Goal: Task Accomplishment & Management: Manage account settings

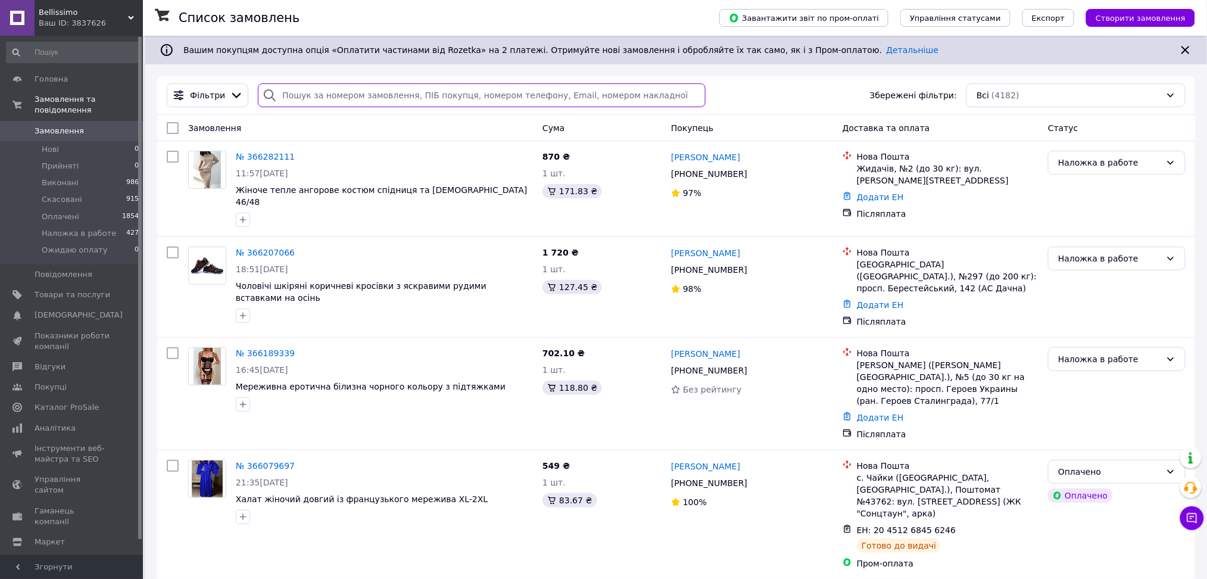
click at [296, 94] on input "search" at bounding box center [482, 95] width 448 height 24
paste input "380663520596"
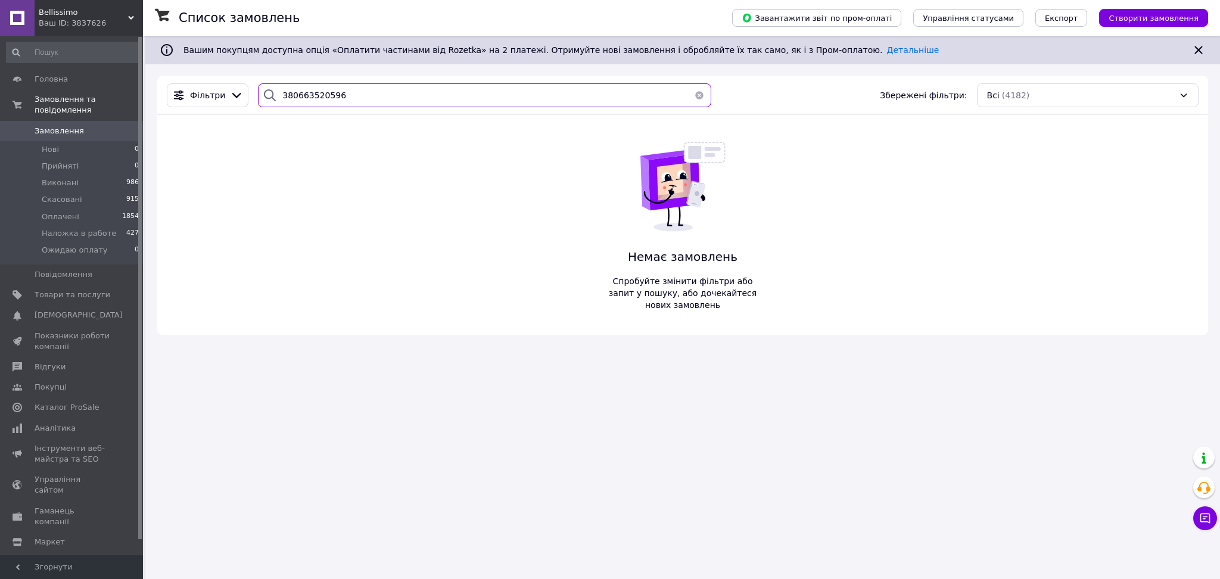
type input "380663520596"
click at [86, 12] on span "Bellissimo" at bounding box center [83, 12] width 89 height 11
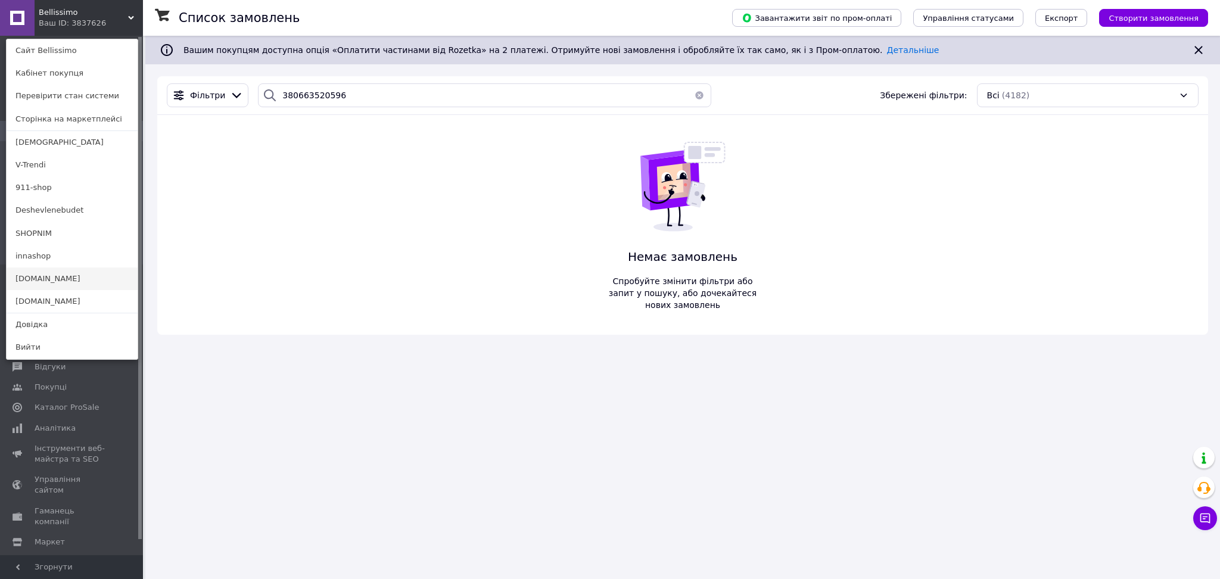
click at [76, 272] on link "[DOMAIN_NAME]" at bounding box center [72, 278] width 131 height 23
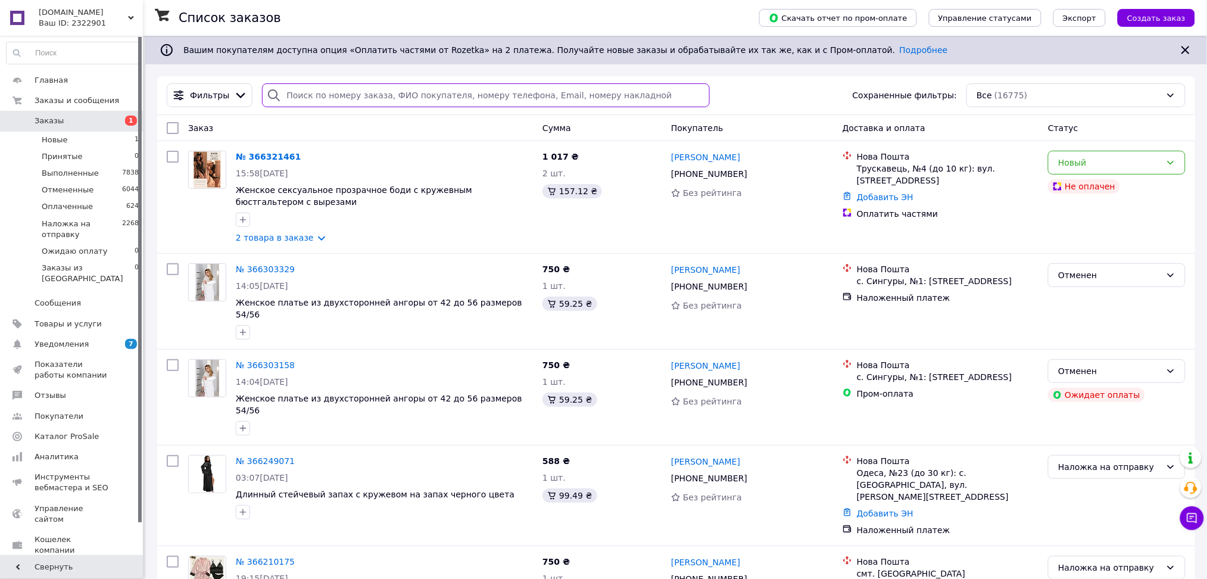
click at [320, 82] on div "Фильтры Сохраненные фильтры: Все (16775)" at bounding box center [676, 95] width 1038 height 39
paste input "364800878"
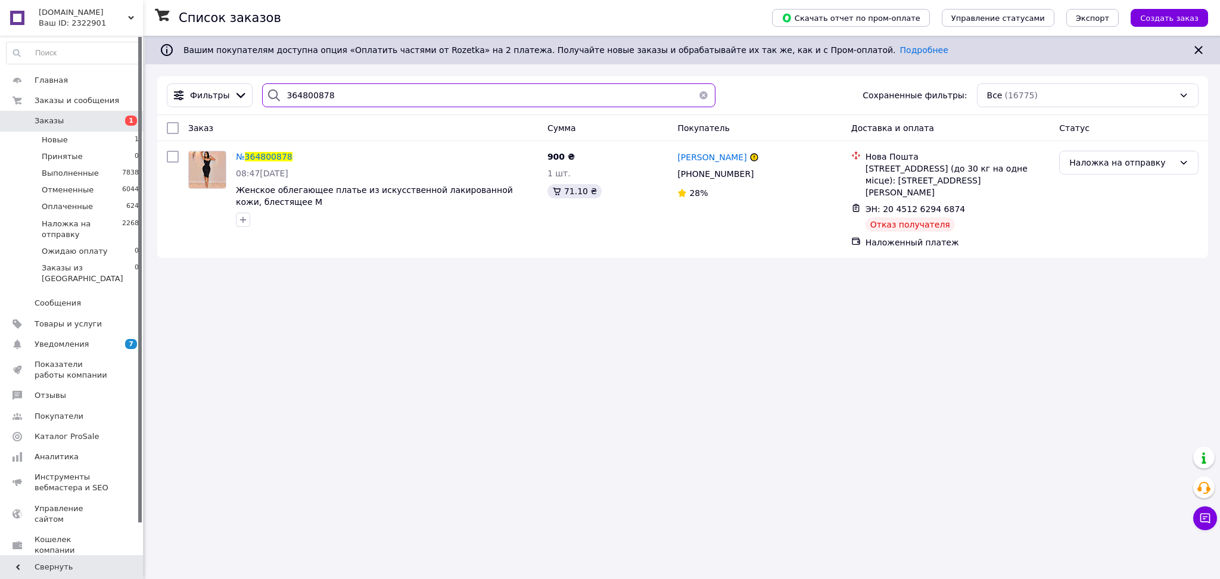
click at [345, 91] on input "364800878" at bounding box center [488, 95] width 453 height 24
click at [345, 92] on input "364800878" at bounding box center [488, 95] width 453 height 24
paste input "Конош Наталия"
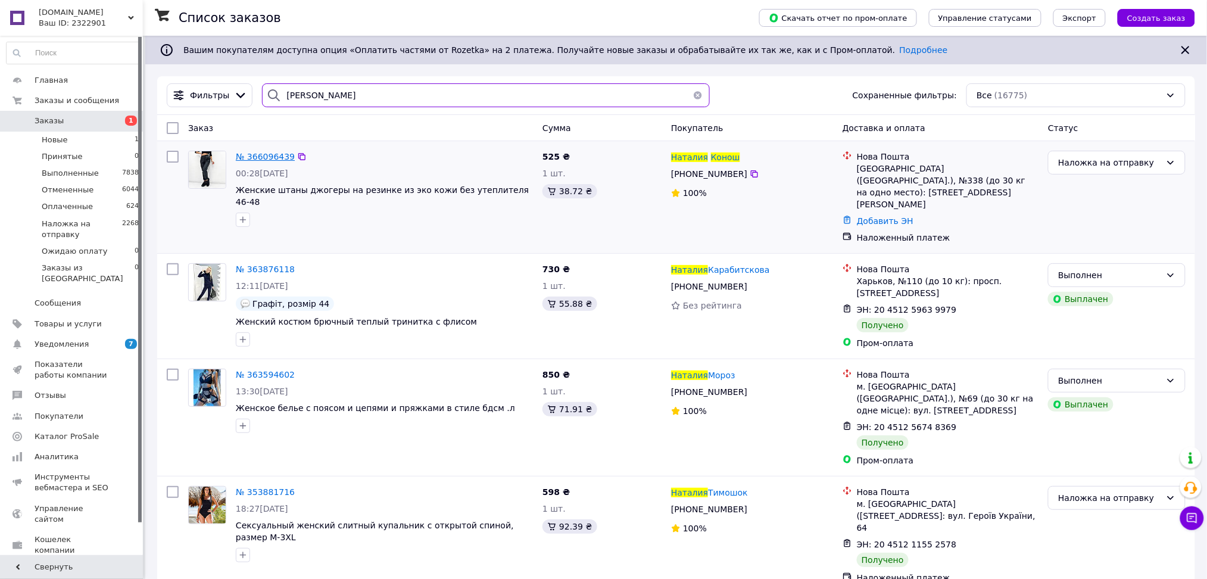
type input "Конош Наталия"
click at [258, 155] on span "№ 366096439" at bounding box center [265, 157] width 59 height 10
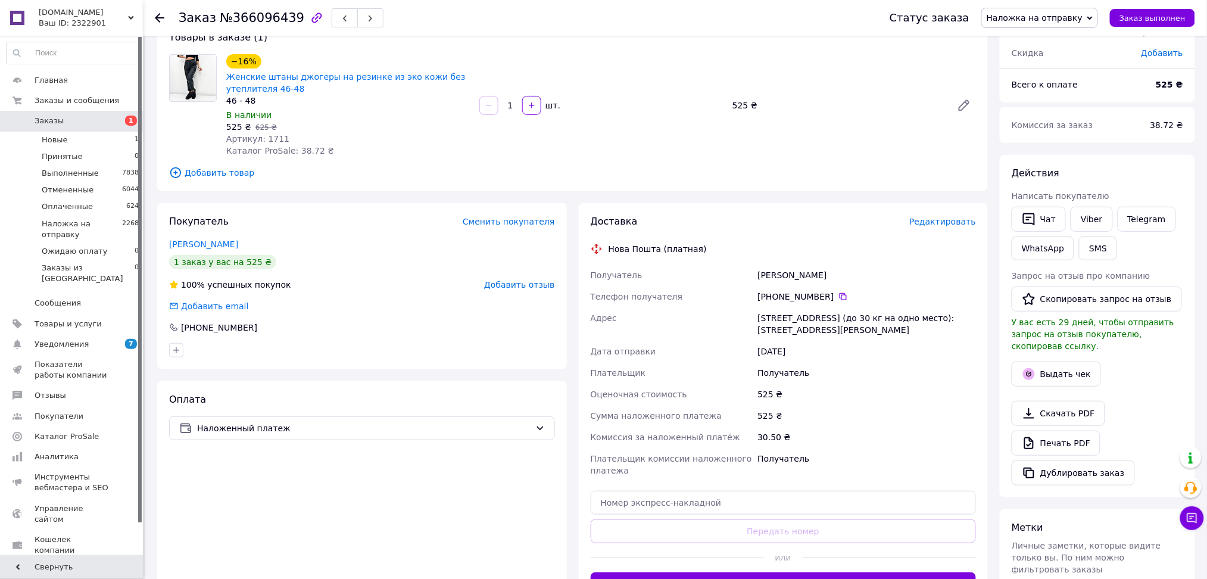
scroll to position [238, 0]
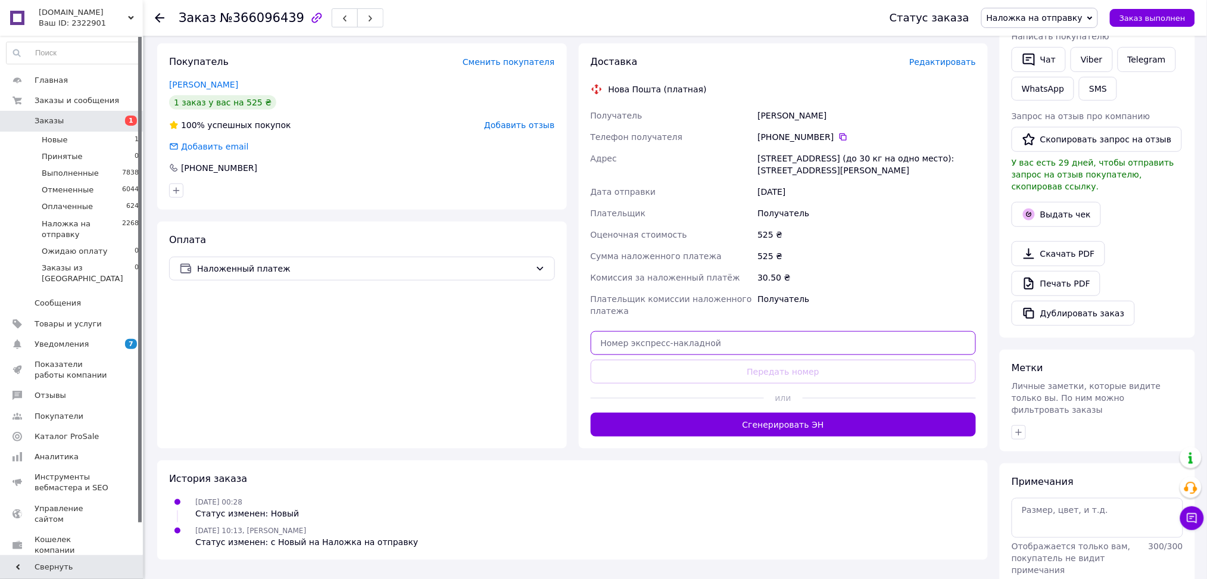
click at [687, 345] on input "text" at bounding box center [784, 343] width 386 height 24
paste input "20451268586874"
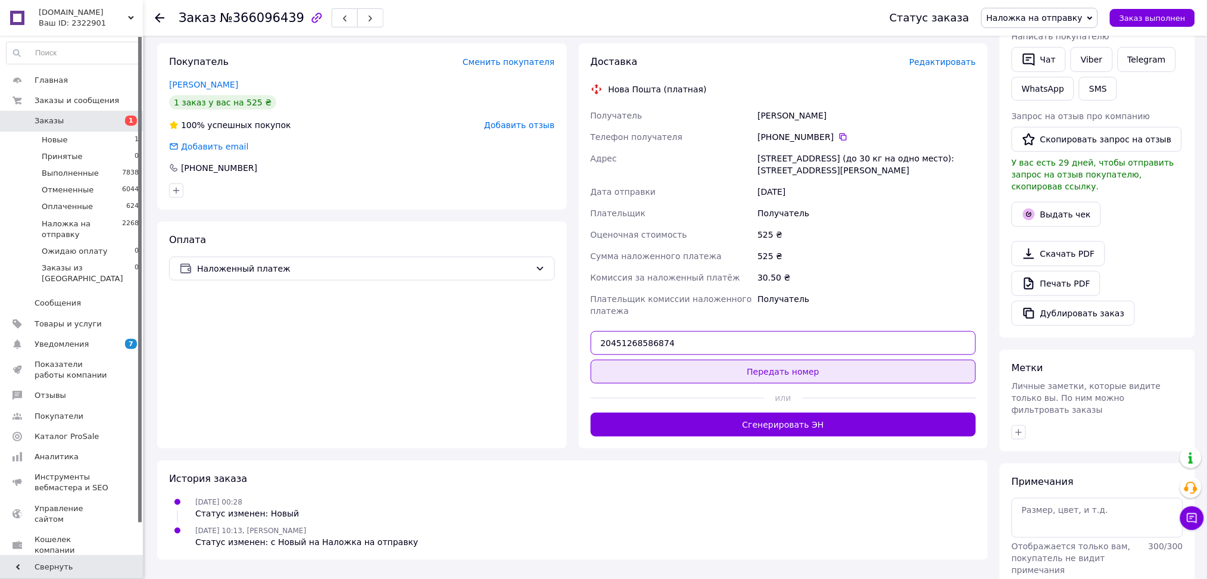
type input "20451268586874"
click at [693, 367] on button "Передать номер" at bounding box center [784, 372] width 386 height 24
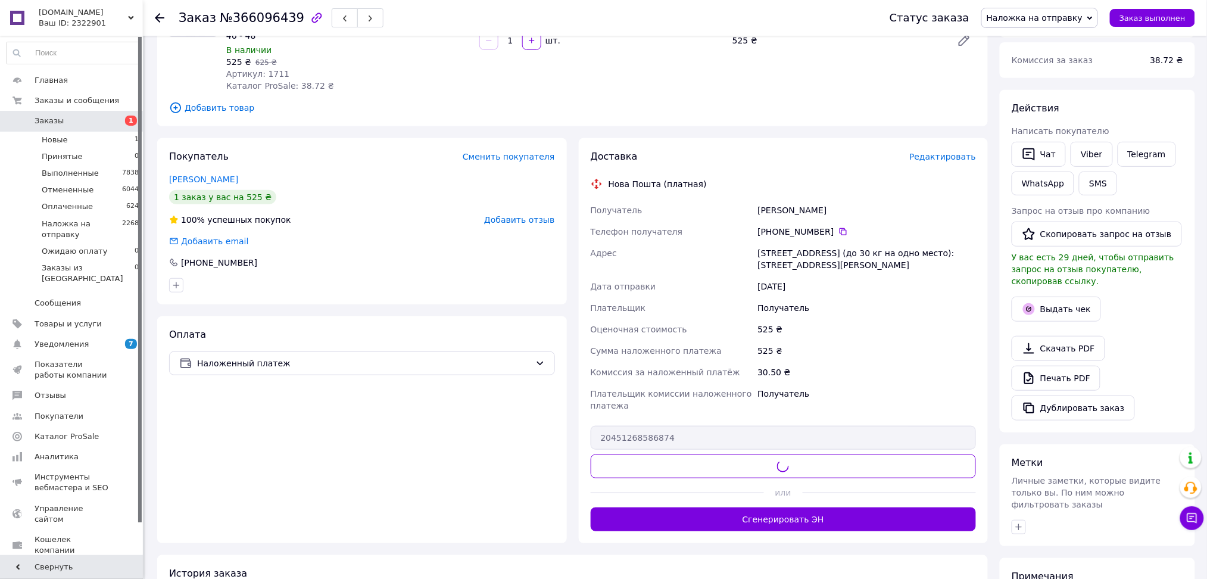
scroll to position [0, 0]
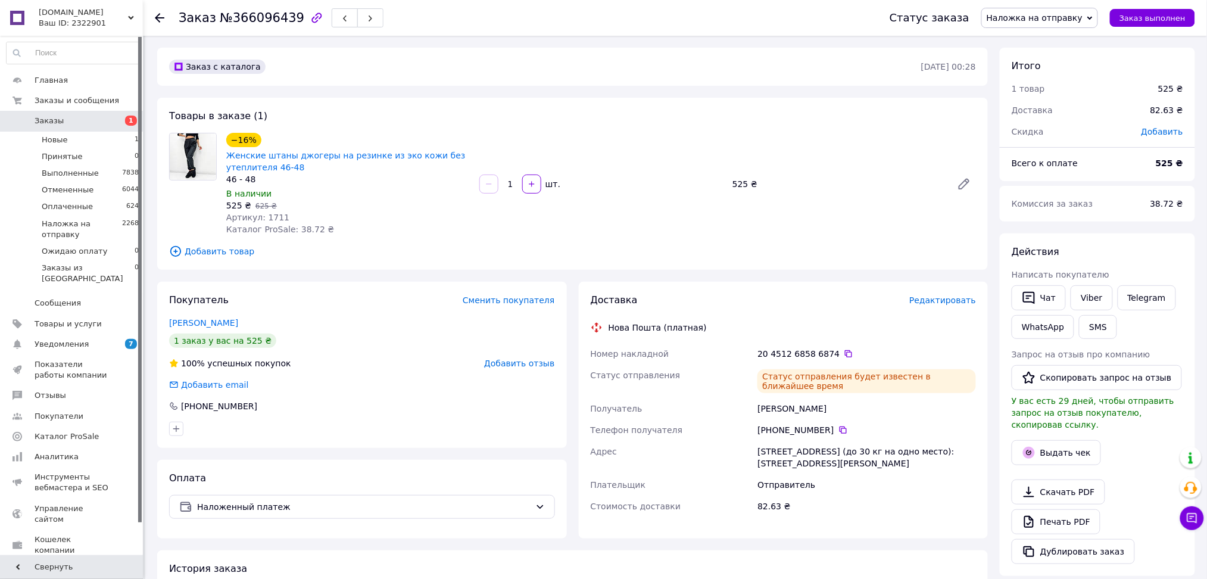
click at [522, 361] on span "Добавить отзыв" at bounding box center [519, 364] width 70 height 10
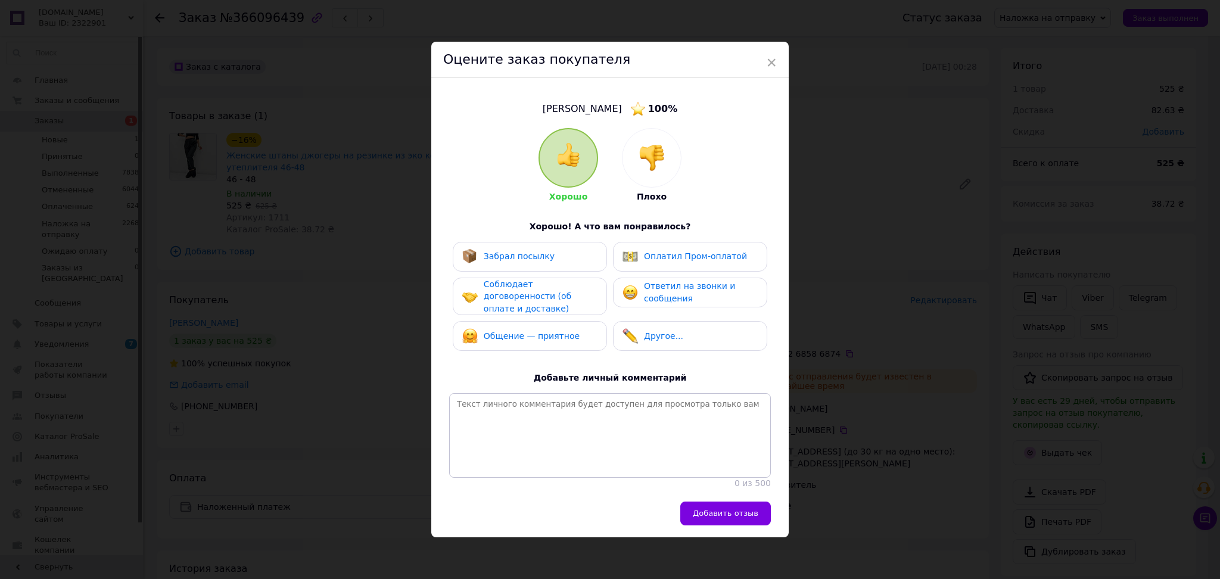
click at [644, 176] on div at bounding box center [651, 158] width 58 height 58
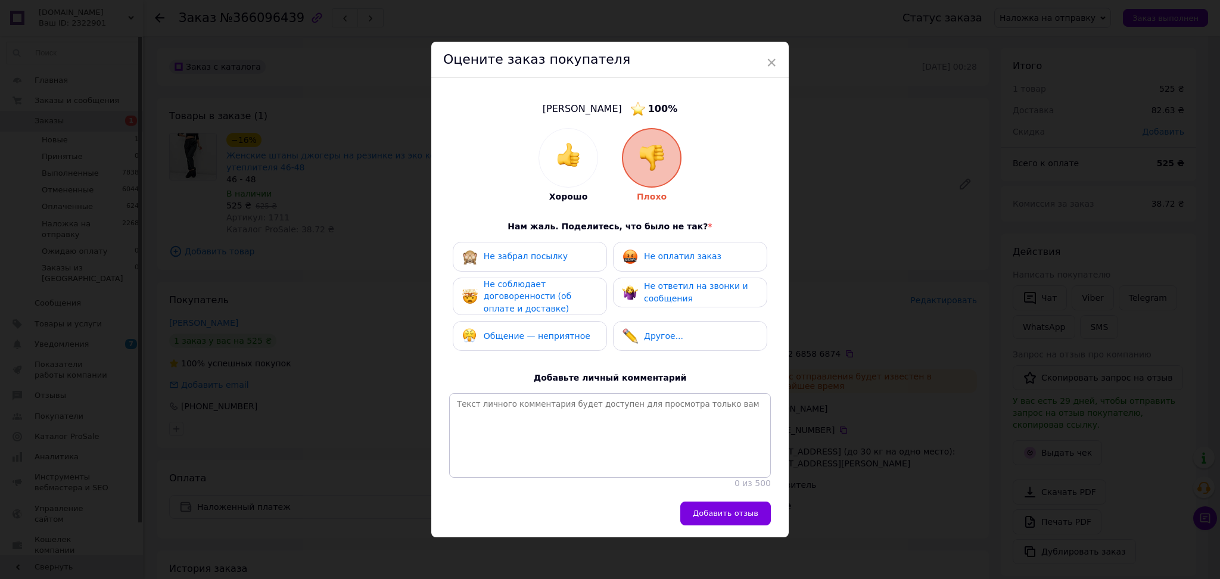
click at [671, 260] on span "Не оплатил заказ" at bounding box center [682, 256] width 77 height 10
click at [670, 288] on span "Не ответил на звонки и сообщения" at bounding box center [696, 292] width 104 height 22
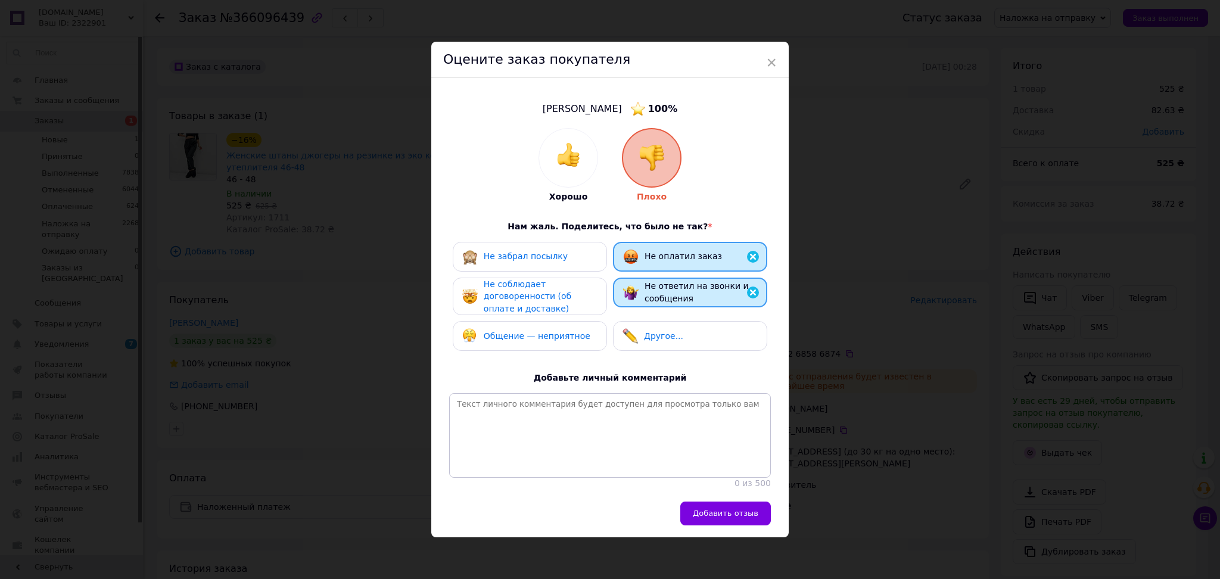
click at [596, 295] on div "Не соблюдает договоренности (об оплате и доставке)" at bounding box center [530, 297] width 154 height 38
drag, startPoint x: 546, startPoint y: 335, endPoint x: 635, endPoint y: 430, distance: 129.8
click at [546, 334] on span "Общение — неприятное" at bounding box center [537, 337] width 107 height 10
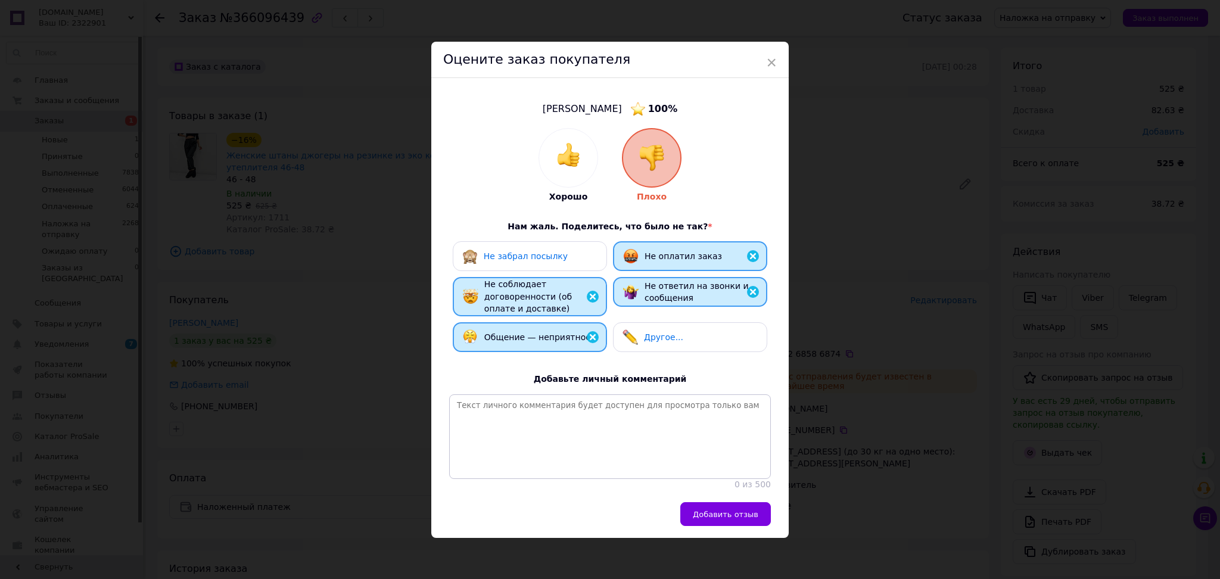
click at [728, 517] on span "Добавить отзыв" at bounding box center [726, 514] width 66 height 9
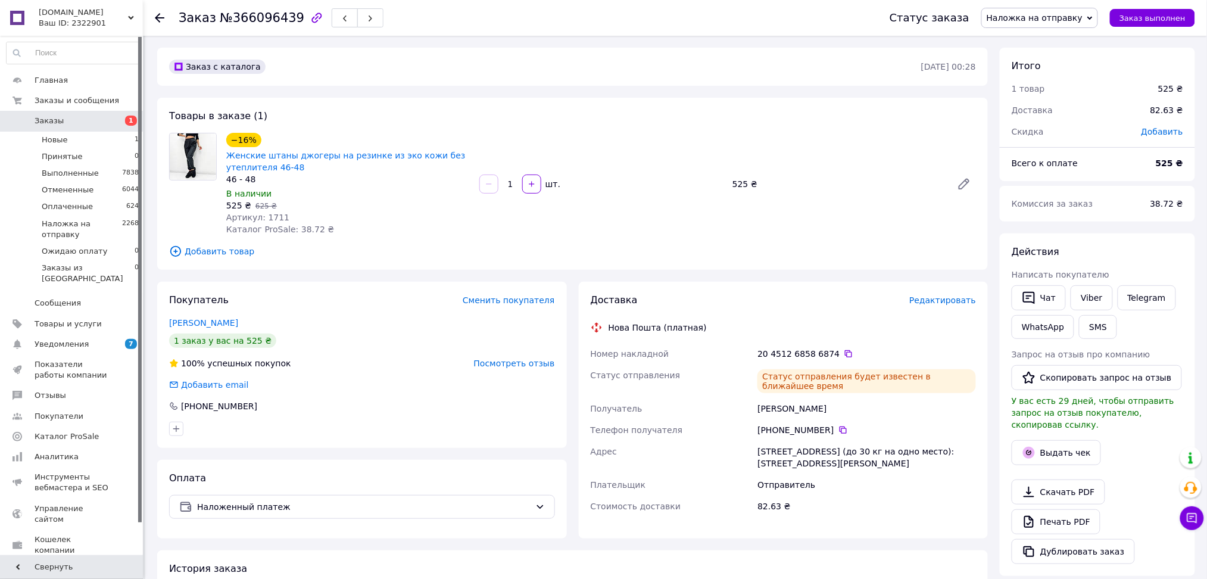
click at [88, 17] on span "[DOMAIN_NAME]" at bounding box center [83, 12] width 89 height 11
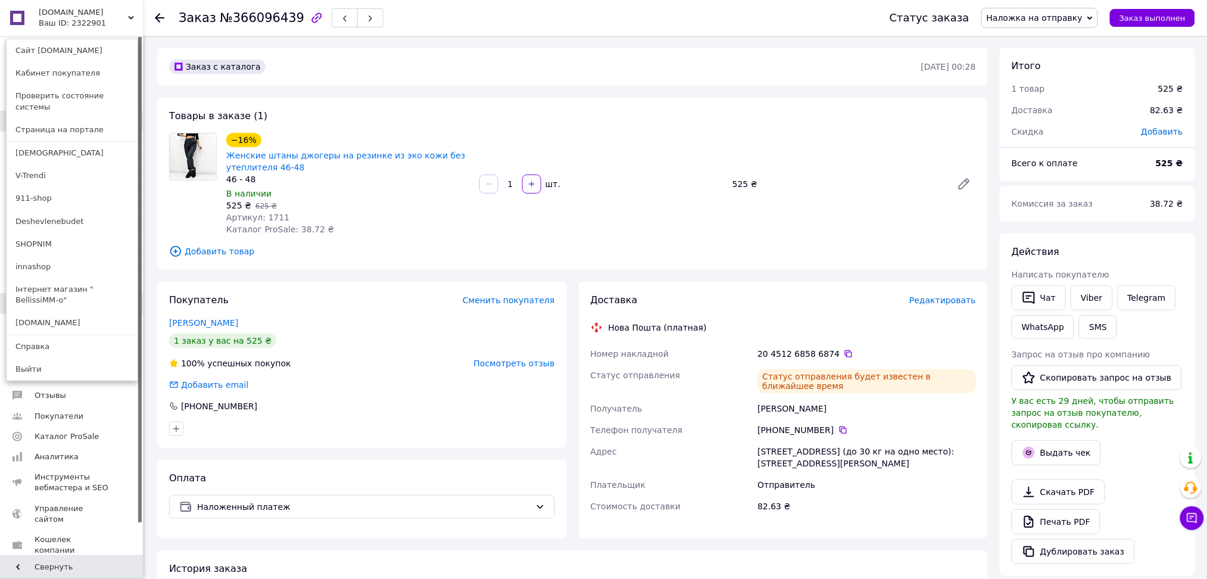
drag, startPoint x: 81, startPoint y: 280, endPoint x: 91, endPoint y: 278, distance: 9.7
click at [81, 280] on link "Інтернет магазин " BellissiMM-o"" at bounding box center [72, 294] width 131 height 33
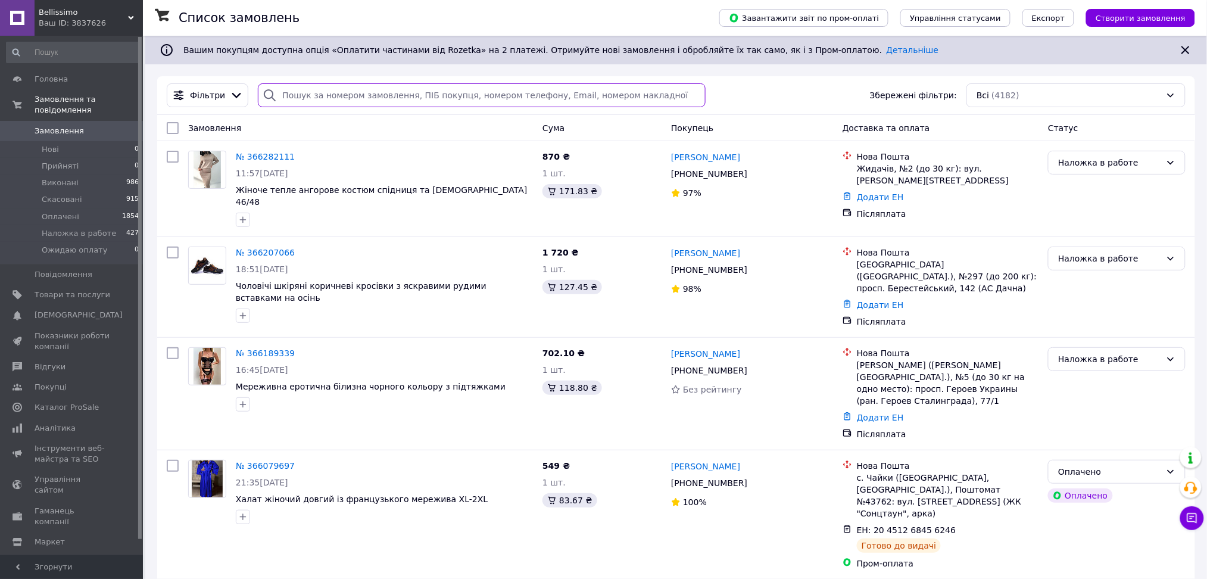
paste input "380500243529"
click at [353, 98] on input "search" at bounding box center [482, 95] width 448 height 24
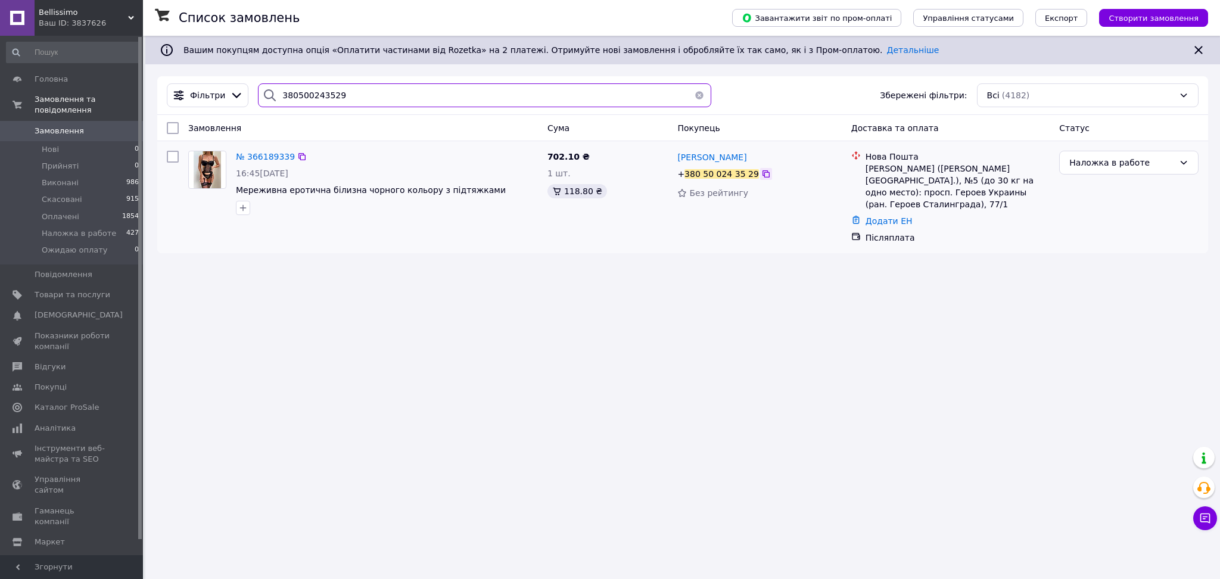
type input "380500243529"
click at [760, 179] on div at bounding box center [766, 174] width 12 height 12
click at [72, 13] on span "Bellissimo" at bounding box center [83, 12] width 89 height 11
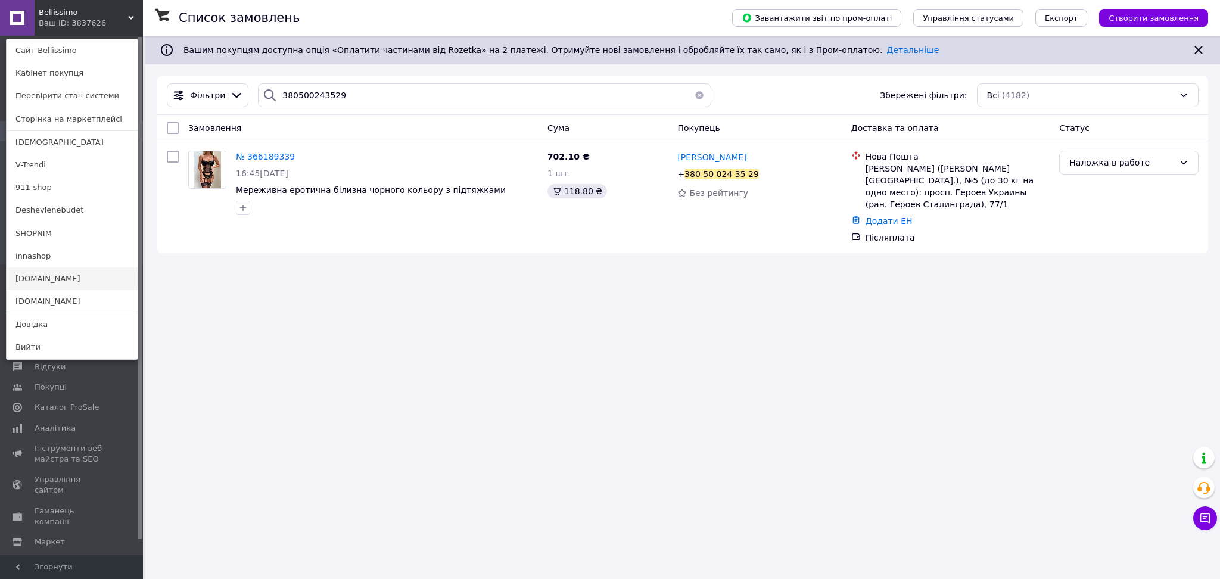
click at [67, 278] on link "[DOMAIN_NAME]" at bounding box center [72, 278] width 131 height 23
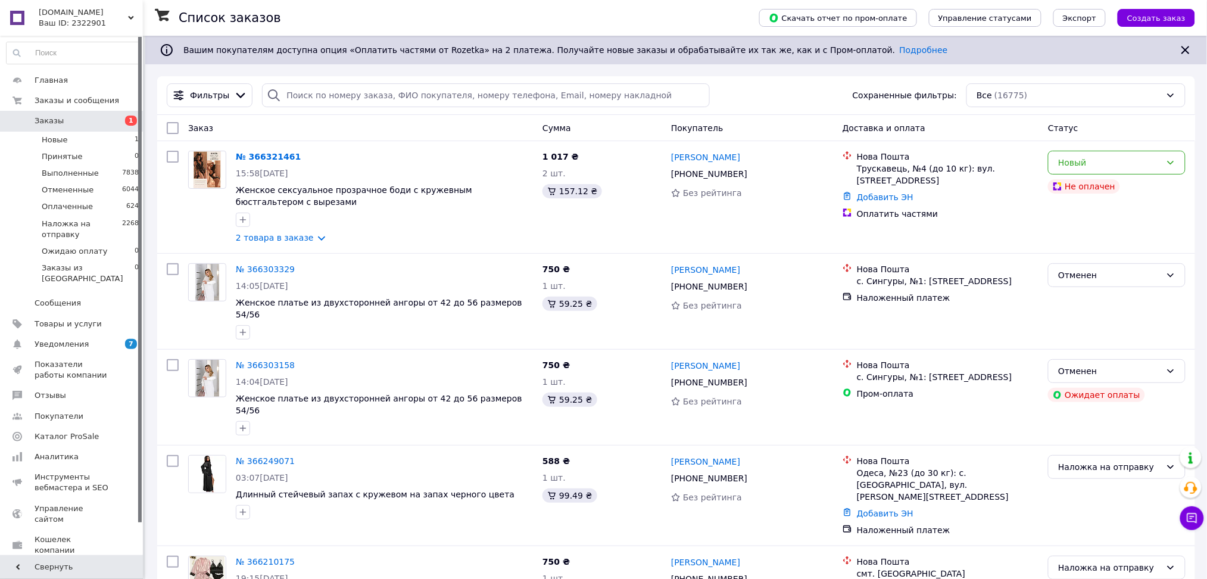
drag, startPoint x: 66, startPoint y: 3, endPoint x: 48, endPoint y: 40, distance: 41.3
click at [66, 4] on div "NAFF.COM.UA Ваш ID: 2322901" at bounding box center [89, 18] width 108 height 36
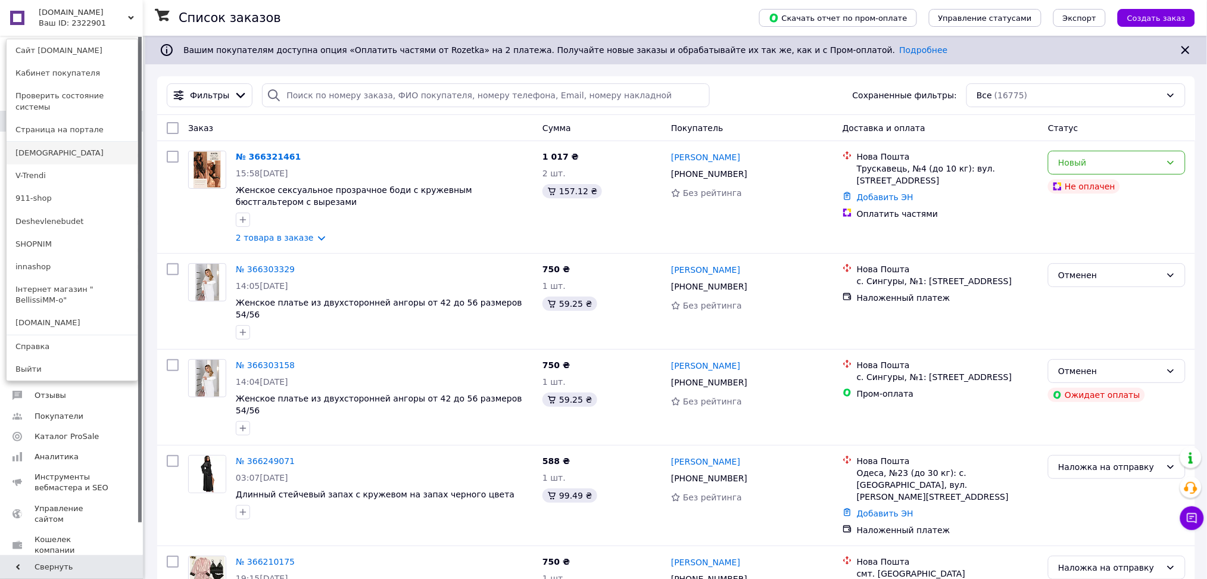
click at [75, 142] on link "[DEMOGRAPHIC_DATA]" at bounding box center [72, 153] width 131 height 23
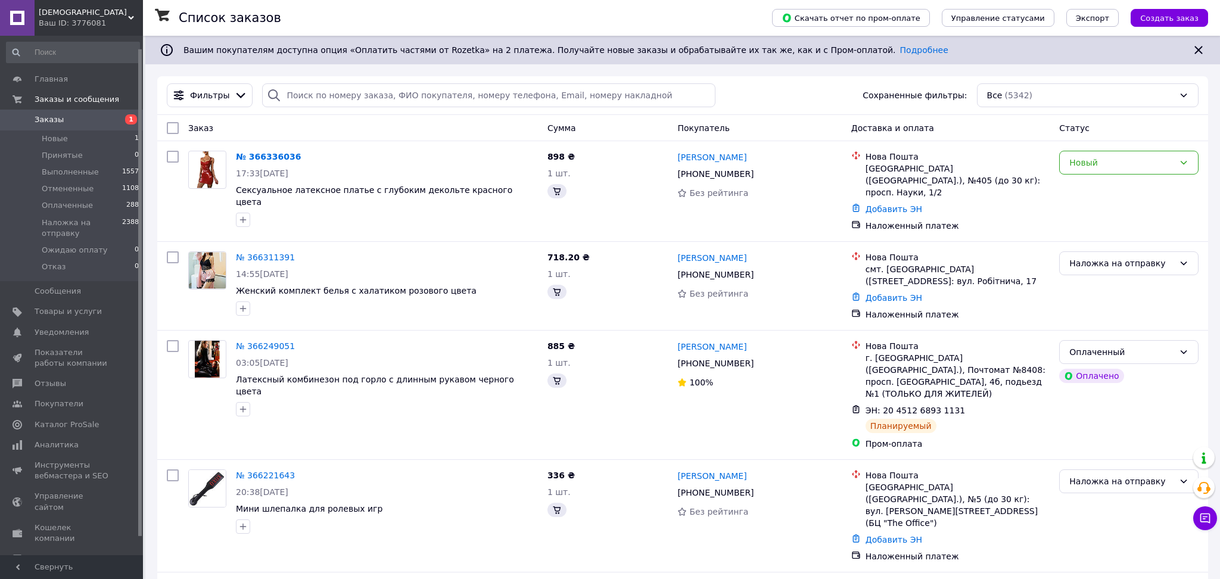
scroll to position [33, 0]
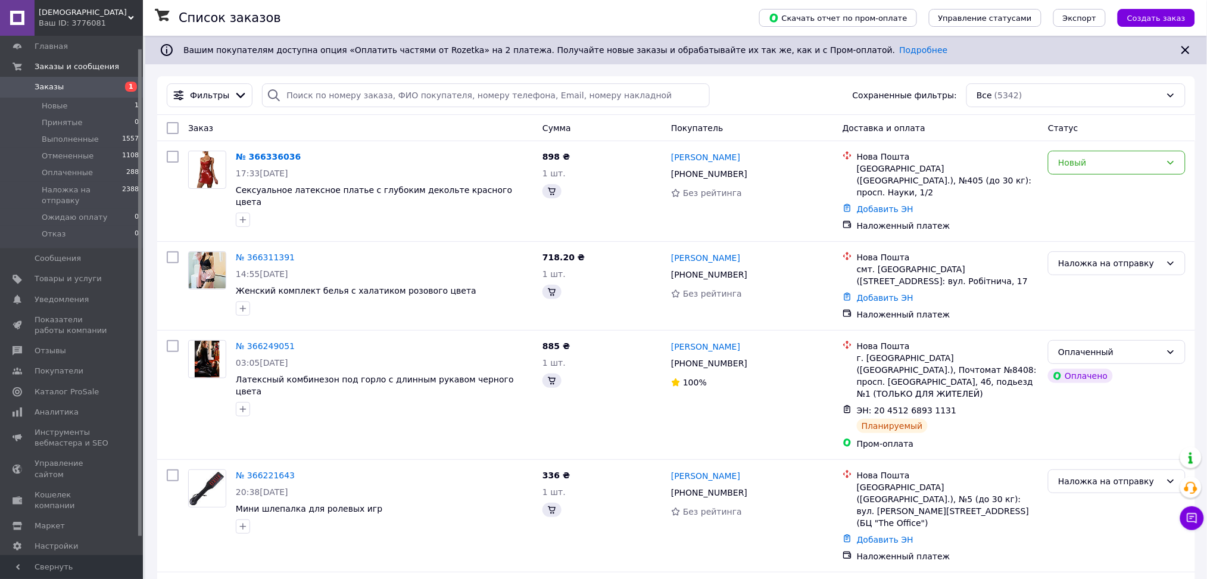
click at [61, 561] on span "Тарифы и счета Prom топ" at bounding box center [79, 577] width 88 height 33
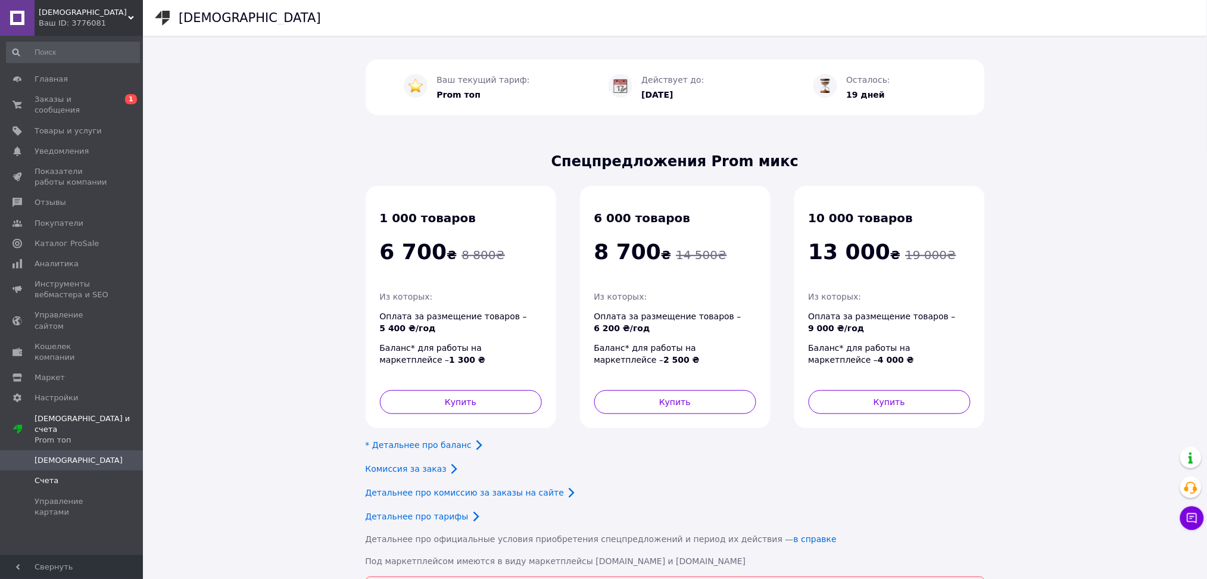
click at [42, 475] on span "Счета" at bounding box center [47, 480] width 24 height 11
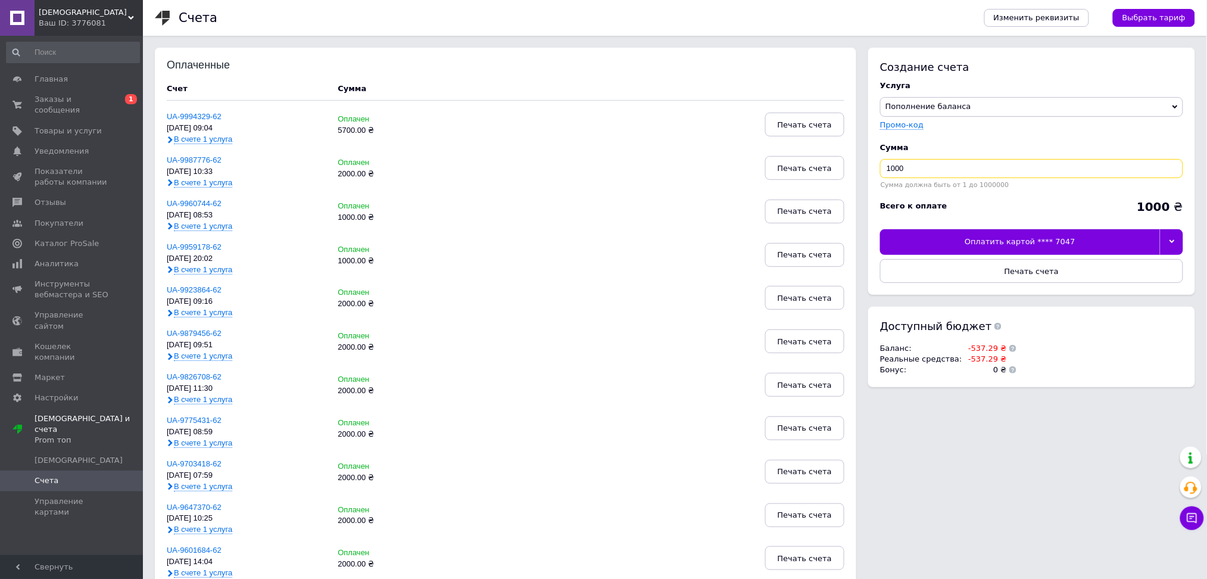
click at [953, 170] on input "1000" at bounding box center [1031, 168] width 303 height 19
type input "2000"
click at [1180, 241] on div at bounding box center [1171, 241] width 23 height 25
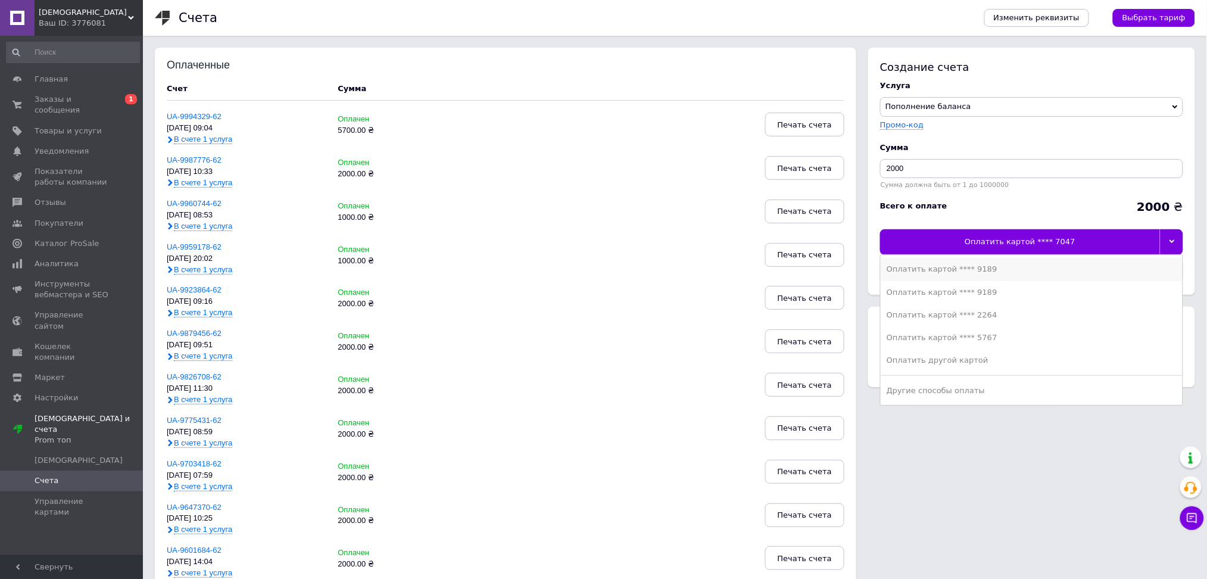
click at [971, 270] on div "Оплатить картой **** 9189" at bounding box center [1032, 269] width 290 height 11
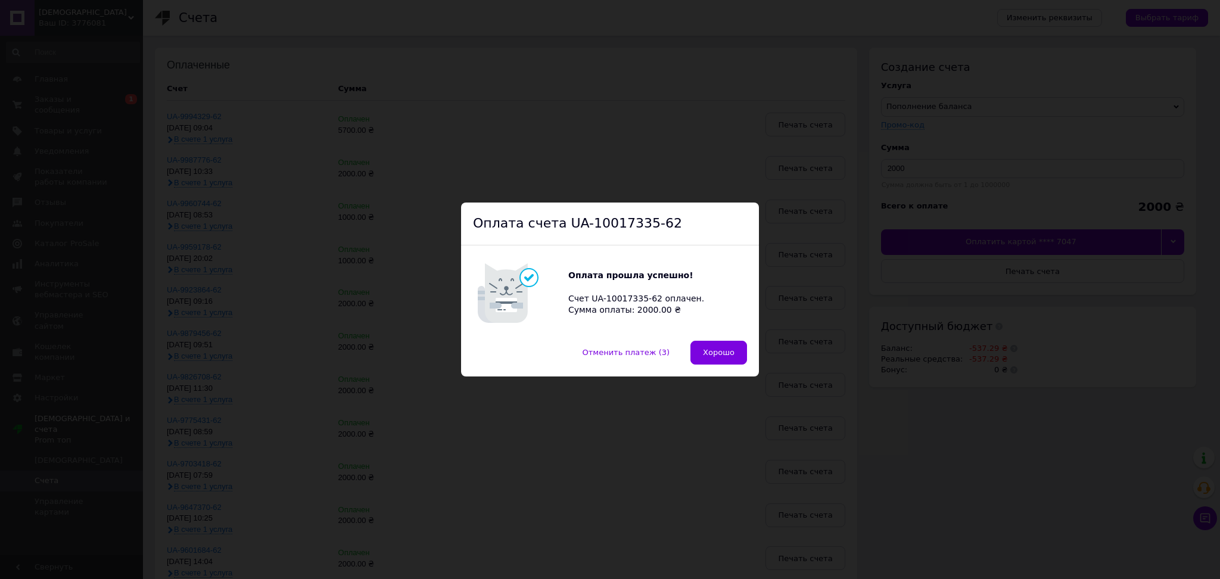
click at [724, 352] on span "Хорошо" at bounding box center [719, 352] width 32 height 9
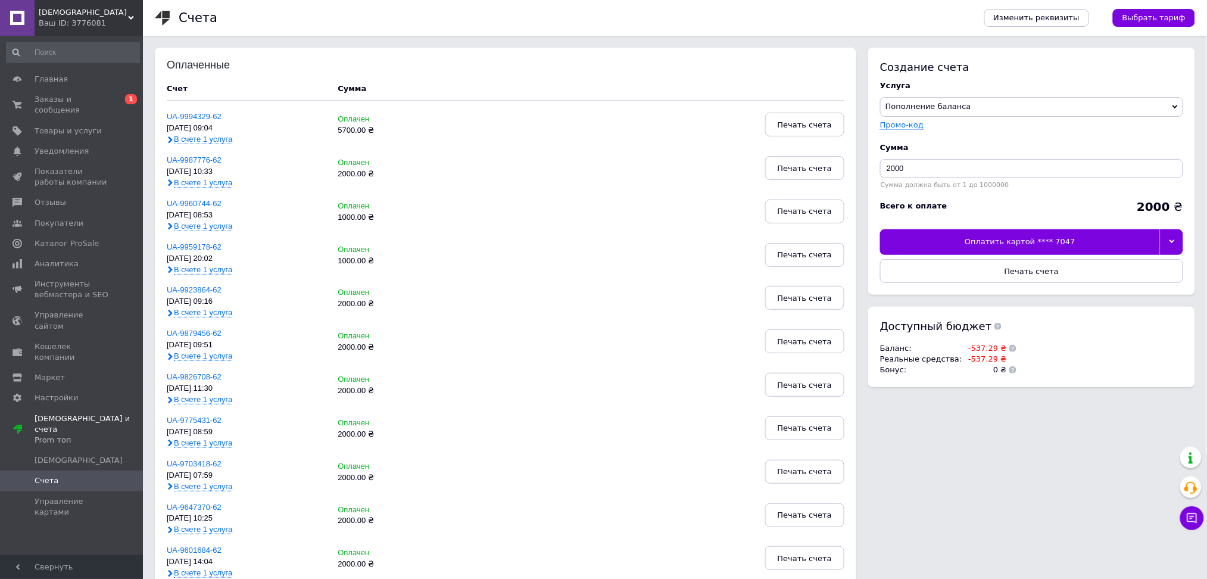
click at [102, 5] on div "[DEMOGRAPHIC_DATA] Ваш ID: 3776081" at bounding box center [89, 18] width 108 height 36
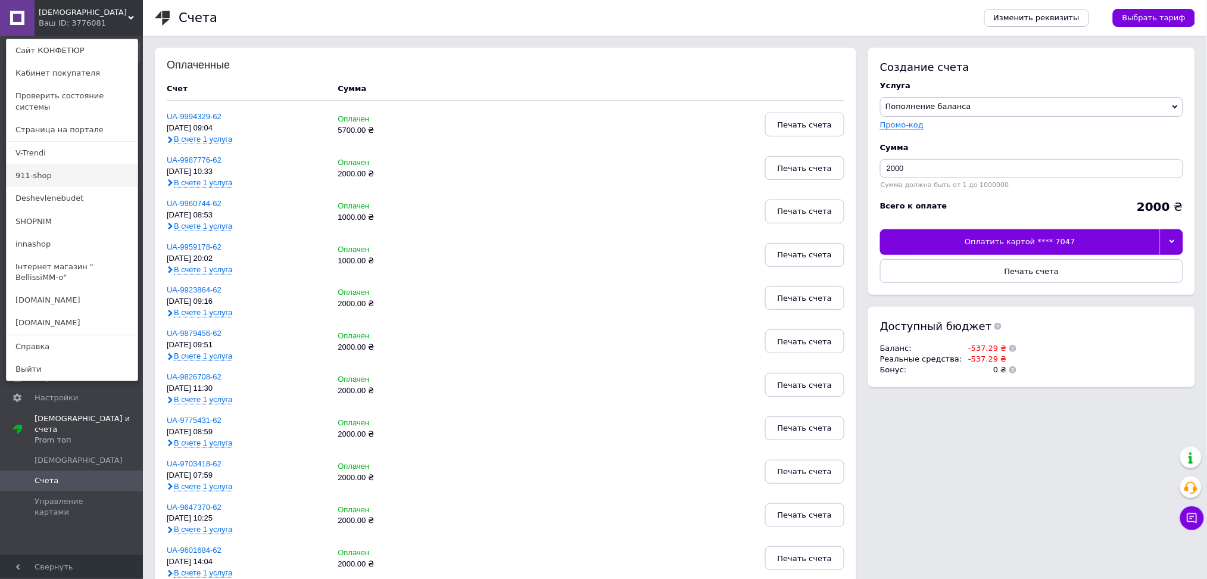
click at [39, 166] on link "911-shop" at bounding box center [72, 175] width 131 height 23
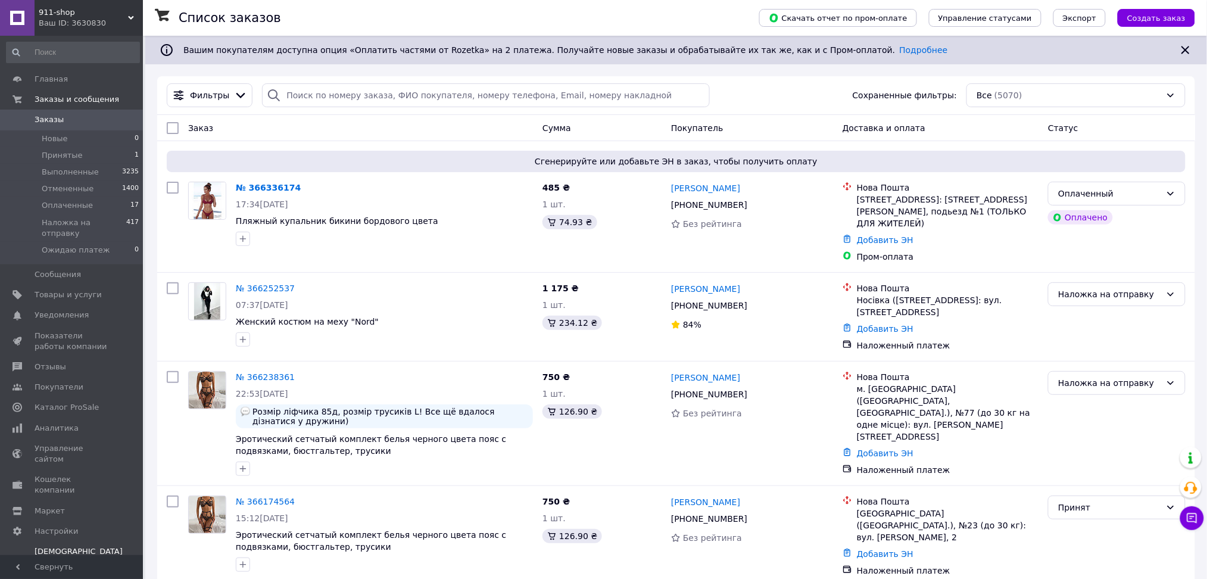
click at [41, 541] on link "Тарифы и счета Prom топ" at bounding box center [73, 562] width 146 height 42
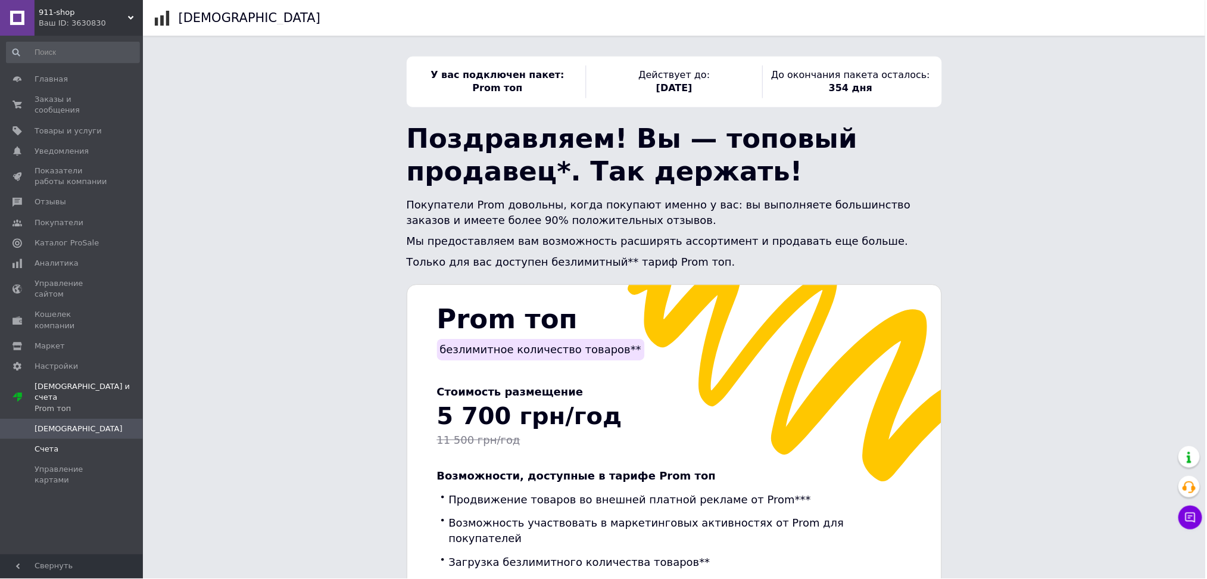
click at [45, 444] on span "Счета" at bounding box center [47, 449] width 24 height 11
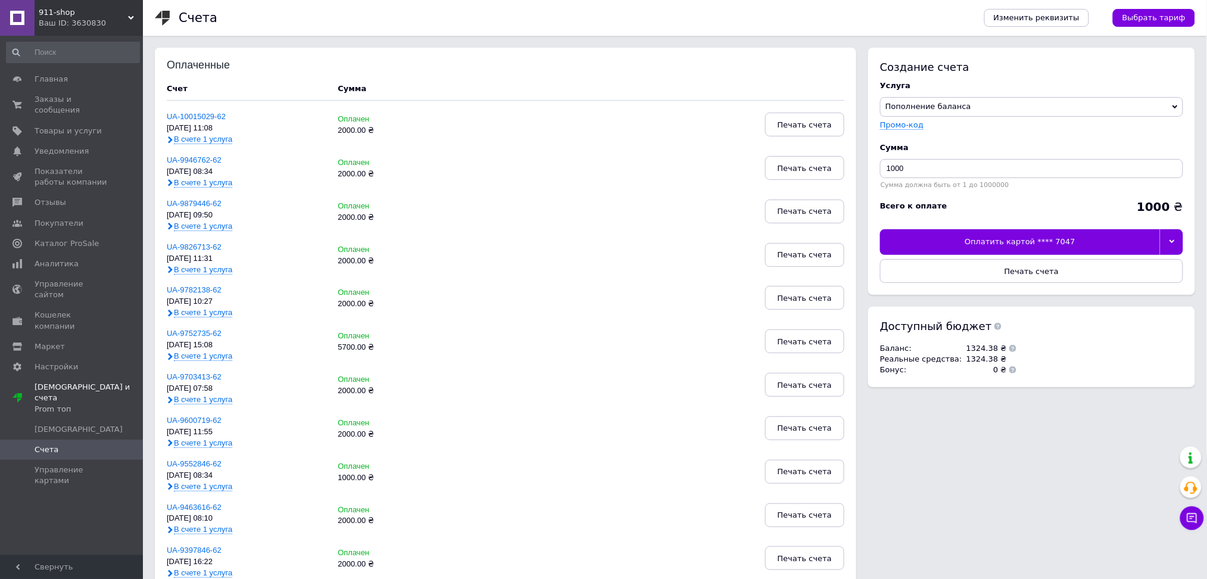
drag, startPoint x: 86, startPoint y: 17, endPoint x: 77, endPoint y: 17, distance: 9.0
click at [86, 17] on span "911-shop" at bounding box center [83, 12] width 89 height 11
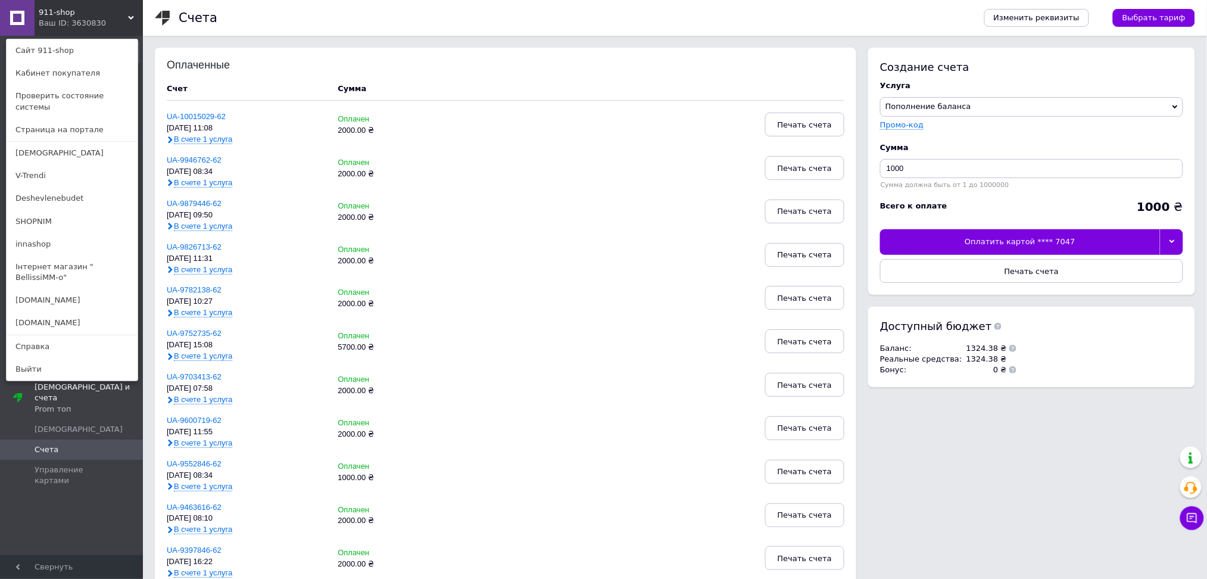
click at [59, 289] on link "[DOMAIN_NAME]" at bounding box center [72, 300] width 131 height 23
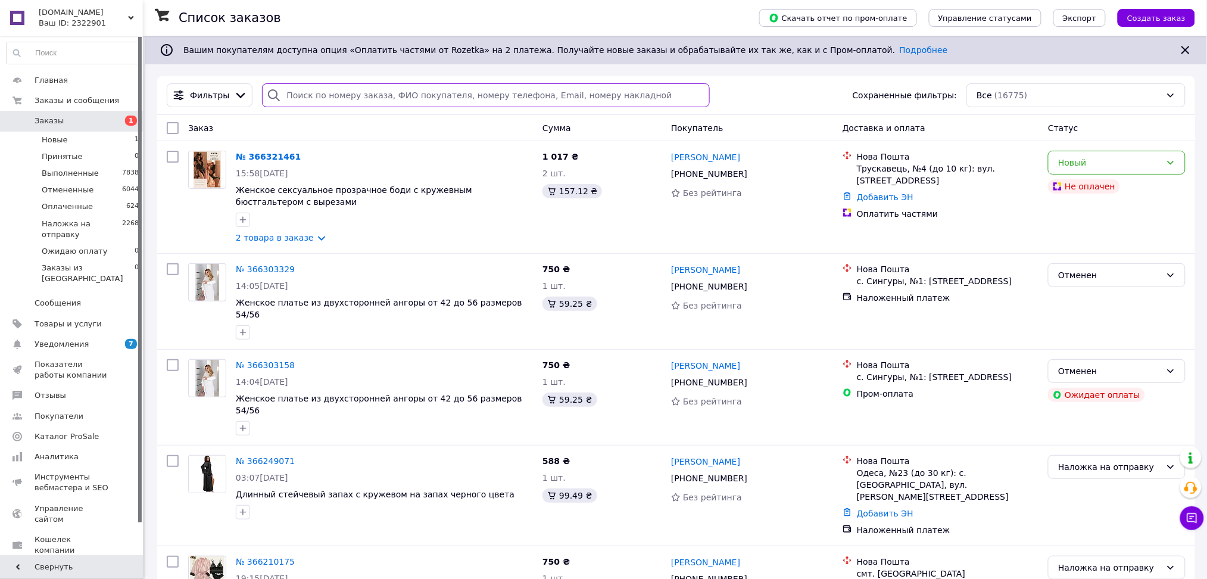
click at [313, 95] on input "search" at bounding box center [486, 95] width 448 height 24
paste input "380505004344"
type input "380505004344"
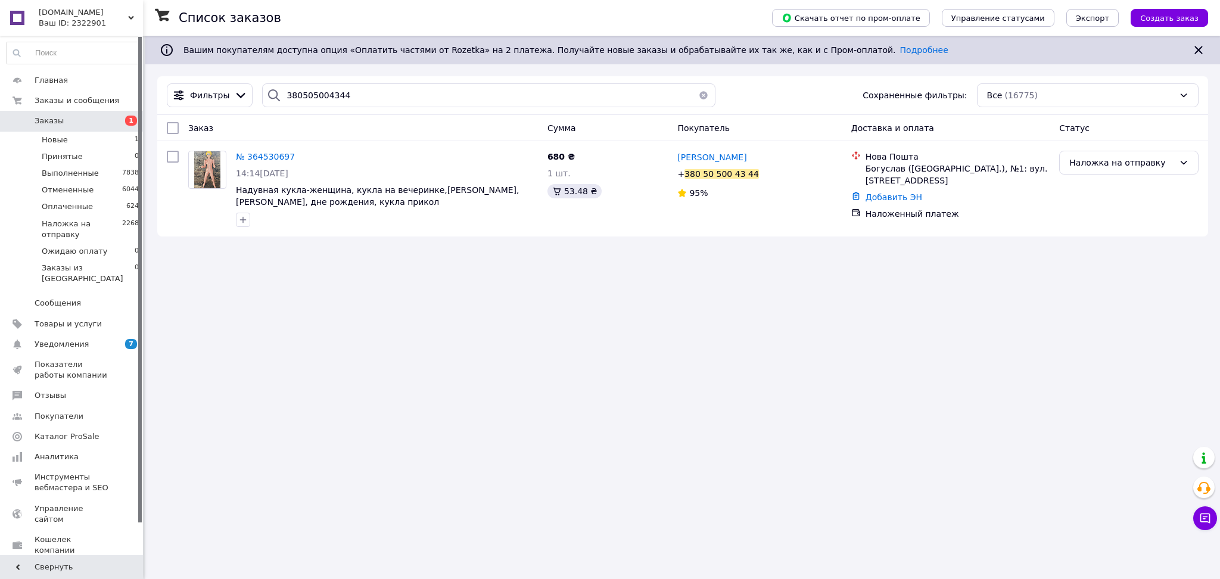
click at [269, 157] on span "№ 364530697" at bounding box center [265, 157] width 59 height 10
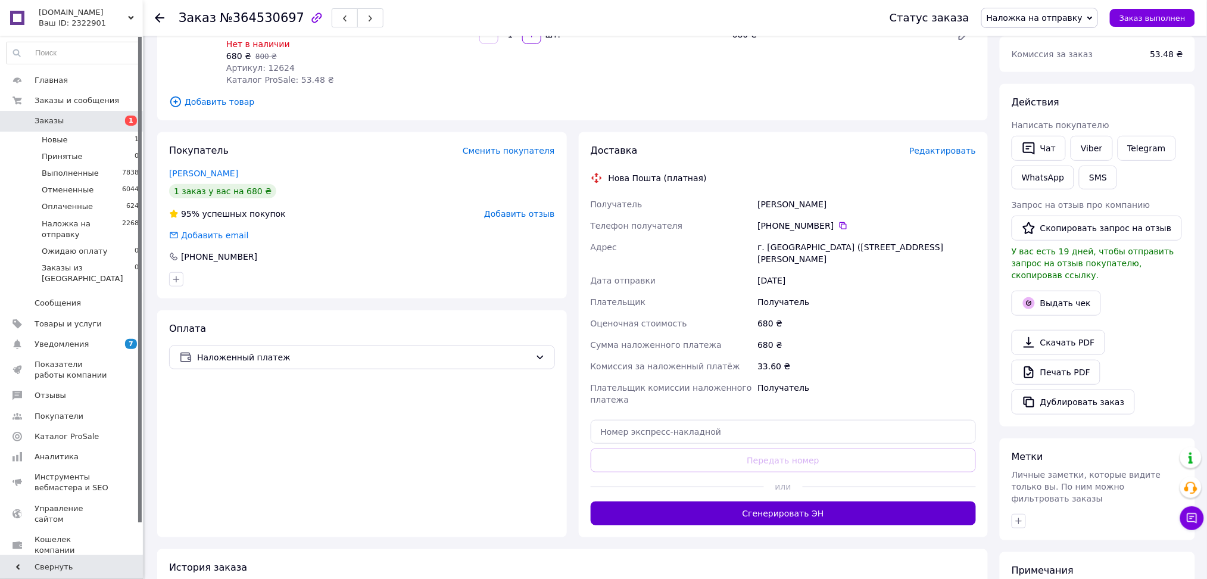
scroll to position [269, 0]
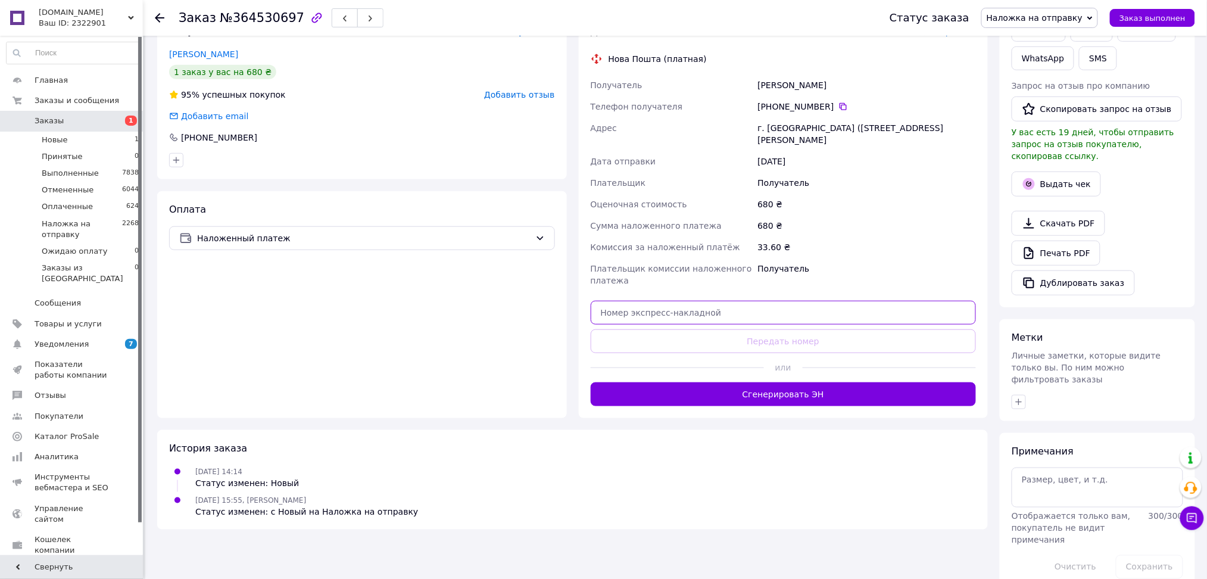
click at [643, 301] on input "text" at bounding box center [784, 313] width 386 height 24
paste input "20451260969635"
type input "20451260969635"
click at [641, 304] on div "Доставка Редактировать Нова Пошта (платная) Получатель Пономаренко Євгеній Теле…" at bounding box center [784, 215] width 386 height 381
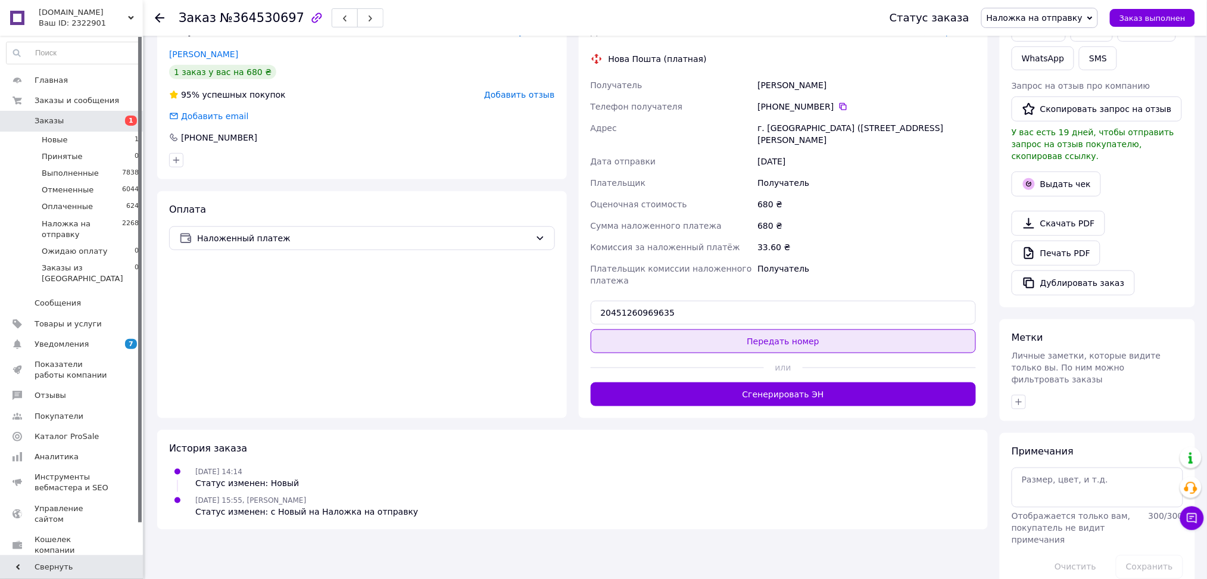
click at [687, 329] on button "Передать номер" at bounding box center [784, 341] width 386 height 24
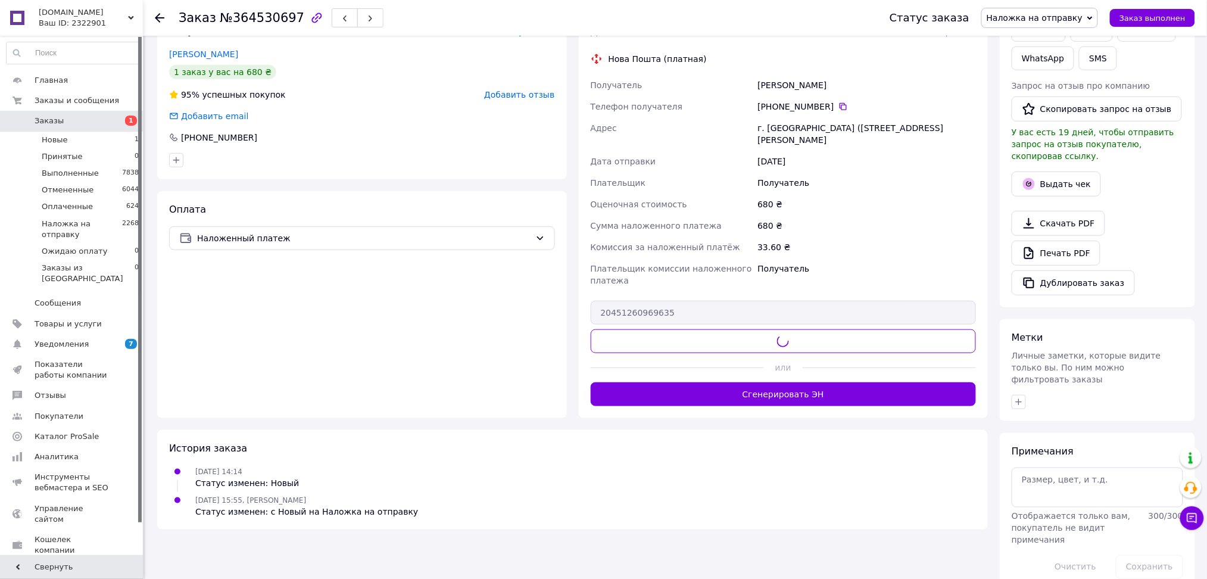
scroll to position [0, 0]
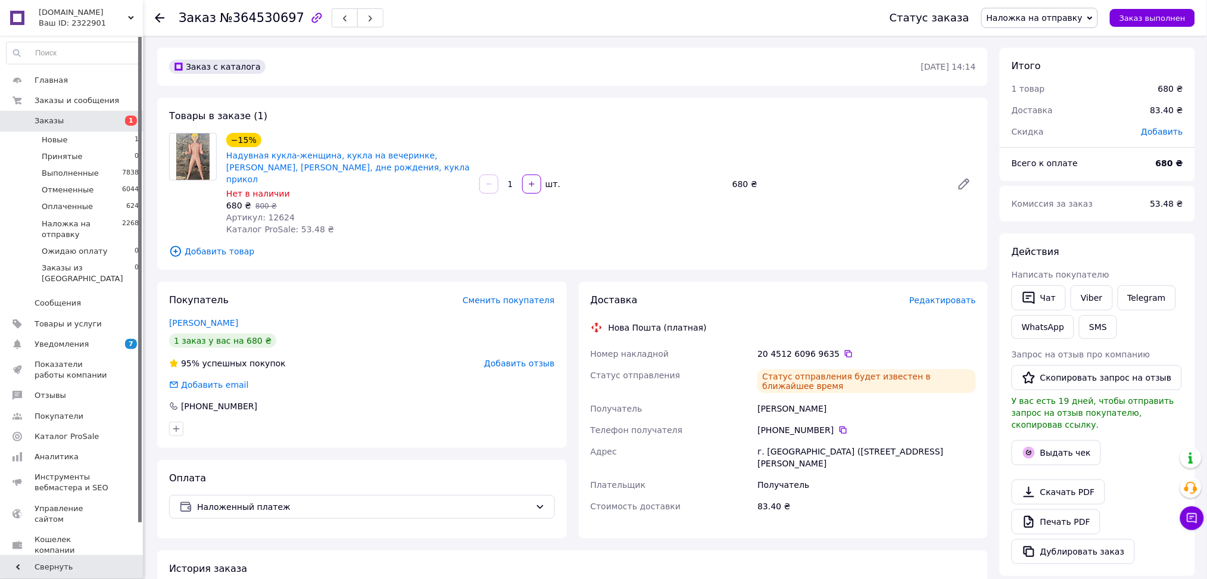
click at [32, 121] on span at bounding box center [17, 121] width 35 height 11
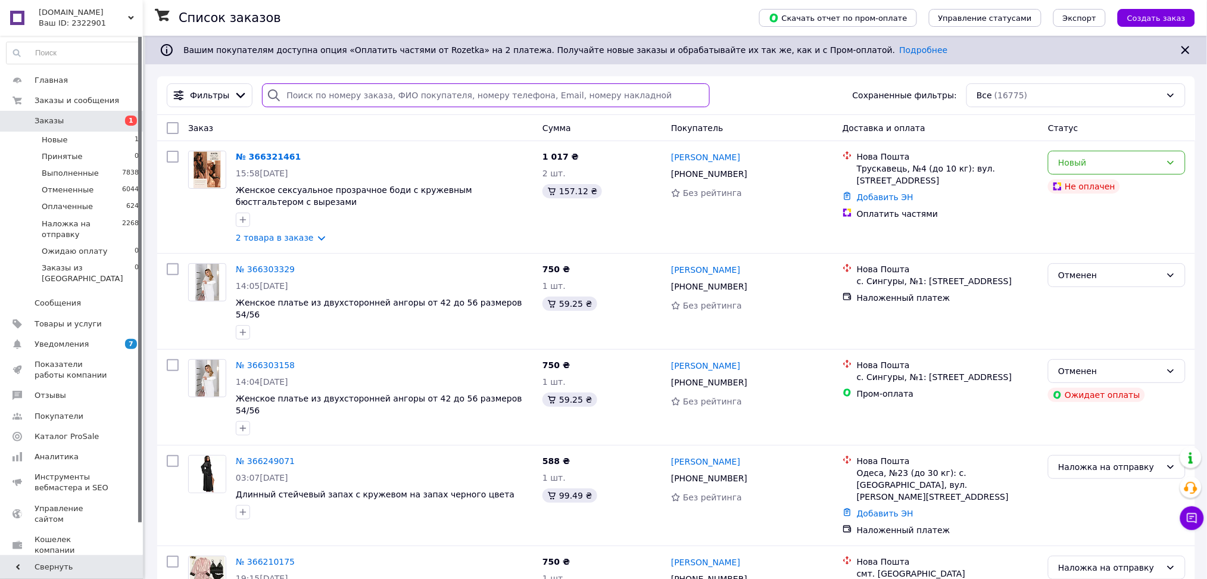
click at [332, 93] on input "search" at bounding box center [486, 95] width 448 height 24
paste input "962506917"
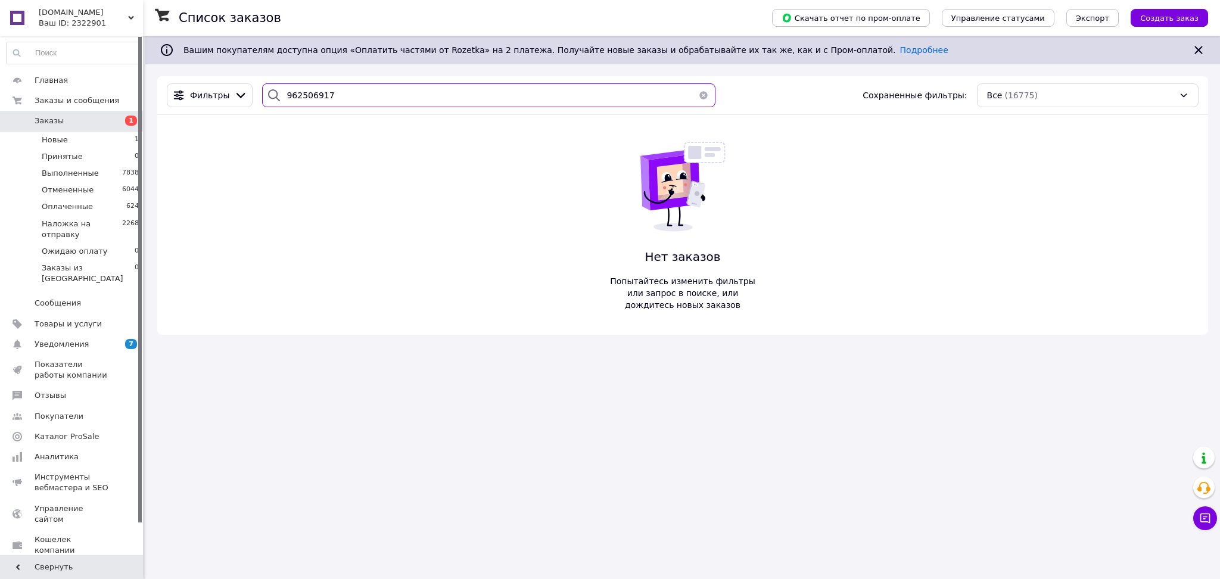
click at [292, 93] on input "962506917" at bounding box center [488, 95] width 453 height 24
paste input "380989392209"
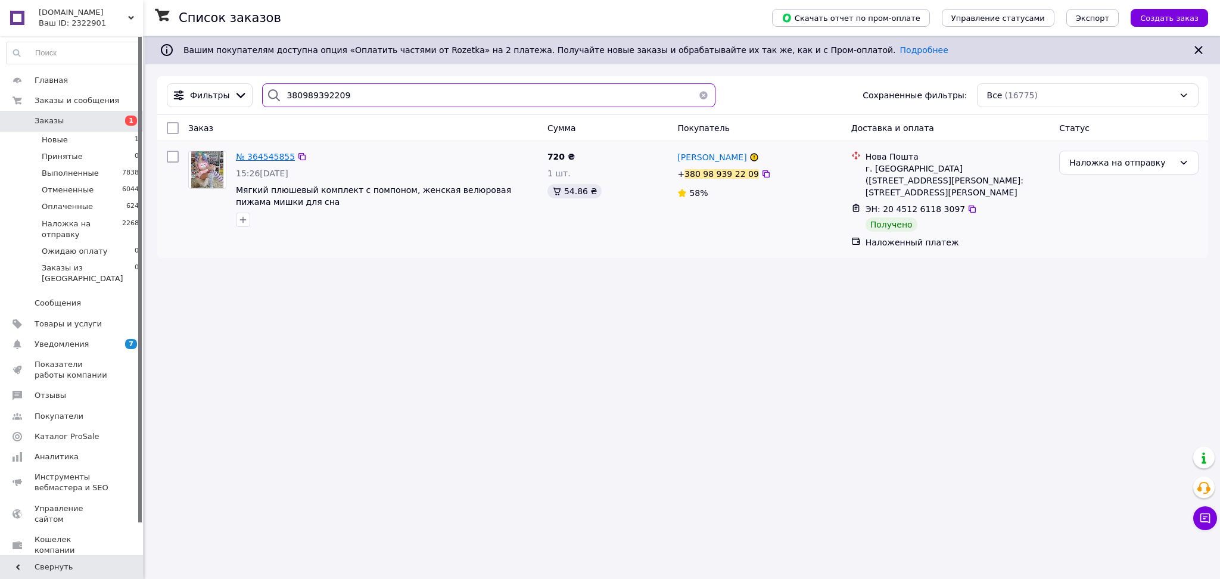
type input "380989392209"
click at [254, 156] on span "№ 364545855" at bounding box center [265, 157] width 59 height 10
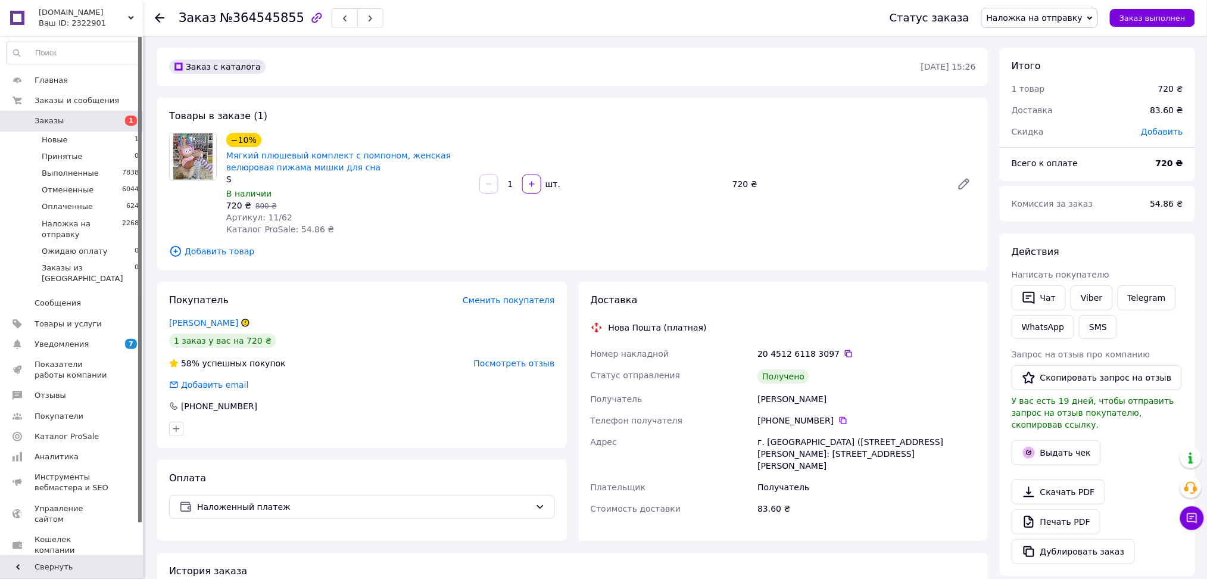
click at [77, 123] on span "Заказы" at bounding box center [73, 121] width 76 height 11
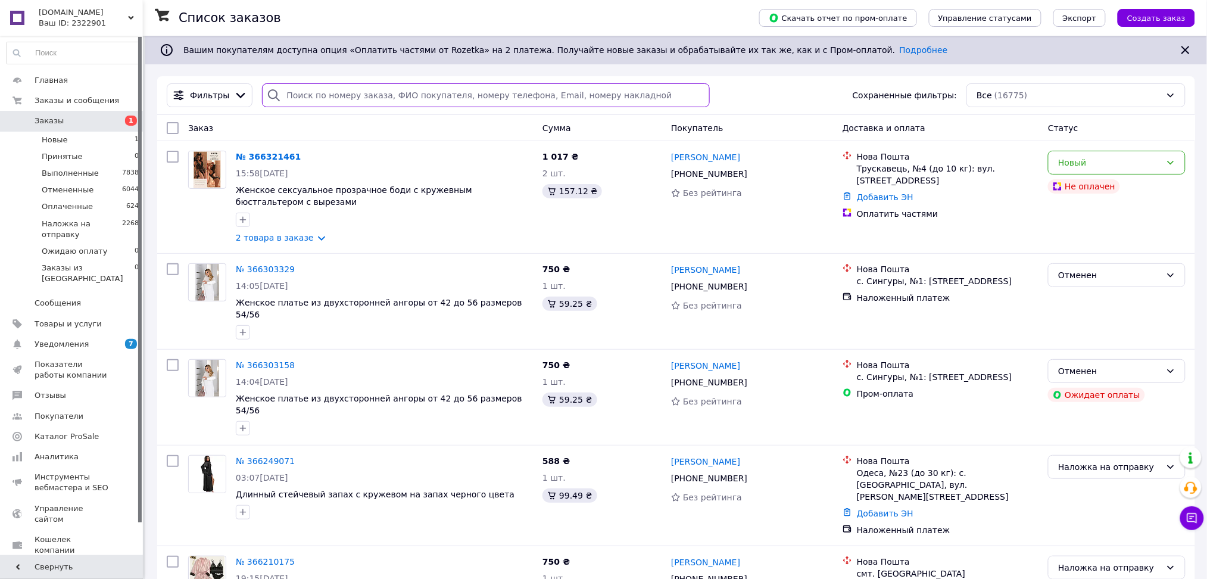
click at [308, 88] on input "search" at bounding box center [486, 95] width 448 height 24
paste input "380985603436"
type input "380985603436"
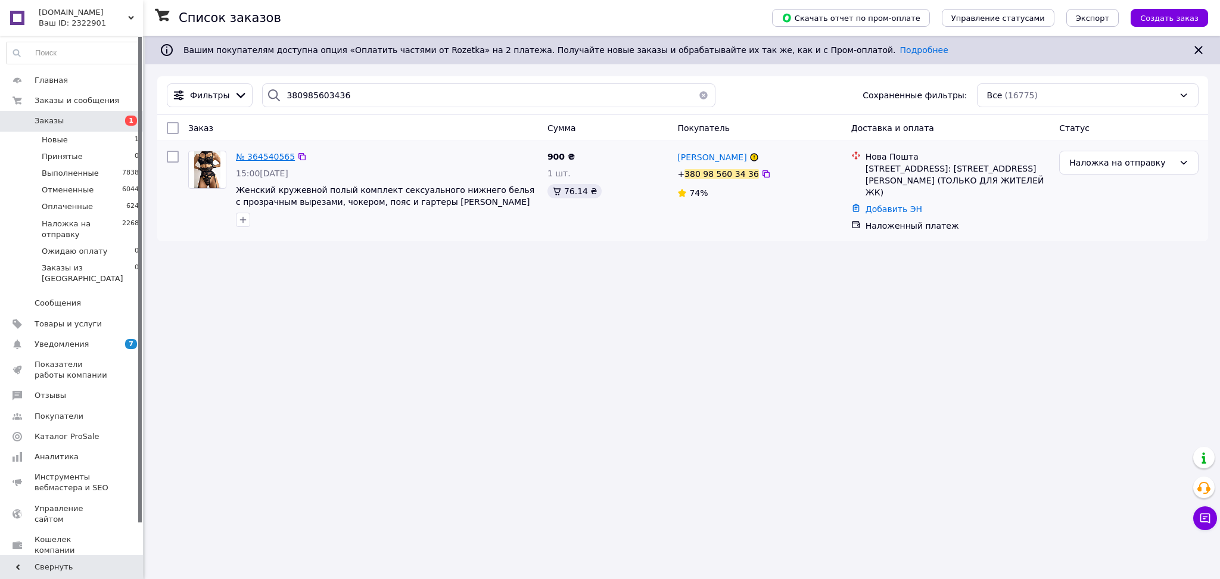
click at [286, 154] on span "№ 364540565" at bounding box center [265, 157] width 59 height 10
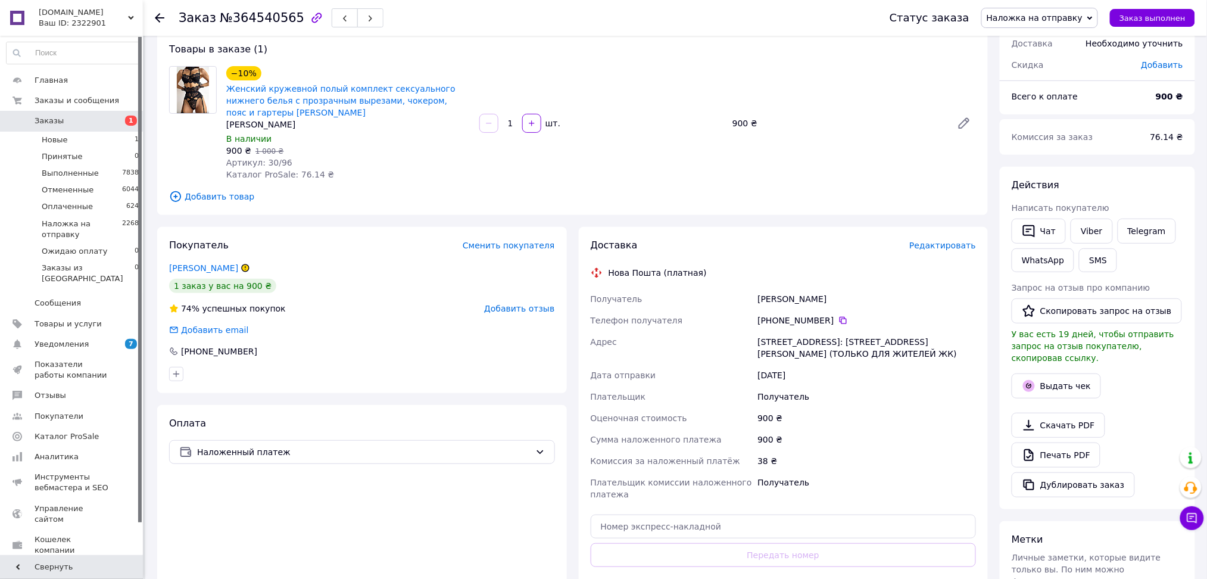
scroll to position [158, 0]
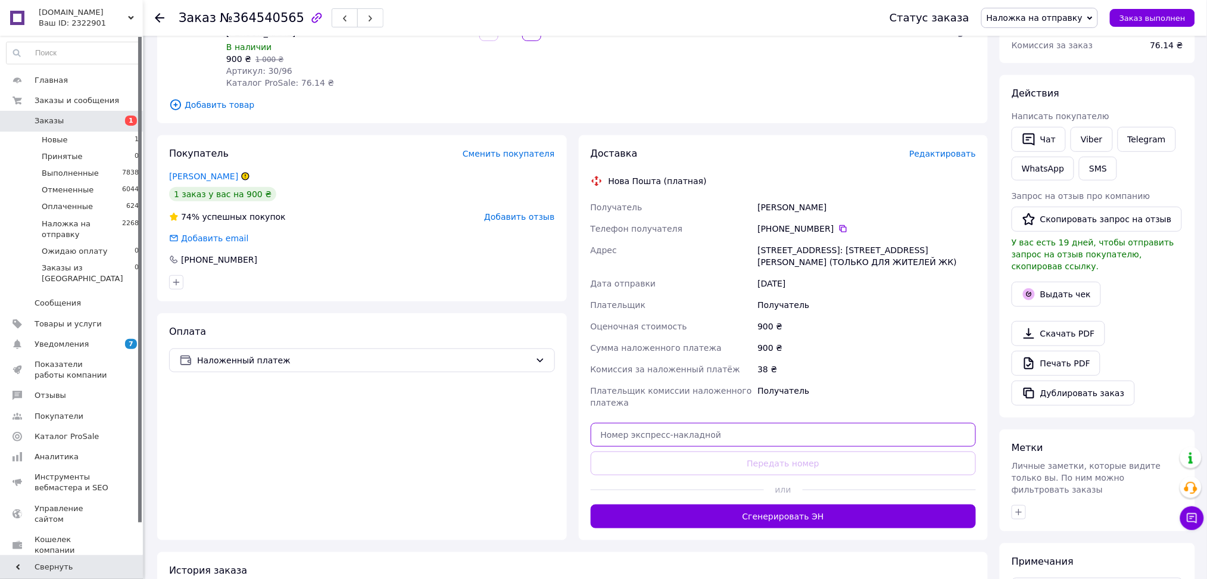
click at [621, 423] on input "text" at bounding box center [784, 435] width 386 height 24
paste input "20451261184361"
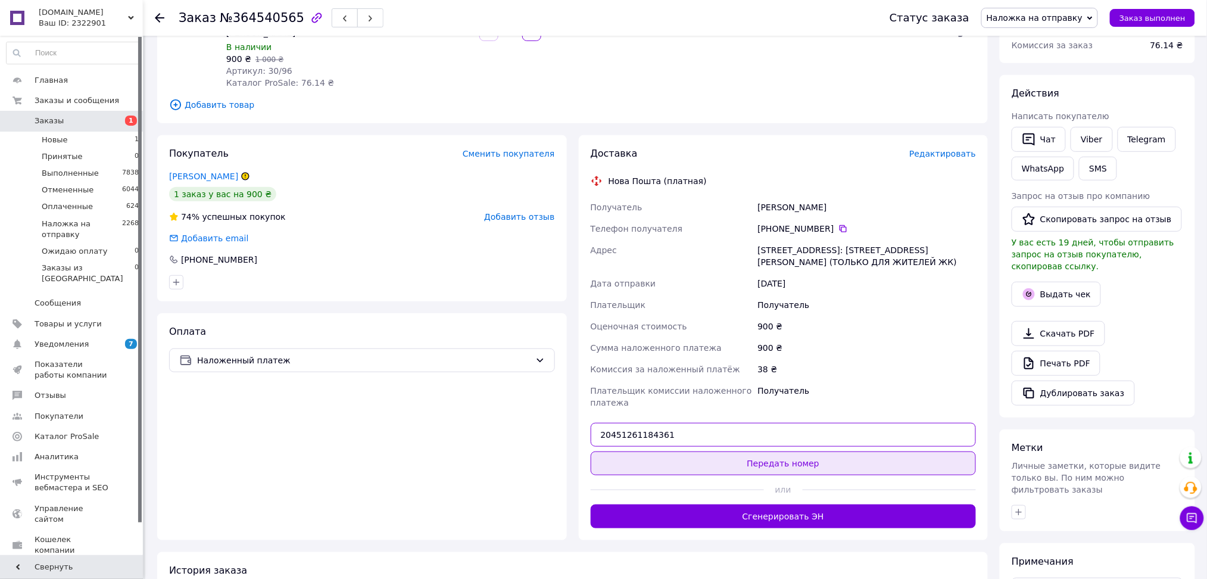
type input "20451261184361"
click at [640, 451] on button "Передать номер" at bounding box center [784, 463] width 386 height 24
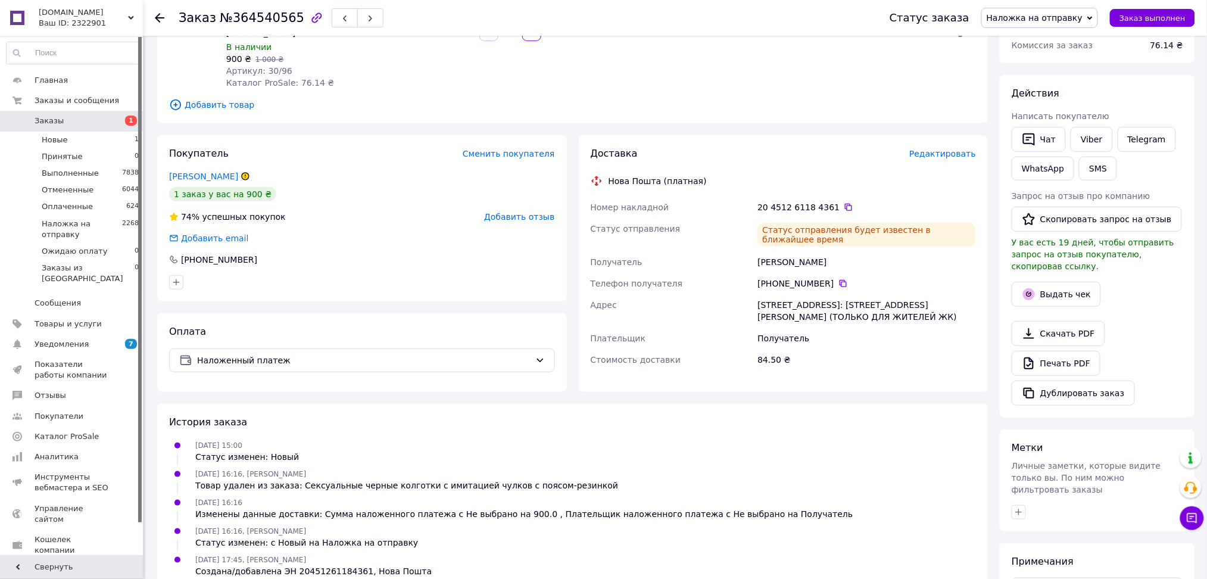
click at [86, 120] on span "Заказы" at bounding box center [73, 121] width 76 height 11
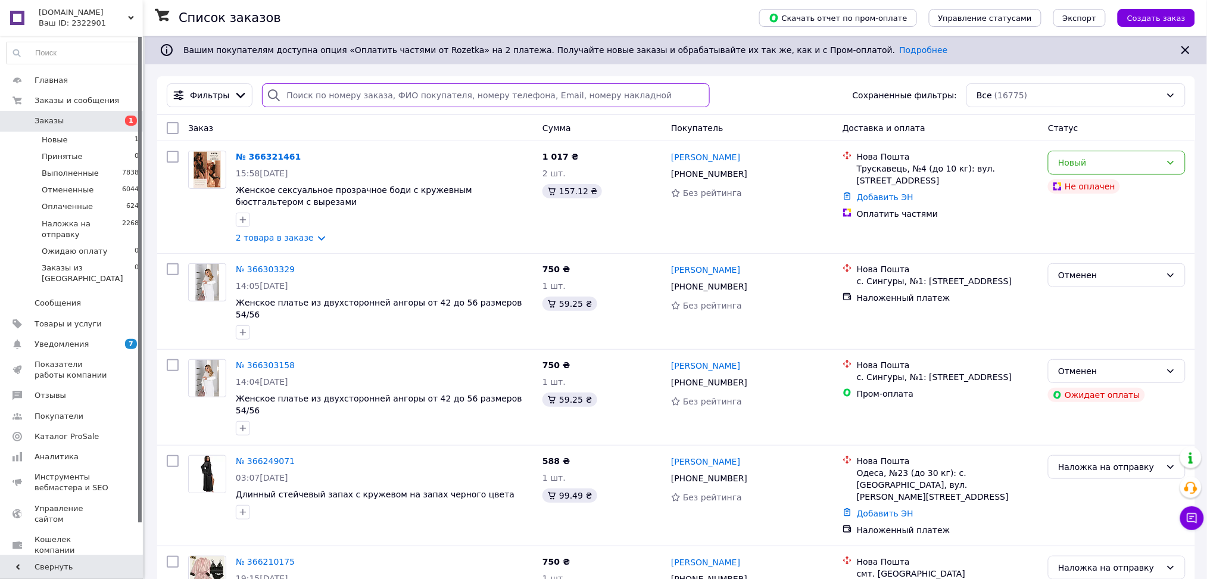
click at [311, 100] on input "search" at bounding box center [486, 95] width 448 height 24
paste input "380956936930"
type input "380956936930"
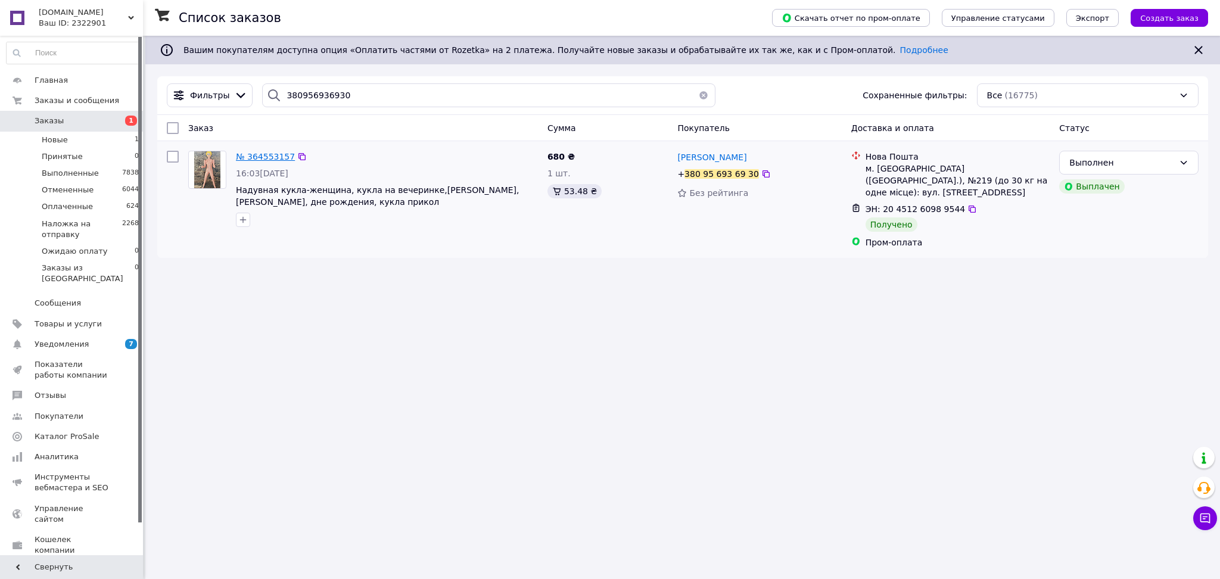
click at [251, 155] on span "№ 364553157" at bounding box center [265, 157] width 59 height 10
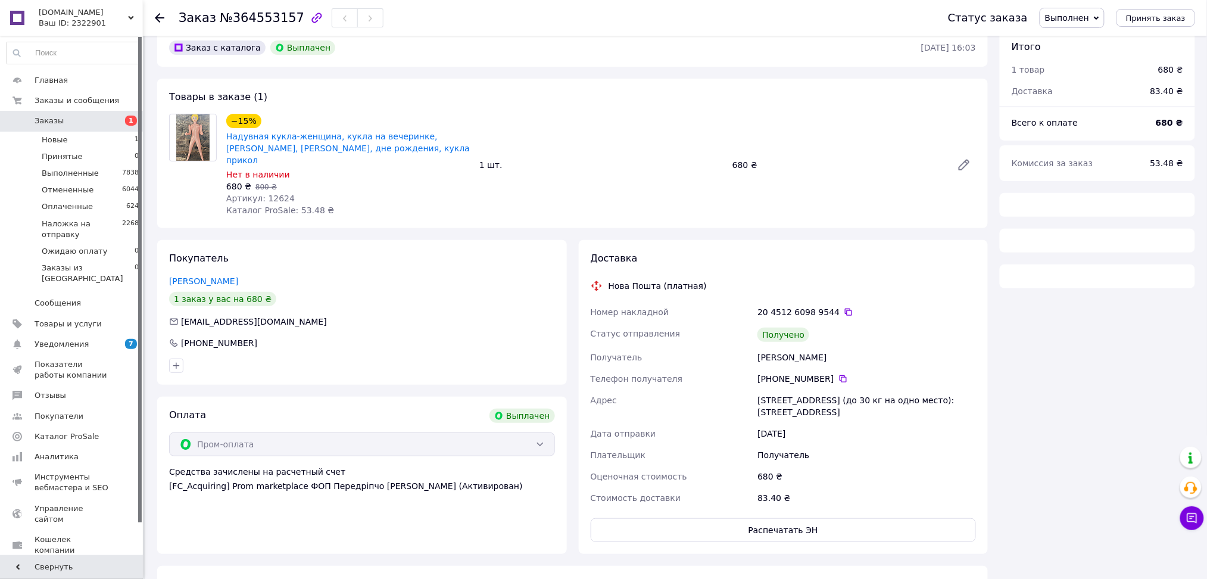
scroll to position [29, 0]
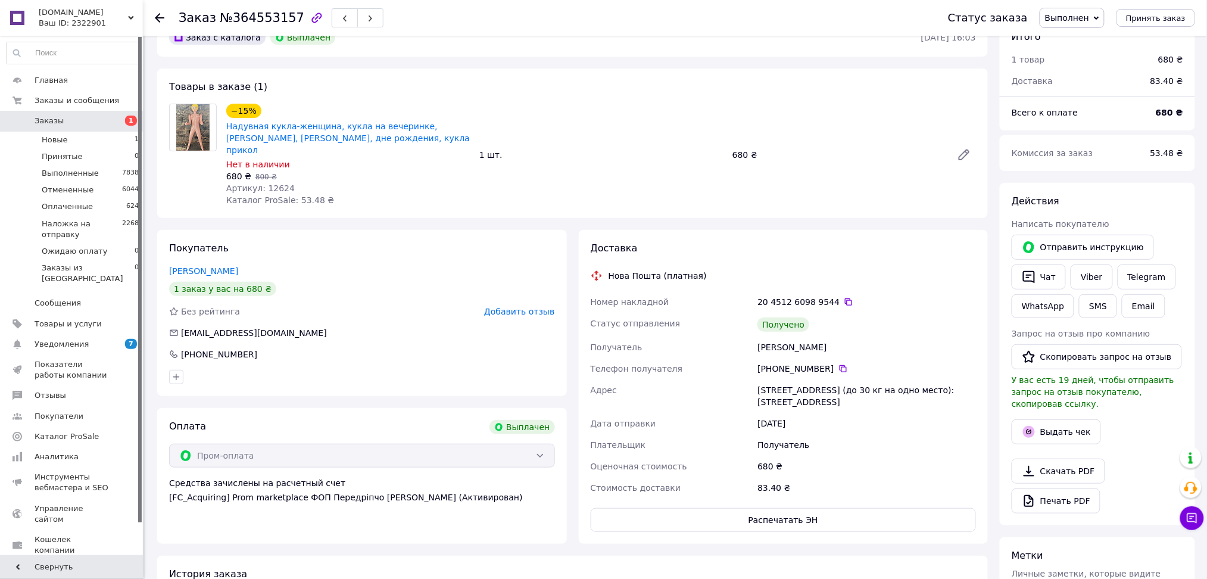
click at [92, 117] on span "Заказы" at bounding box center [73, 121] width 76 height 11
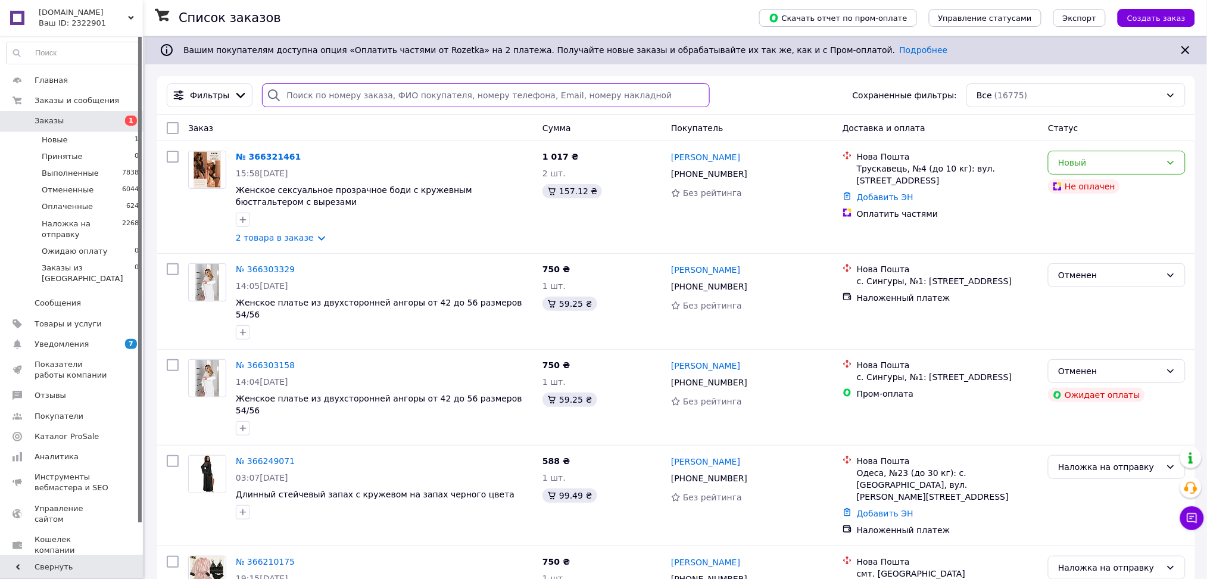
click at [313, 89] on input "search" at bounding box center [486, 95] width 448 height 24
paste input "380938357177"
type input "380938357177"
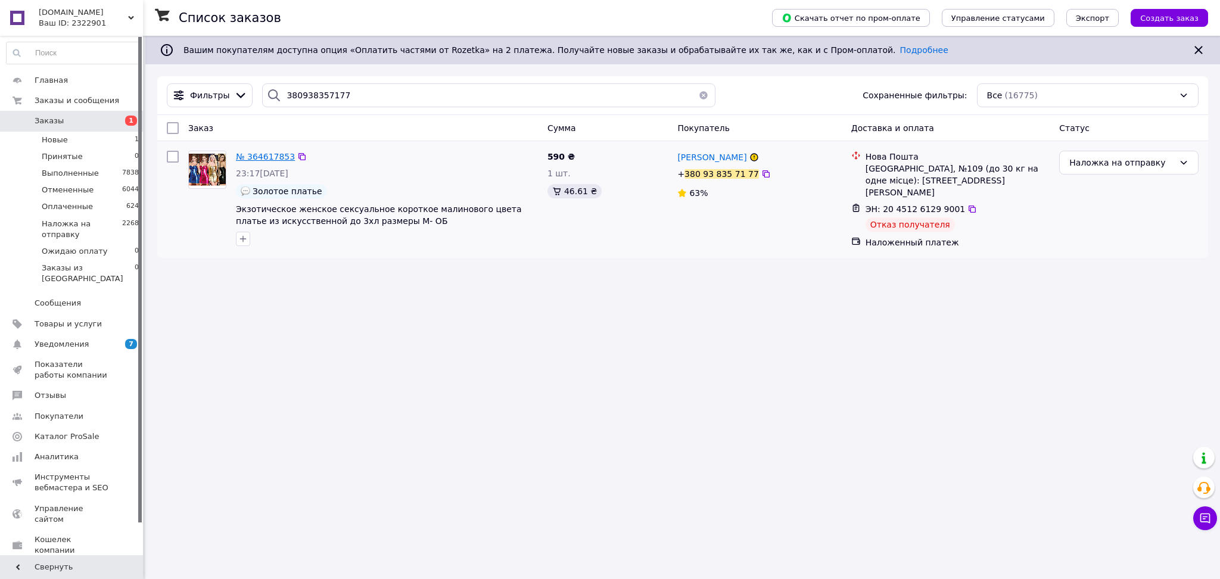
click at [261, 155] on span "№ 364617853" at bounding box center [265, 157] width 59 height 10
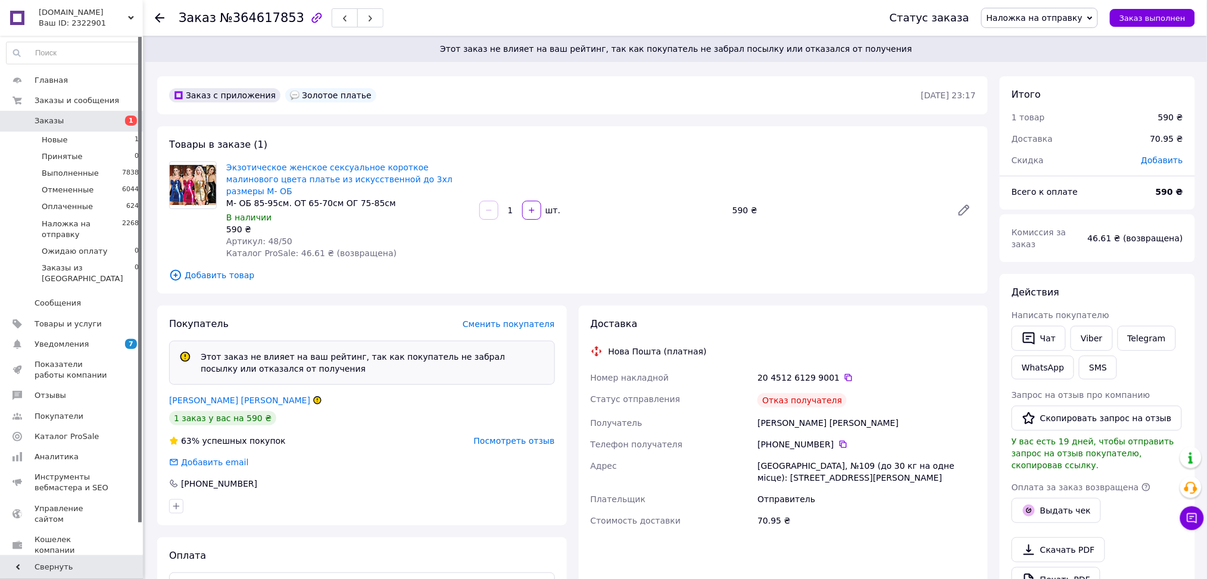
click at [69, 123] on span "Заказы" at bounding box center [73, 121] width 76 height 11
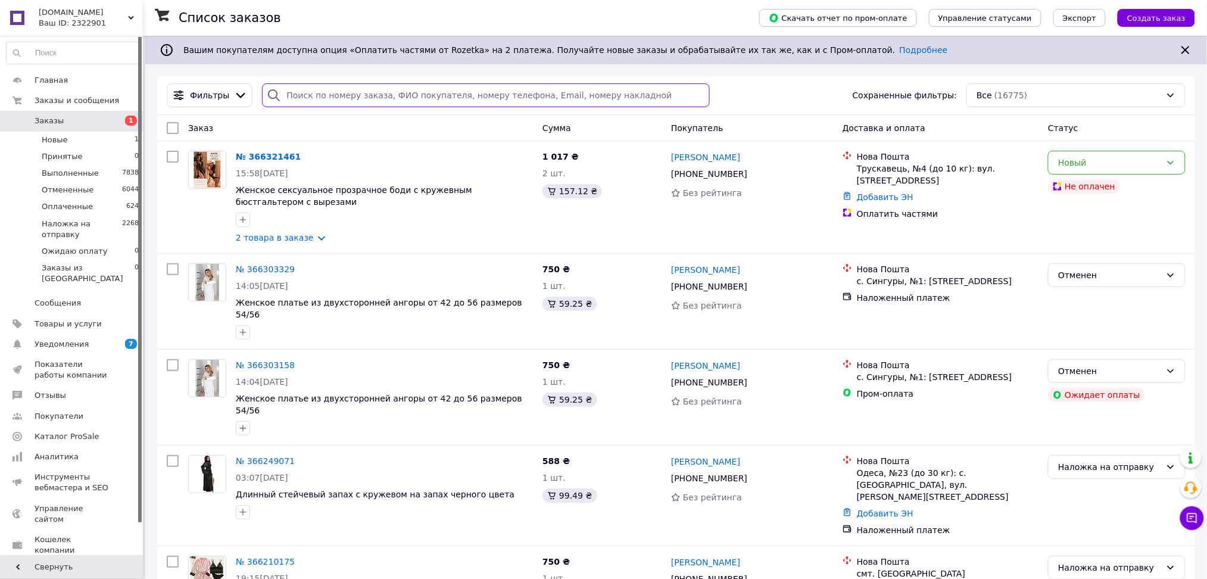
drag, startPoint x: 298, startPoint y: 95, endPoint x: 295, endPoint y: 79, distance: 16.4
click at [298, 95] on input "search" at bounding box center [486, 95] width 448 height 24
paste input "380963108841"
type input "380963108841"
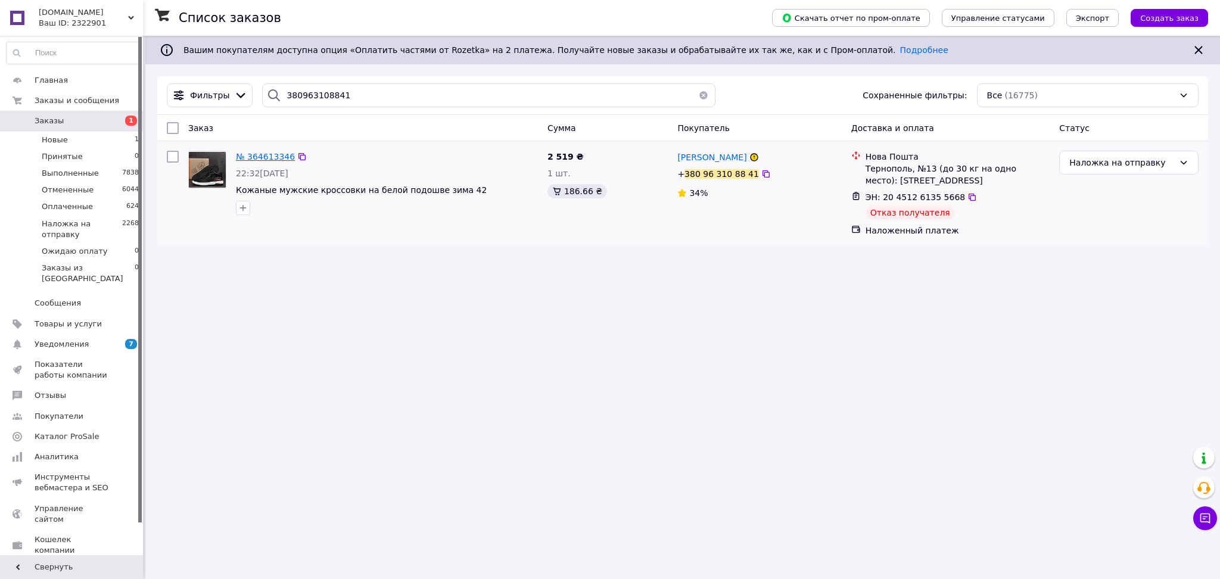
click at [267, 158] on span "№ 364613346" at bounding box center [265, 157] width 59 height 10
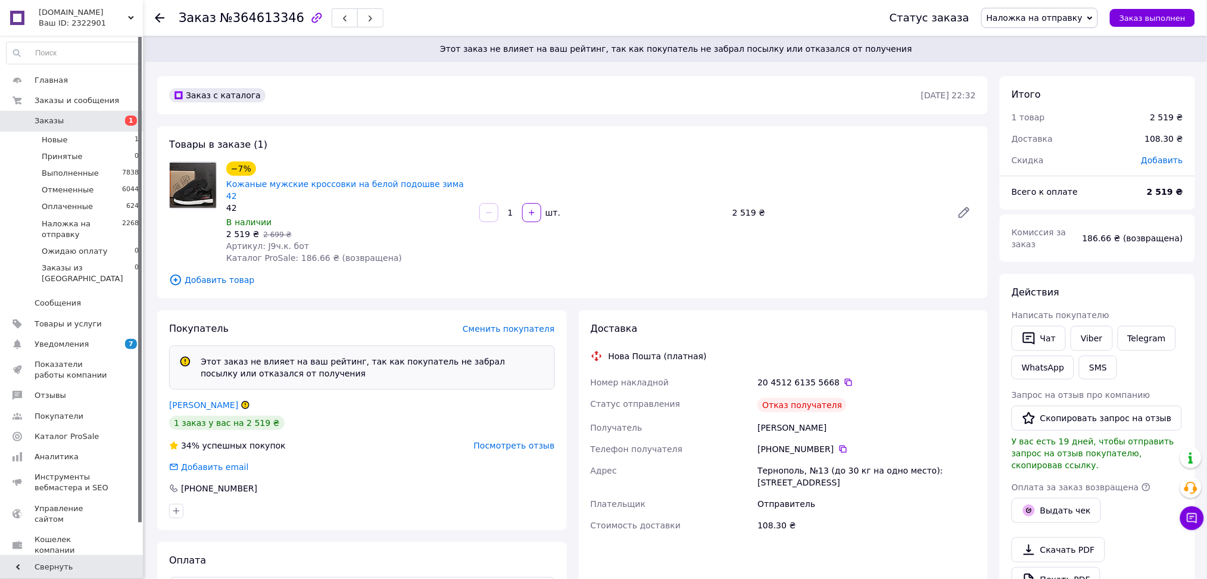
click at [81, 119] on span "Заказы" at bounding box center [73, 121] width 76 height 11
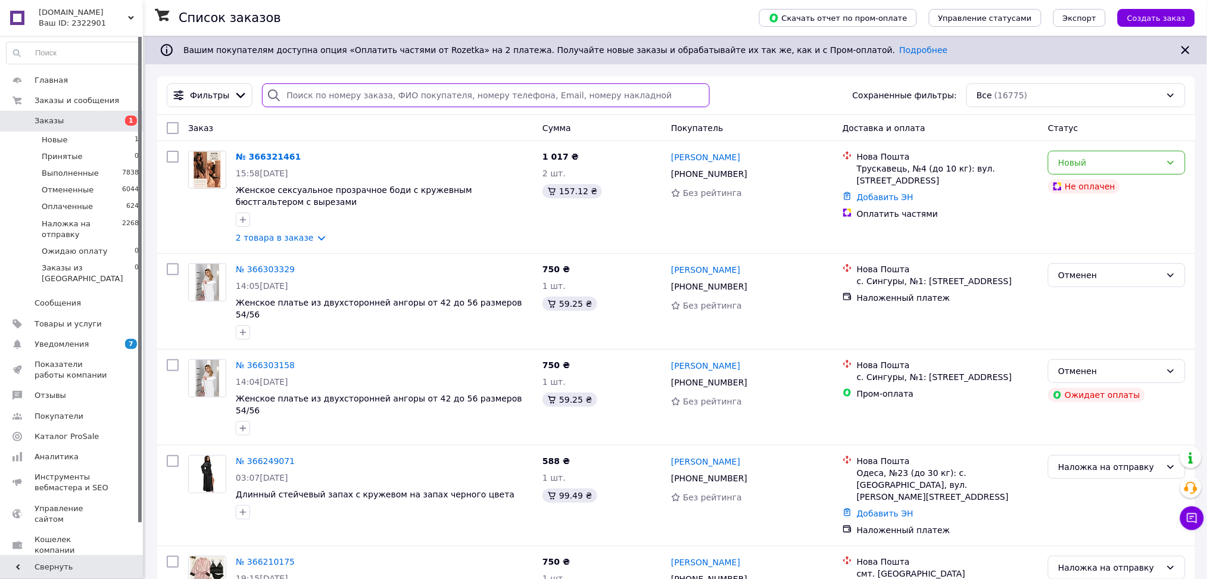
click at [306, 93] on input "search" at bounding box center [486, 95] width 448 height 24
paste input "380677283150"
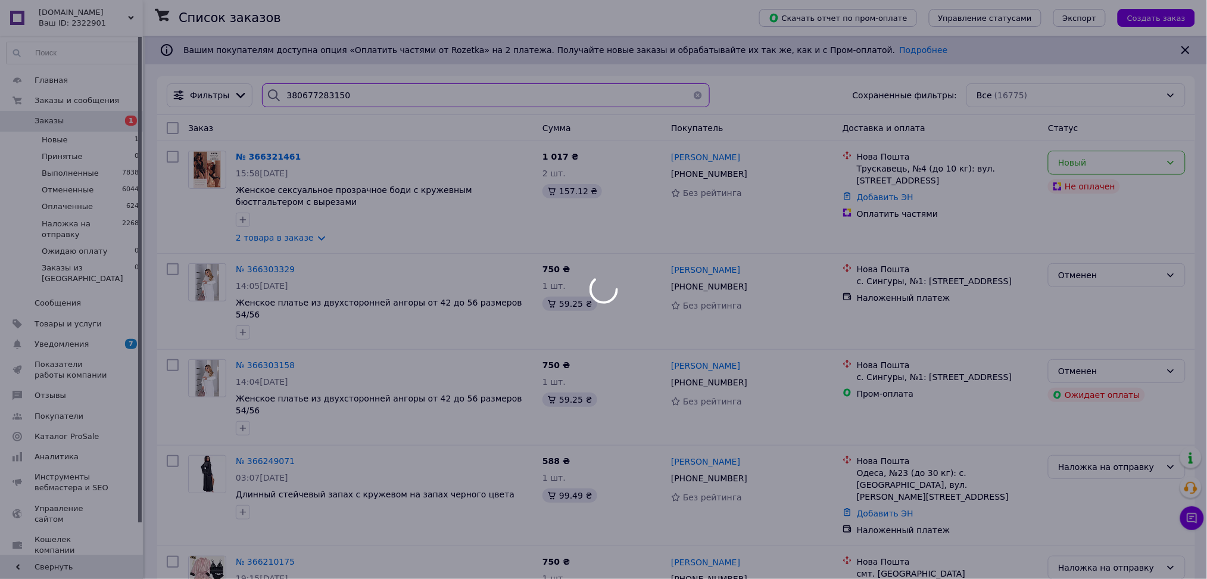
type input "380677283150"
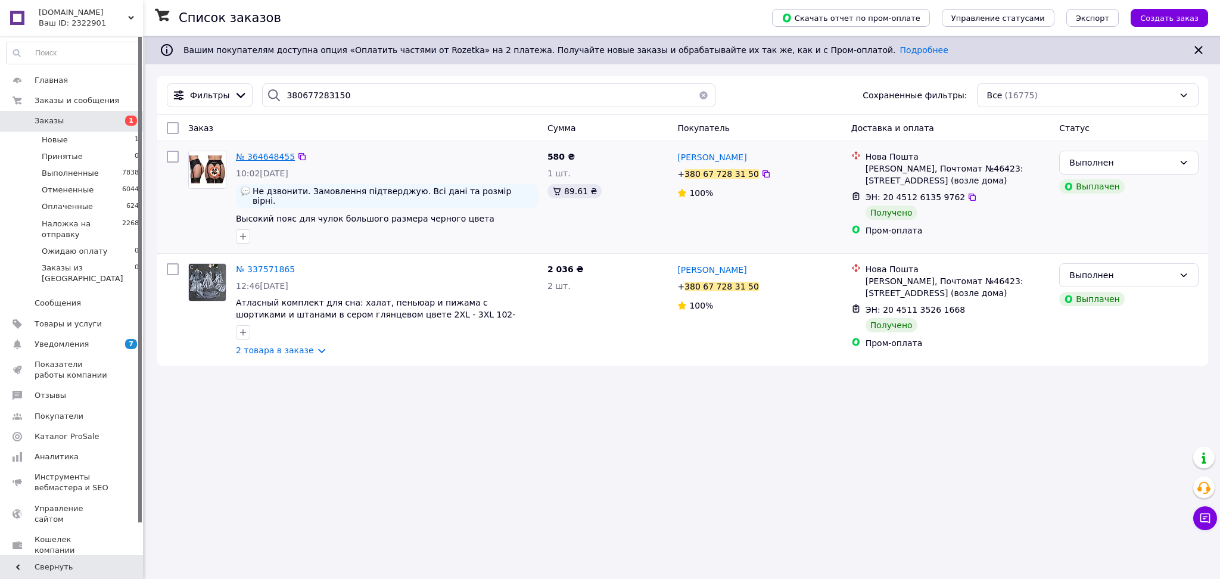
click at [259, 156] on span "№ 364648455" at bounding box center [265, 157] width 59 height 10
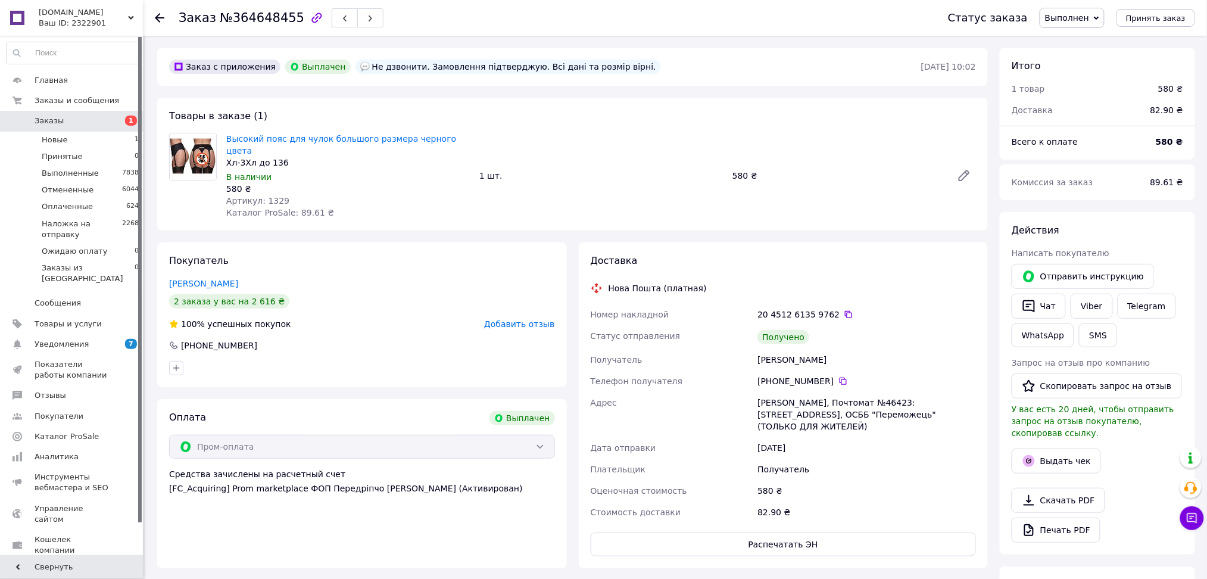
click at [79, 117] on span "Заказы" at bounding box center [73, 121] width 76 height 11
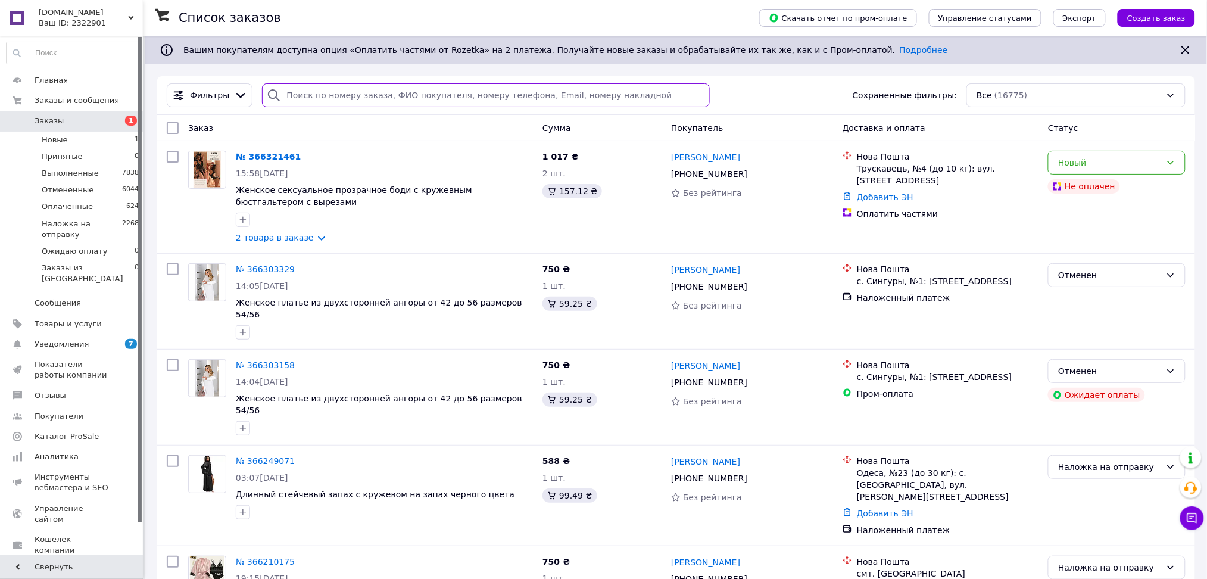
click at [320, 93] on input "search" at bounding box center [486, 95] width 448 height 24
paste input "380663484466"
type input "380663484466"
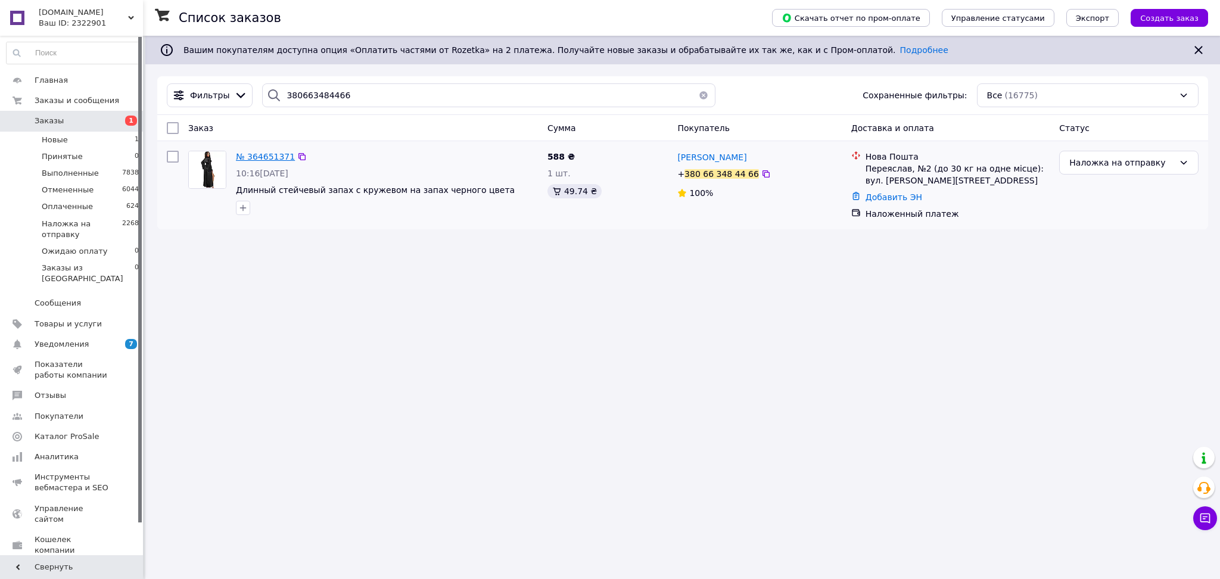
click at [272, 157] on span "№ 364651371" at bounding box center [265, 157] width 59 height 10
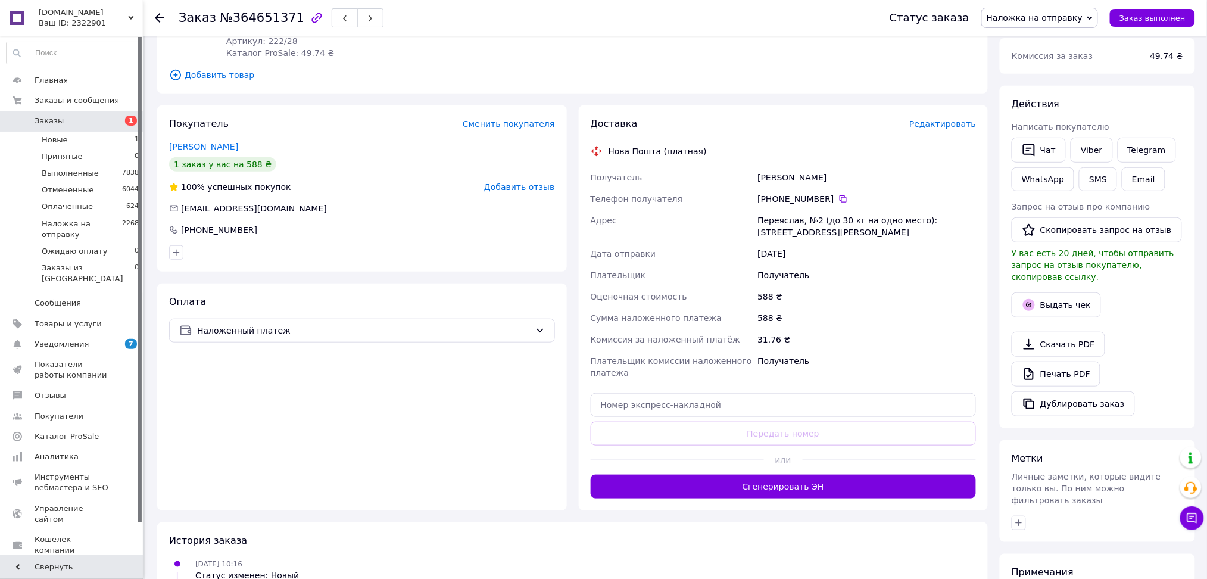
scroll to position [158, 0]
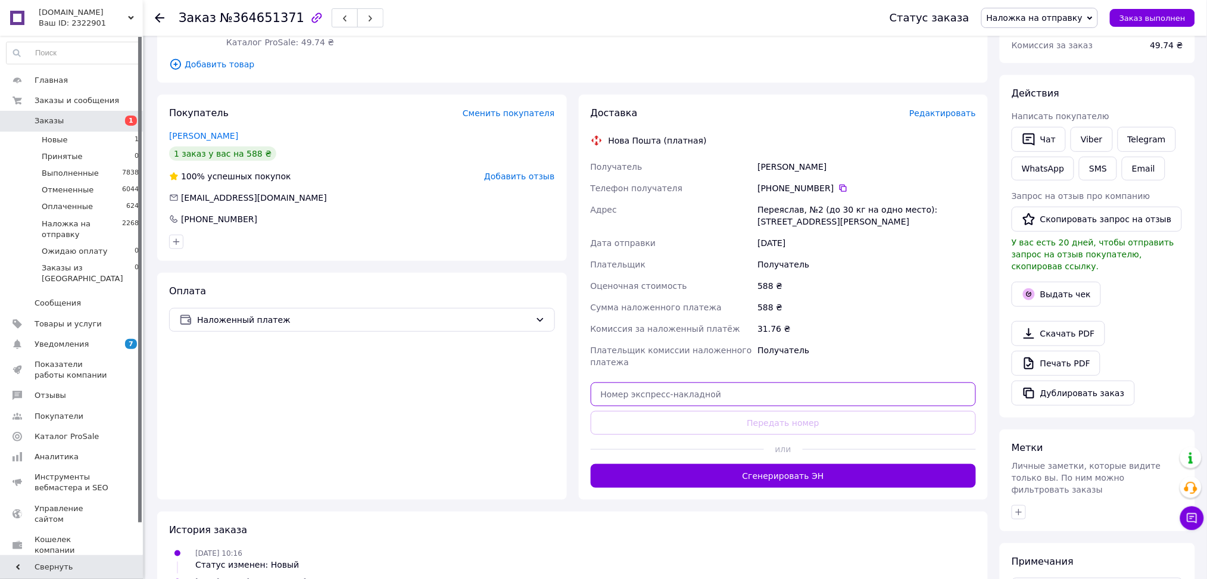
paste input "20451261445185"
click at [679, 382] on input "text" at bounding box center [784, 394] width 386 height 24
type input "20451261445185"
click at [673, 394] on div "Доставка Редактировать Нова Пошта (платная) Получатель Крезуб Татьяна Телефон п…" at bounding box center [784, 297] width 386 height 381
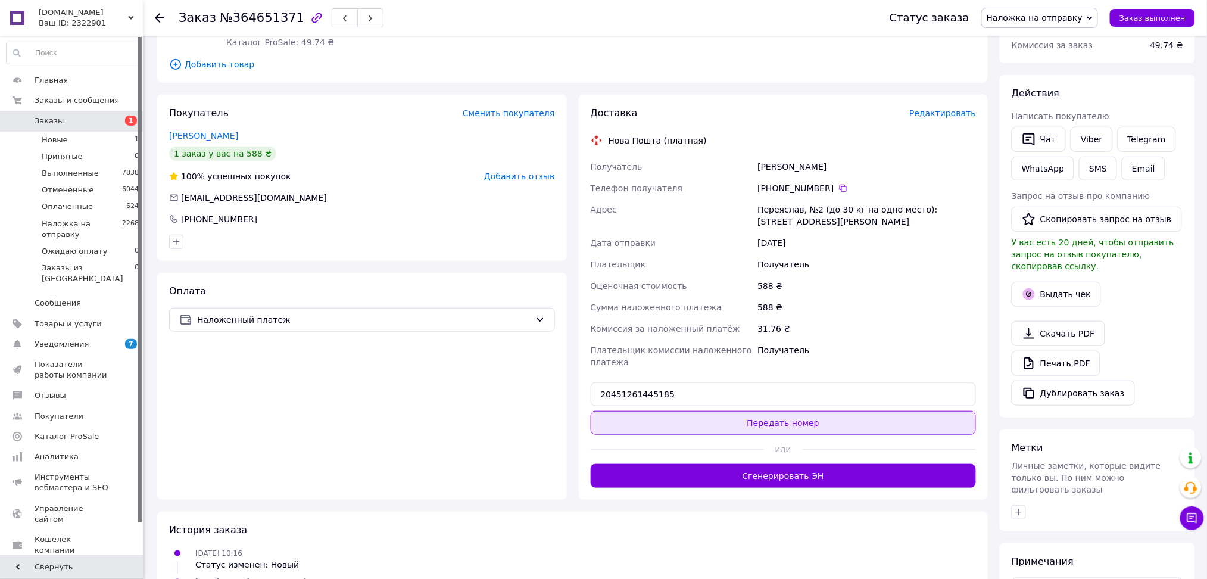
click at [671, 411] on button "Передать номер" at bounding box center [784, 423] width 386 height 24
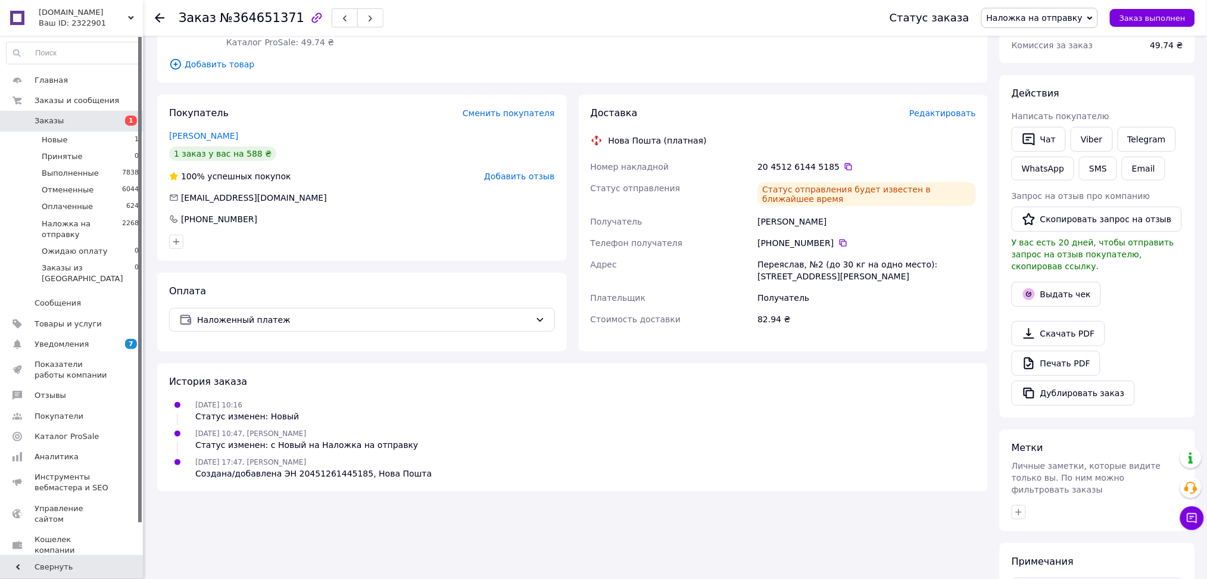
click at [95, 123] on span "Заказы" at bounding box center [73, 121] width 76 height 11
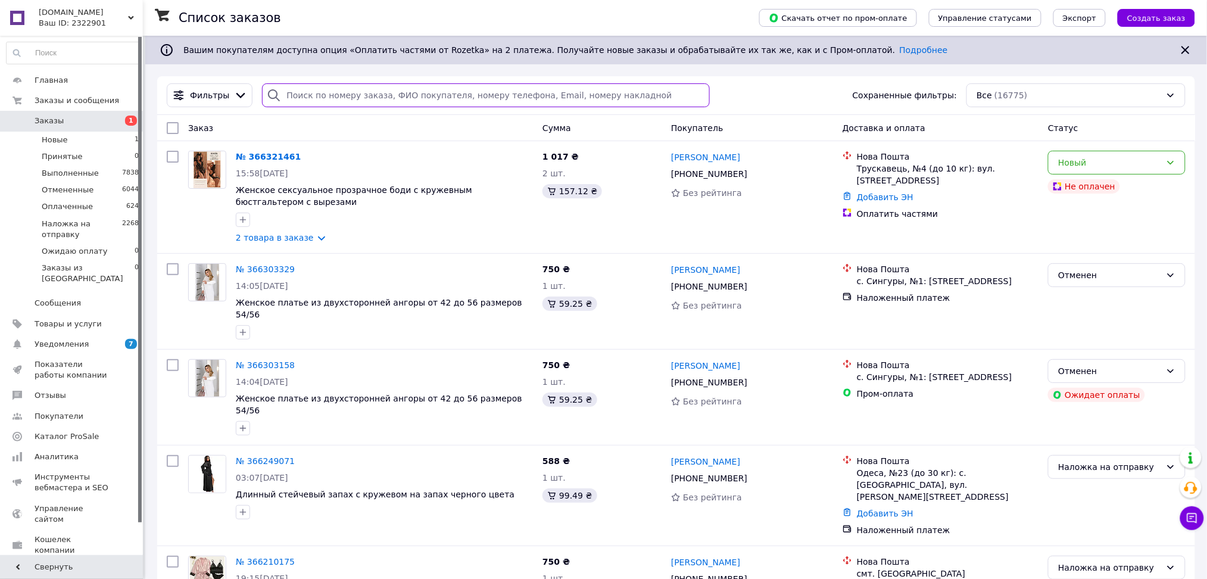
click at [337, 94] on input "search" at bounding box center [486, 95] width 448 height 24
paste input "380730333645"
type input "380730333645"
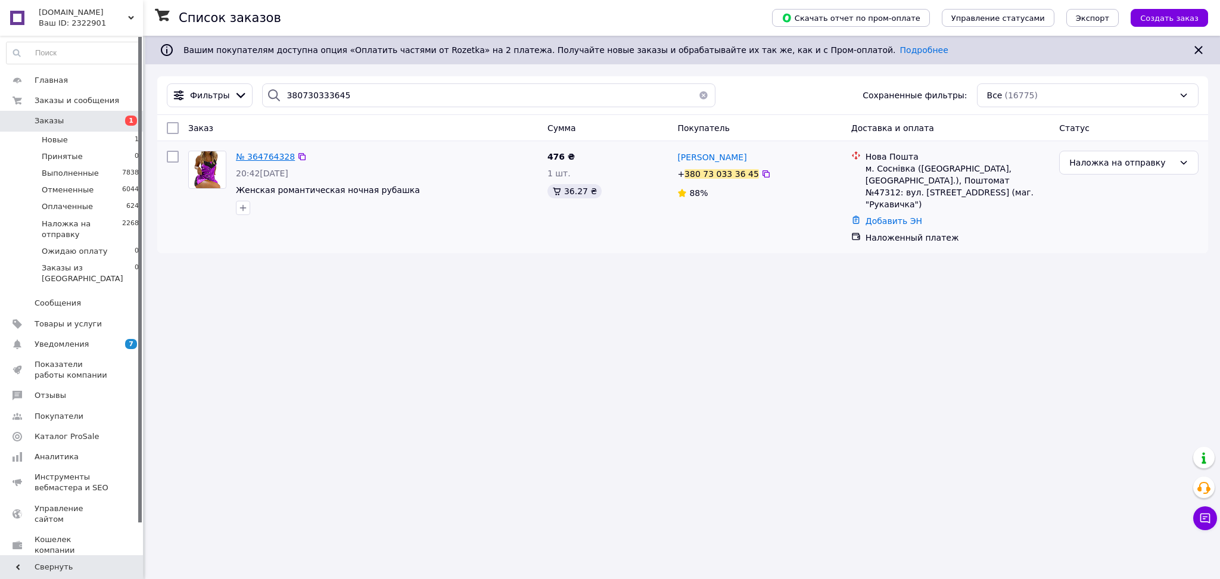
click at [282, 156] on span "№ 364764328" at bounding box center [265, 157] width 59 height 10
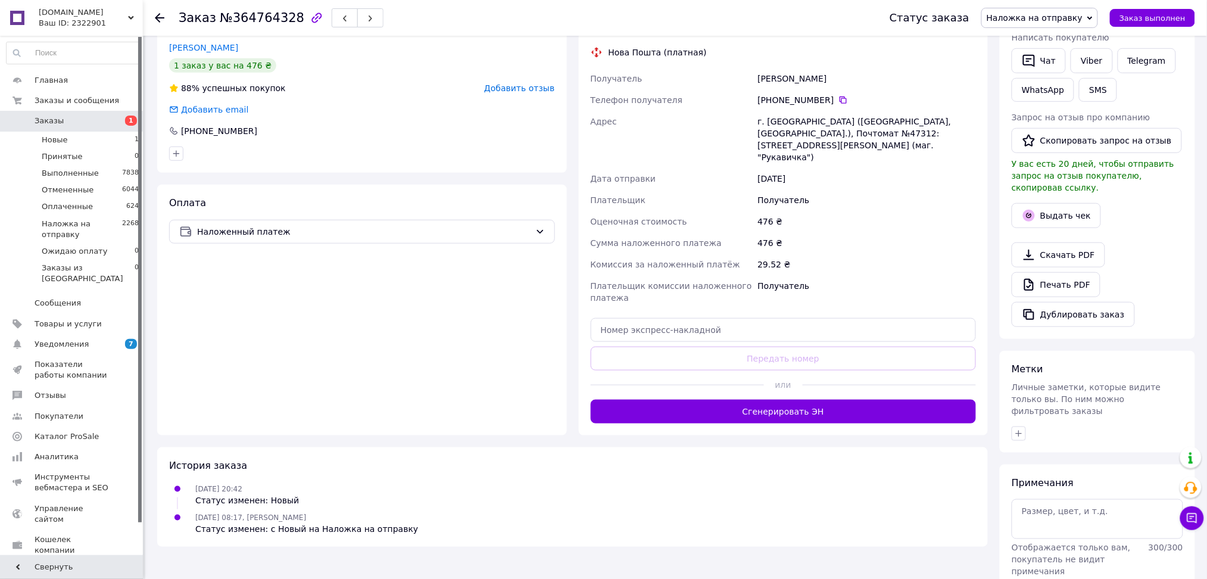
scroll to position [238, 0]
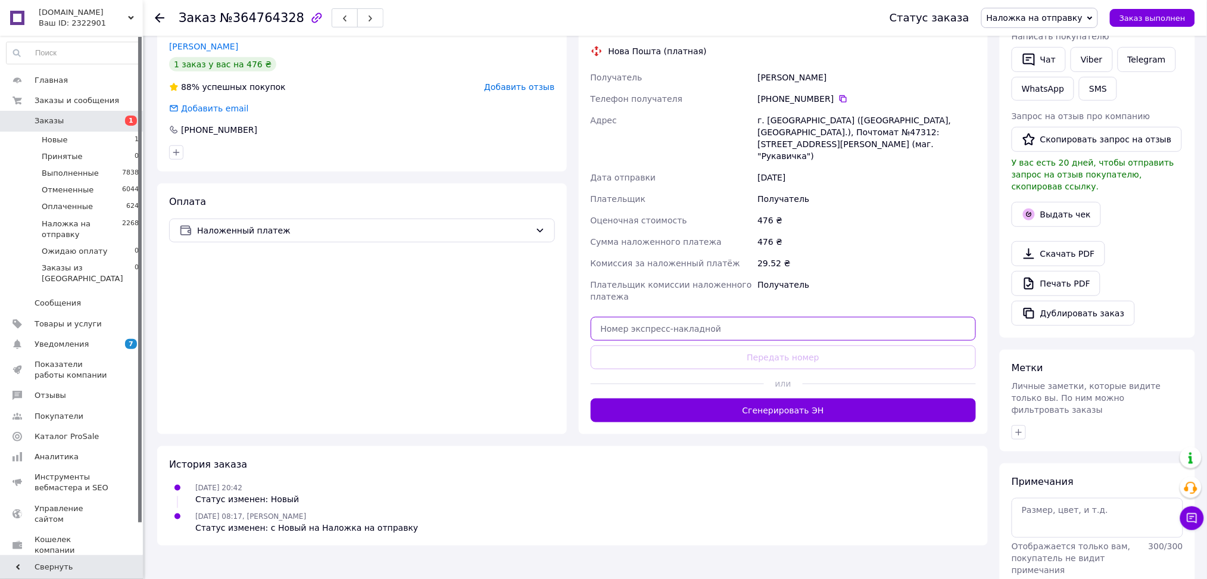
paste input "20451262198923"
click at [642, 317] on input "text" at bounding box center [784, 329] width 386 height 24
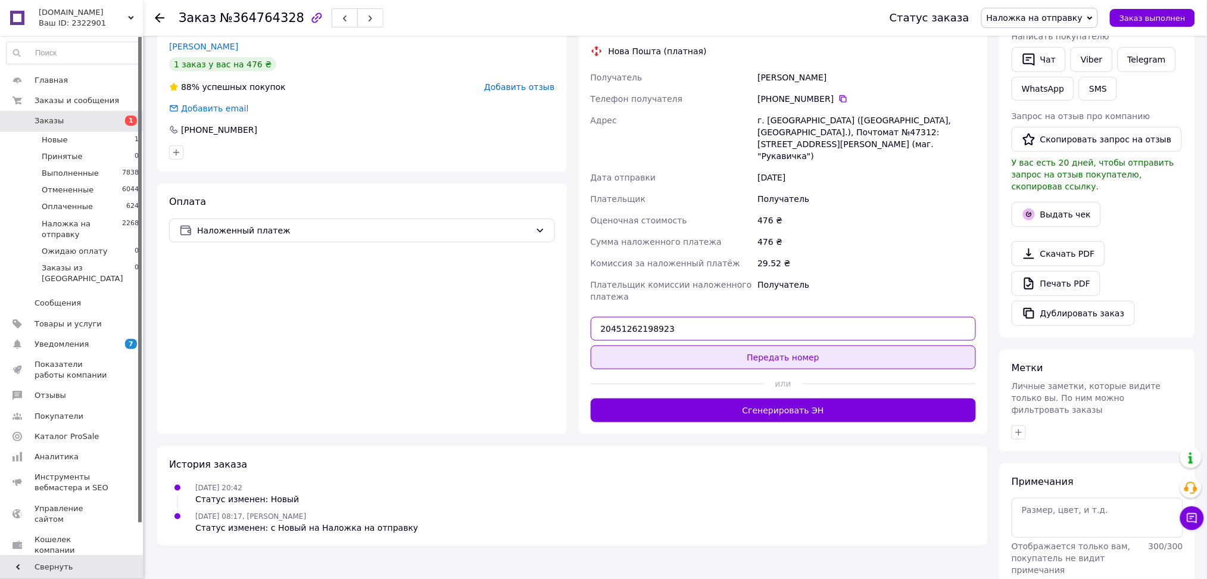
type input "20451262198923"
click at [641, 345] on button "Передать номер" at bounding box center [784, 357] width 386 height 24
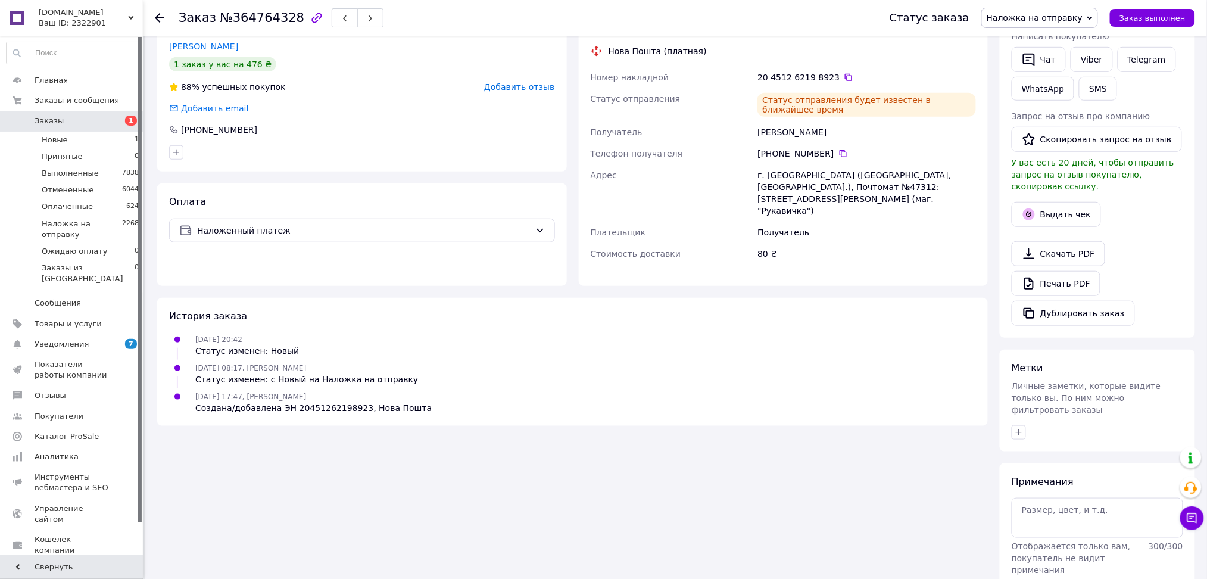
click at [91, 113] on link "Заказы 1" at bounding box center [73, 121] width 146 height 20
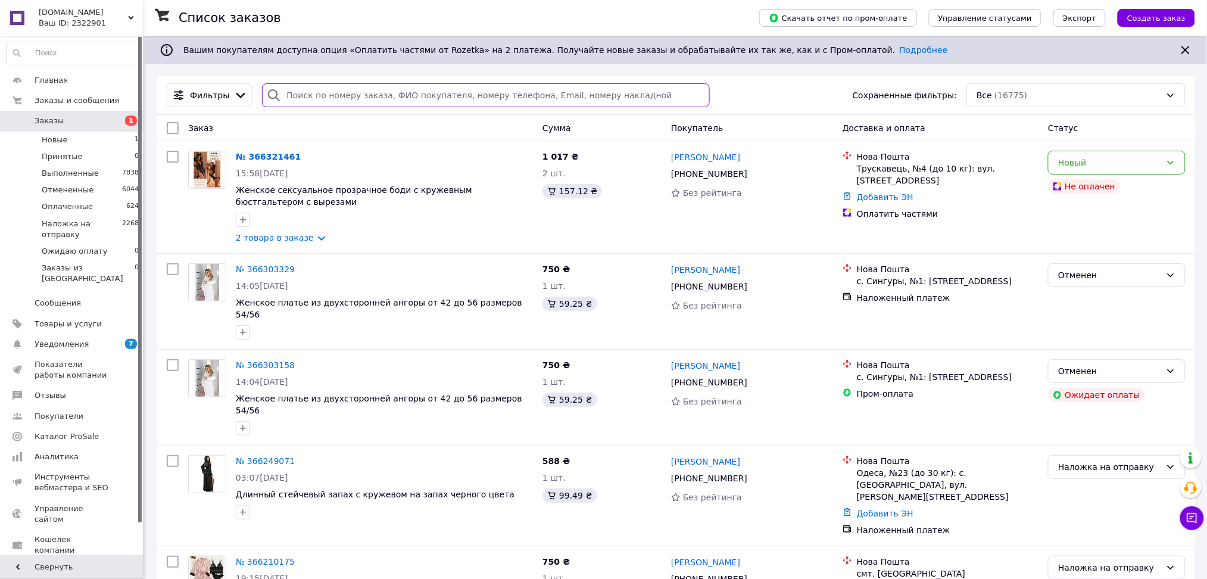
click at [335, 105] on input "search" at bounding box center [486, 95] width 448 height 24
paste input "380975233052"
type input "380975233052"
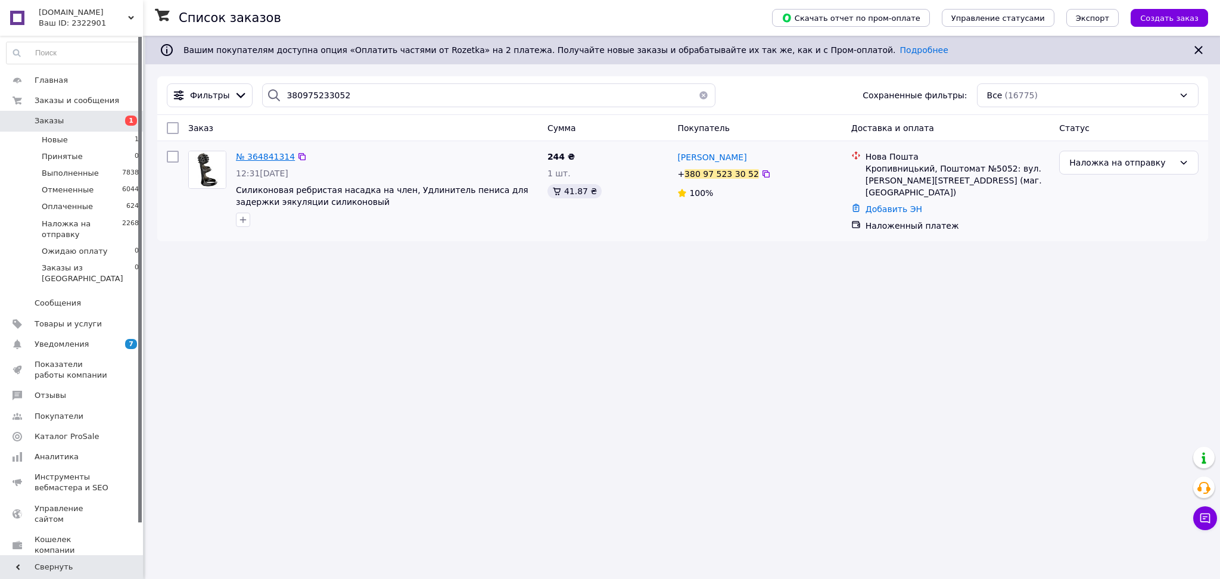
click at [270, 155] on span "№ 364841314" at bounding box center [265, 157] width 59 height 10
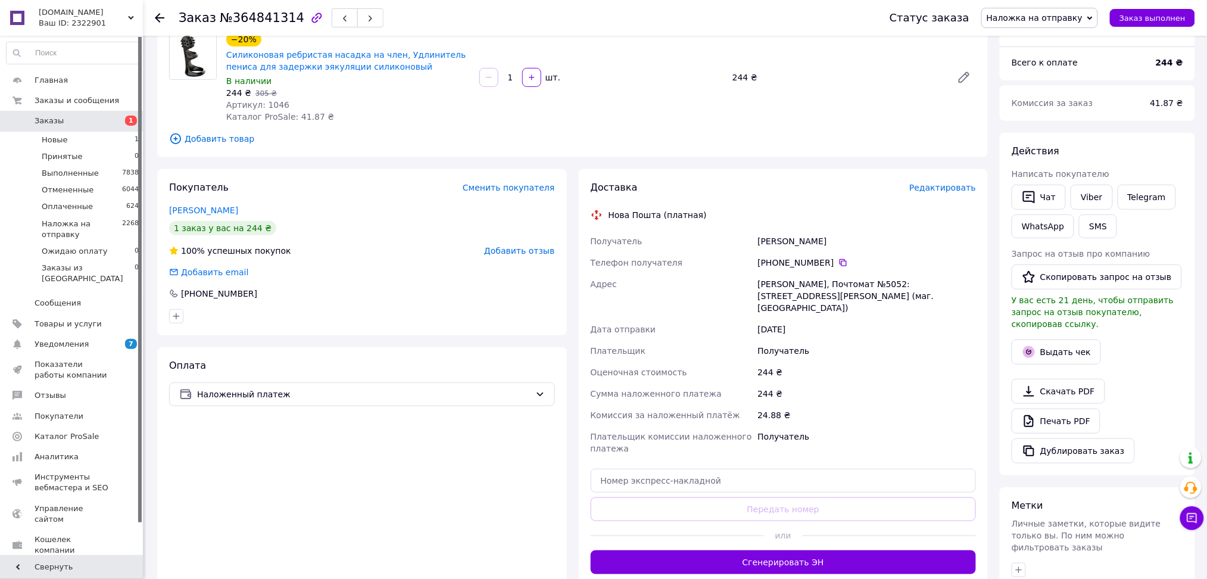
scroll to position [238, 0]
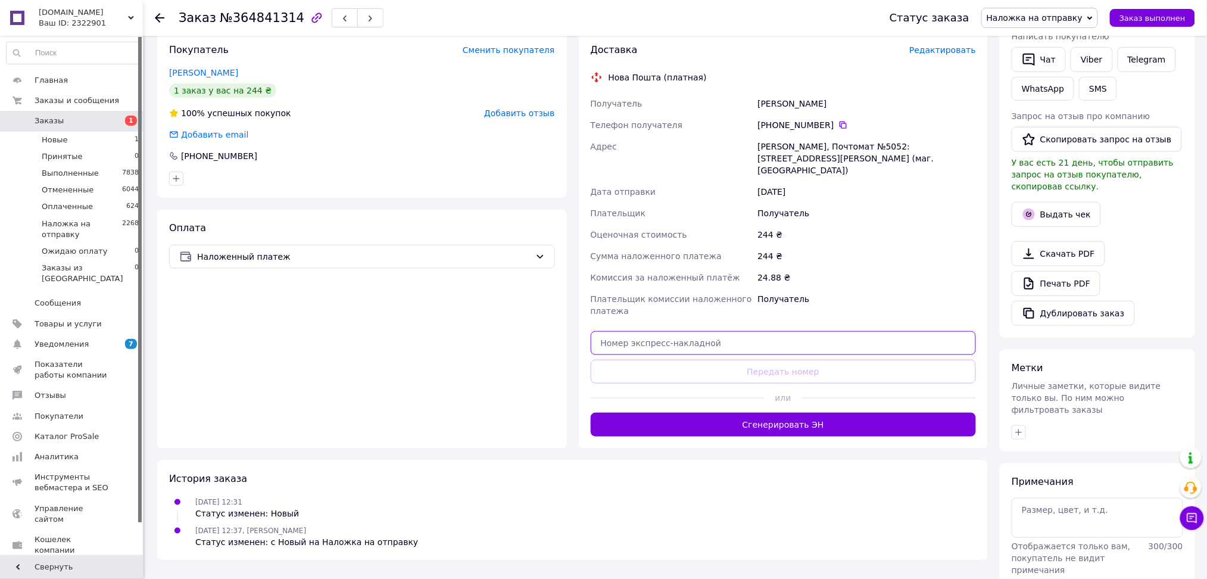
click at [623, 331] on input "text" at bounding box center [784, 343] width 386 height 24
paste input "20451261514431"
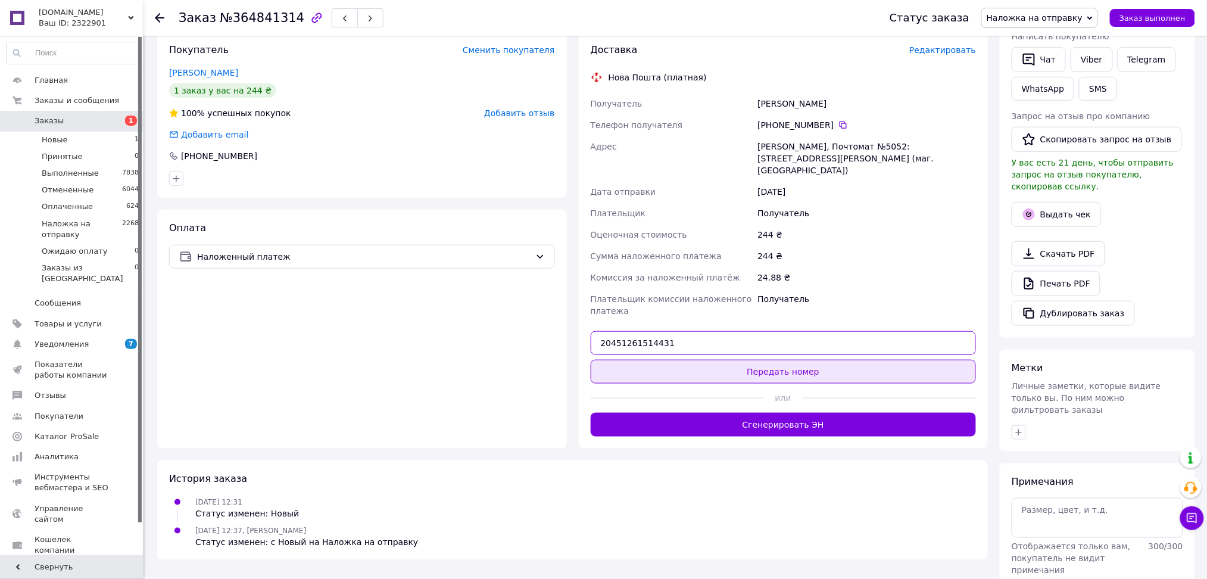
type input "20451261514431"
click at [623, 360] on button "Передать номер" at bounding box center [784, 372] width 386 height 24
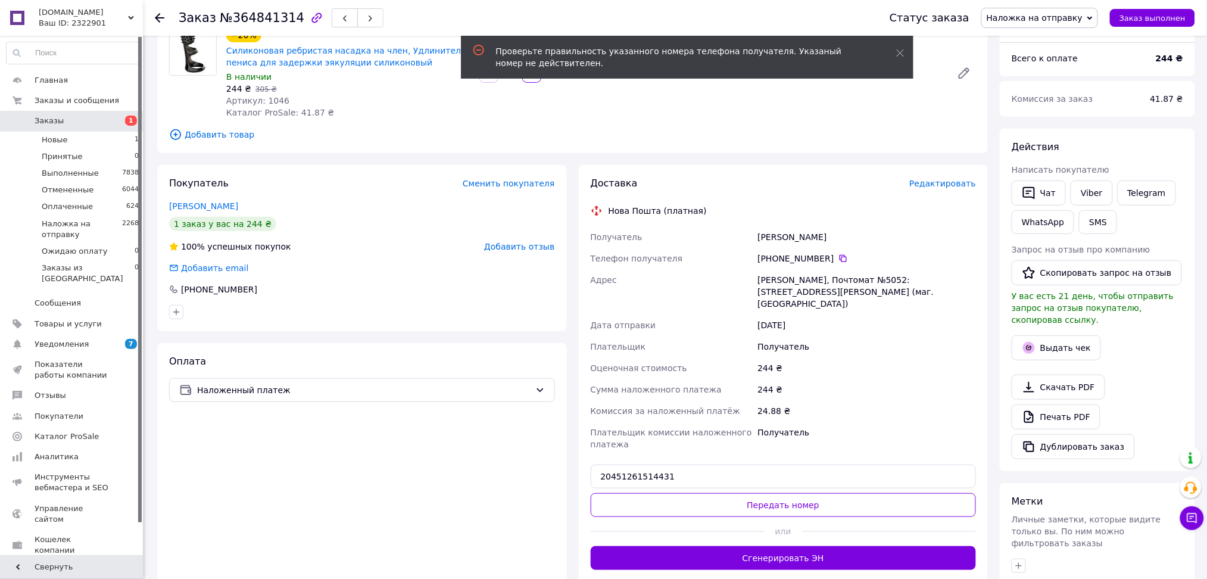
scroll to position [0, 0]
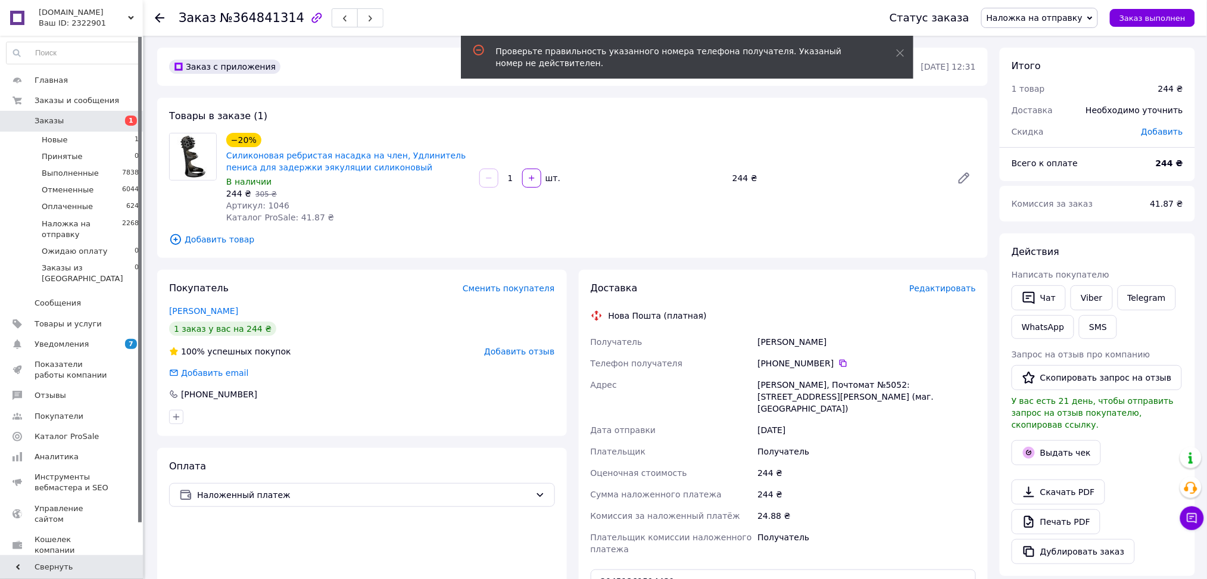
click at [788, 342] on div "Портнова Анастасія" at bounding box center [866, 341] width 223 height 21
copy div "Портнова Анастасія"
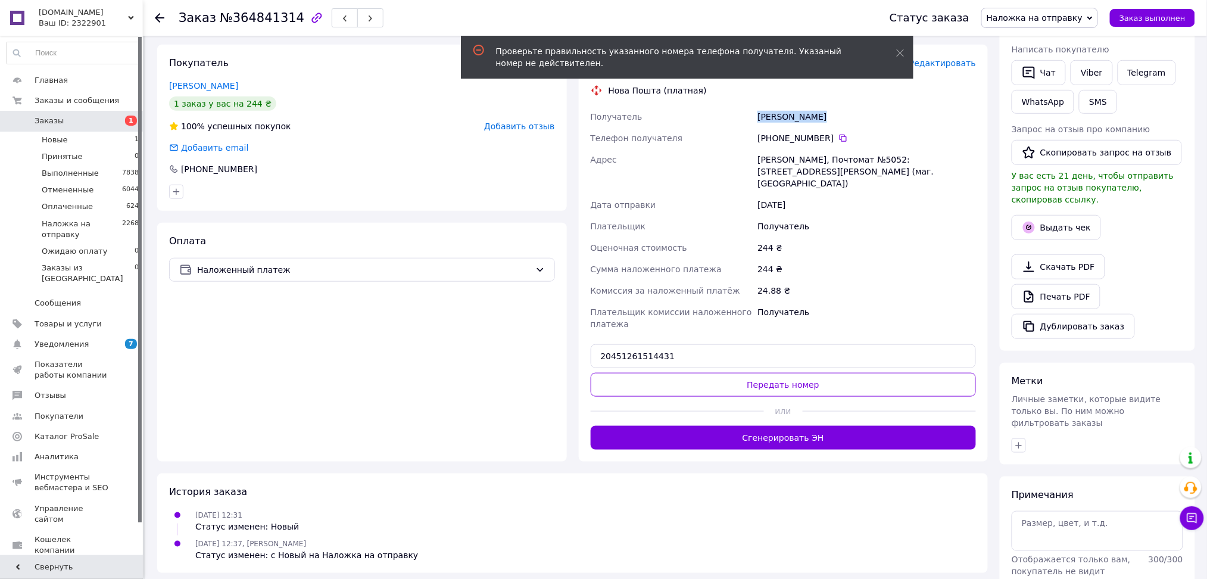
scroll to position [238, 0]
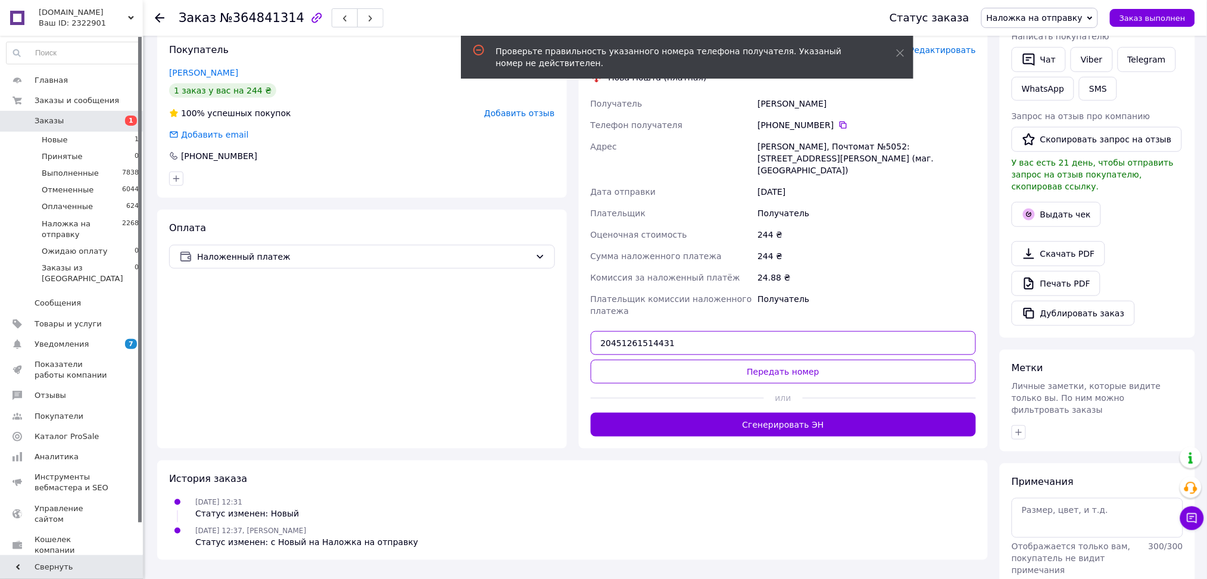
click at [659, 331] on input "20451261514431" at bounding box center [784, 343] width 386 height 24
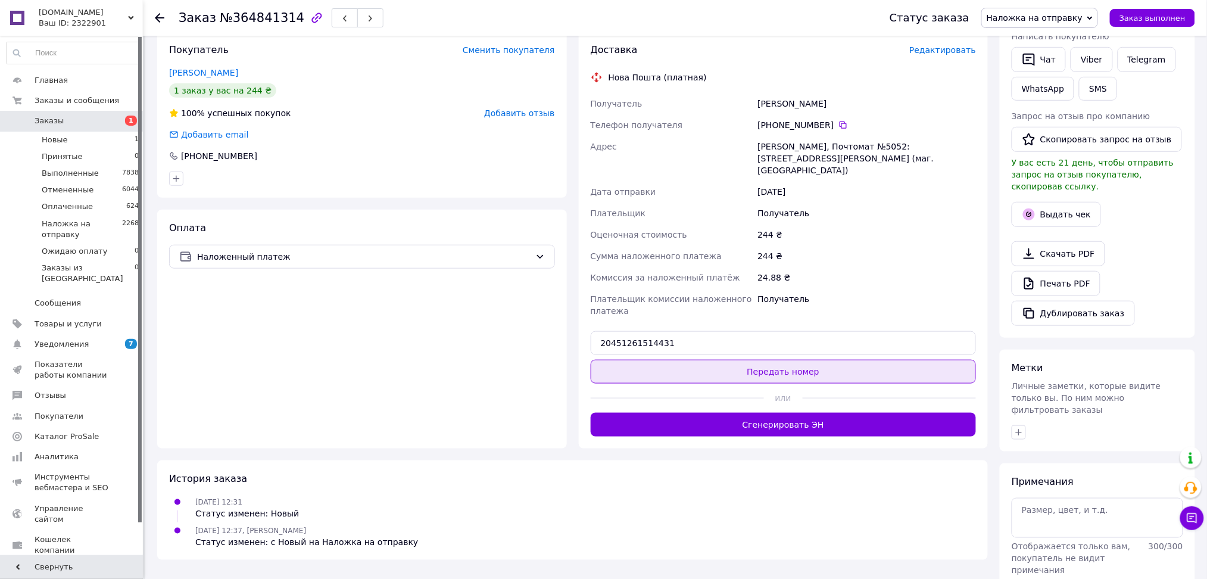
click at [677, 360] on button "Передать номер" at bounding box center [784, 372] width 386 height 24
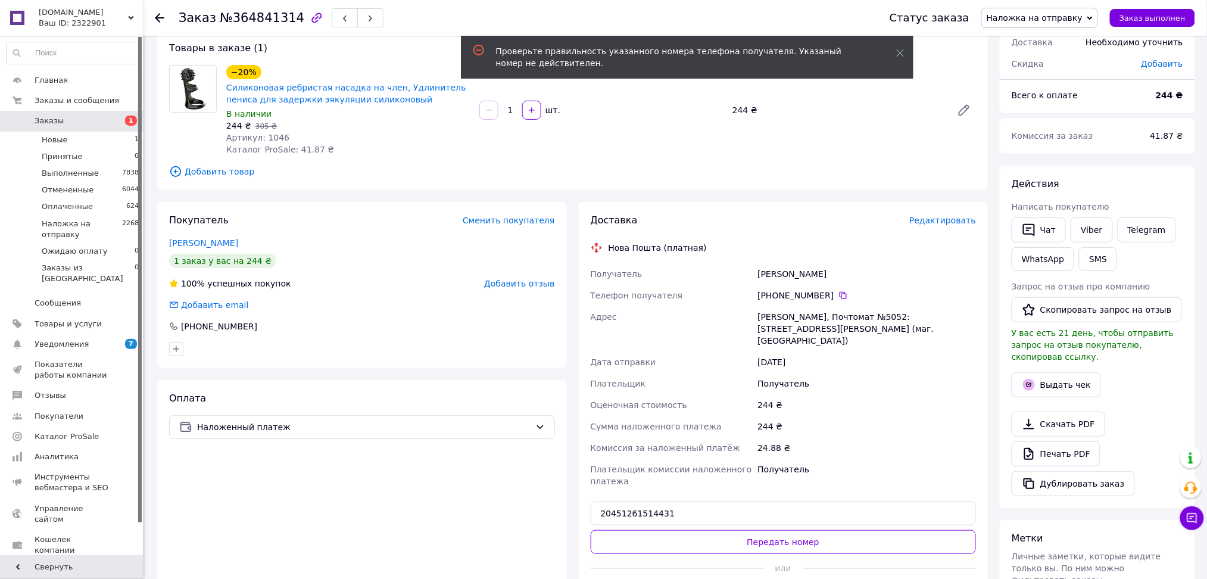
scroll to position [0, 0]
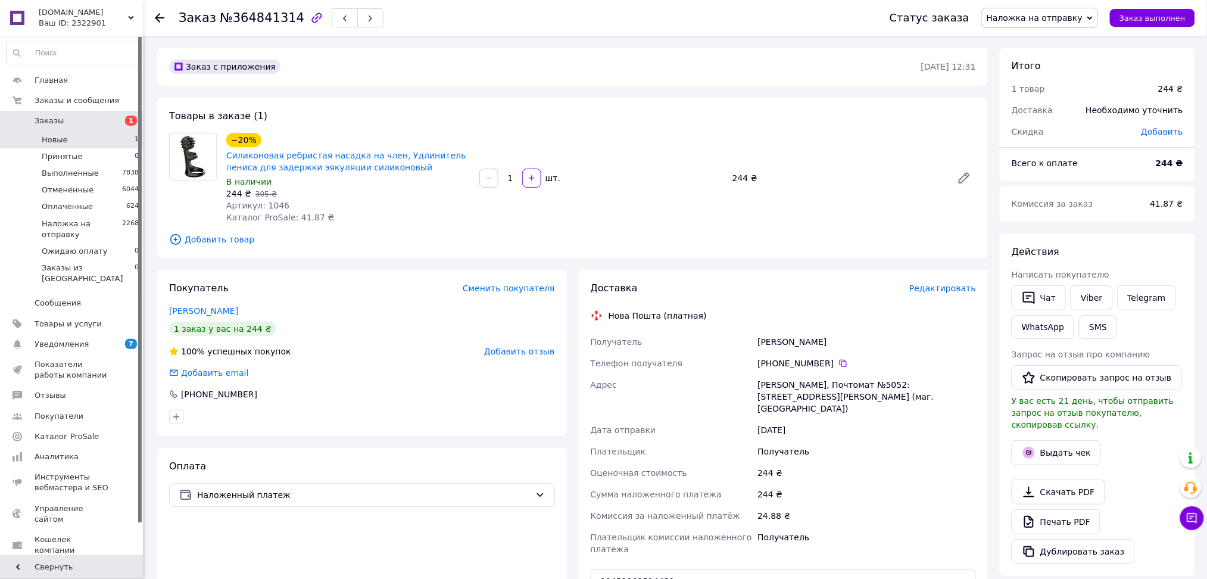
drag, startPoint x: 100, startPoint y: 117, endPoint x: 63, endPoint y: 132, distance: 40.4
click at [100, 117] on span "Заказы" at bounding box center [73, 121] width 76 height 11
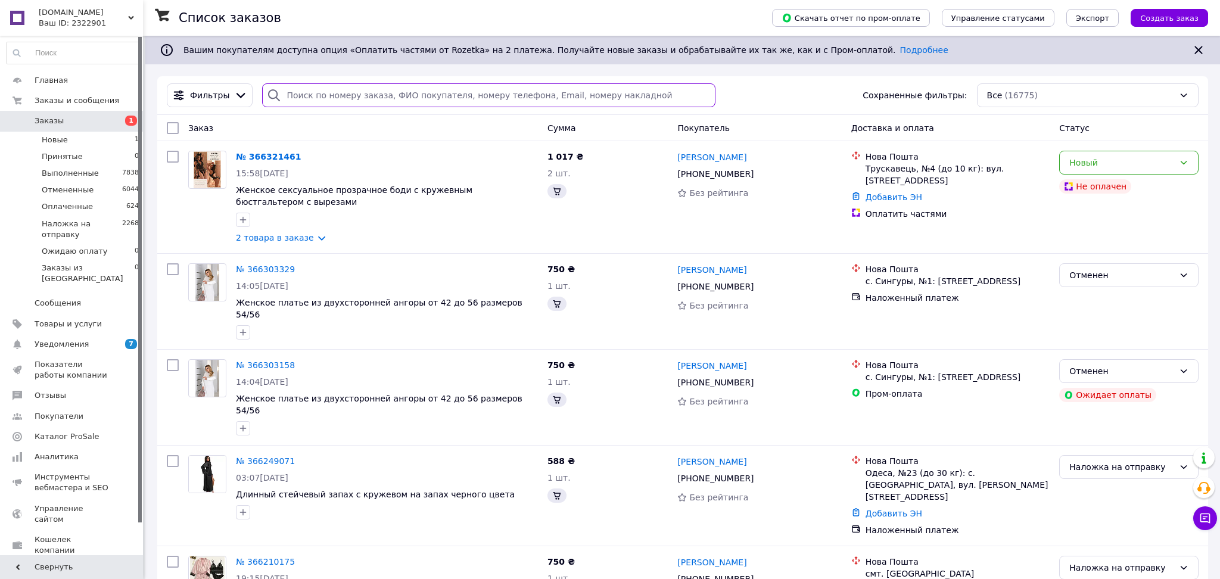
click at [338, 94] on input "search" at bounding box center [488, 95] width 453 height 24
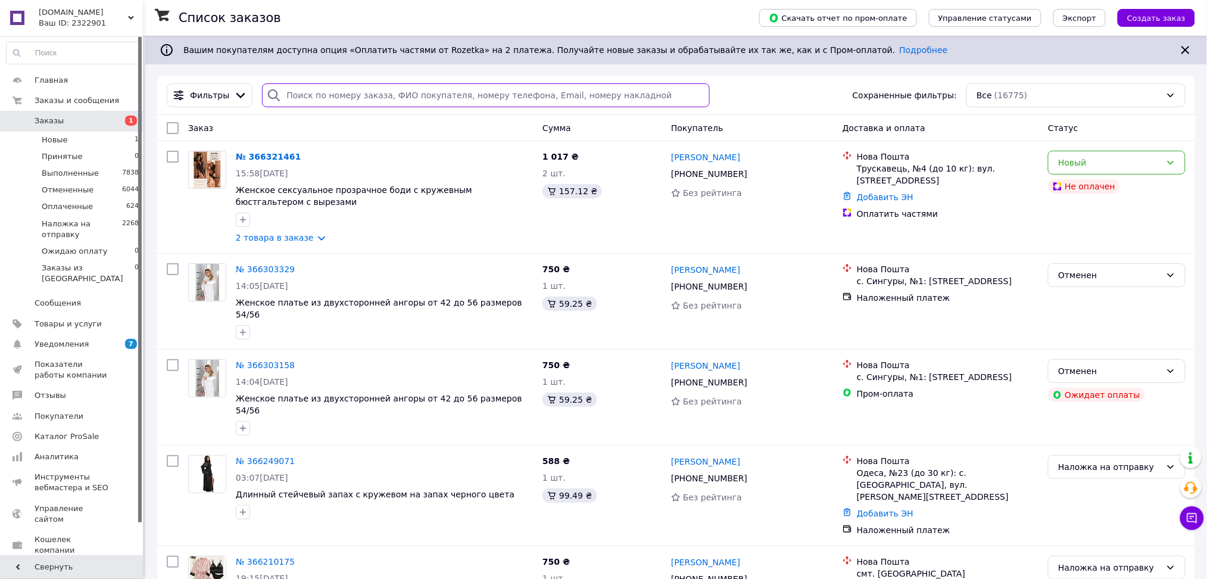
paste input "380988571641"
type input "380988571641"
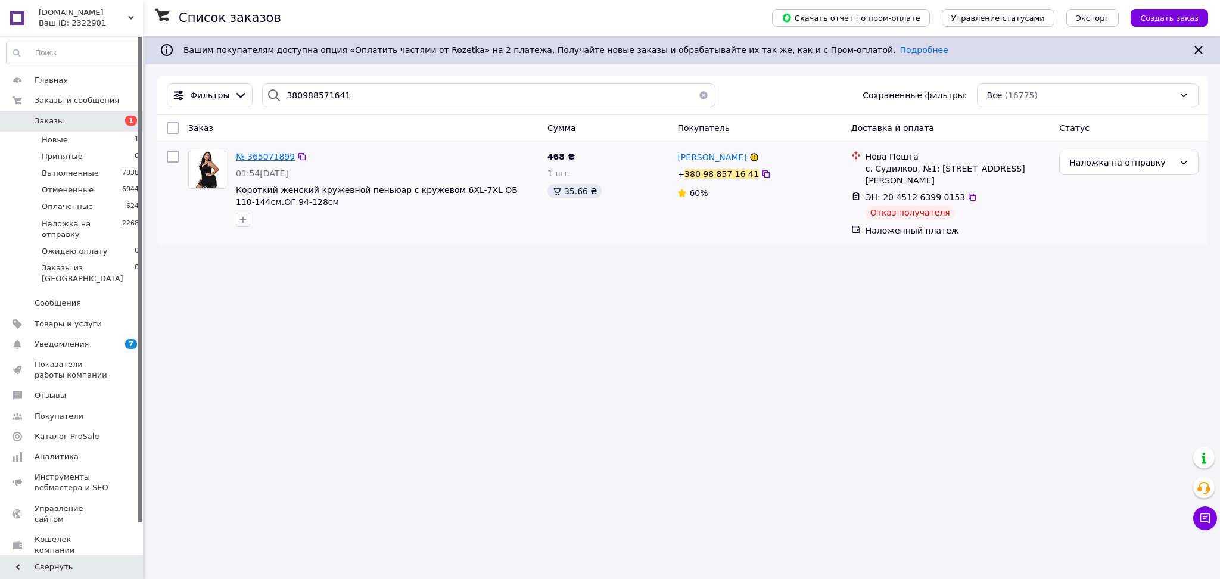
click at [265, 154] on span "№ 365071899" at bounding box center [265, 157] width 59 height 10
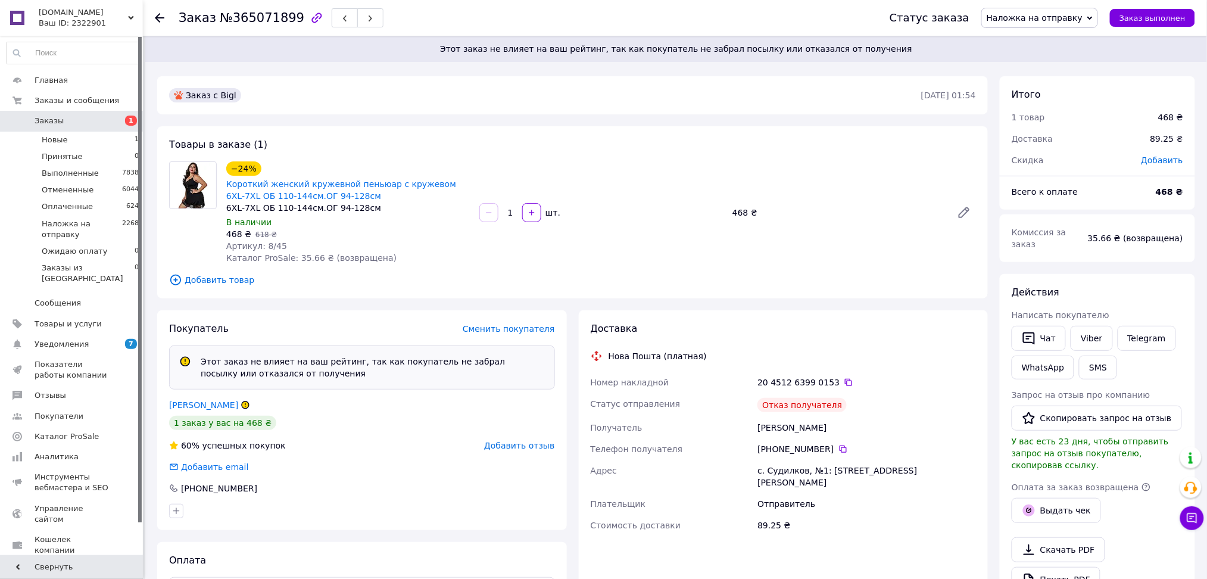
click at [87, 111] on link "Заказы 1" at bounding box center [73, 121] width 146 height 20
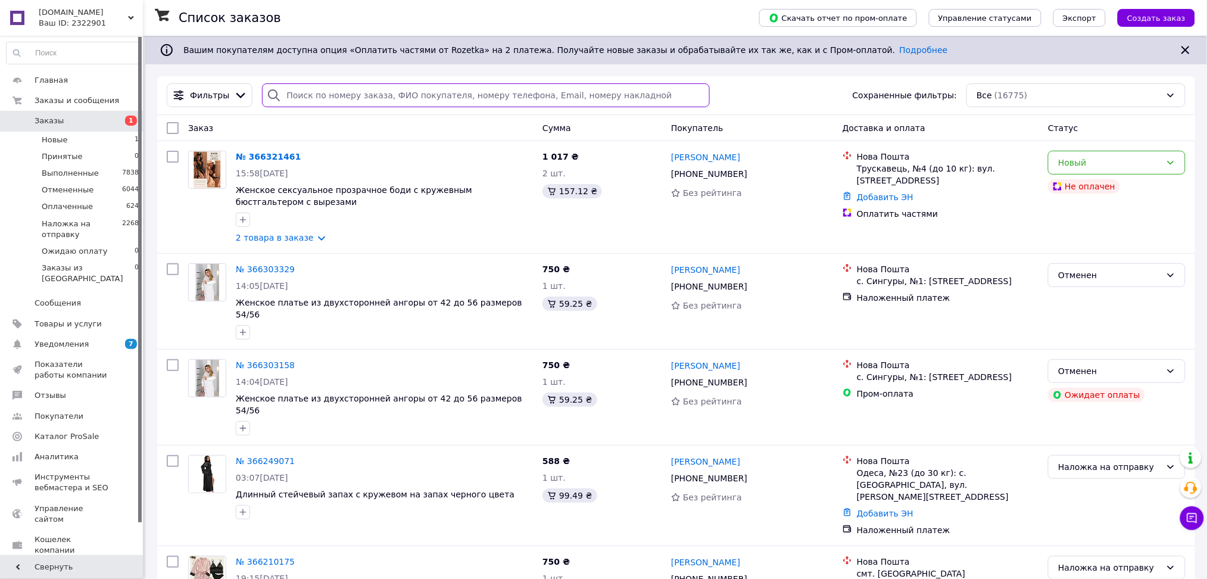
click at [315, 93] on input "search" at bounding box center [486, 95] width 448 height 24
paste input "380631197360"
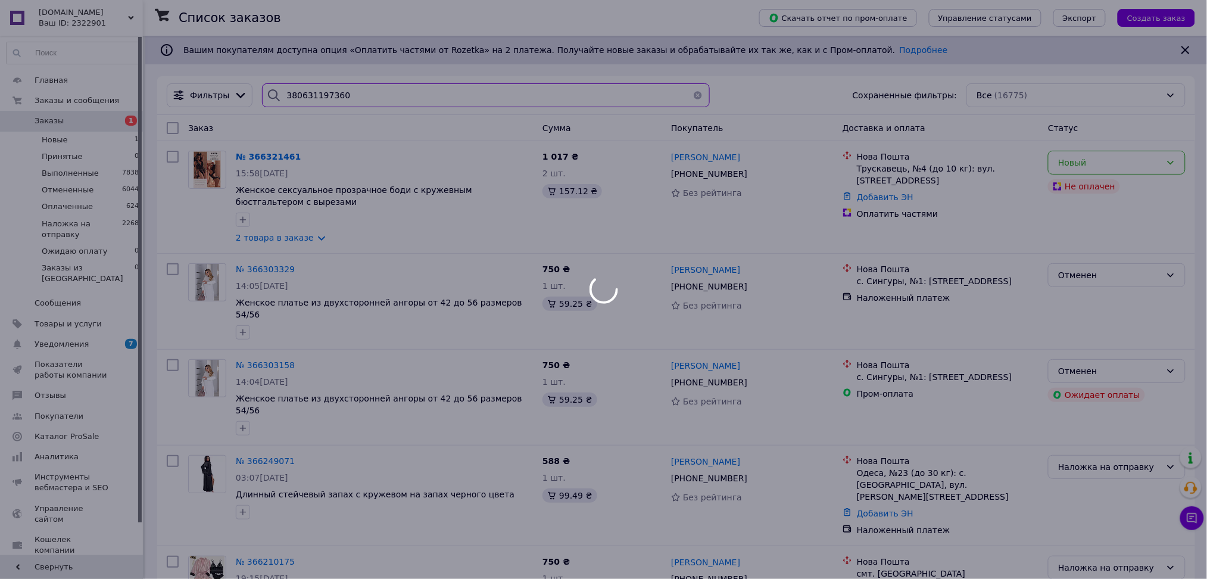
type input "380631197360"
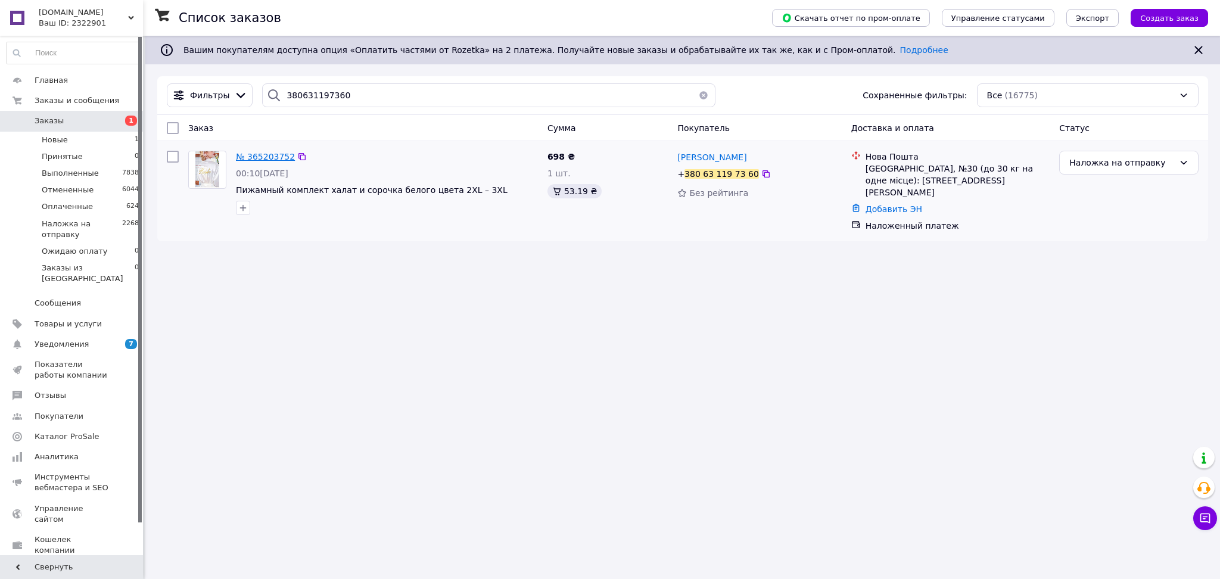
click at [258, 154] on span "№ 365203752" at bounding box center [265, 157] width 59 height 10
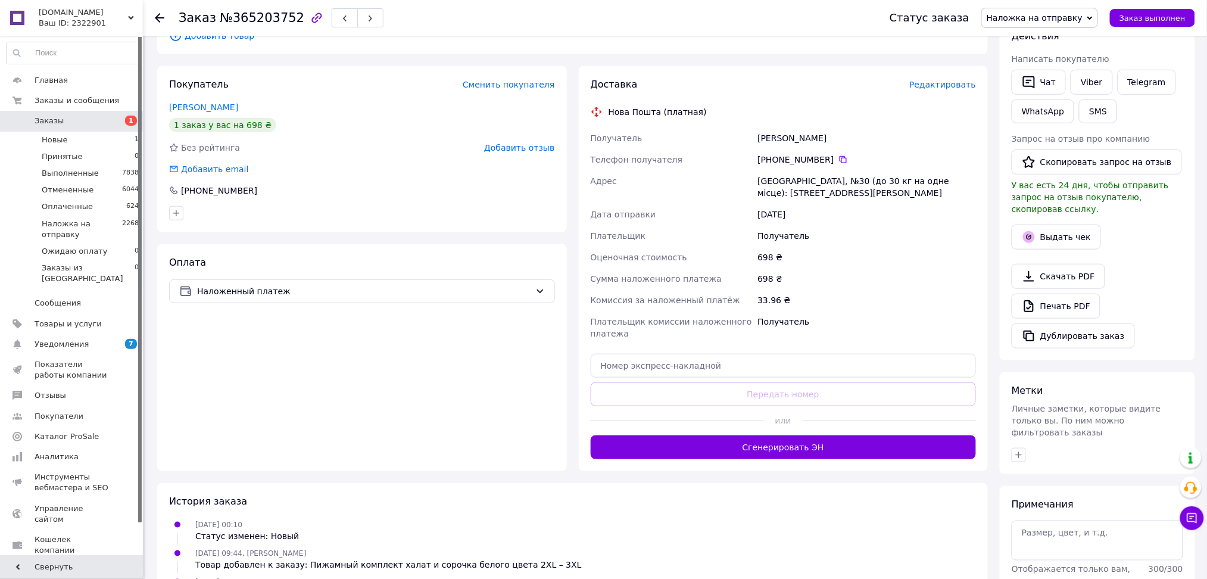
scroll to position [238, 0]
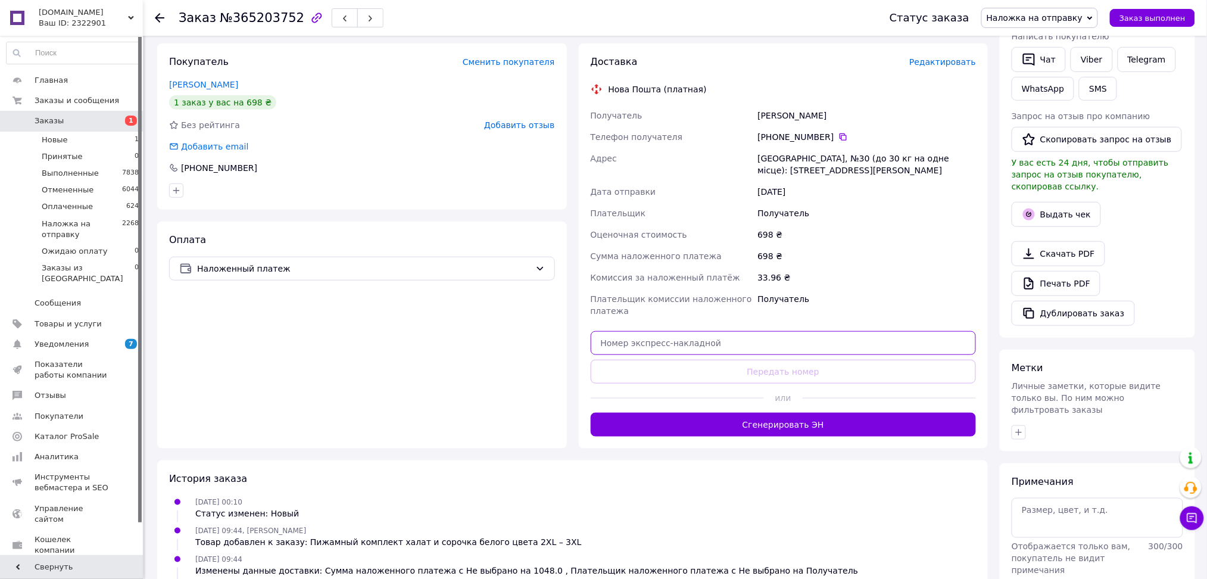
click at [640, 331] on input "text" at bounding box center [784, 343] width 386 height 24
paste input "20451263996546"
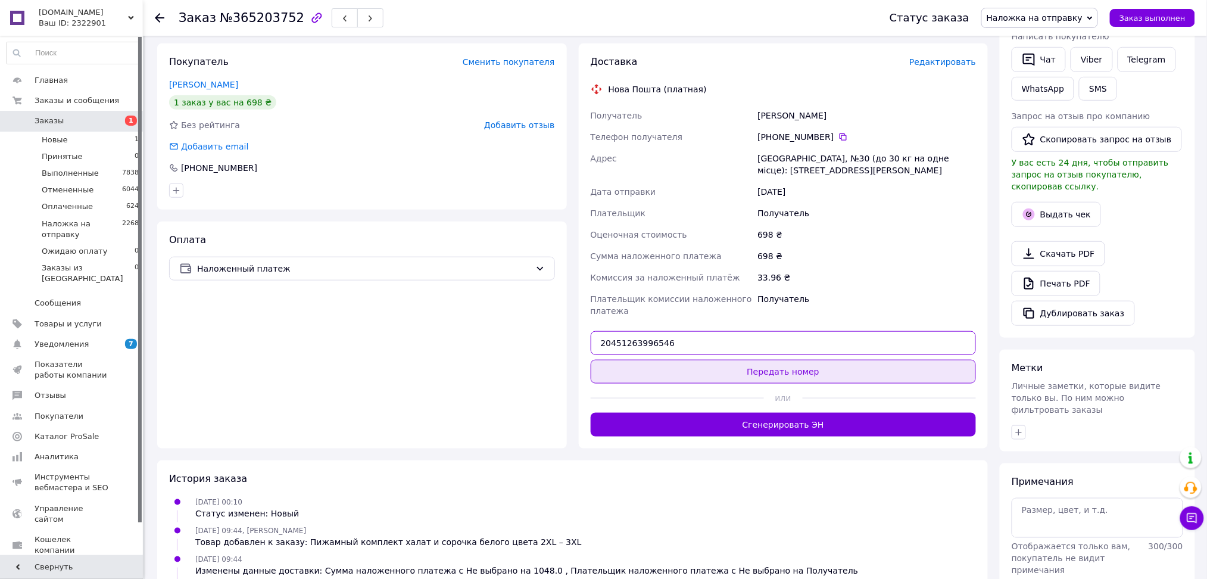
type input "20451263996546"
click at [639, 360] on button "Передать номер" at bounding box center [784, 372] width 386 height 24
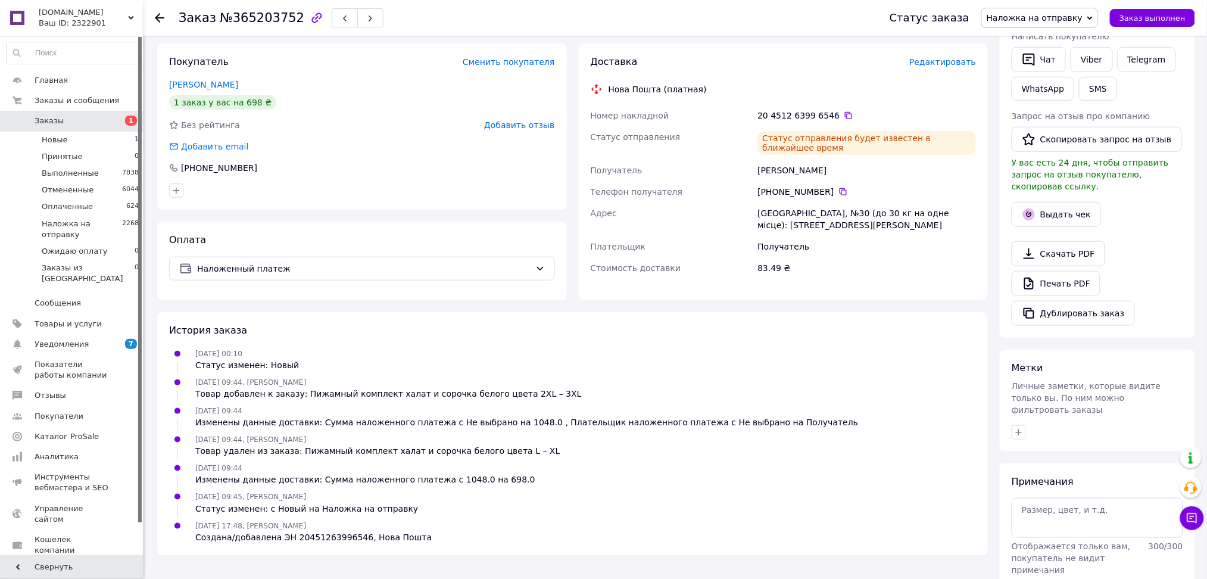
click at [105, 116] on span "Заказы" at bounding box center [73, 121] width 76 height 11
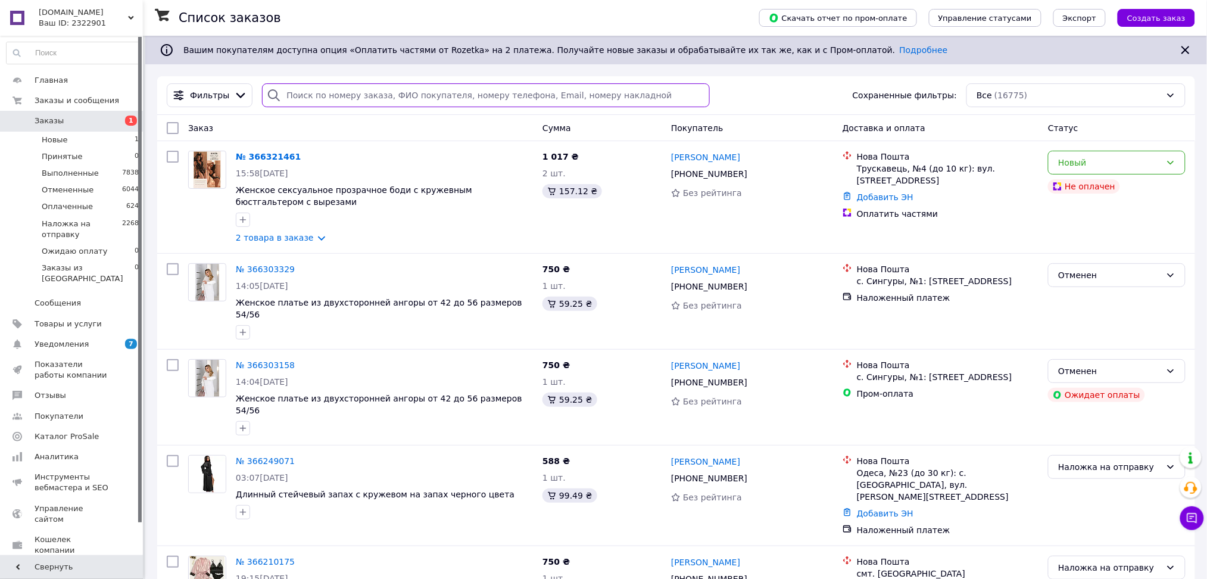
click at [299, 88] on input "search" at bounding box center [486, 95] width 448 height 24
paste input "380950408476"
type input "380950408476"
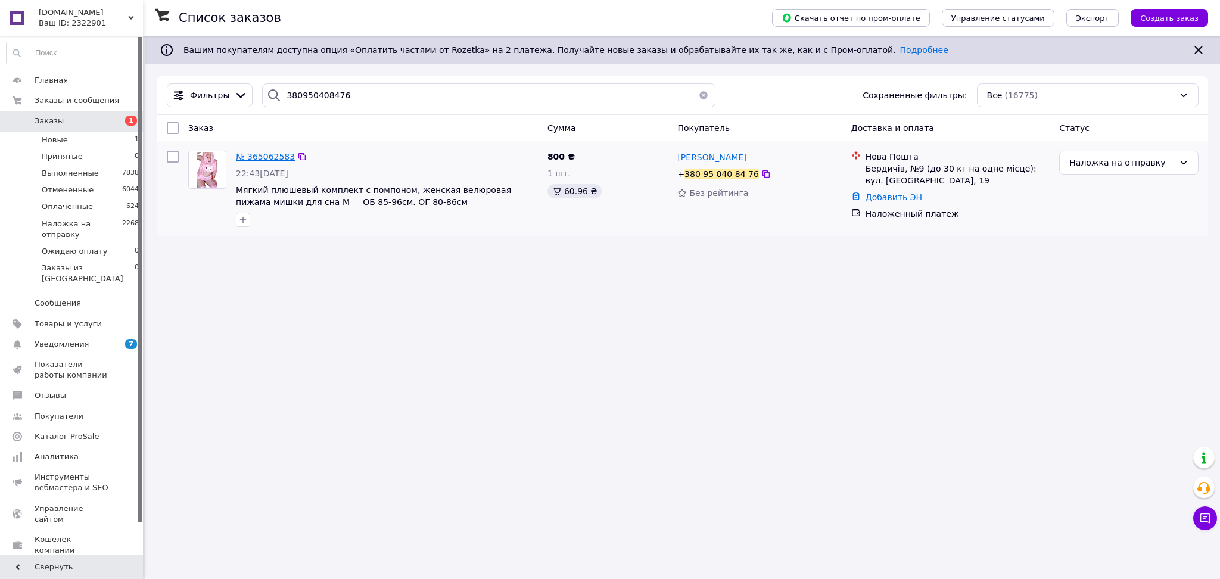
click at [254, 156] on span "№ 365062583" at bounding box center [265, 157] width 59 height 10
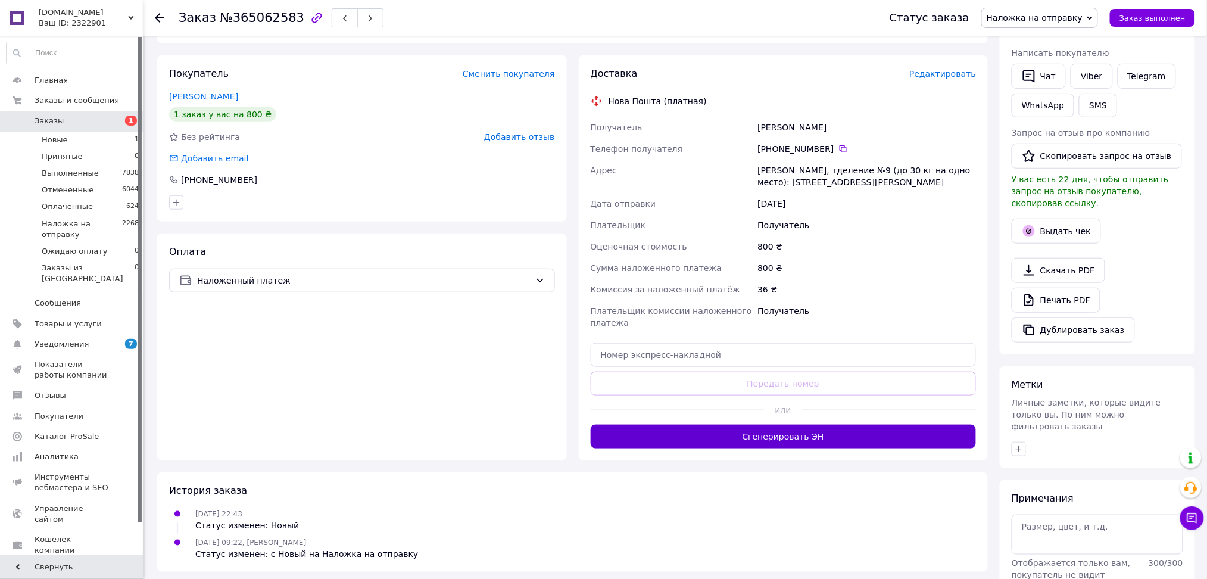
scroll to position [238, 0]
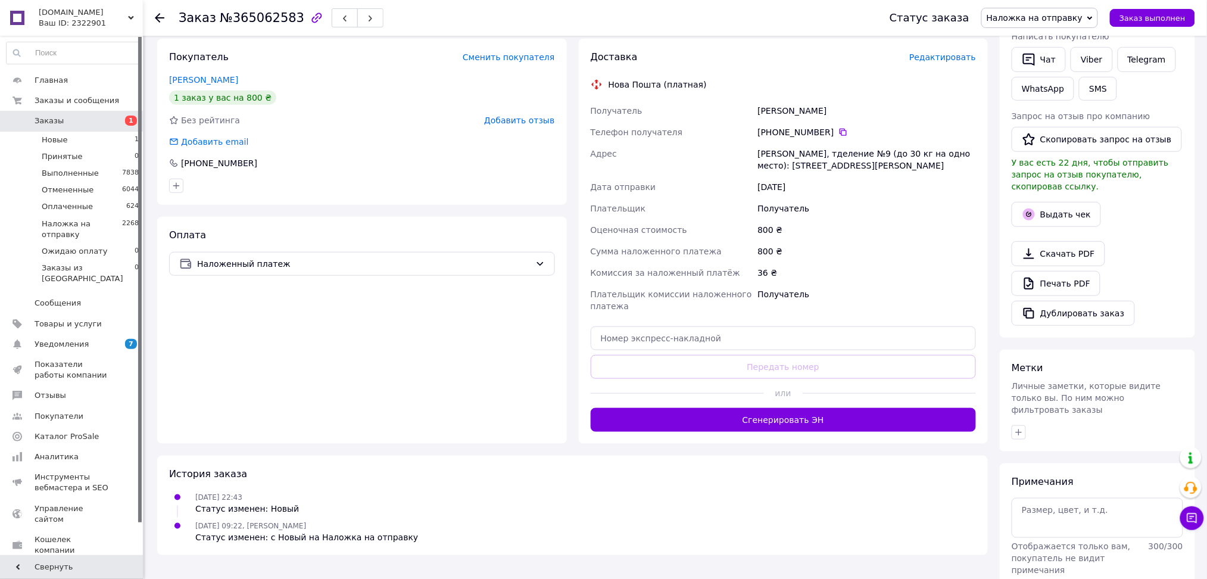
click at [605, 307] on div "Доставка Редактировать Нова Пошта (платная) Получатель Поліщук Олександр Телефо…" at bounding box center [784, 241] width 386 height 381
paste input "20451263993741"
click at [618, 326] on input "20451263993741" at bounding box center [784, 338] width 386 height 24
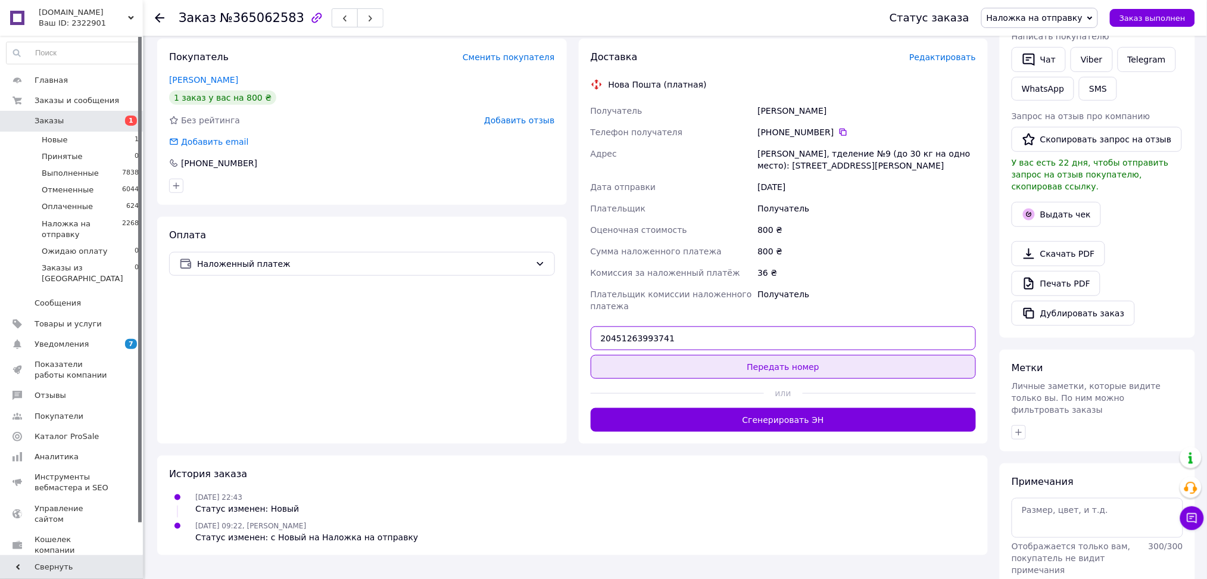
type input "20451263993741"
click at [624, 356] on button "Передать номер" at bounding box center [784, 367] width 386 height 24
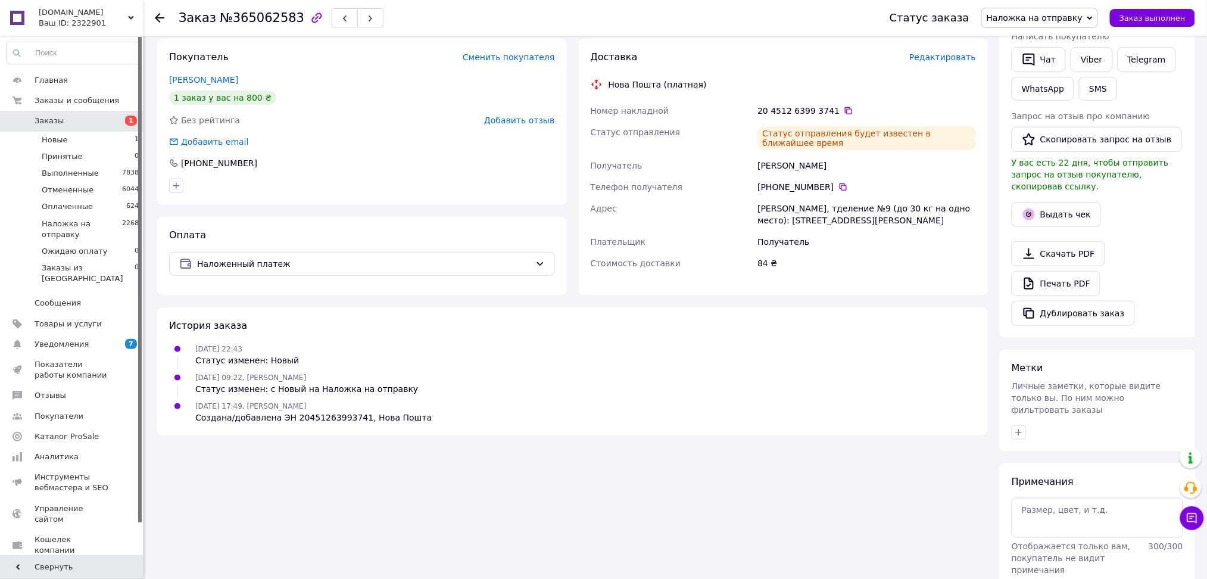
click at [90, 123] on span "Заказы" at bounding box center [73, 121] width 76 height 11
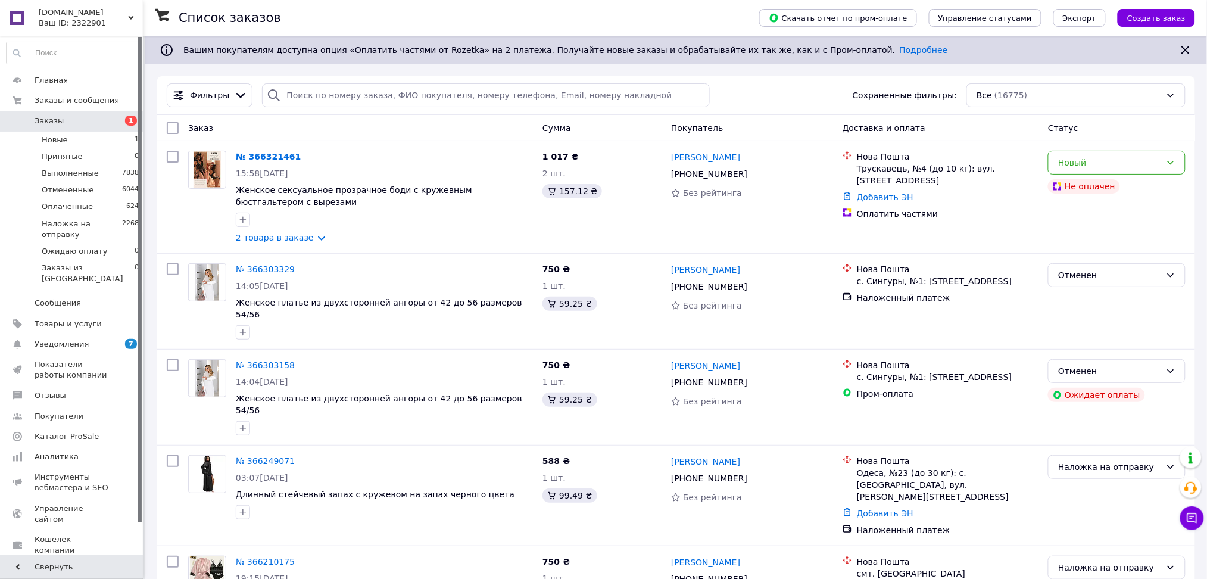
click at [311, 108] on div "Фильтры Сохраненные фильтры: Все (16775)" at bounding box center [676, 95] width 1038 height 39
click at [315, 93] on input "search" at bounding box center [486, 95] width 448 height 24
paste input "380680725274"
type input "380680725274"
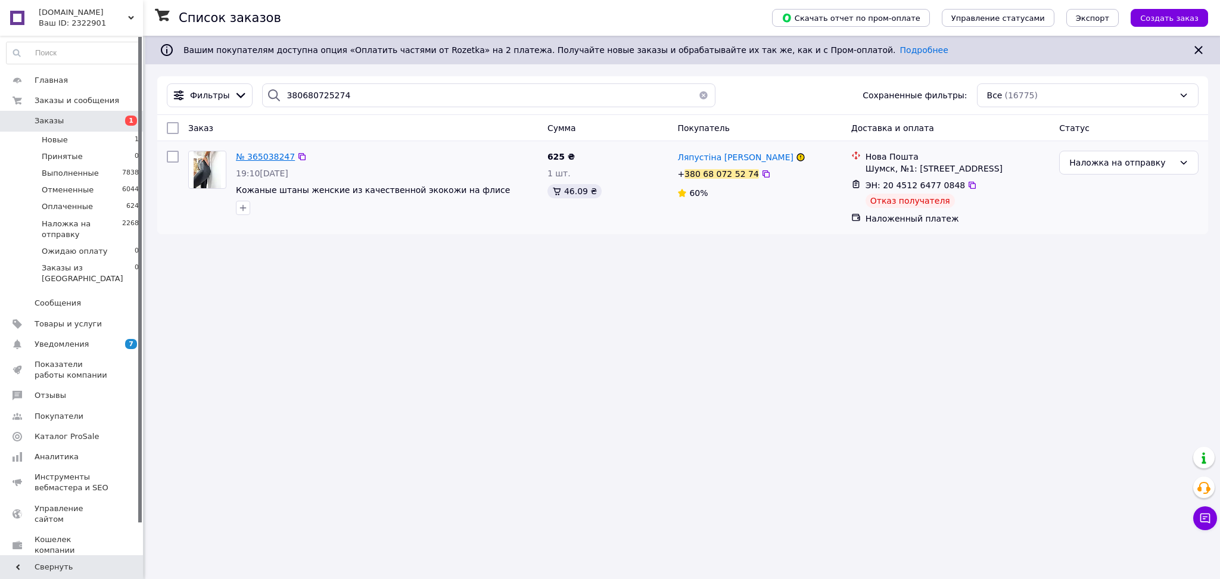
click at [241, 154] on span "№ 365038247" at bounding box center [265, 157] width 59 height 10
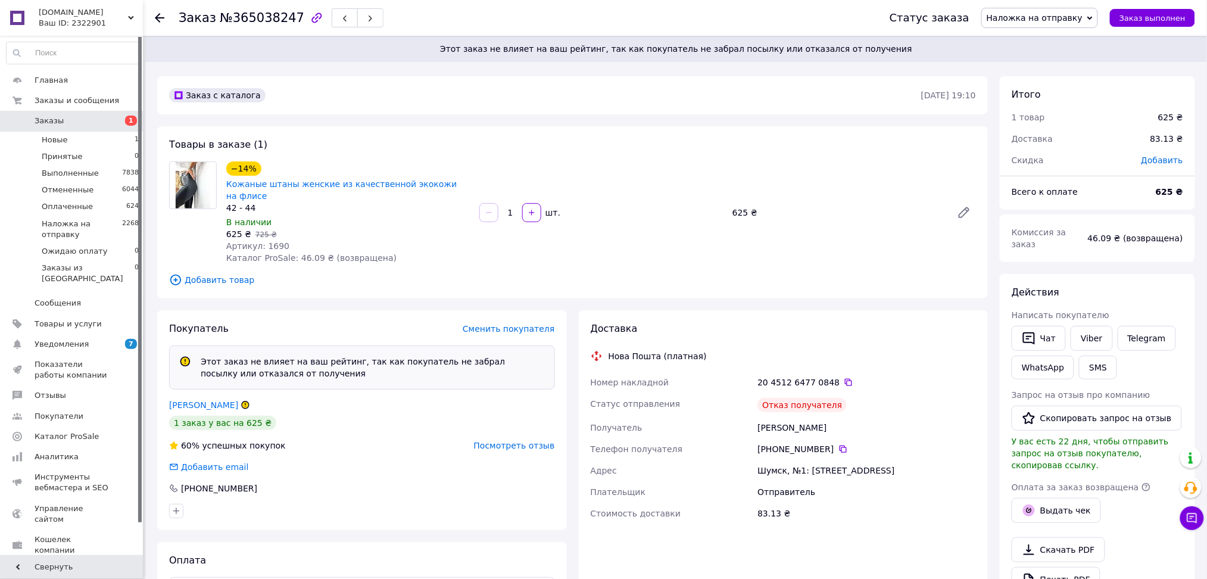
click at [82, 126] on span "Заказы" at bounding box center [73, 121] width 76 height 11
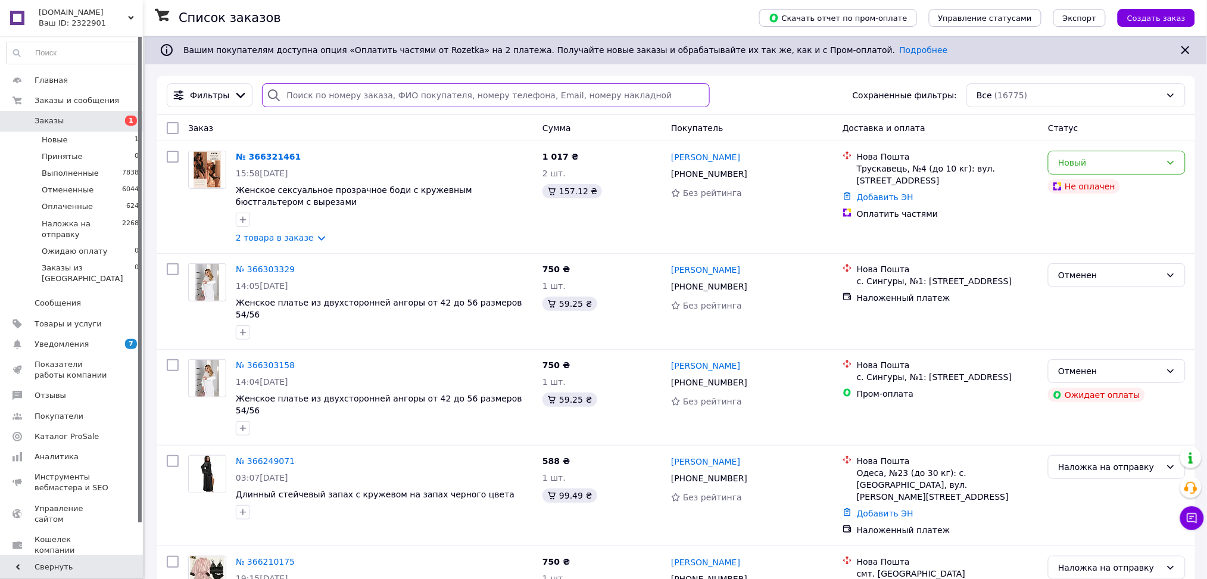
click at [301, 90] on input "search" at bounding box center [486, 95] width 448 height 24
paste input "380636787075"
type input "380636787075"
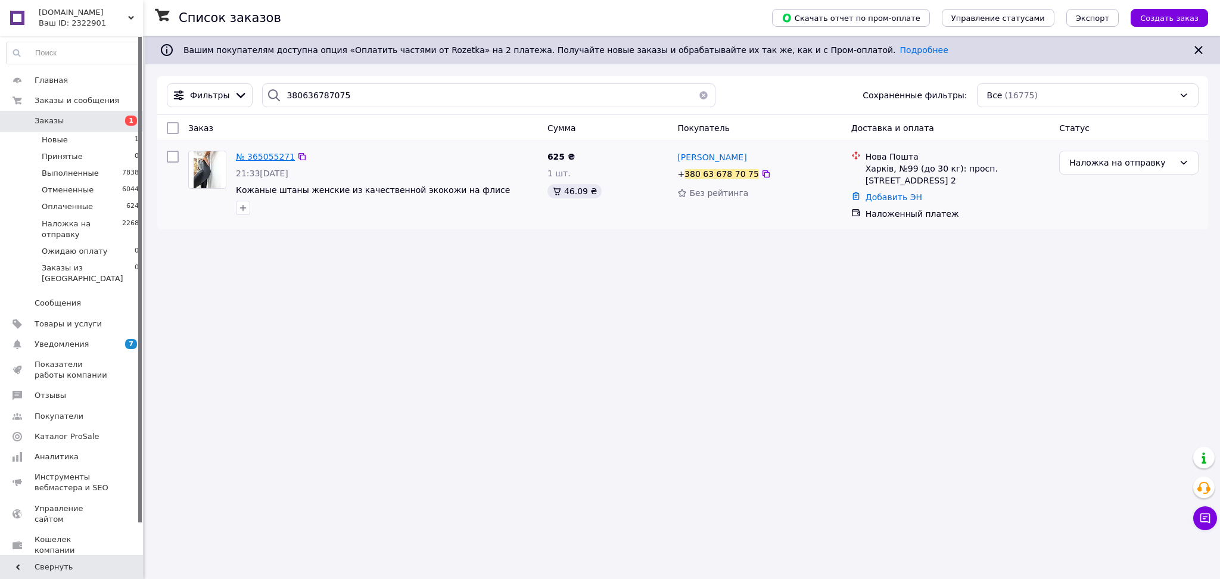
click at [271, 154] on span "№ 365055271" at bounding box center [265, 157] width 59 height 10
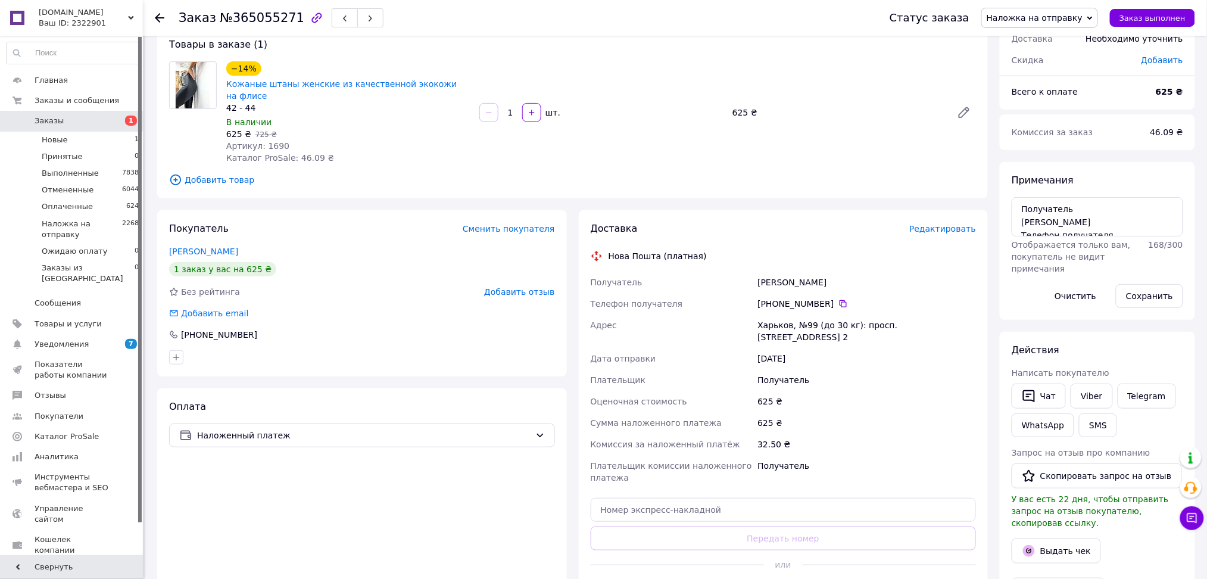
scroll to position [158, 0]
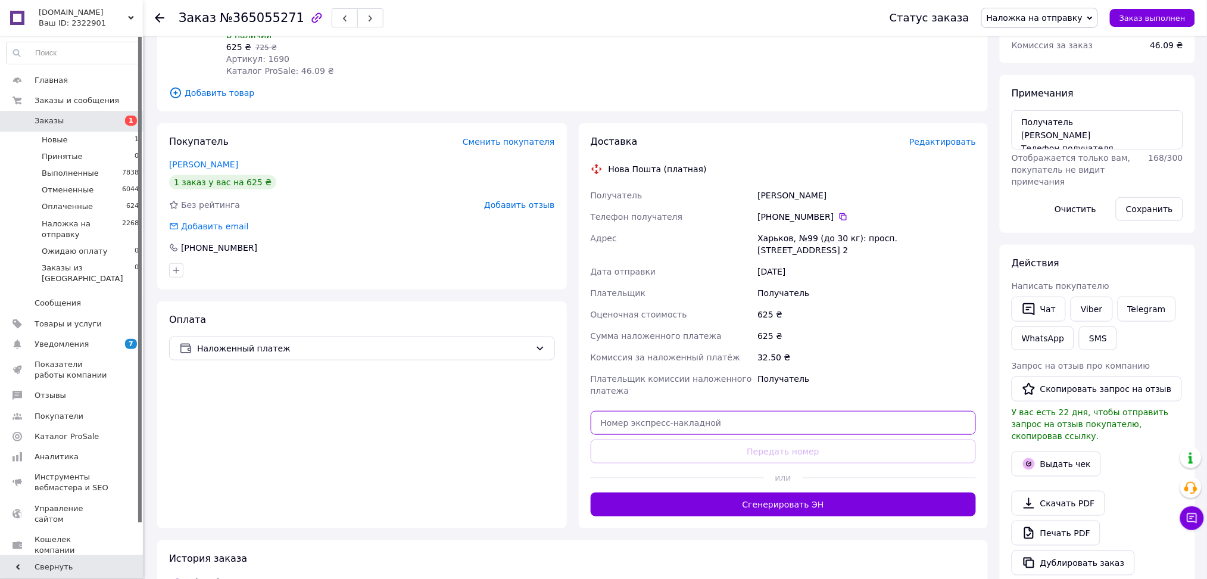
click at [638, 411] on input "text" at bounding box center [784, 423] width 386 height 24
paste input "20451264770631"
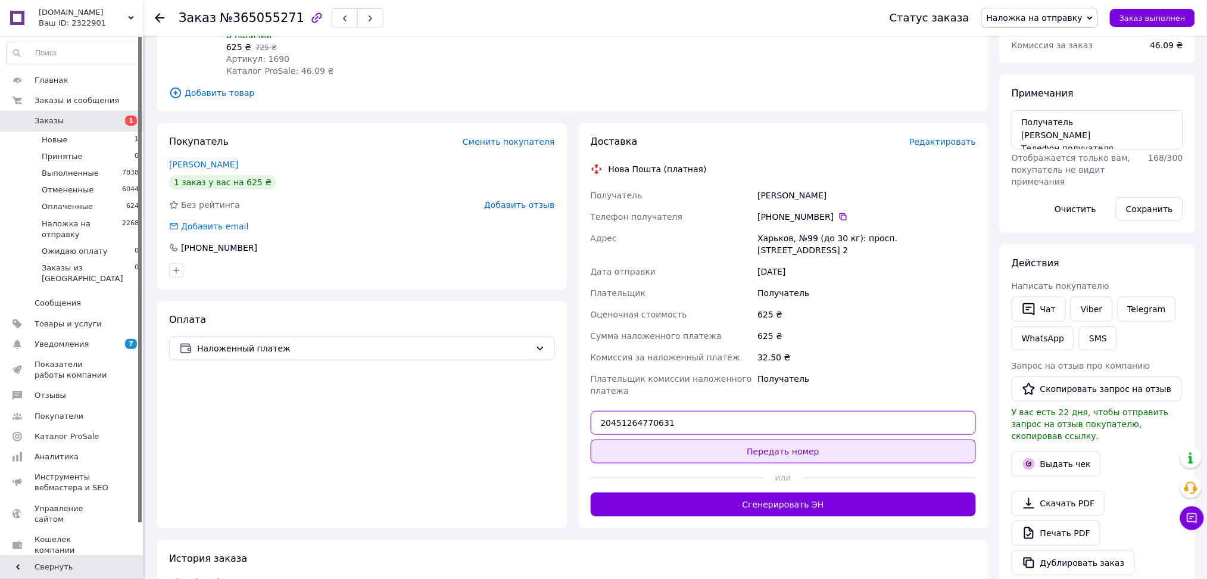
type input "20451264770631"
click at [638, 439] on button "Передать номер" at bounding box center [784, 451] width 386 height 24
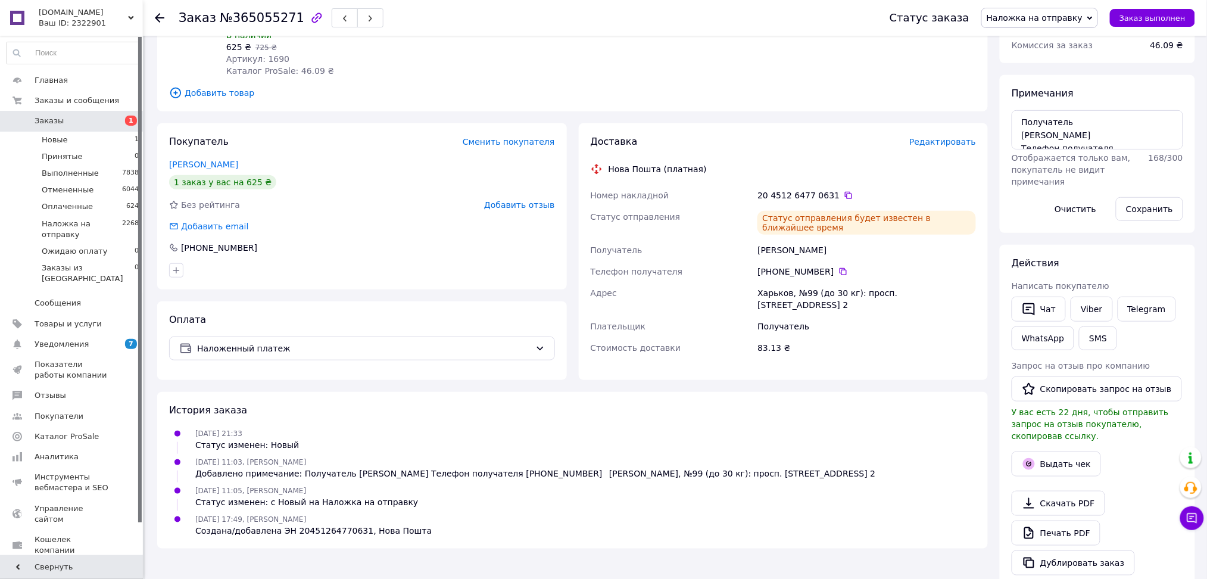
click at [63, 121] on span "Заказы" at bounding box center [73, 121] width 76 height 11
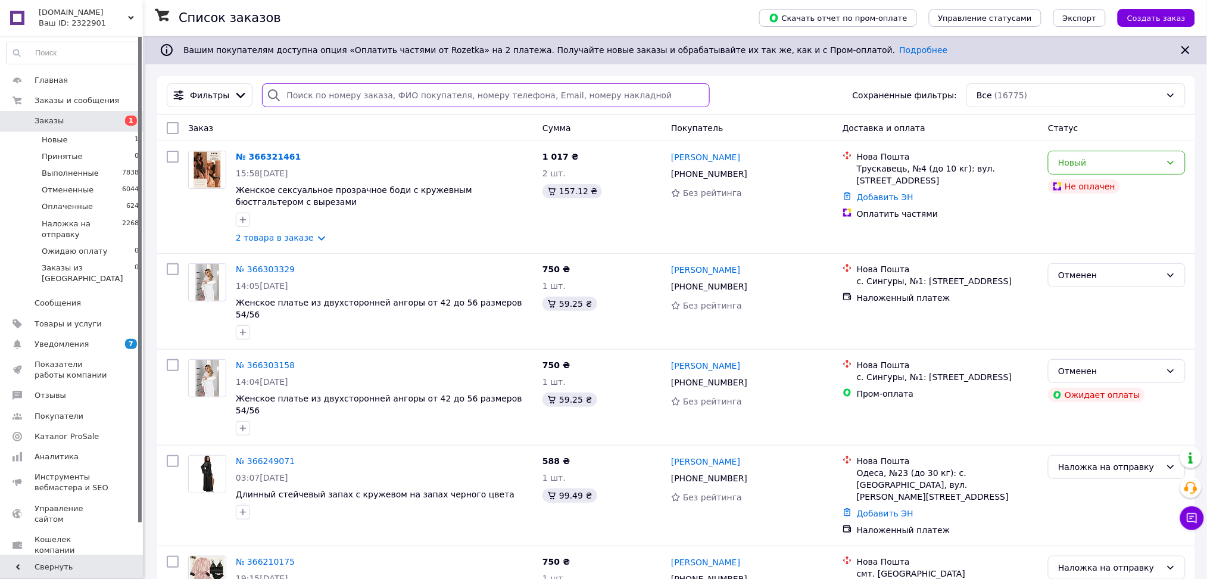
click at [292, 93] on input "search" at bounding box center [486, 95] width 448 height 24
paste input "380677255996"
type input "380677255996"
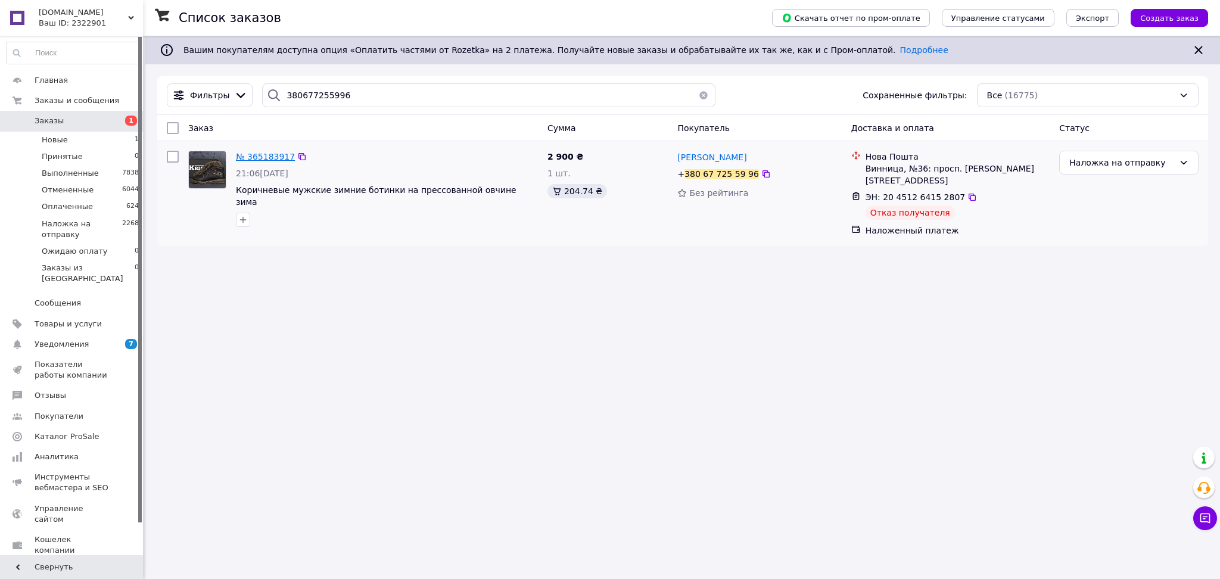
click at [279, 157] on span "№ 365183917" at bounding box center [265, 157] width 59 height 10
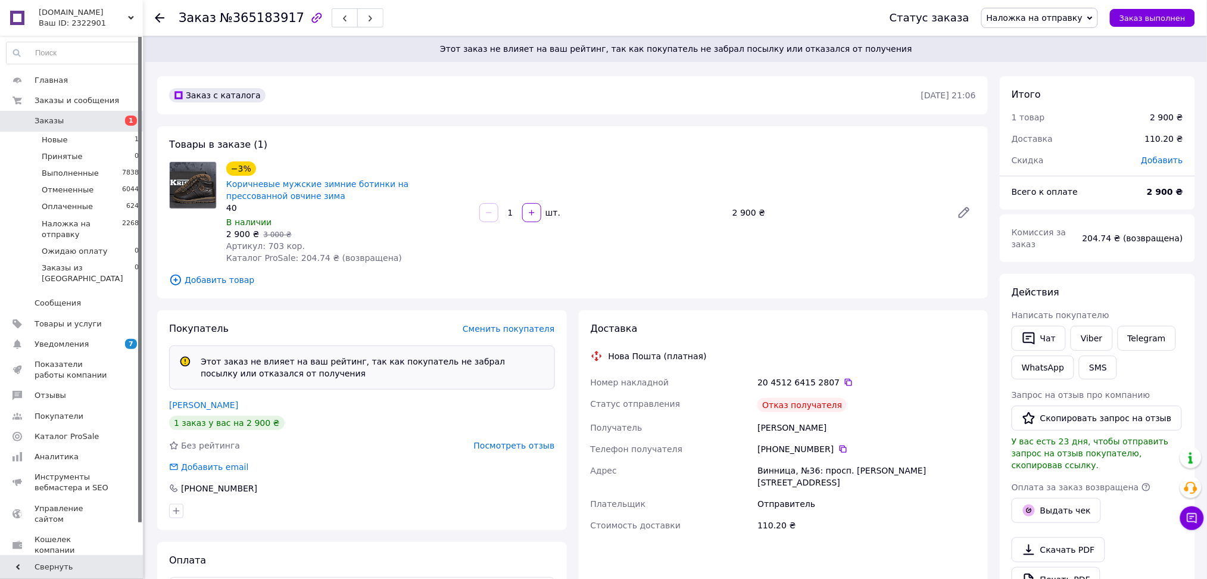
drag, startPoint x: 74, startPoint y: 123, endPoint x: 67, endPoint y: 129, distance: 8.9
click at [74, 123] on span "Заказы" at bounding box center [73, 121] width 76 height 11
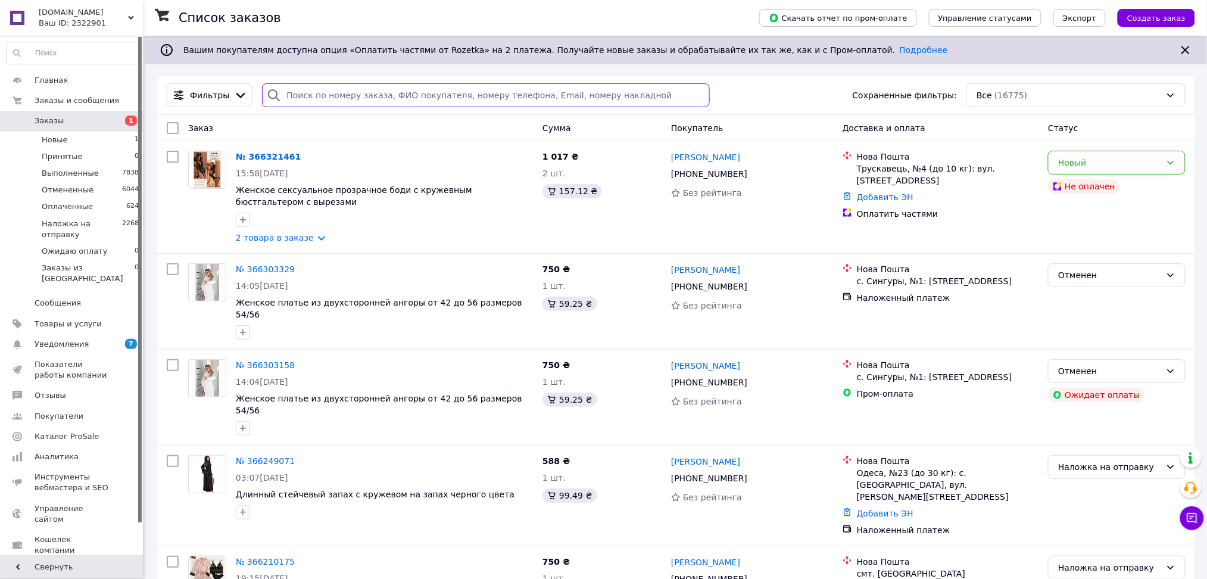
click at [310, 87] on input "search" at bounding box center [486, 95] width 448 height 24
paste input "380951787001"
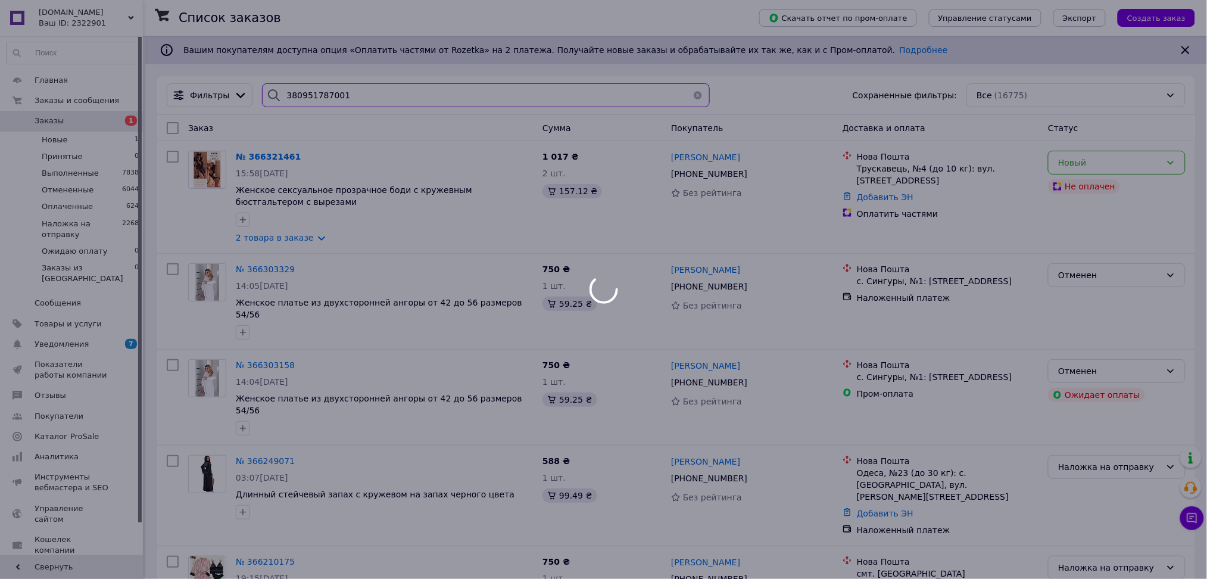
type input "380951787001"
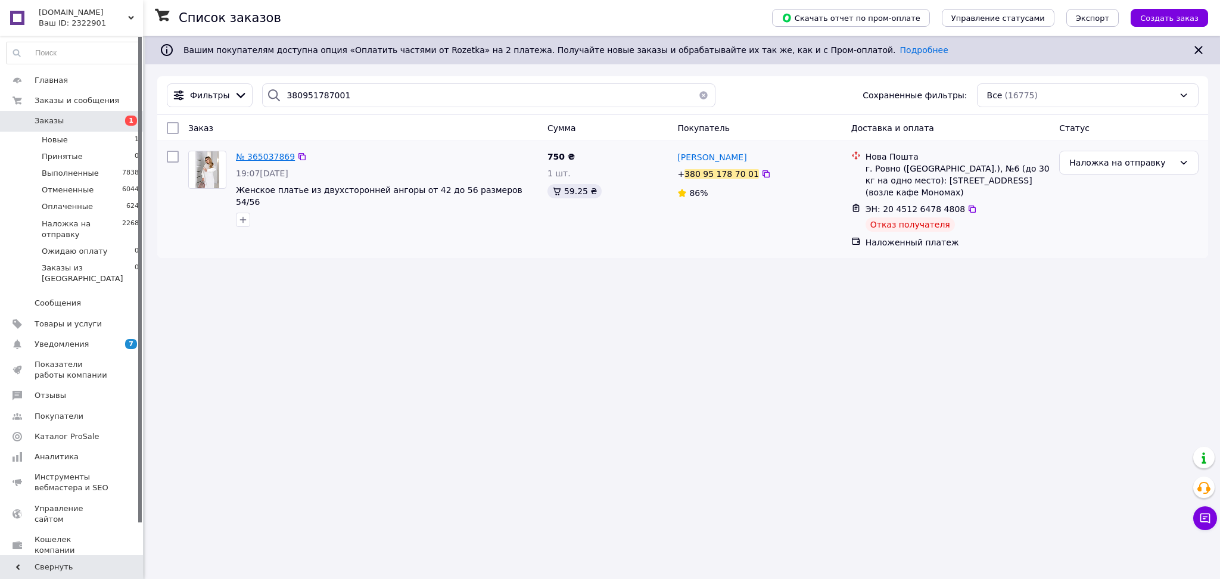
click at [263, 155] on span "№ 365037869" at bounding box center [265, 157] width 59 height 10
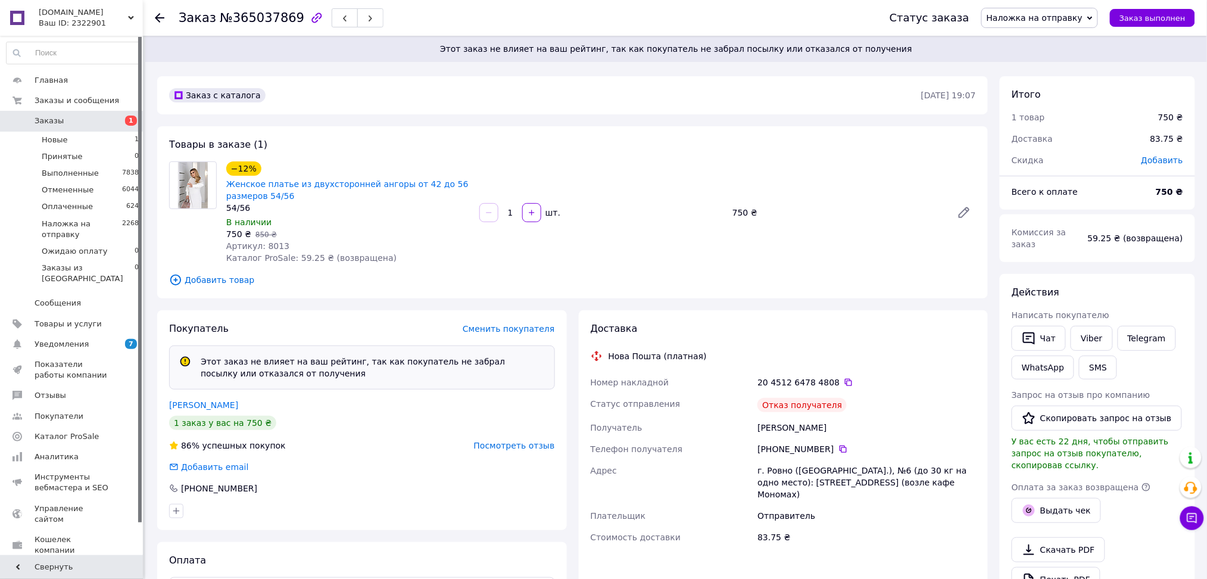
click at [80, 17] on span "[DOMAIN_NAME]" at bounding box center [83, 12] width 89 height 11
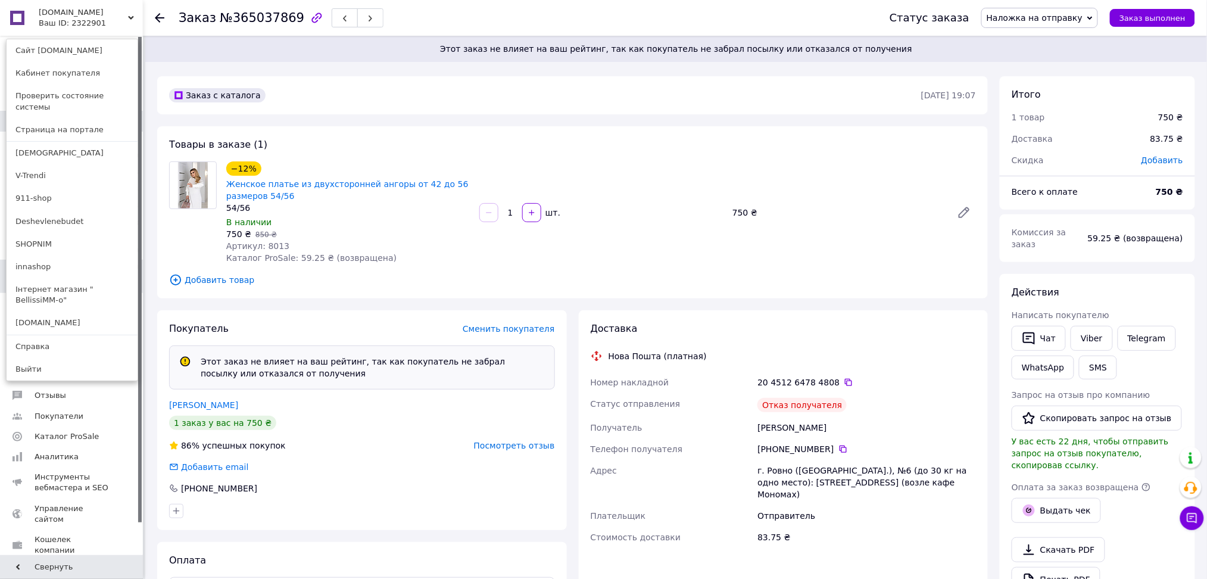
drag, startPoint x: 74, startPoint y: 278, endPoint x: 80, endPoint y: 266, distance: 13.3
click at [74, 278] on link "Інтернет магазин " BellissiMM-o"" at bounding box center [72, 294] width 131 height 33
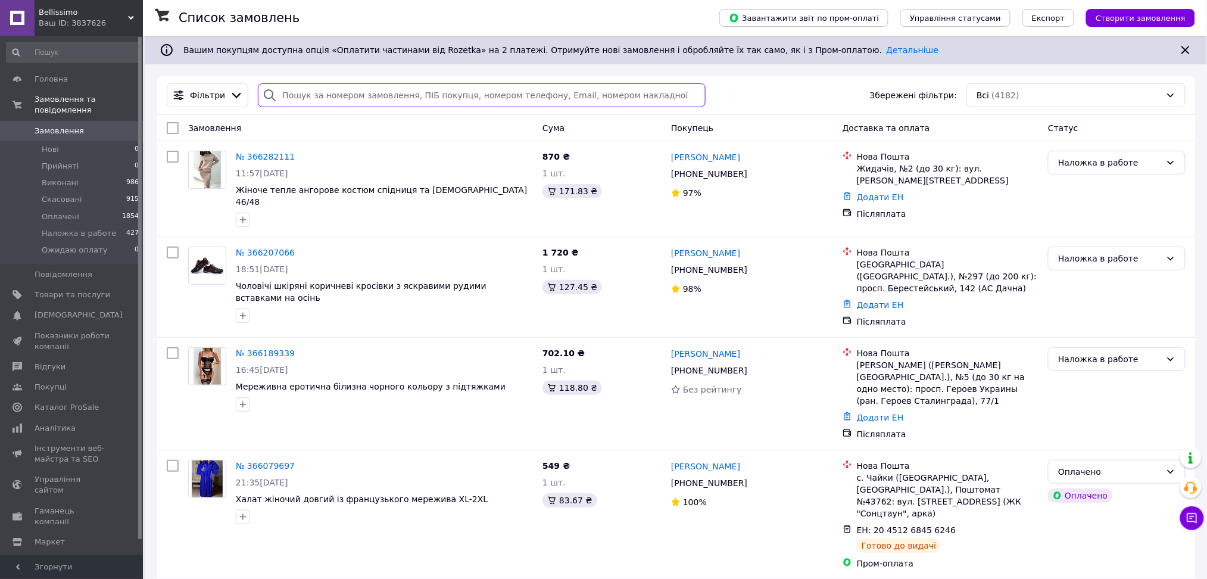
click at [298, 87] on input "search" at bounding box center [482, 95] width 448 height 24
paste input "380500833995"
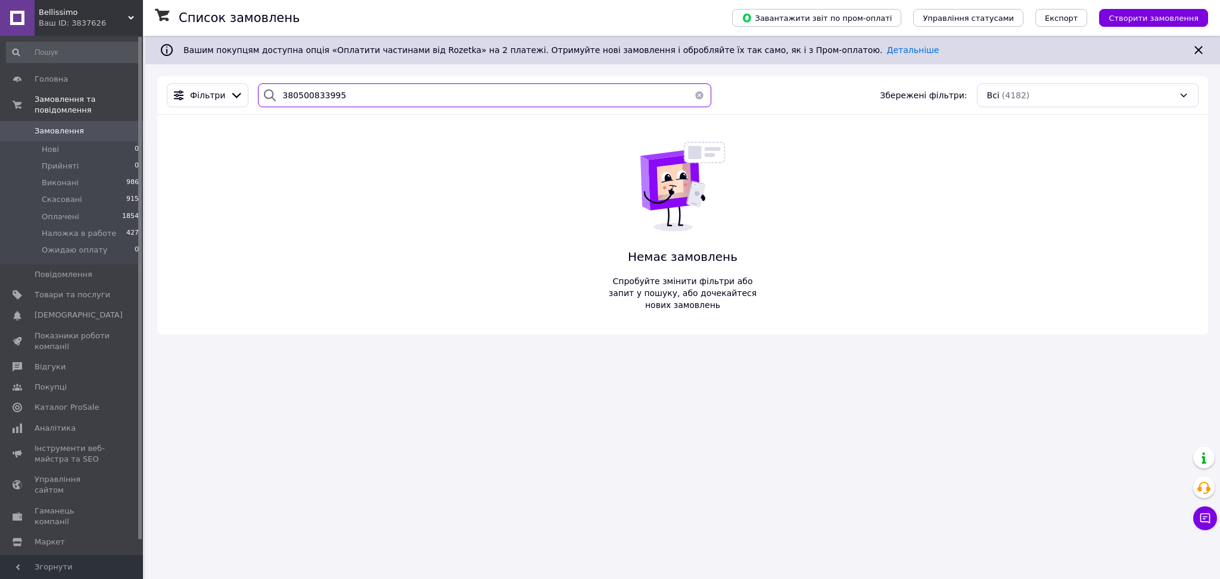
click at [301, 102] on input "380500833995" at bounding box center [484, 95] width 453 height 24
click at [302, 102] on input "380500833995" at bounding box center [484, 95] width 453 height 24
paste input "[PERSON_NAME]"
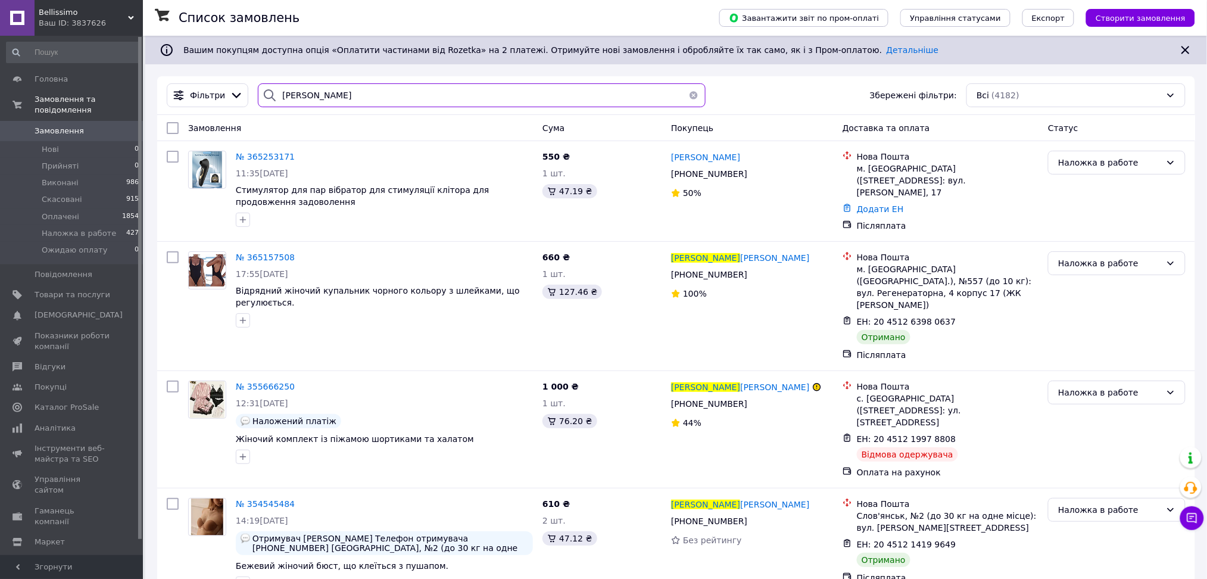
click at [319, 96] on input "[PERSON_NAME]" at bounding box center [482, 95] width 448 height 24
click at [351, 98] on input "[PERSON_NAME]" at bounding box center [482, 95] width 448 height 24
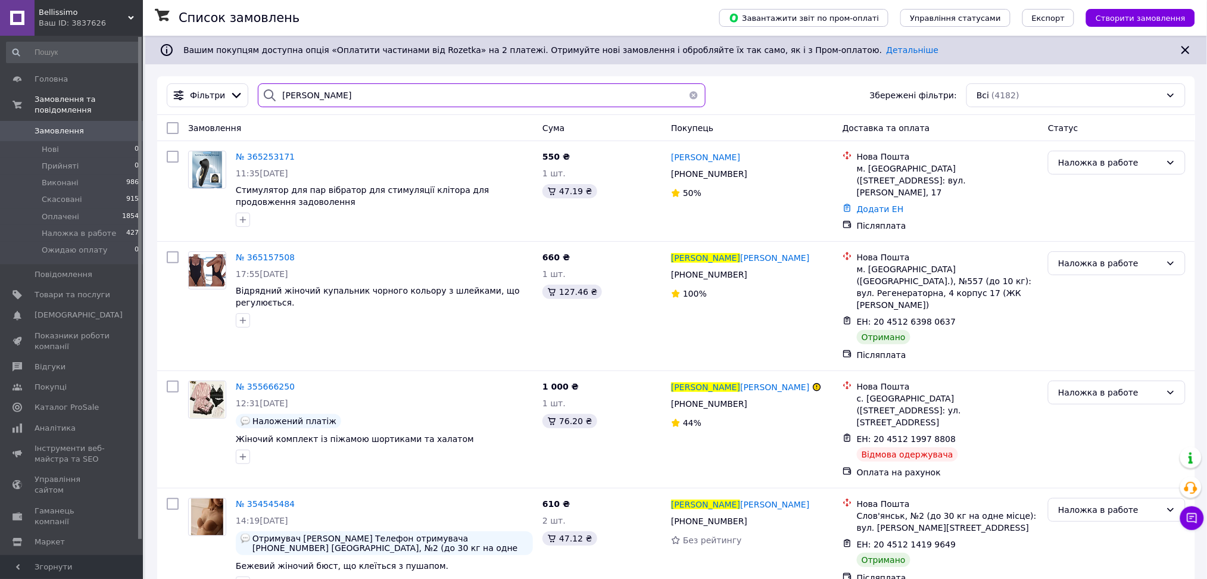
click at [351, 98] on input "[PERSON_NAME]" at bounding box center [482, 95] width 448 height 24
paste input "+380 50 083 39 95"
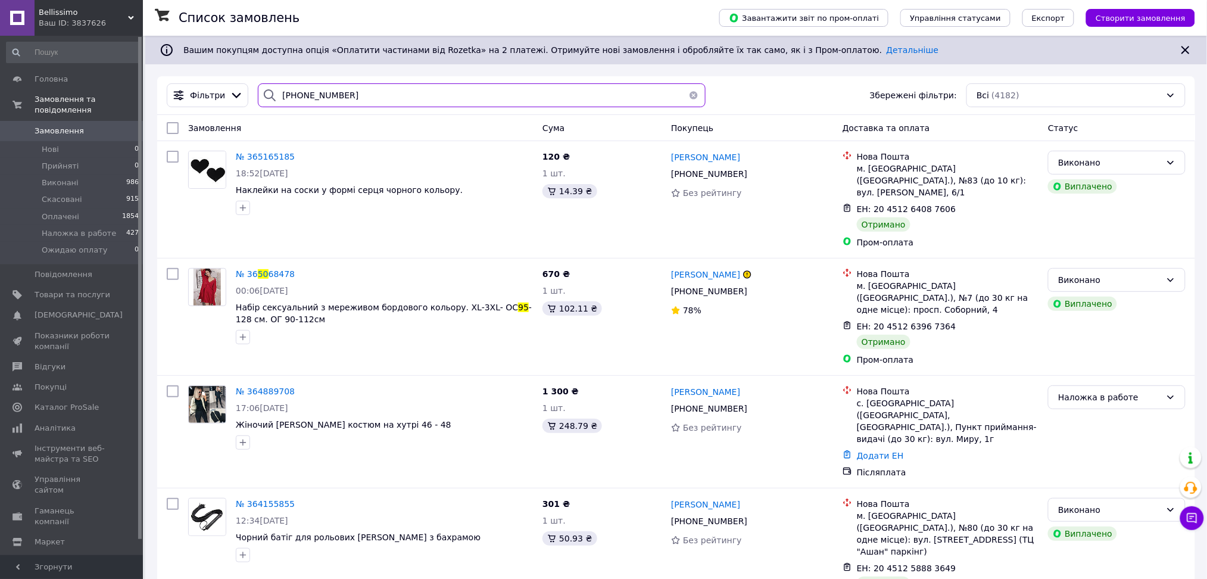
type input "+380 50 083 39 95"
click at [106, 23] on div "Ваш ID: 3837626" at bounding box center [91, 23] width 104 height 11
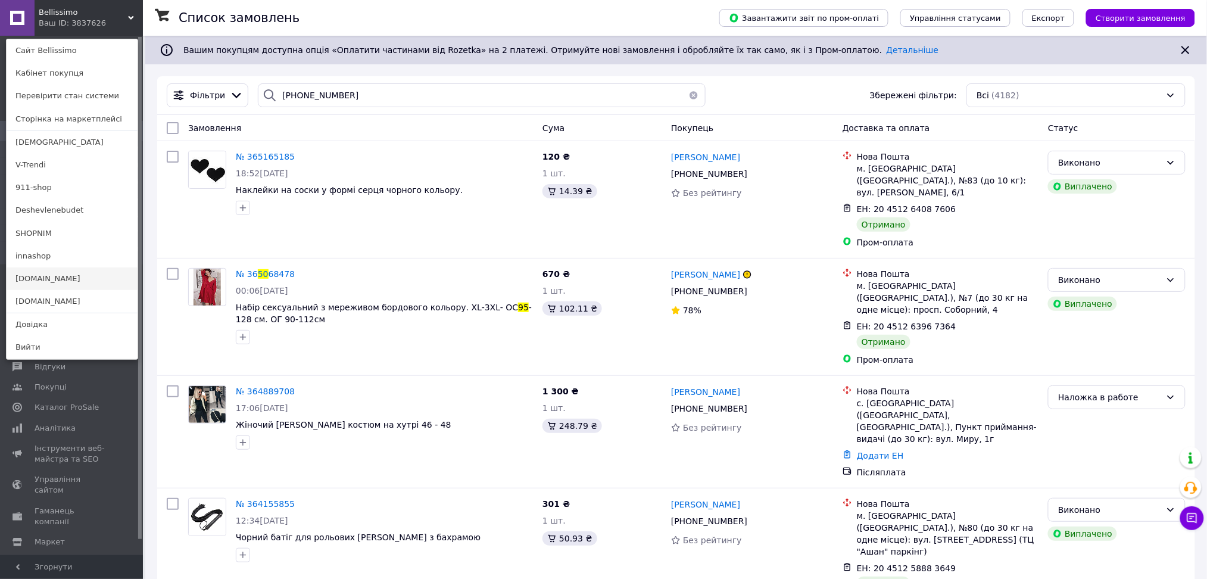
click at [52, 279] on link "[DOMAIN_NAME]" at bounding box center [72, 278] width 131 height 23
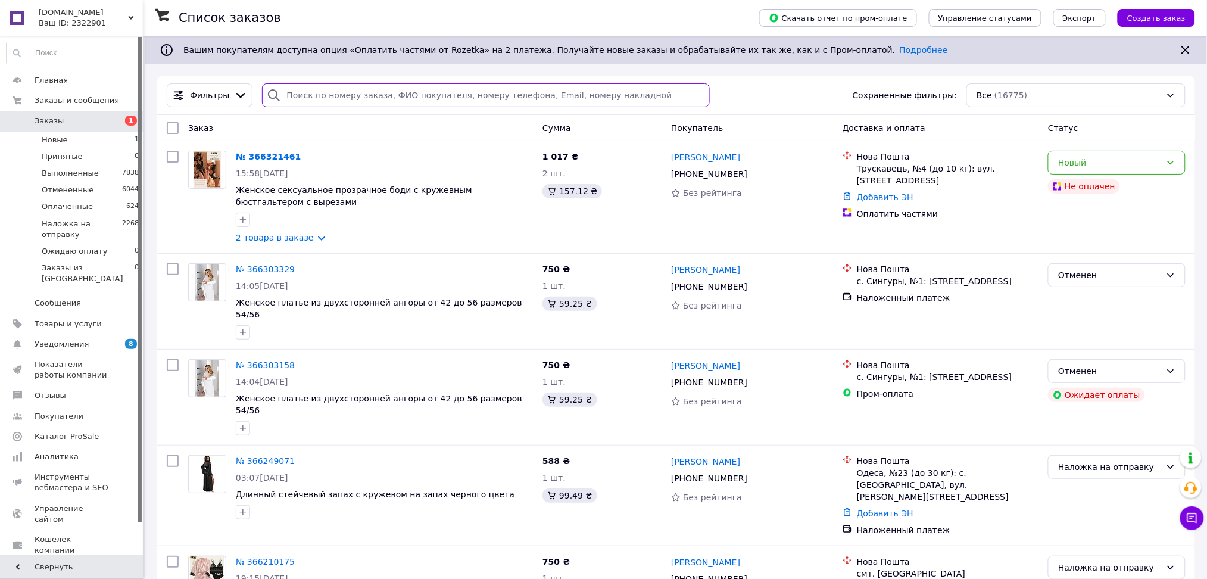
click at [364, 100] on input "search" at bounding box center [486, 95] width 448 height 24
paste input "[PHONE_NUMBER]"
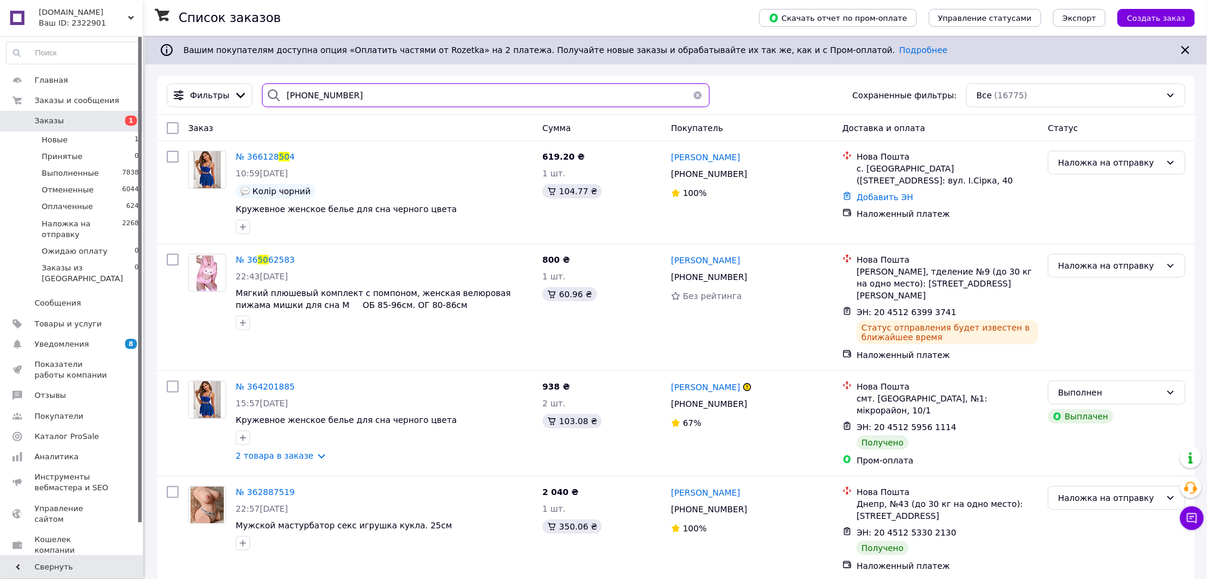
click at [347, 96] on input "[PHONE_NUMBER]" at bounding box center [486, 95] width 448 height 24
click at [347, 96] on input "+380 50 083 39 95" at bounding box center [486, 95] width 448 height 24
paste input "380500833995"
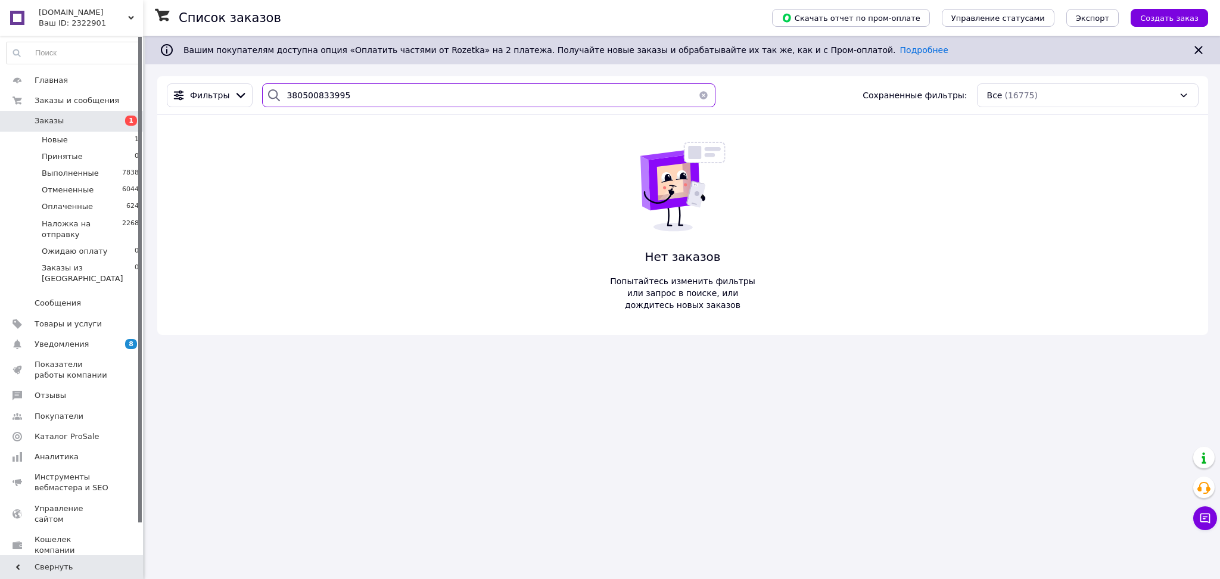
drag, startPoint x: 293, startPoint y: 92, endPoint x: 267, endPoint y: 92, distance: 26.2
click at [267, 92] on div "380500833995" at bounding box center [488, 95] width 453 height 24
click at [308, 91] on input "500833995" at bounding box center [488, 95] width 453 height 24
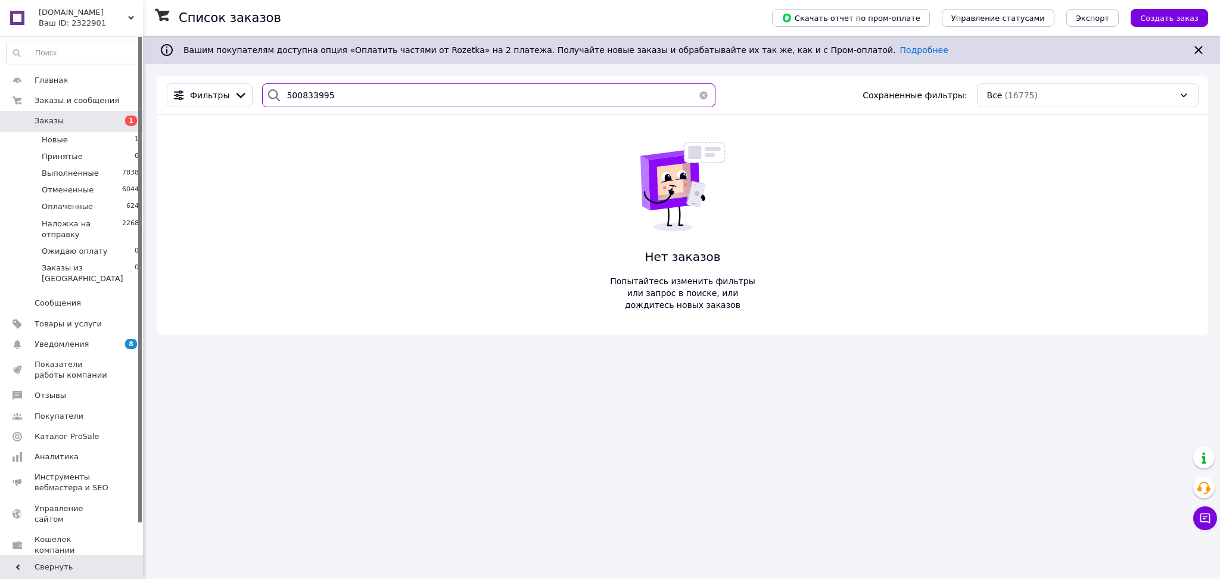
paste input "[PERSON_NAME]"
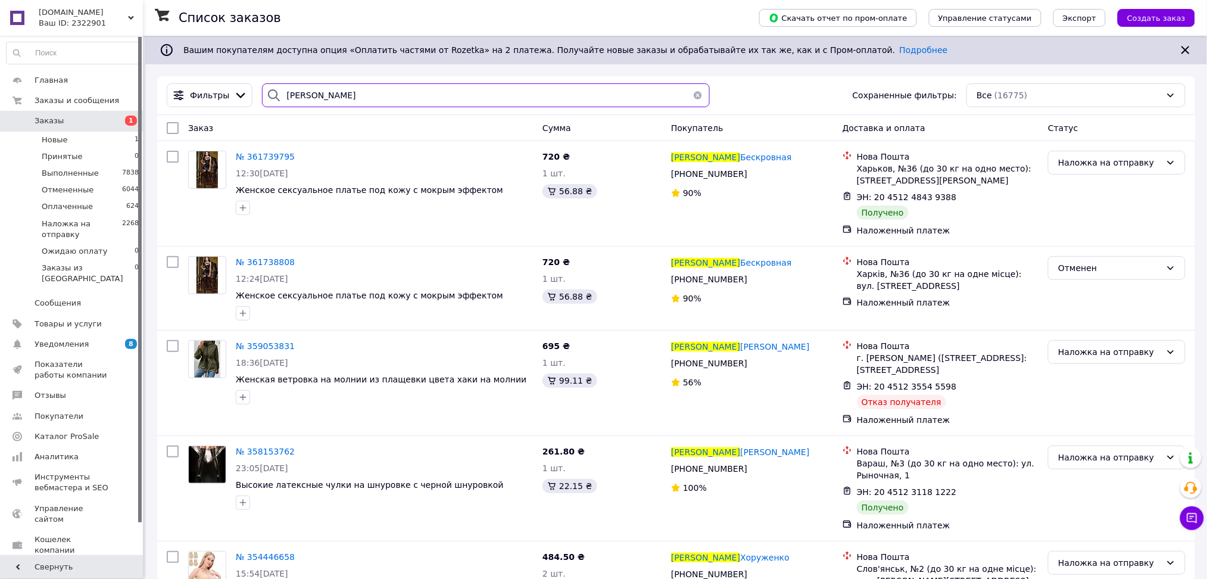
type input "[PERSON_NAME]"
click at [693, 95] on button "button" at bounding box center [698, 95] width 24 height 24
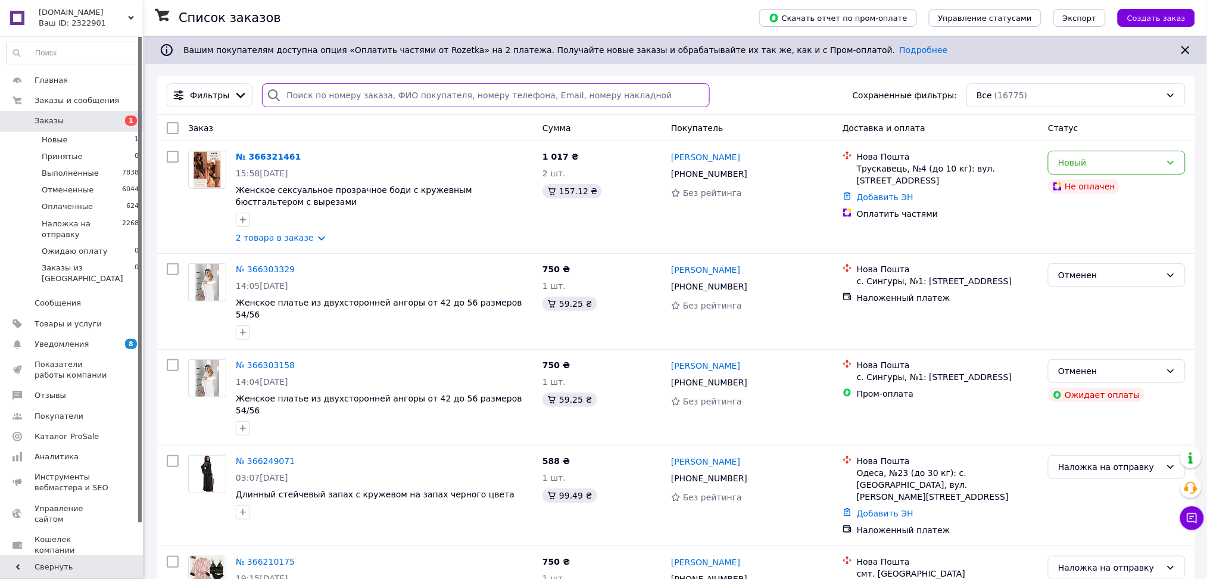
paste input "[PERSON_NAME]"
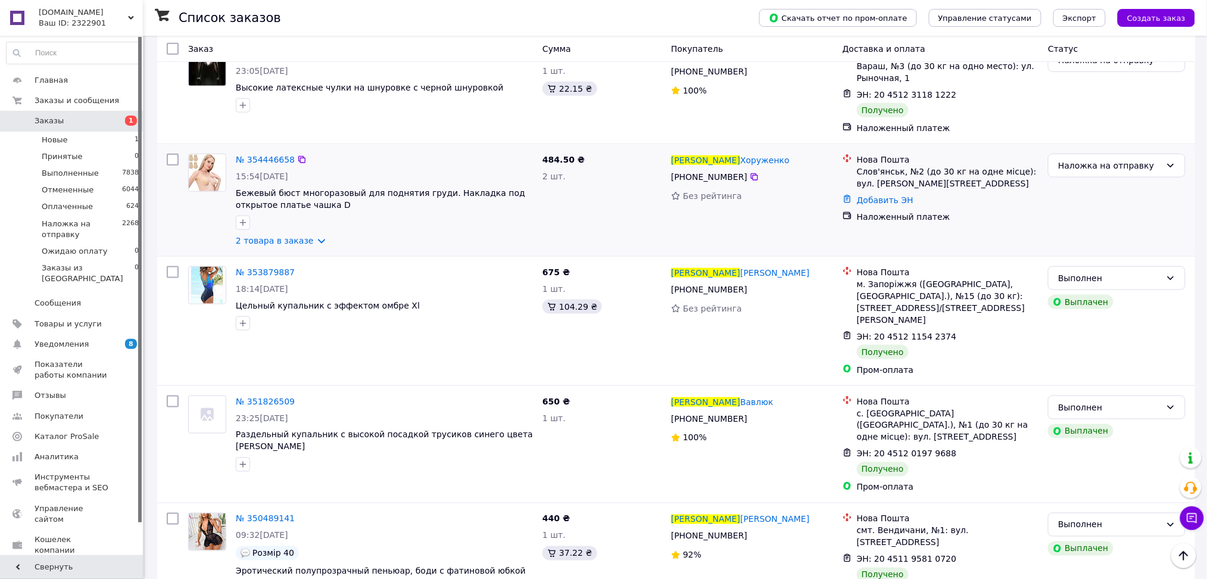
scroll to position [476, 0]
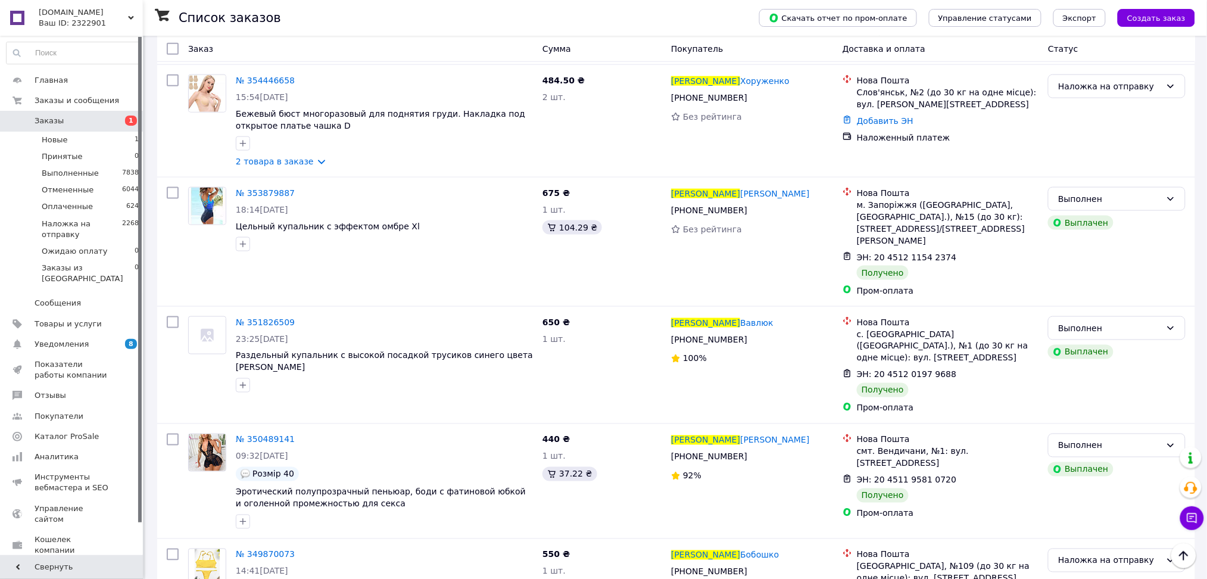
type input "Шаран Светлана"
drag, startPoint x: 61, startPoint y: 15, endPoint x: 53, endPoint y: 35, distance: 21.3
click at [61, 15] on span "[DOMAIN_NAME]" at bounding box center [83, 12] width 89 height 11
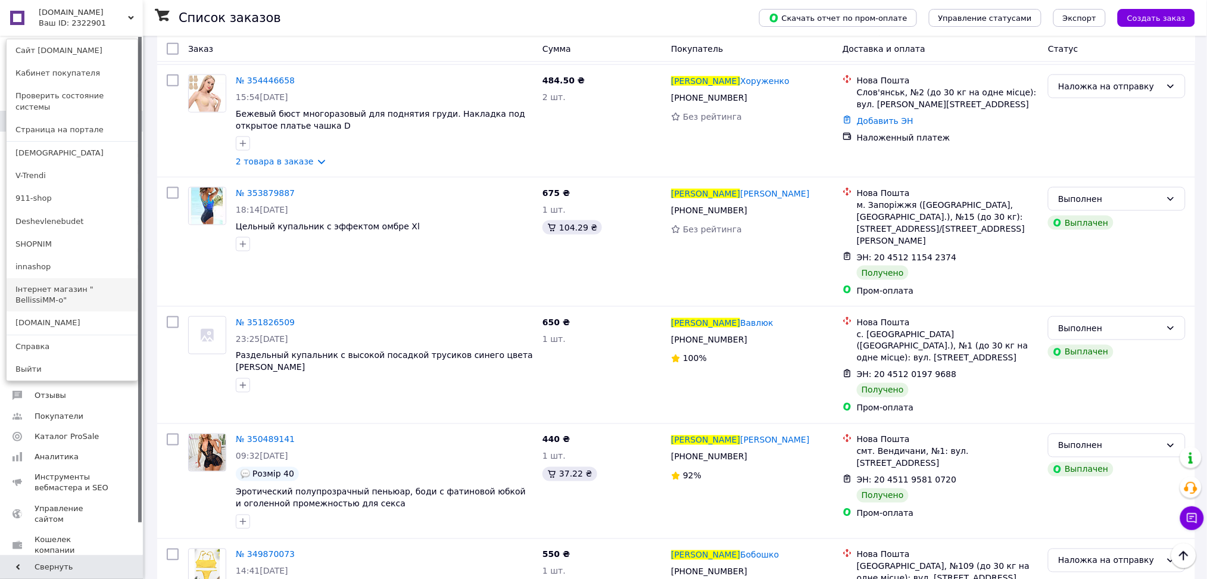
click at [62, 278] on link "Інтернет магазин " BellissiMM-o"" at bounding box center [72, 294] width 131 height 33
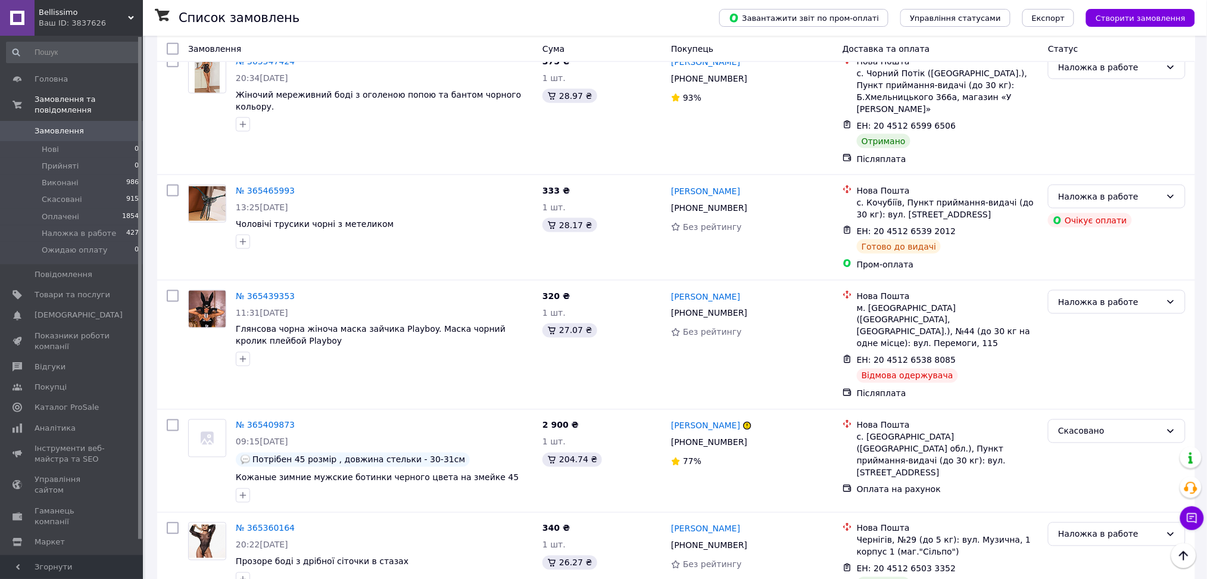
scroll to position [2223, 0]
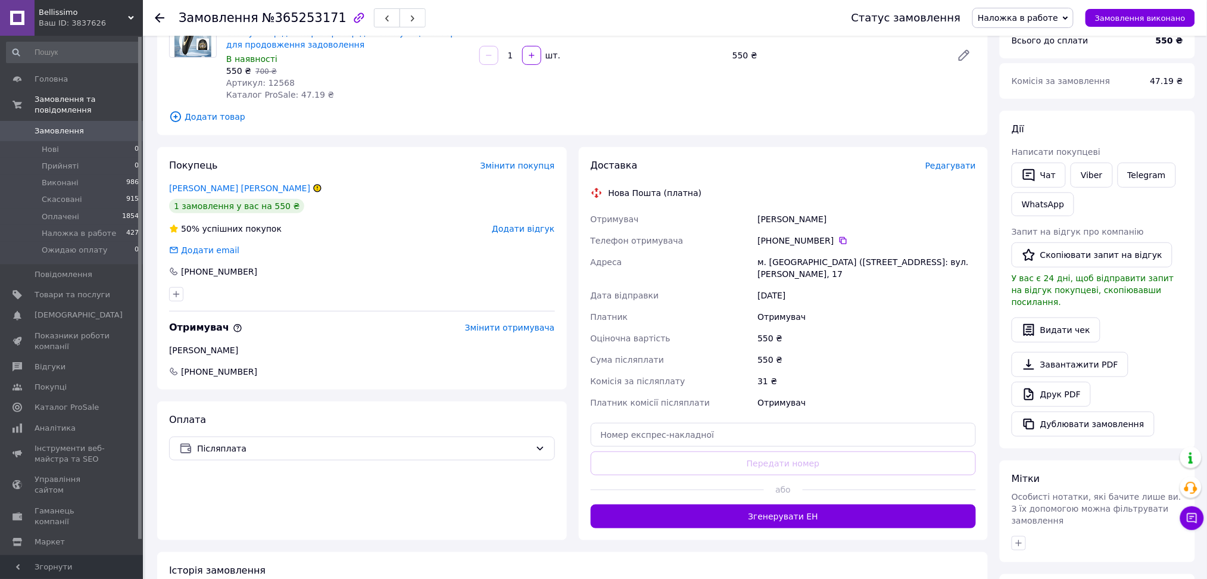
scroll to position [238, 0]
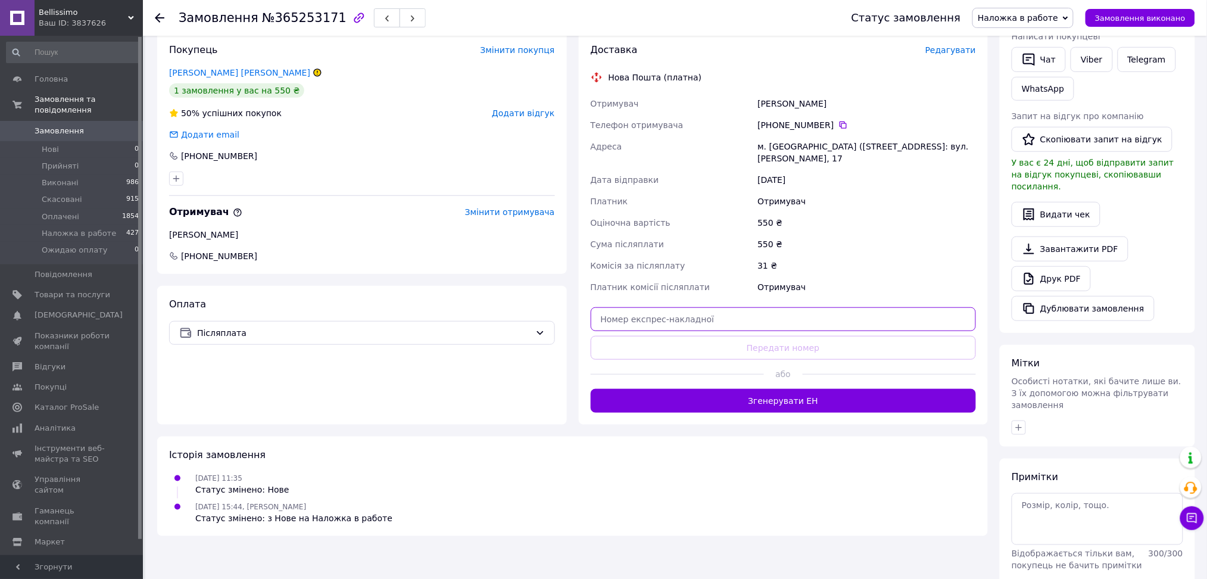
click at [701, 323] on input "text" at bounding box center [784, 319] width 386 height 24
paste input "20451265007774"
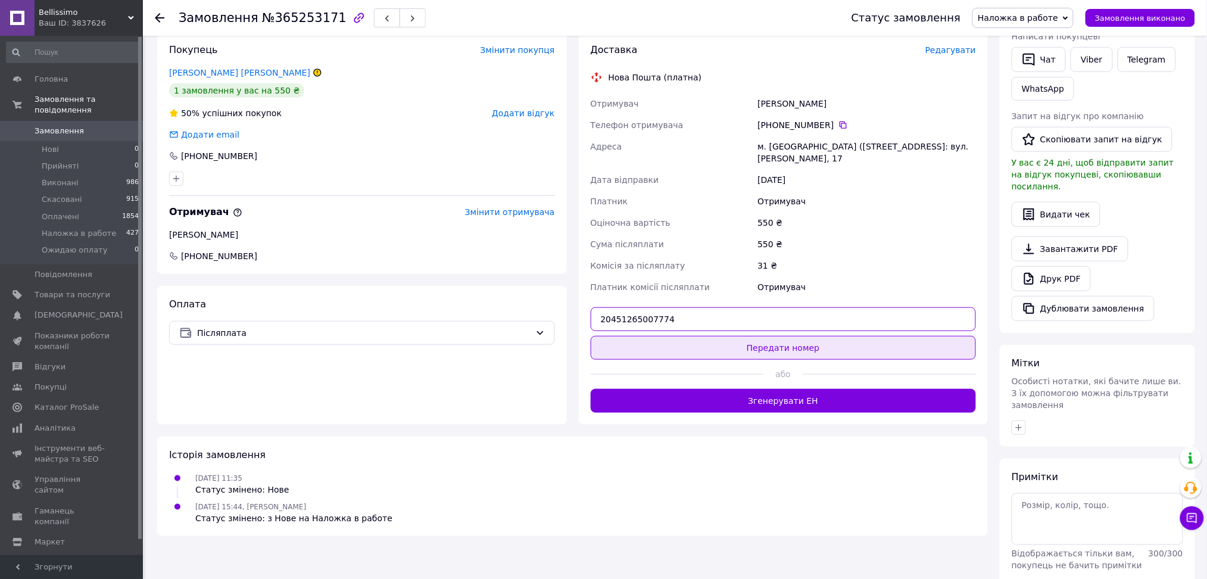
type input "20451265007774"
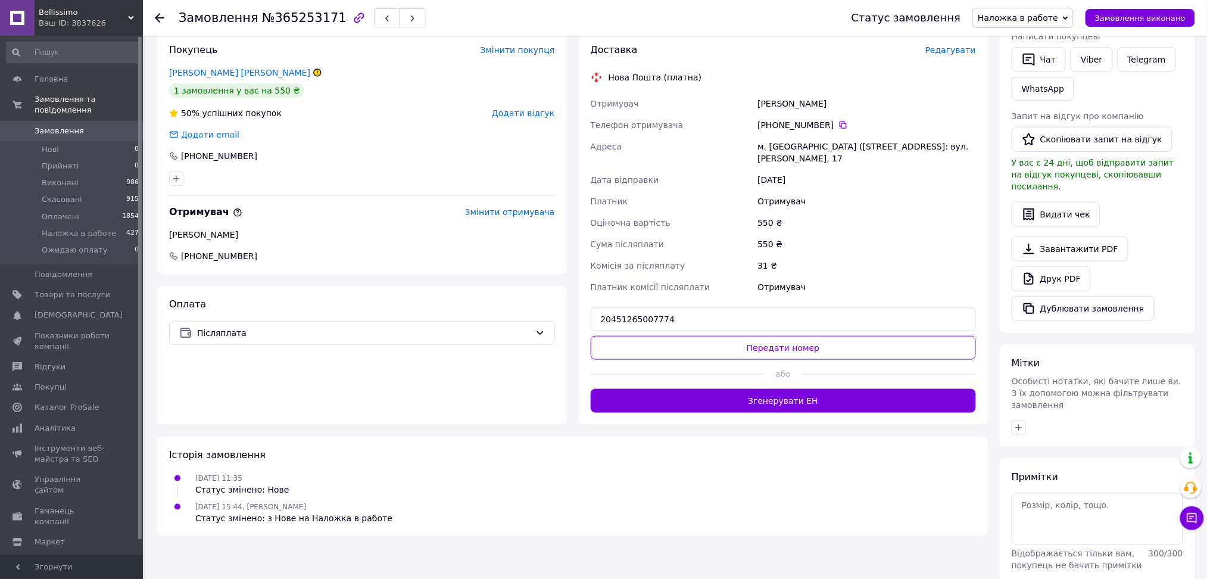
drag, startPoint x: 797, startPoint y: 347, endPoint x: 566, endPoint y: 289, distance: 238.3
click at [797, 347] on button "Передати номер" at bounding box center [784, 348] width 386 height 24
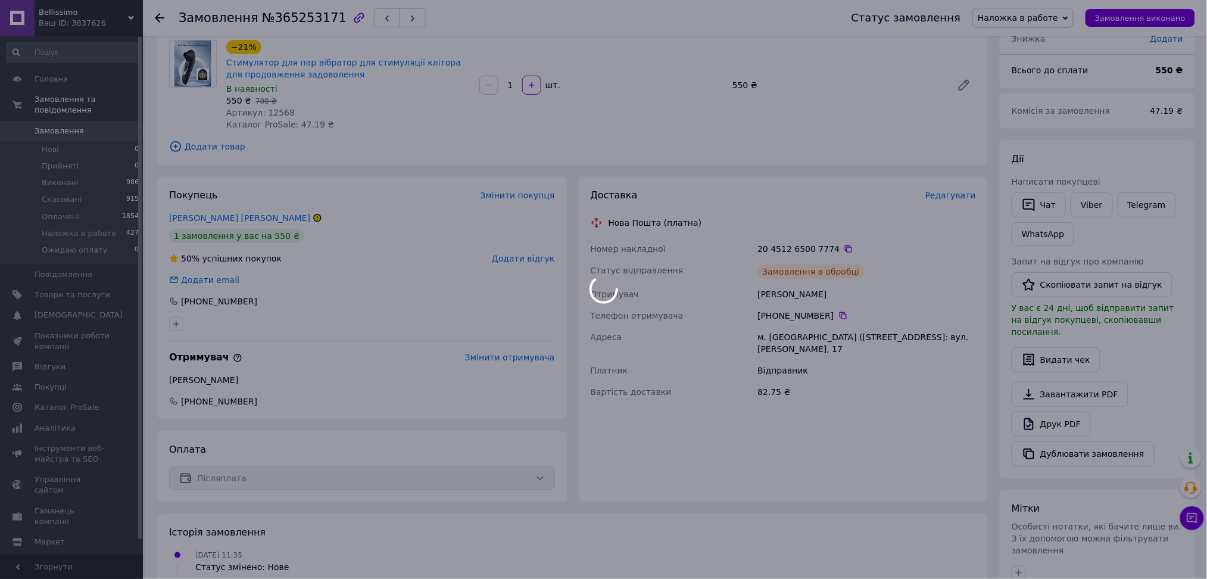
scroll to position [0, 0]
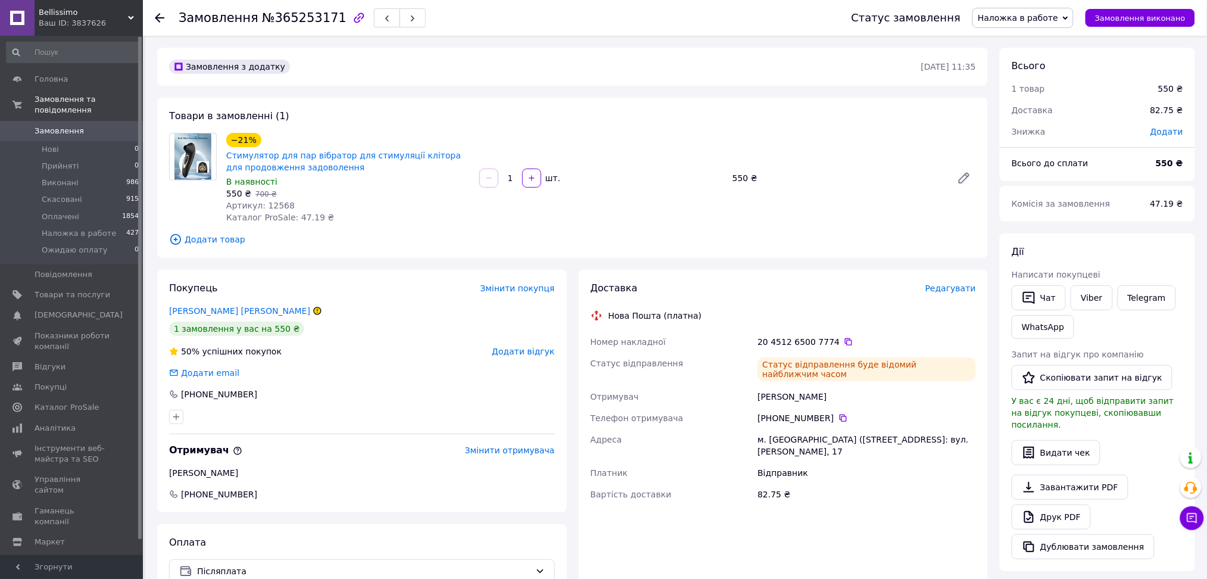
click at [541, 353] on span "Додати відгук" at bounding box center [523, 352] width 63 height 10
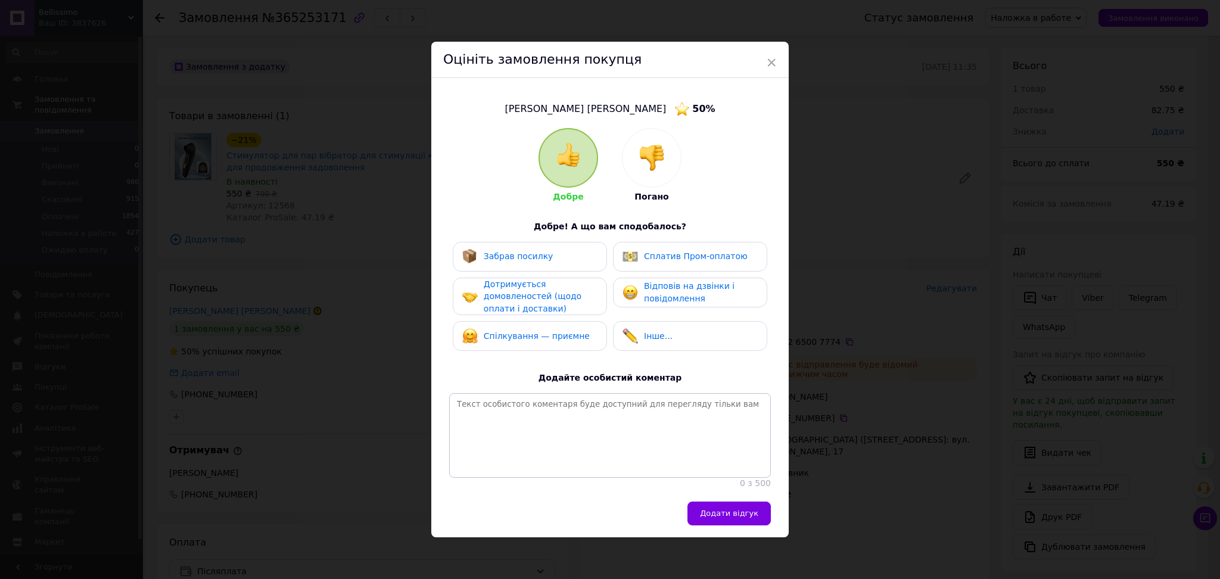
click at [657, 168] on img at bounding box center [651, 158] width 26 height 26
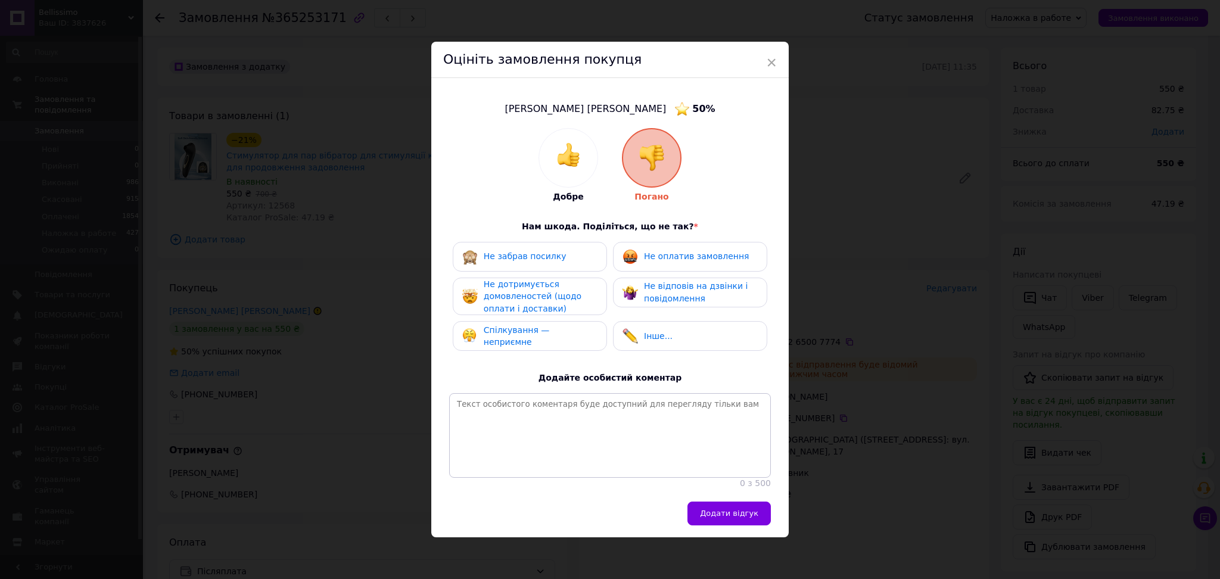
click at [702, 268] on div "Не оплатив замовлення" at bounding box center [690, 257] width 154 height 30
click at [688, 301] on span "Не відповів на дзвінки і повідомлення" at bounding box center [696, 292] width 104 height 22
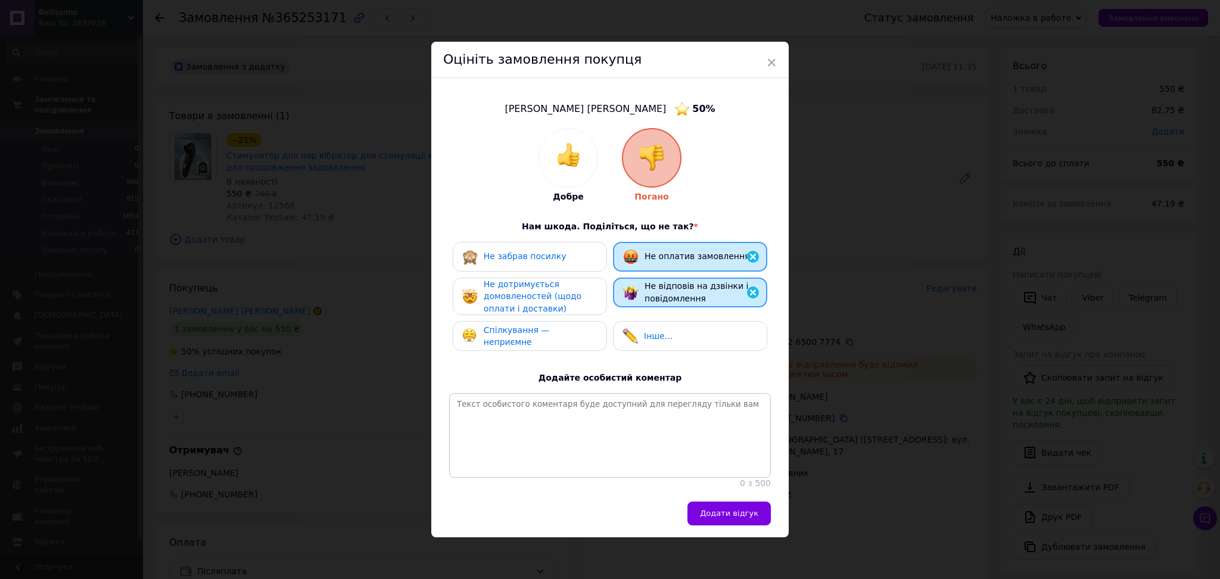
click at [522, 294] on span "Не дотримується домовленостей (щодо оплати і доставки)" at bounding box center [533, 296] width 98 height 34
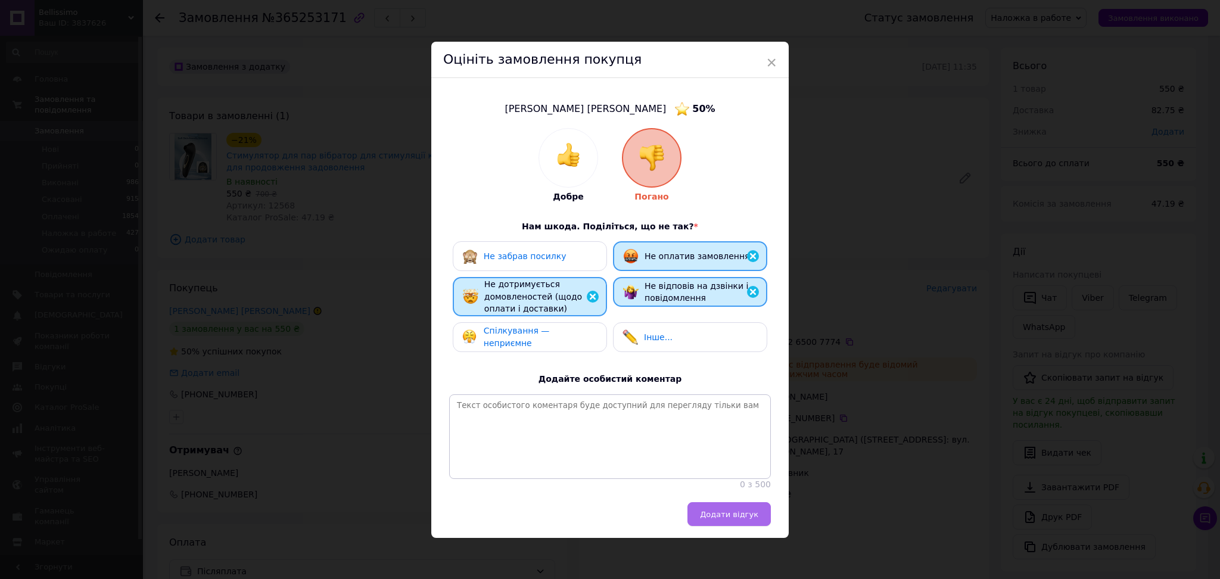
click at [723, 526] on button "Додати відгук" at bounding box center [728, 514] width 83 height 24
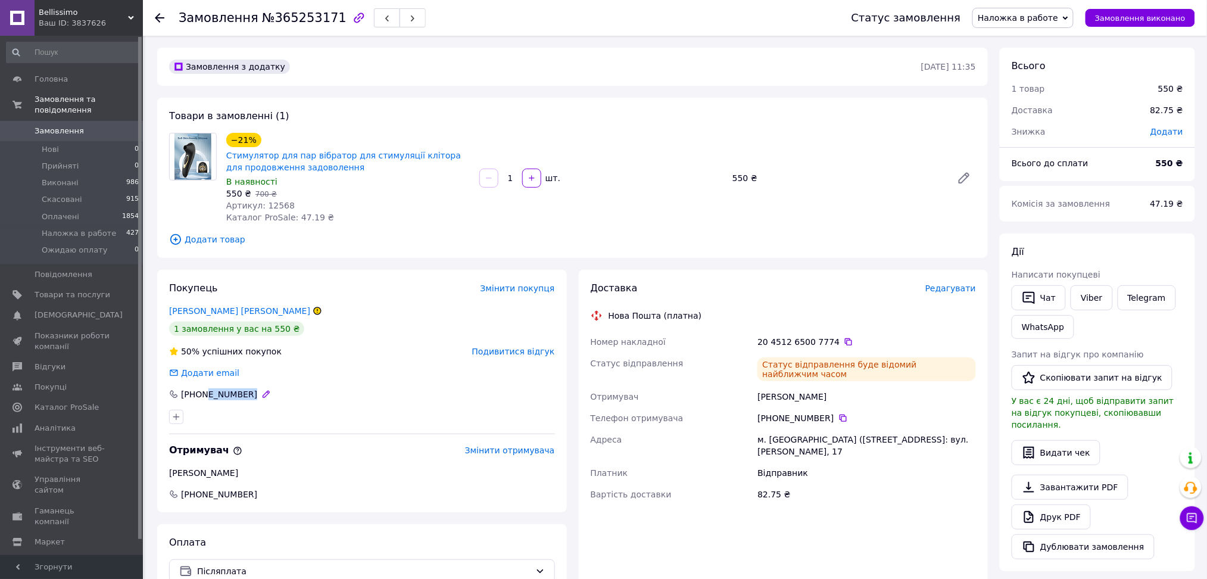
drag, startPoint x: 251, startPoint y: 392, endPoint x: 202, endPoint y: 394, distance: 49.5
click at [202, 394] on div "+380 66 763 63 29" at bounding box center [221, 394] width 106 height 12
copy div "66 763 63 29"
click at [92, 15] on span "Bellissimo" at bounding box center [83, 12] width 89 height 11
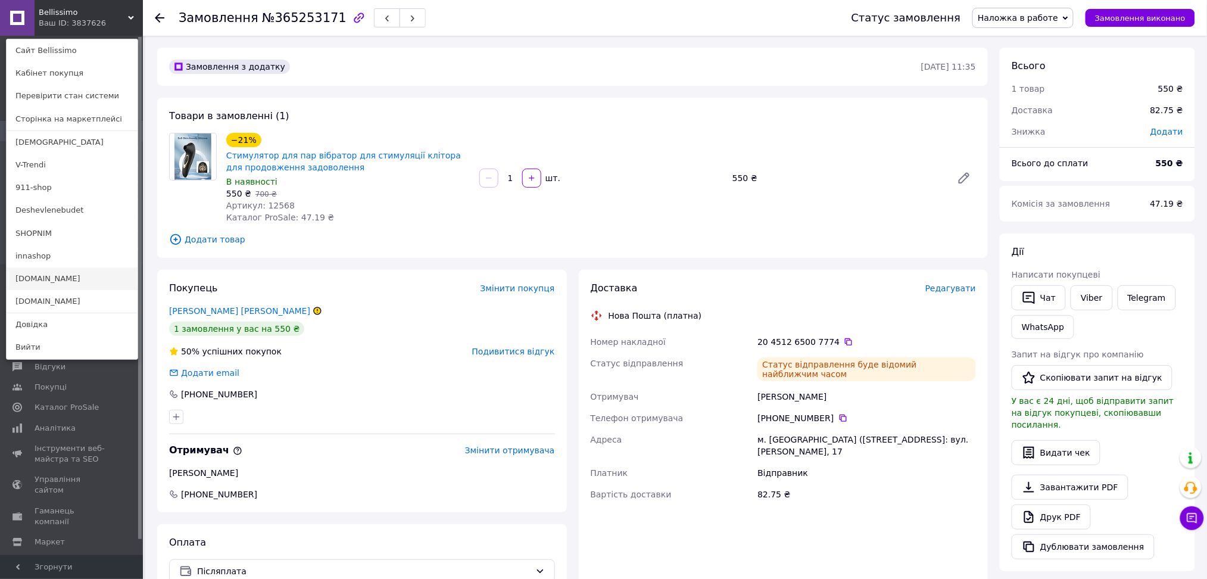
click at [73, 282] on link "[DOMAIN_NAME]" at bounding box center [72, 278] width 131 height 23
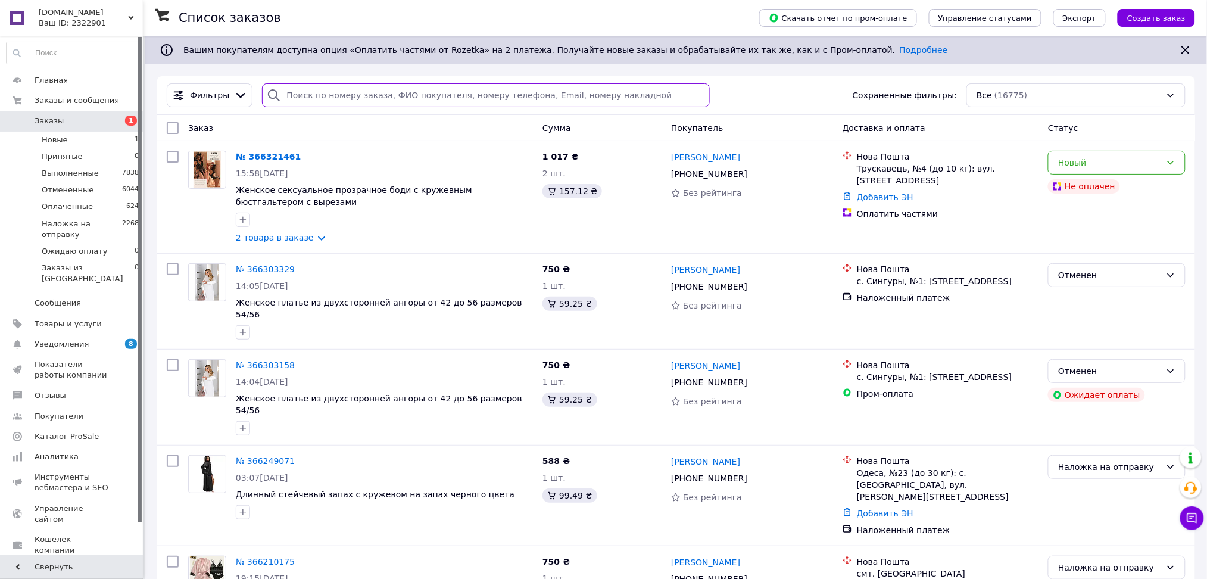
click at [286, 101] on input "search" at bounding box center [486, 95] width 448 height 24
paste input "380932684172"
type input "380932684172"
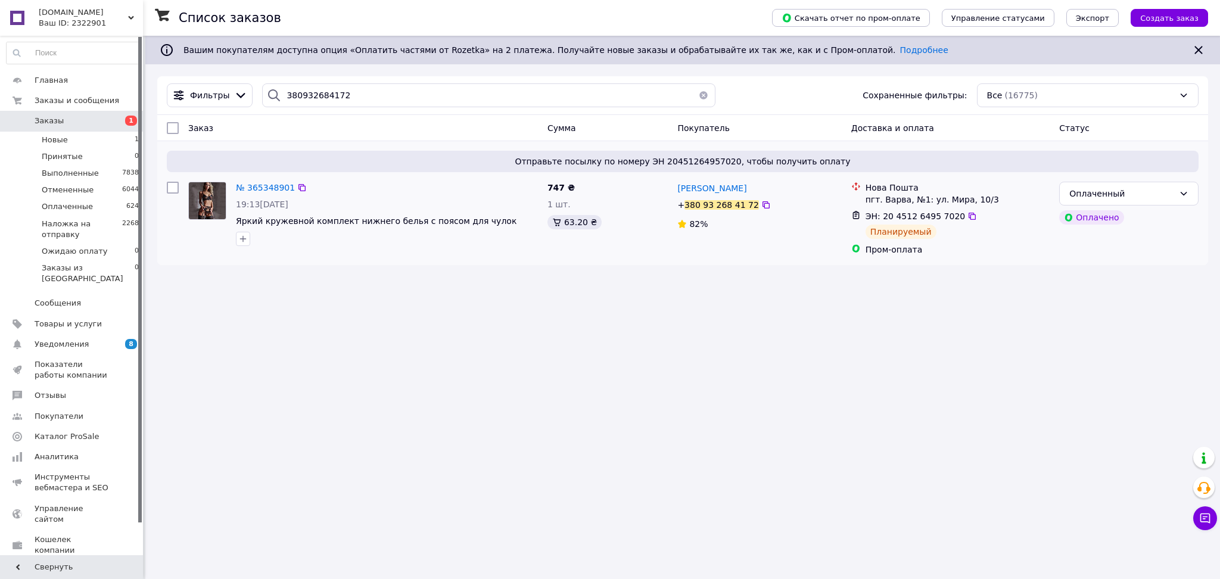
click at [262, 197] on div "№ 365348901 19:13[DATE] Яркий кружевной комплект нижнего белья с поясом для чул…" at bounding box center [386, 214] width 311 height 74
click at [263, 186] on span "№ 365348901" at bounding box center [265, 188] width 59 height 10
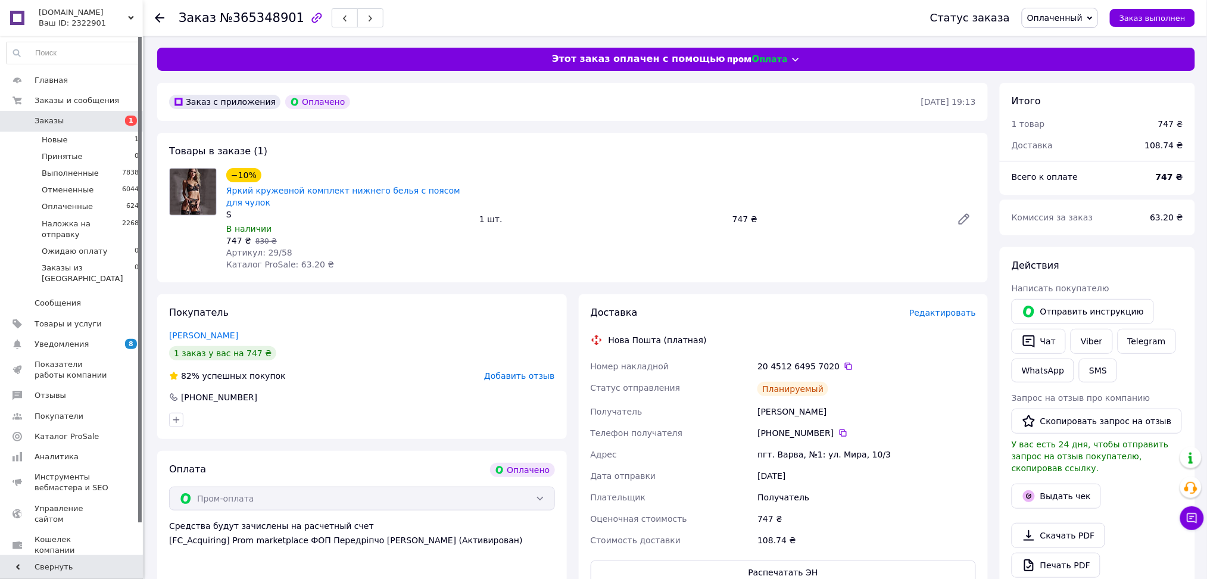
click at [968, 308] on span "Редактировать" at bounding box center [942, 313] width 67 height 10
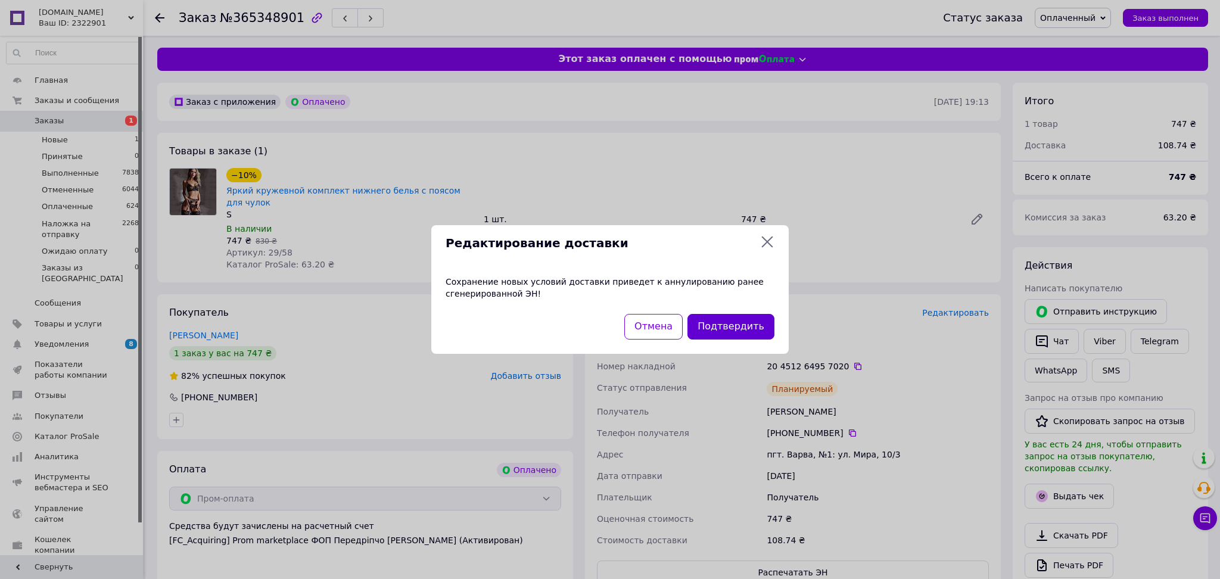
click at [744, 322] on button "Подтвердить" at bounding box center [730, 327] width 87 height 26
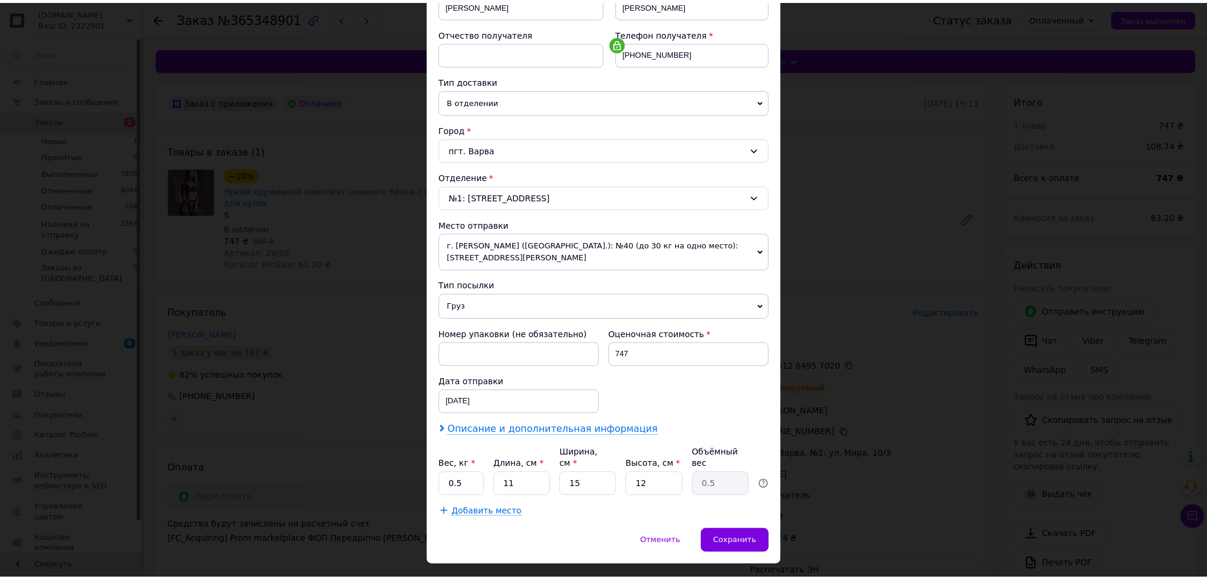
scroll to position [224, 0]
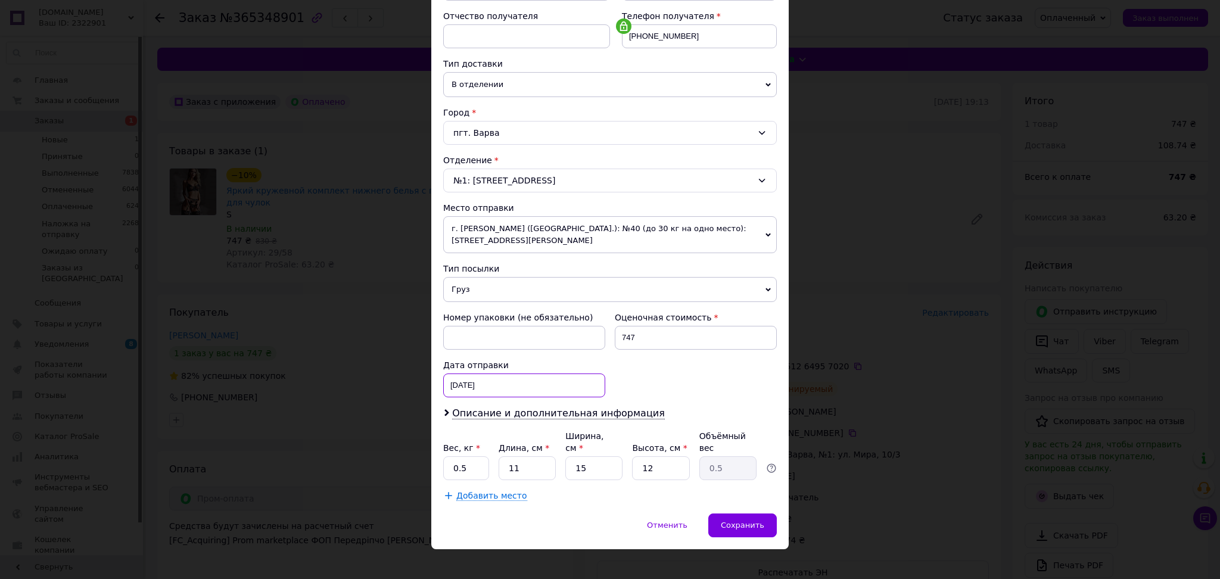
click at [510, 379] on div "07.10.2025 < 2025 > < Октябрь > Пн Вт Ср Чт Пт Сб Вс 29 30 1 2 3 4 5 6 7 8 9 10…" at bounding box center [524, 385] width 162 height 24
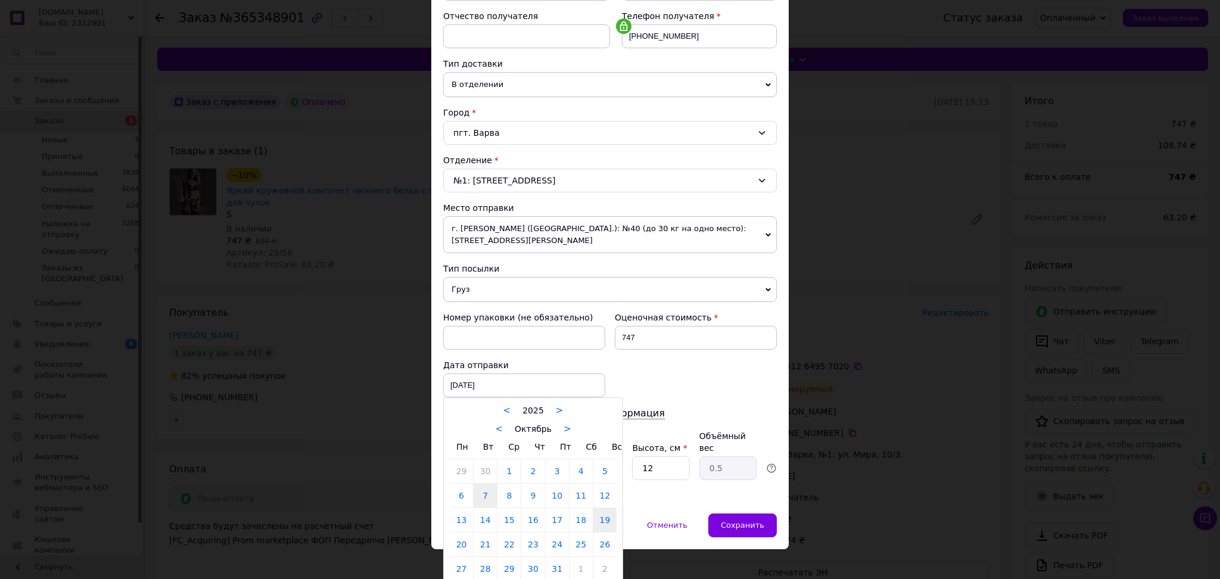
click at [604, 526] on link "19" at bounding box center [604, 520] width 23 height 24
type input "19.10.2025"
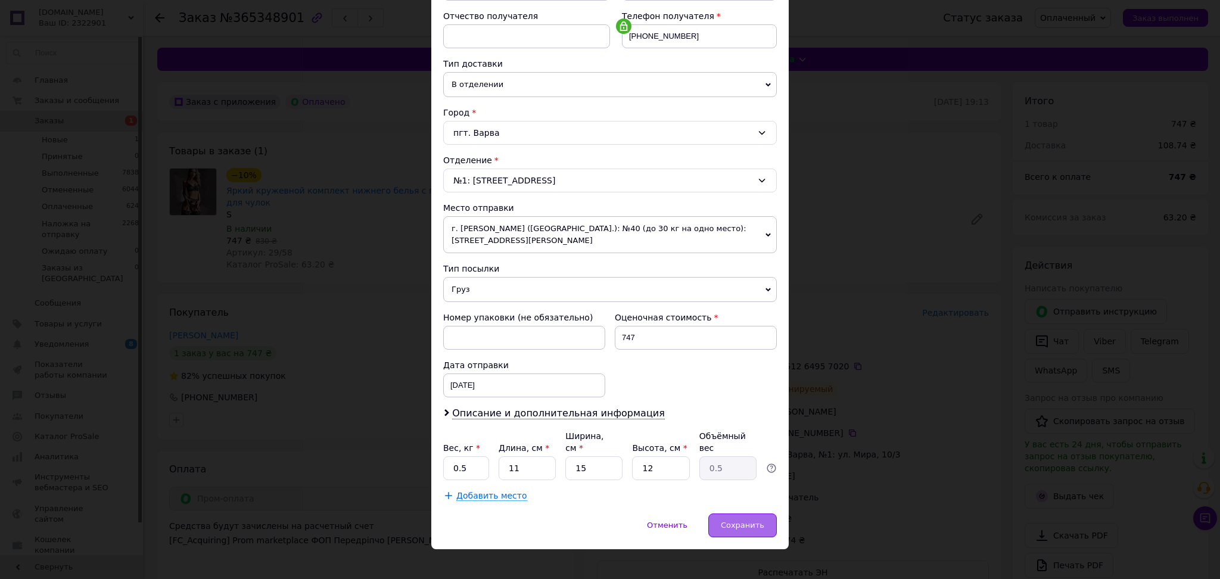
click at [758, 500] on div "Способ доставки Нова Пошта (платная) Плательщик Получатель Отправитель Фамилия …" at bounding box center [609, 183] width 357 height 659
click at [753, 522] on div "Сохранить" at bounding box center [742, 525] width 68 height 24
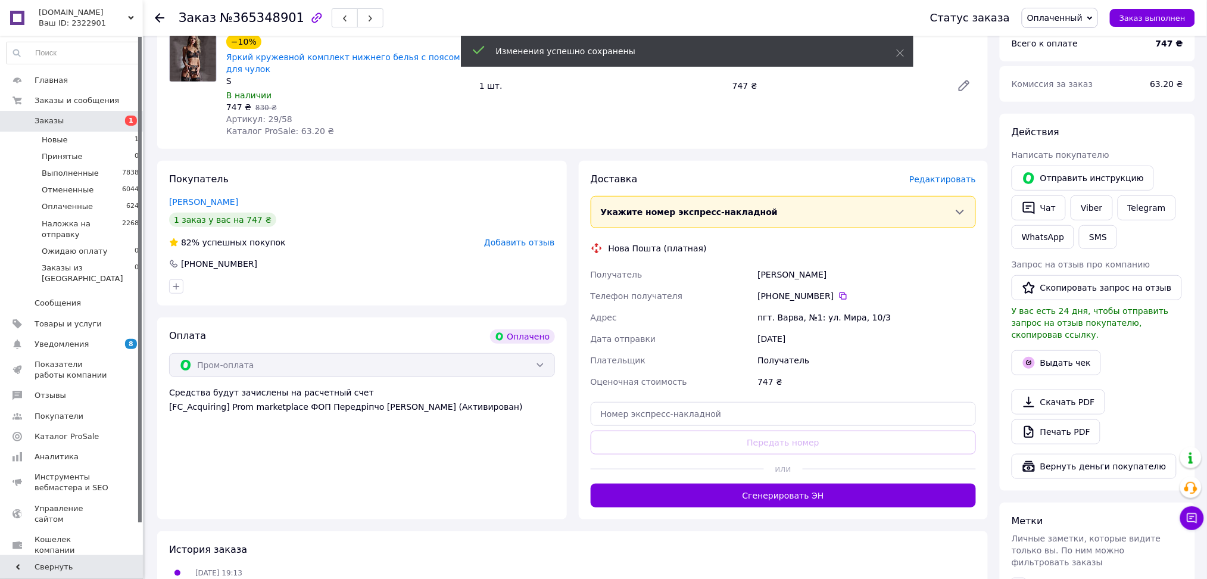
scroll to position [158, 0]
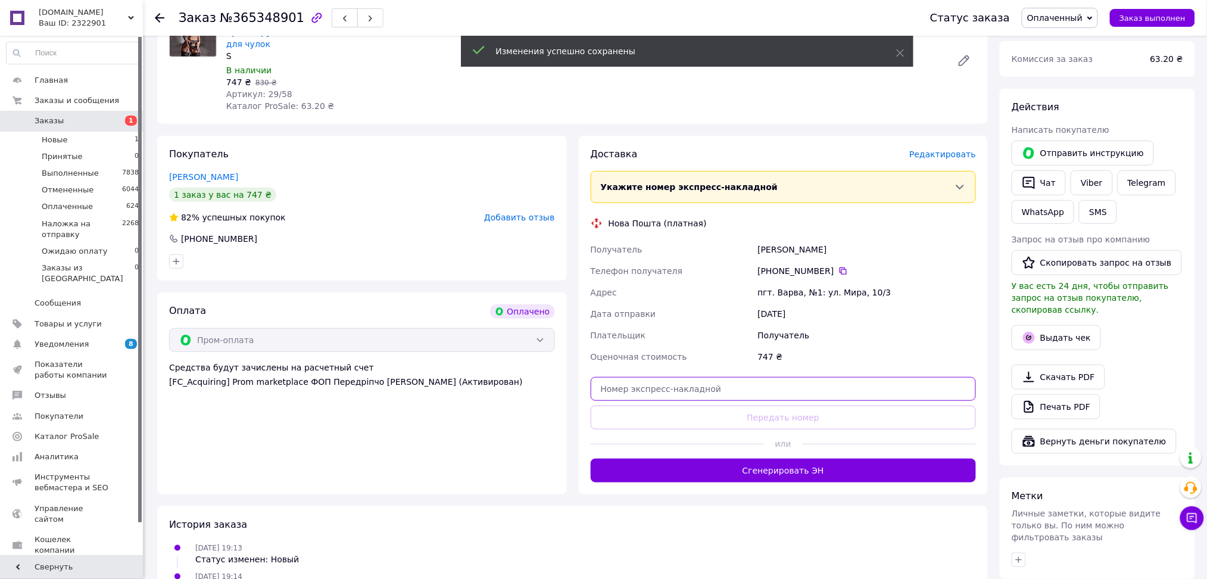
click at [667, 384] on input "text" at bounding box center [784, 389] width 386 height 24
paste input "20451265039625"
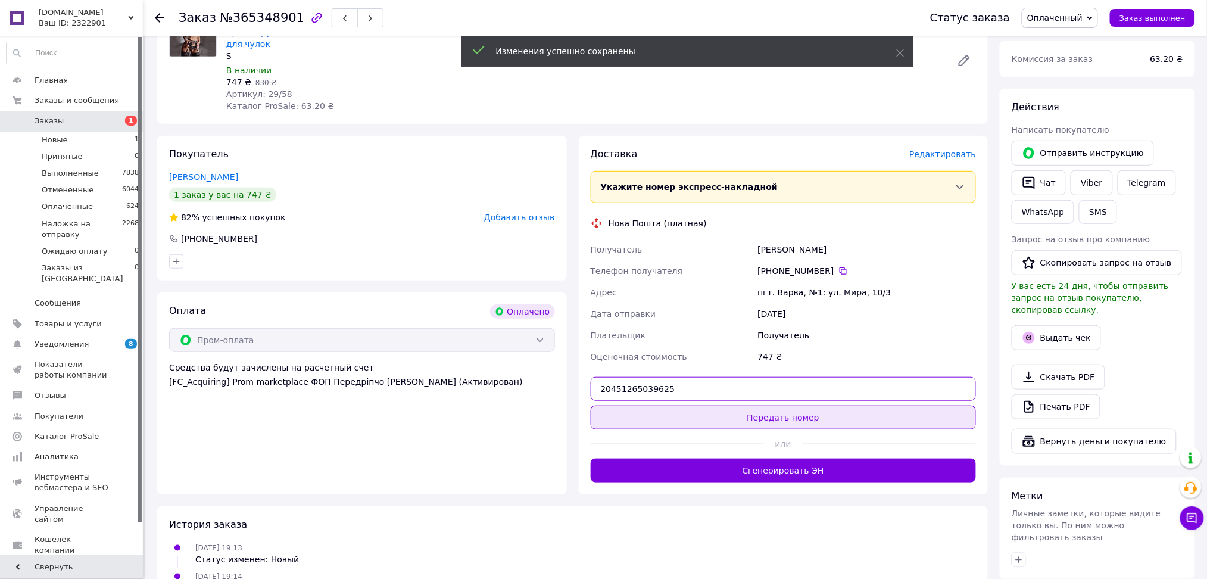
type input "20451265039625"
click at [666, 406] on button "Передать номер" at bounding box center [784, 418] width 386 height 24
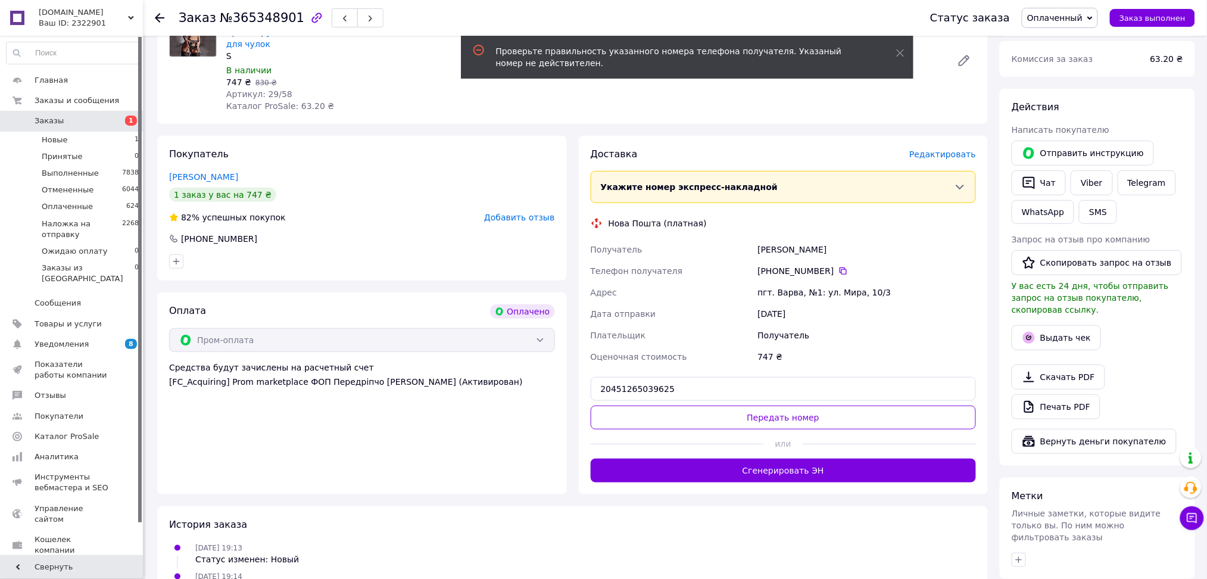
click at [777, 239] on div "Василенко Анюта" at bounding box center [866, 249] width 223 height 21
copy div "Василенко"
click at [769, 377] on input "20451265039625" at bounding box center [784, 389] width 386 height 24
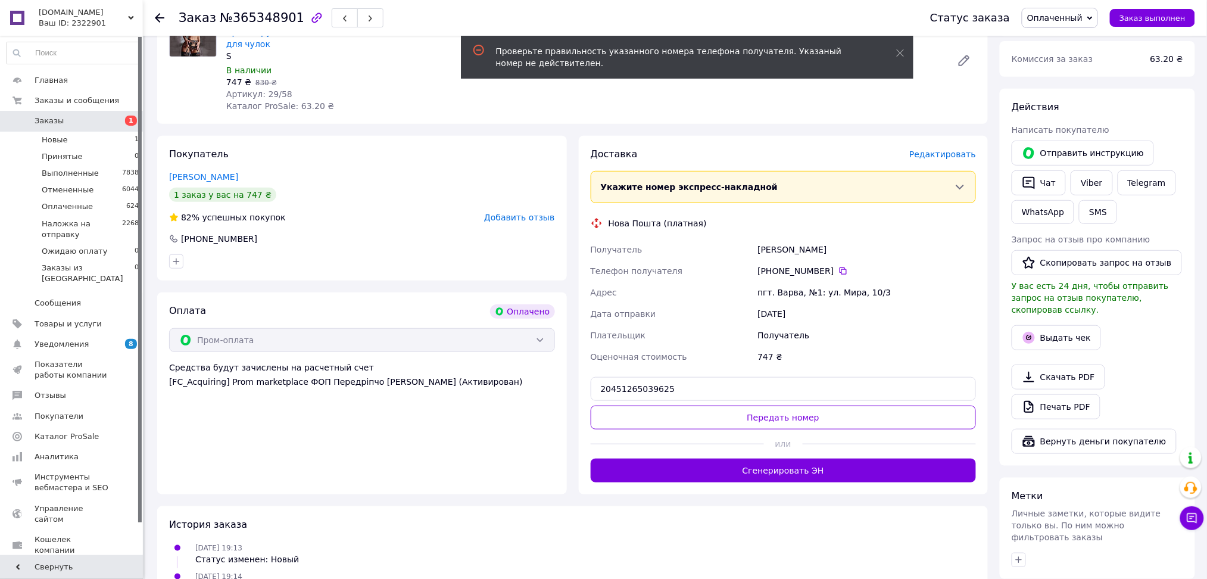
click at [779, 239] on div "Василенко Анюта" at bounding box center [866, 249] width 223 height 21
copy div "Василенко"
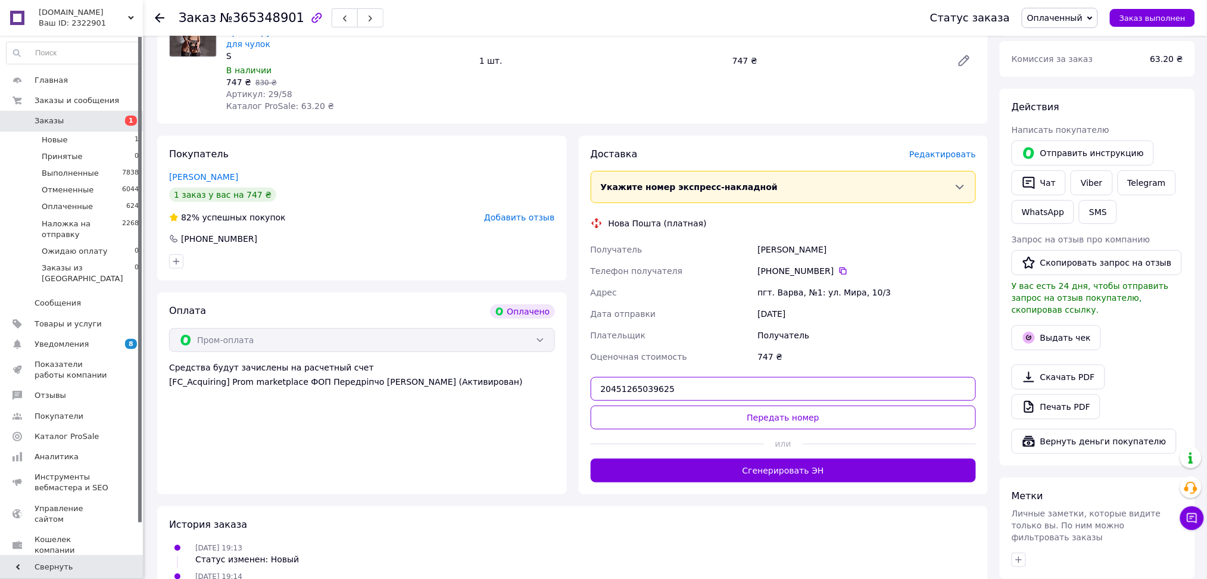
click at [752, 377] on input "20451265039625" at bounding box center [784, 389] width 386 height 24
click at [740, 416] on button "Передать номер" at bounding box center [784, 418] width 386 height 24
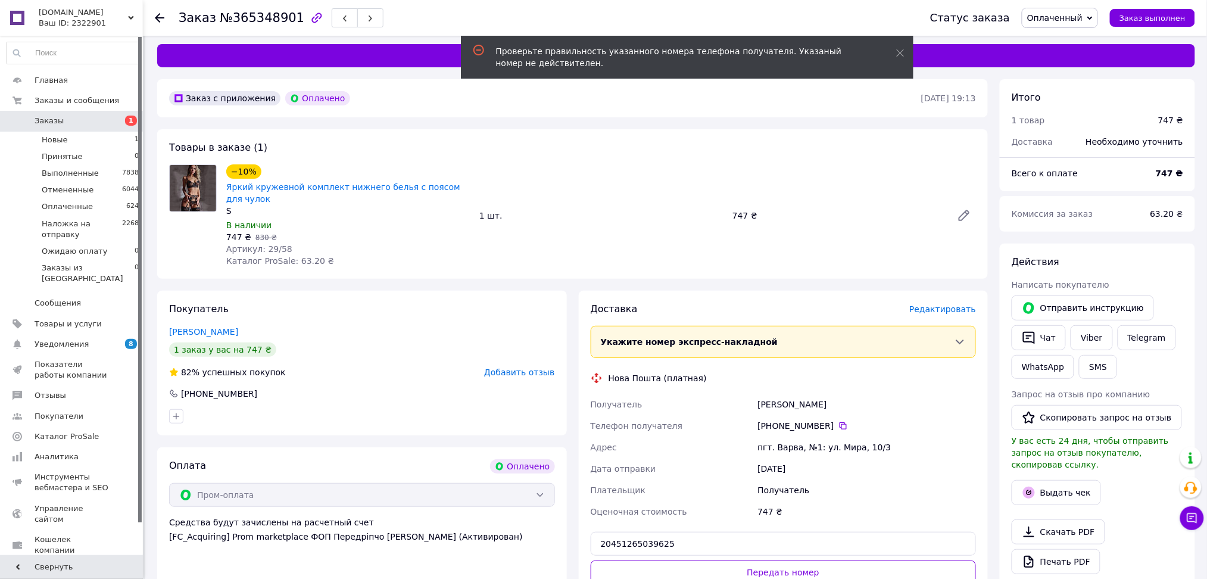
scroll to position [0, 0]
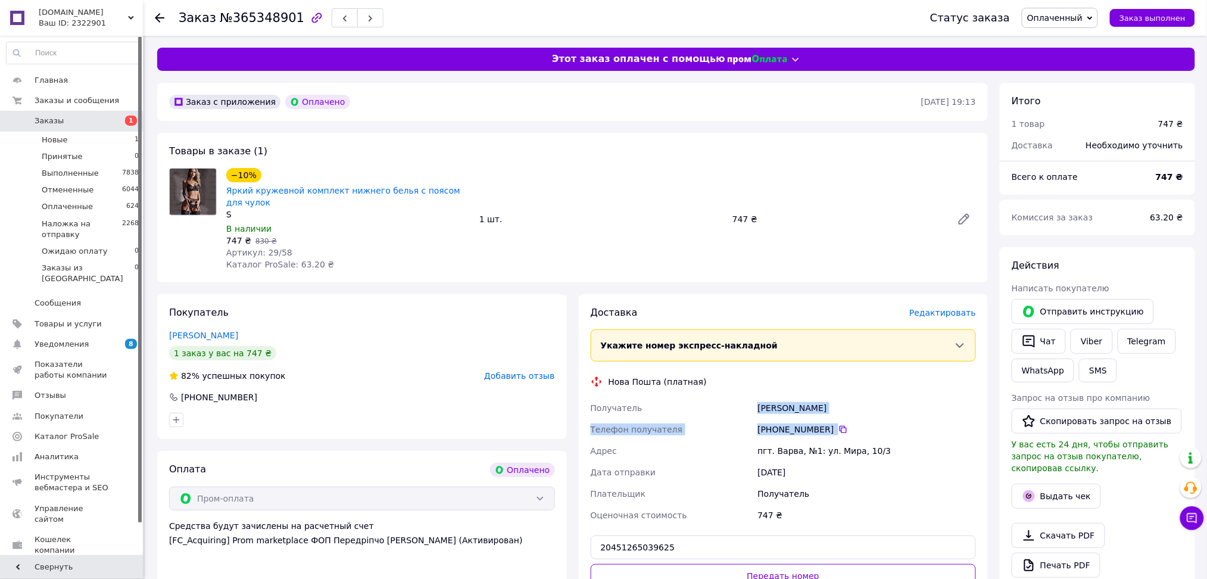
drag, startPoint x: 805, startPoint y: 417, endPoint x: 749, endPoint y: 401, distance: 58.7
click at [749, 401] on div "Получатель Василенко Анюта Телефон получателя +380 93 268 41 72   Адрес пгт. Ва…" at bounding box center [783, 461] width 391 height 129
copy div "Получатель Василенко Анюта Телефон получателя +380 93 268 41 72"
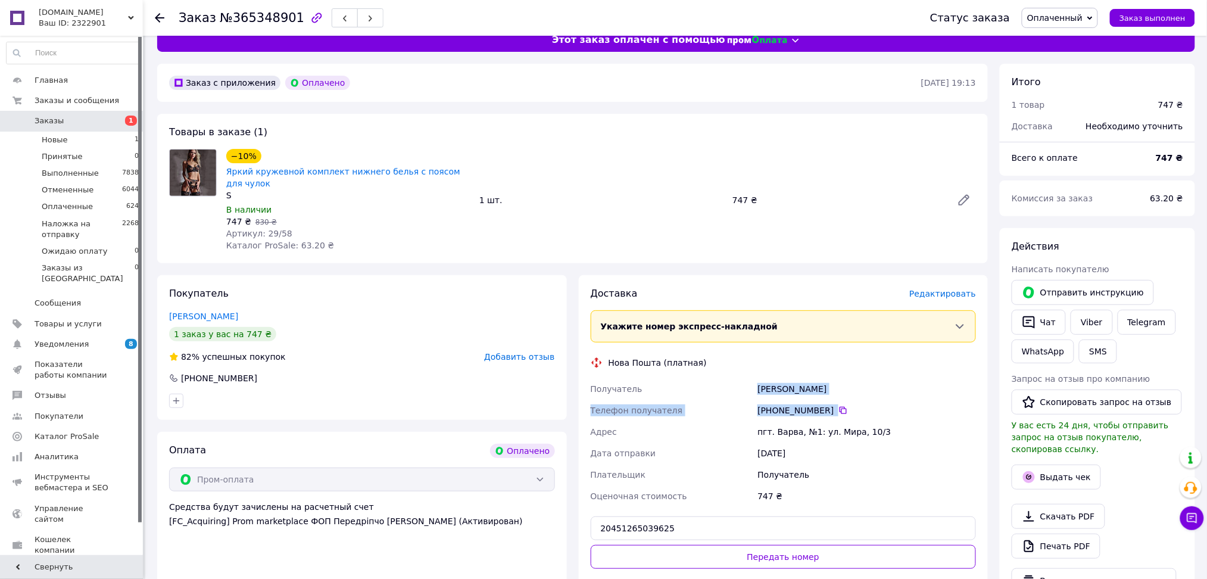
scroll to position [79, 0]
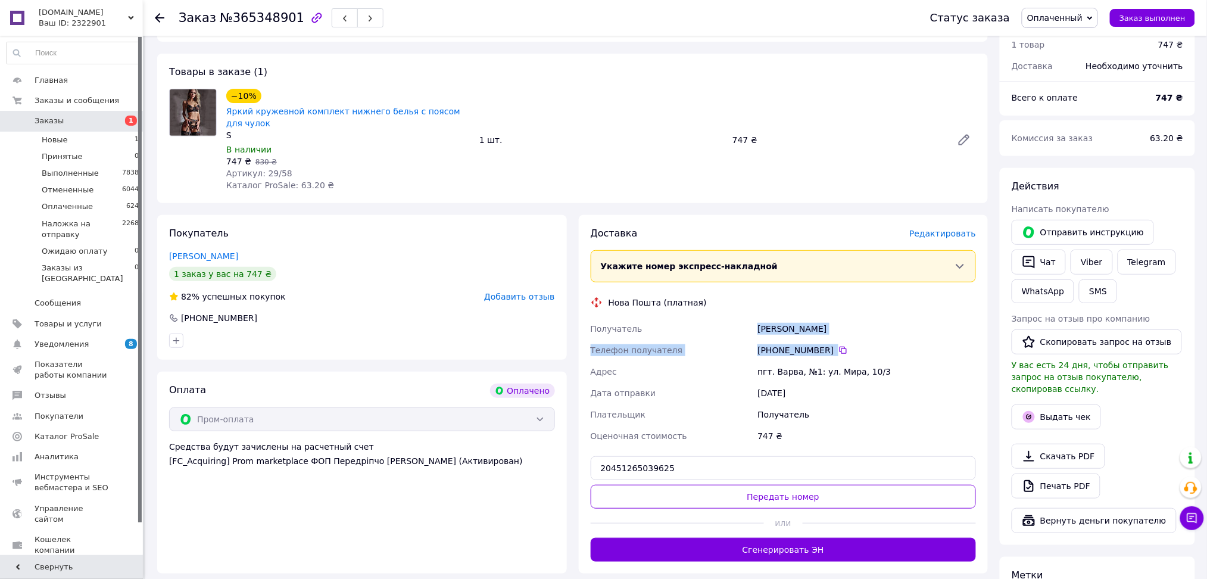
drag, startPoint x: 818, startPoint y: 538, endPoint x: 809, endPoint y: 537, distance: 9.5
click at [819, 538] on button "Сгенерировать ЭН" at bounding box center [784, 550] width 386 height 24
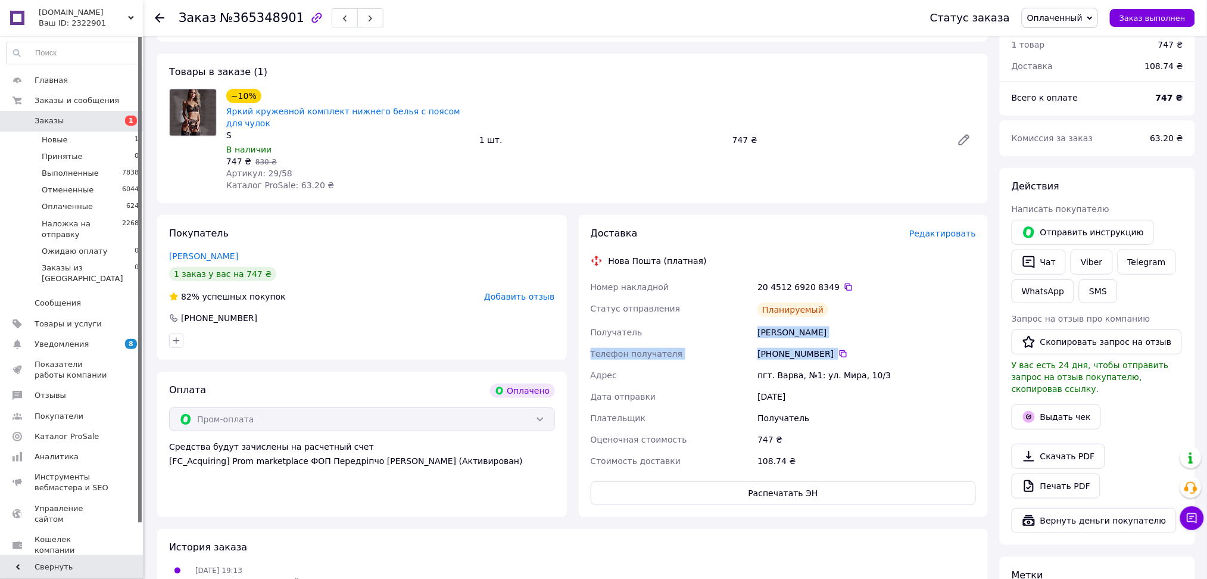
click at [51, 127] on link "Заказы 1" at bounding box center [73, 121] width 146 height 20
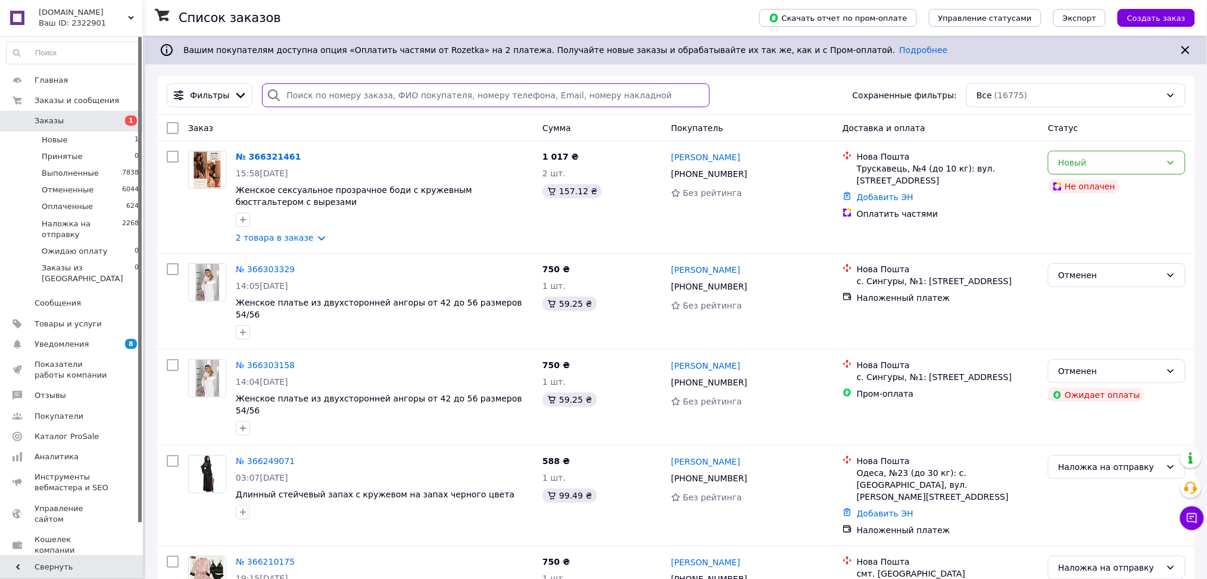
click at [294, 95] on input "search" at bounding box center [486, 95] width 448 height 24
paste input "671228141"
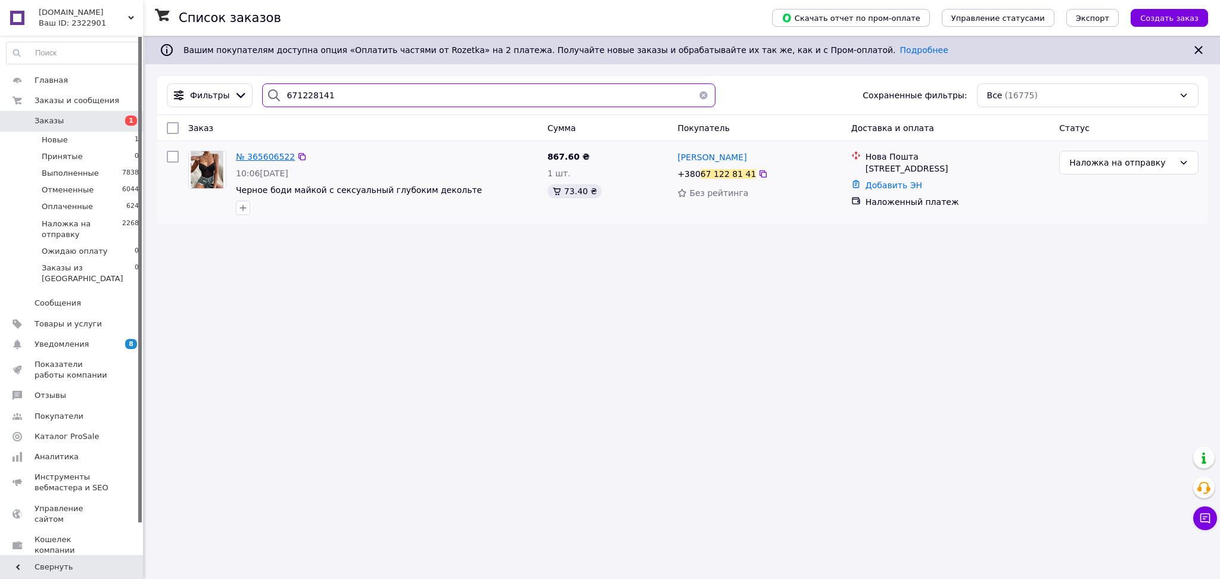
type input "671228141"
click at [270, 157] on span "№ 365606522" at bounding box center [265, 157] width 59 height 10
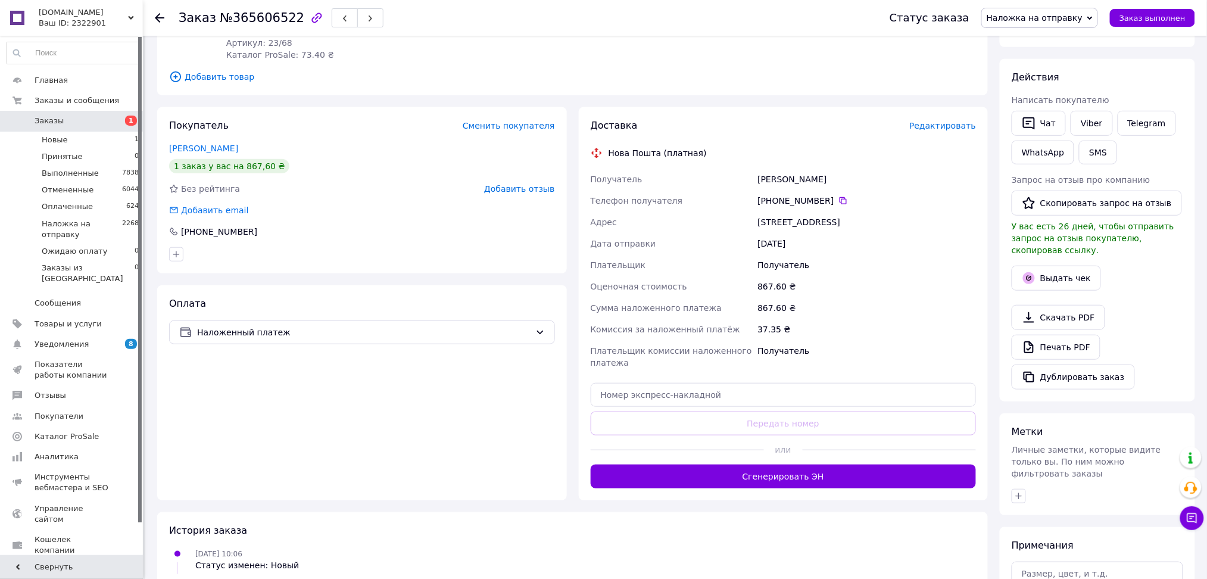
scroll to position [321, 0]
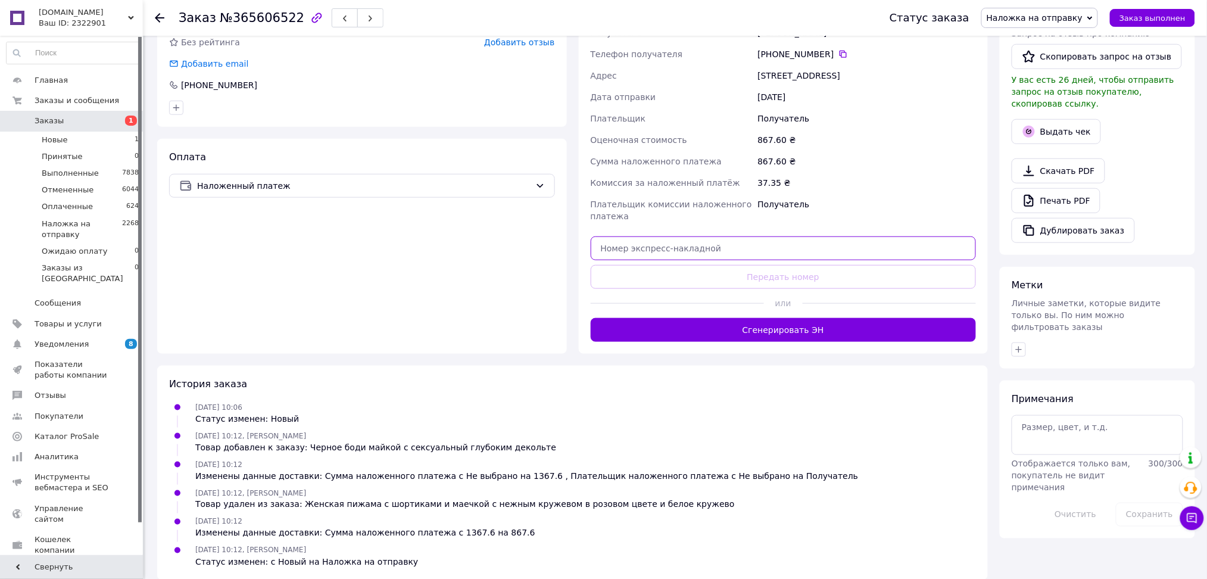
click at [606, 236] on input "text" at bounding box center [784, 248] width 386 height 24
paste input "20451265947655"
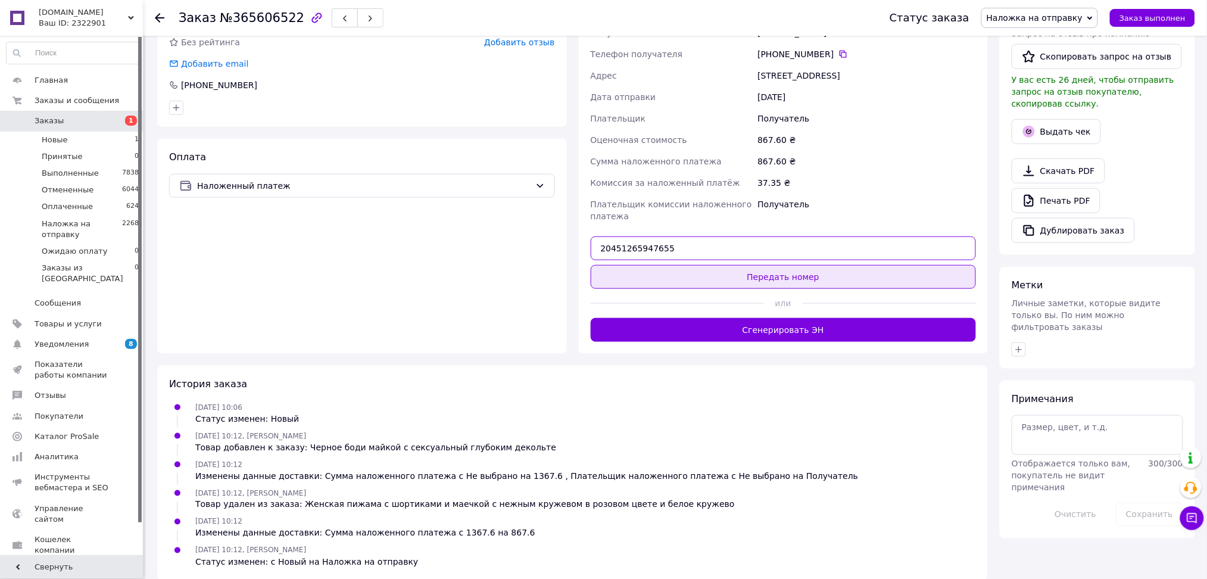
type input "20451265947655"
click at [623, 266] on button "Передать номер" at bounding box center [784, 277] width 386 height 24
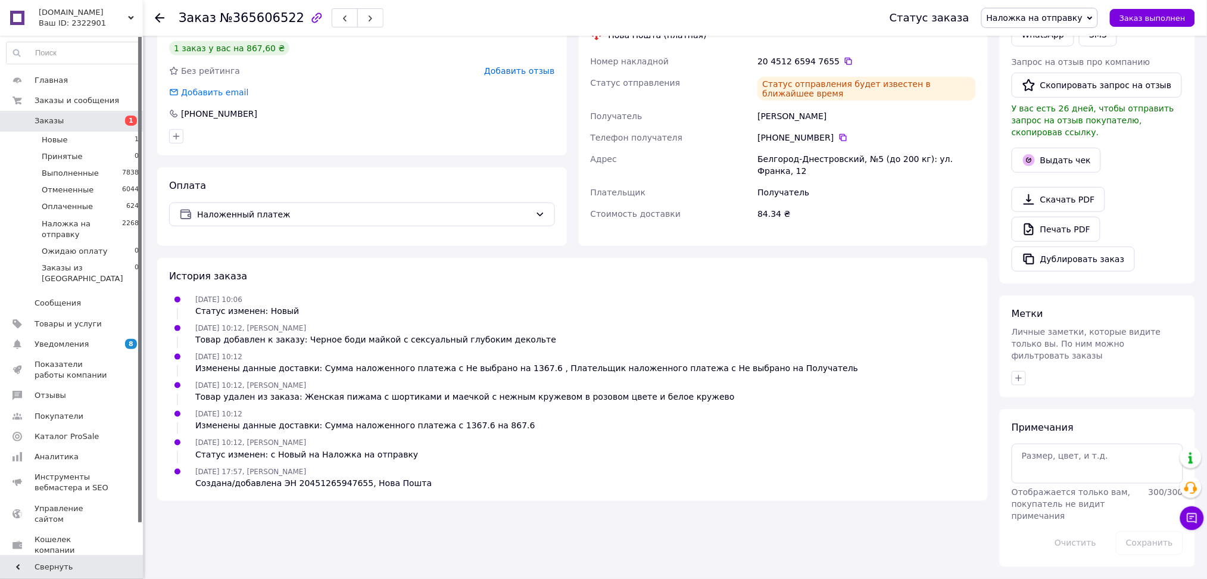
scroll to position [269, 0]
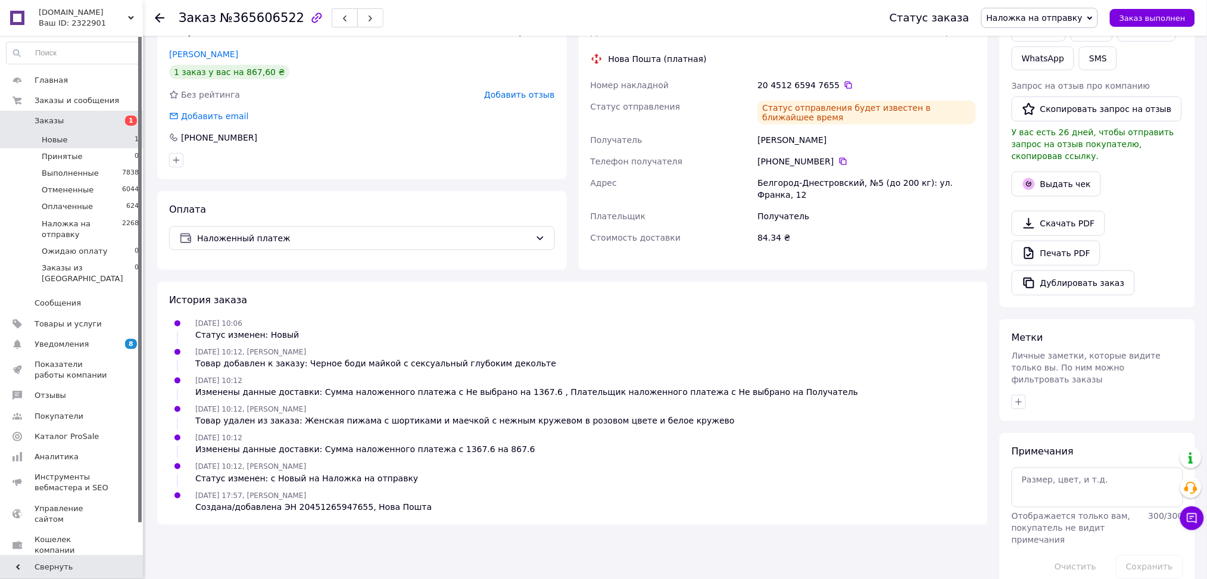
drag, startPoint x: 43, startPoint y: 124, endPoint x: 50, endPoint y: 138, distance: 16.0
click at [43, 124] on span "Заказы" at bounding box center [49, 121] width 29 height 11
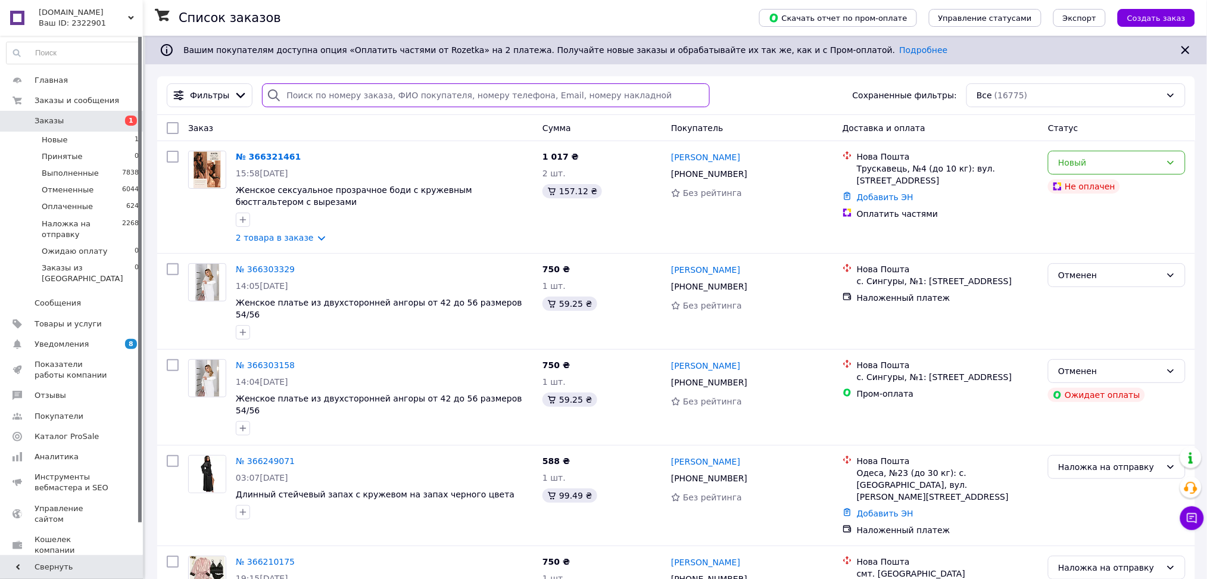
click at [291, 98] on input "search" at bounding box center [486, 95] width 448 height 24
paste input "380667461929"
type input "380667461929"
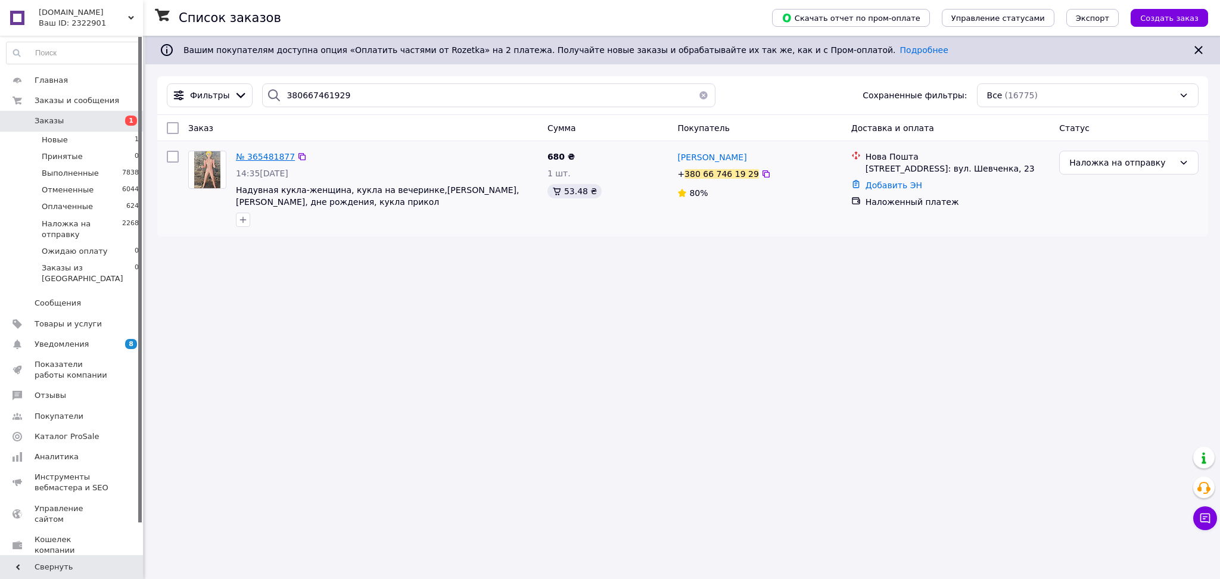
click at [270, 160] on span "№ 365481877" at bounding box center [265, 157] width 59 height 10
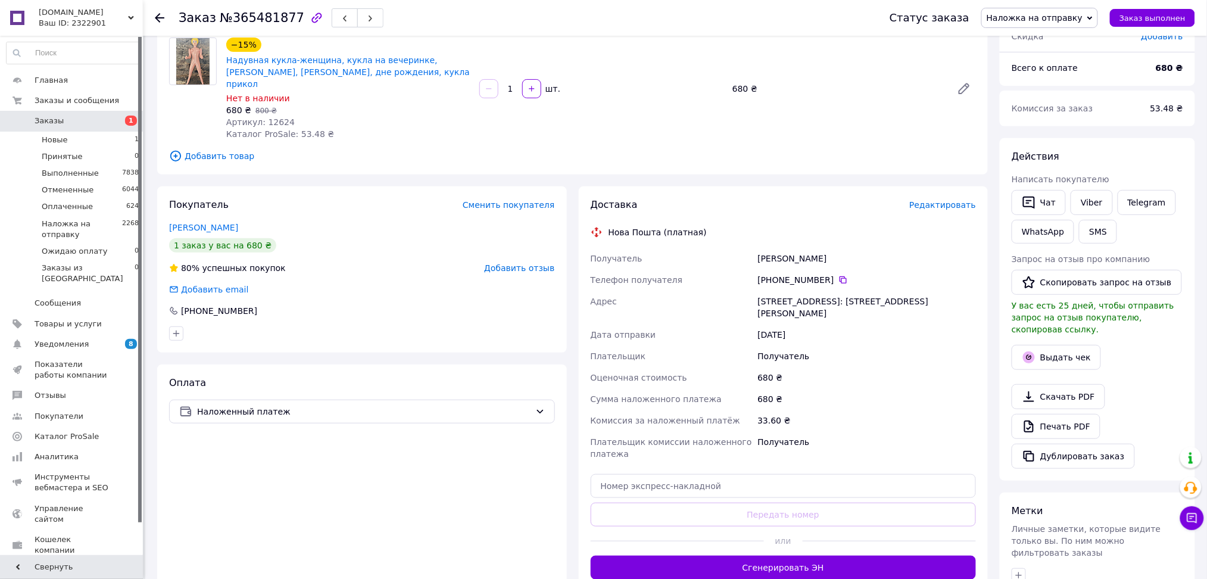
scroll to position [238, 0]
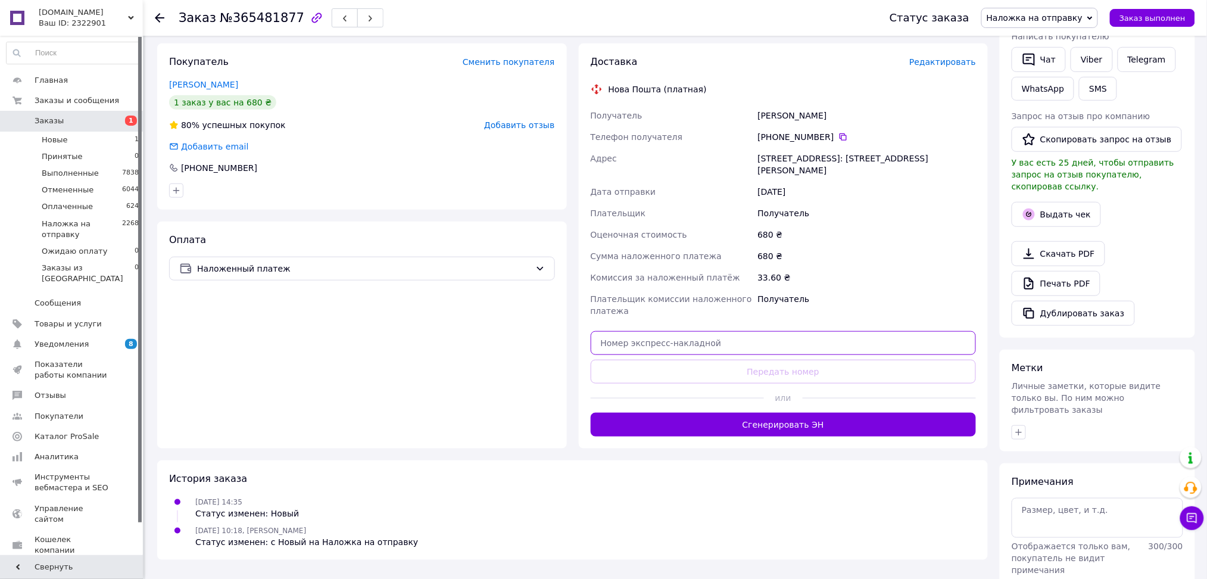
click at [646, 331] on input "text" at bounding box center [784, 343] width 386 height 24
paste input "20451266006456"
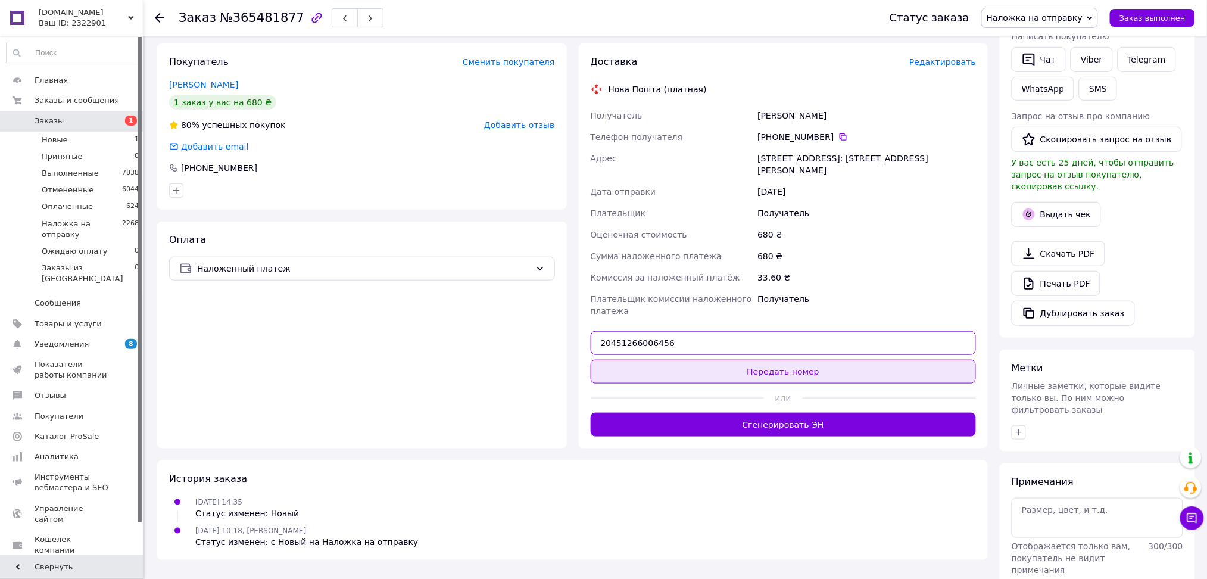
type input "20451266006456"
click at [644, 360] on button "Передать номер" at bounding box center [784, 372] width 386 height 24
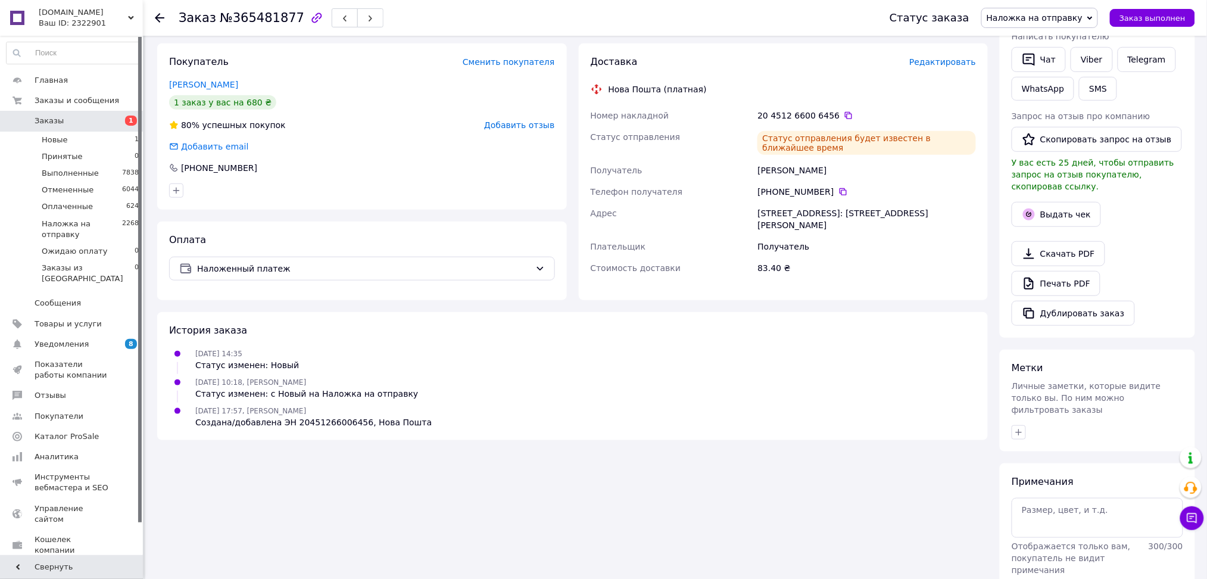
click at [44, 122] on span "Заказы" at bounding box center [49, 121] width 29 height 11
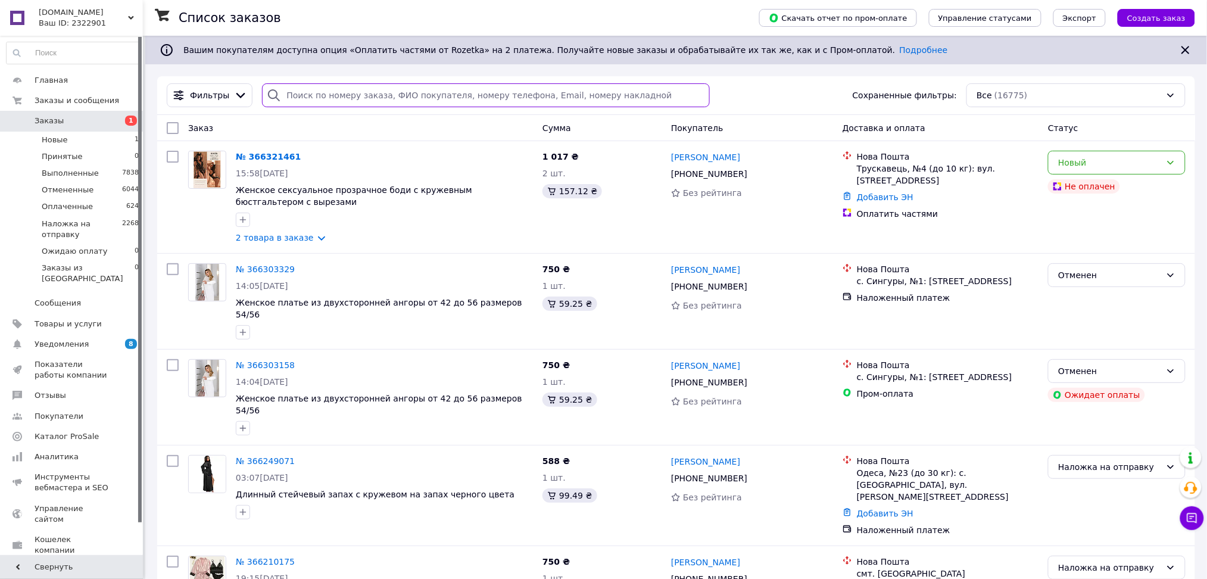
click at [334, 100] on input "search" at bounding box center [486, 95] width 448 height 24
paste input "380953849974"
type input "380953849974"
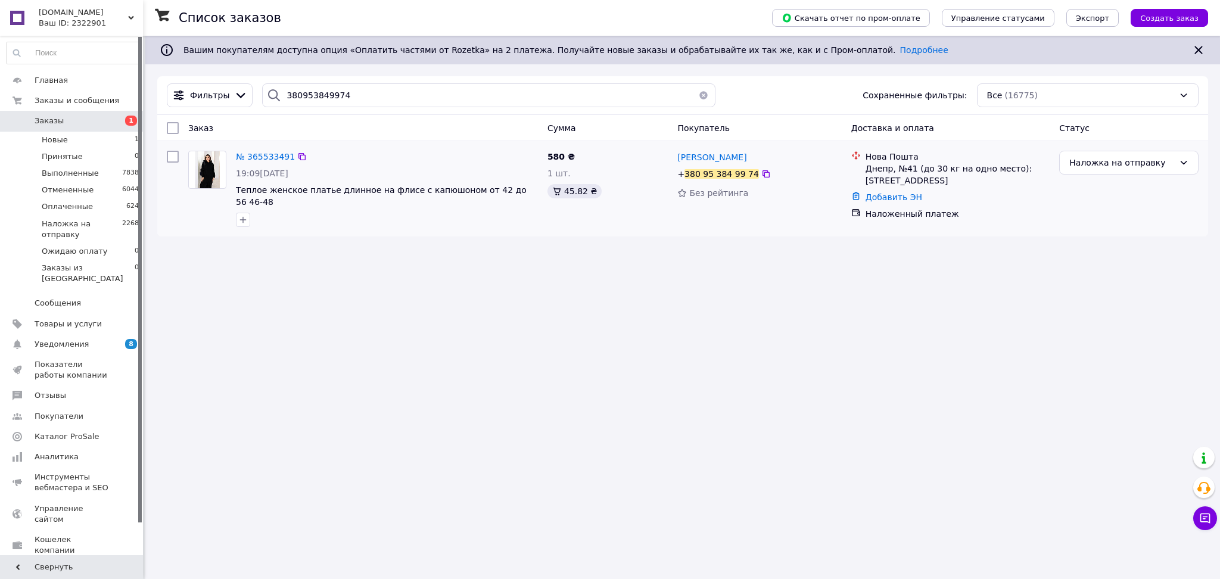
click at [256, 174] on span "19:09, 07.10.2025" at bounding box center [262, 174] width 52 height 10
click at [261, 158] on span "№ 365533491" at bounding box center [265, 157] width 59 height 10
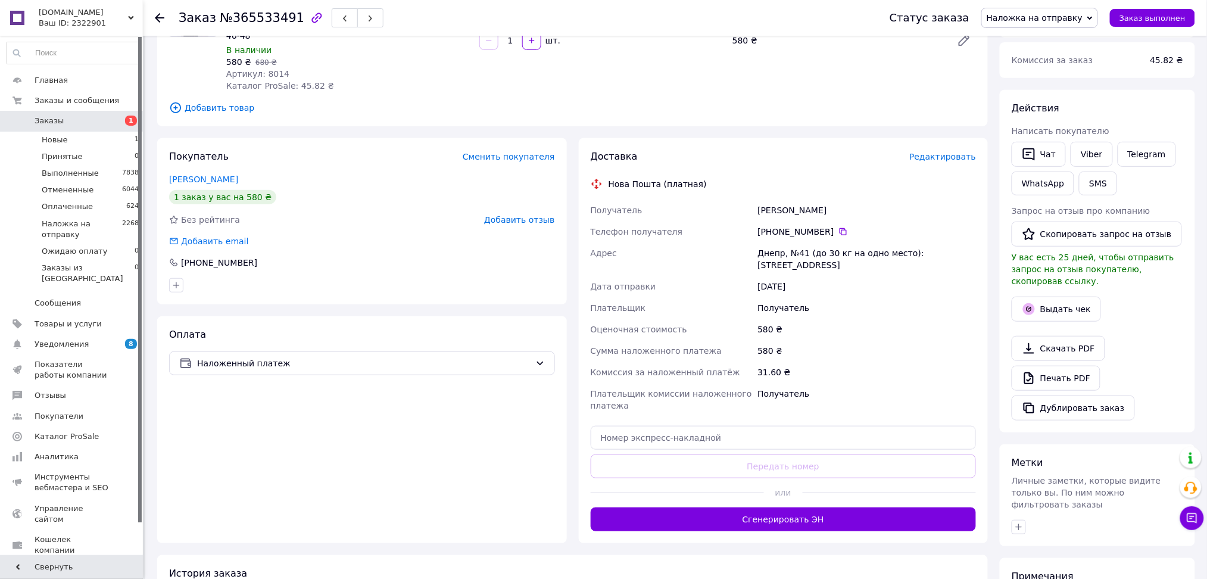
scroll to position [158, 0]
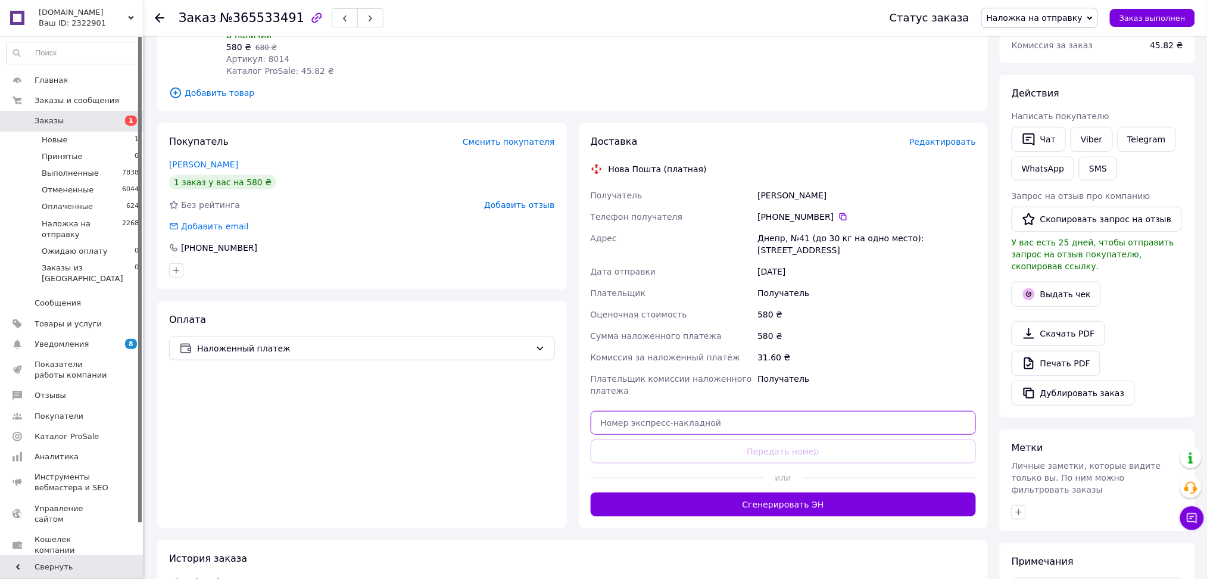
click at [656, 426] on input "text" at bounding box center [784, 423] width 386 height 24
paste input "20451266296213"
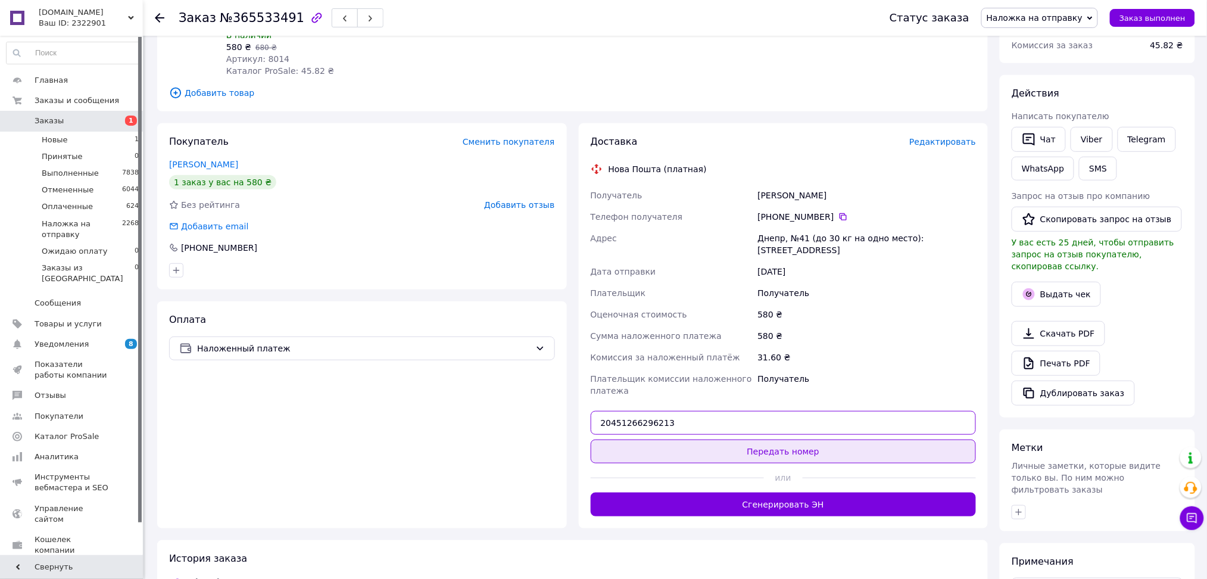
type input "20451266296213"
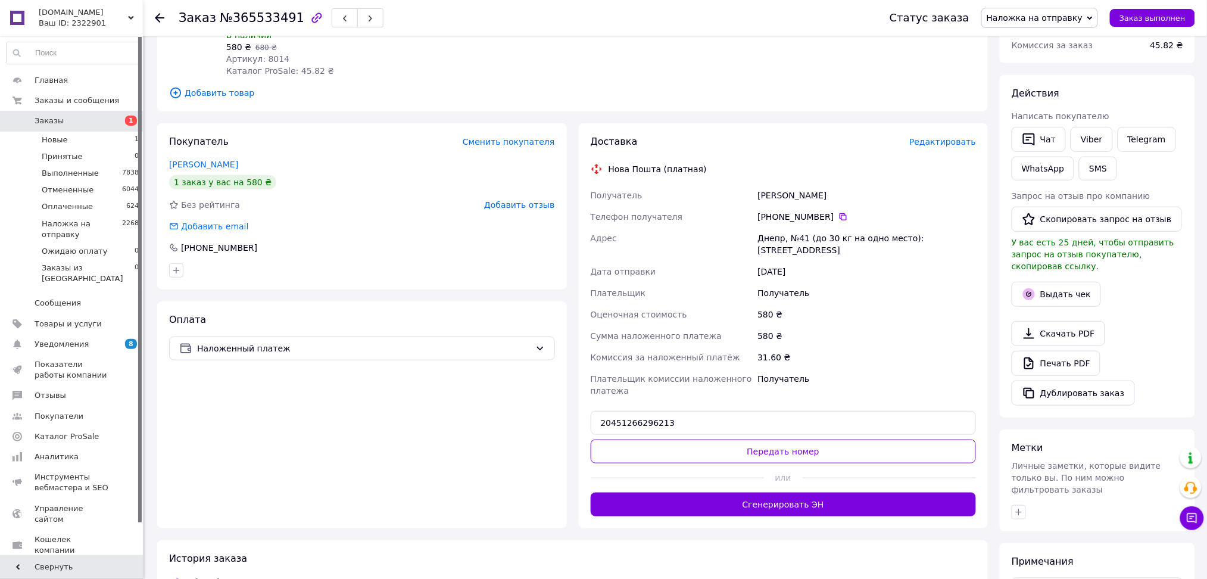
click at [660, 444] on button "Передать номер" at bounding box center [784, 451] width 386 height 24
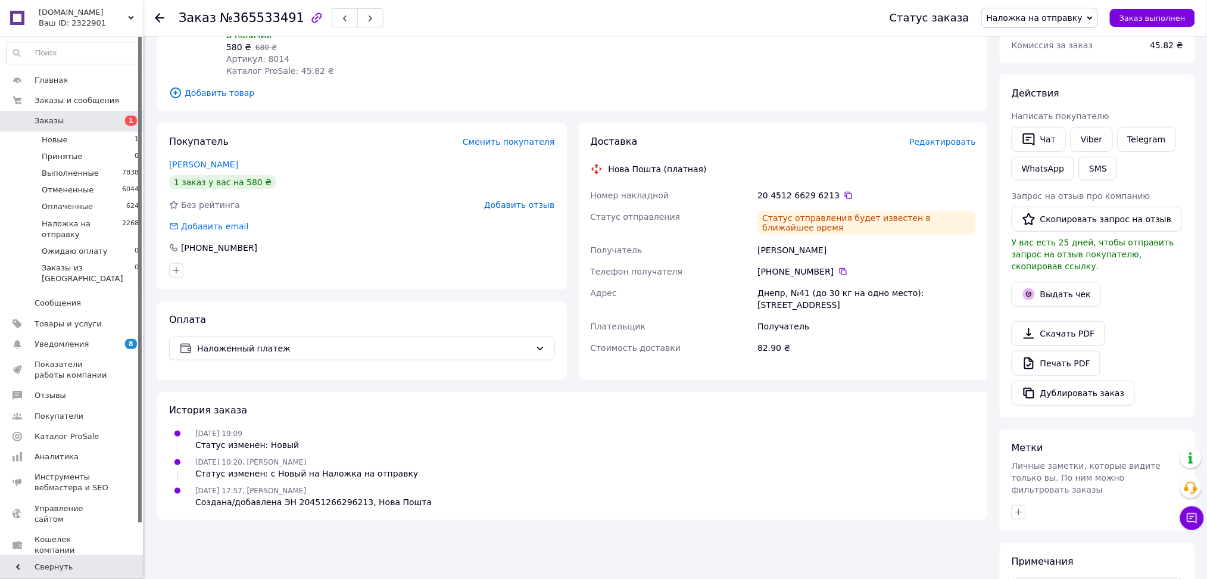
click at [91, 126] on span "Заказы" at bounding box center [73, 121] width 76 height 11
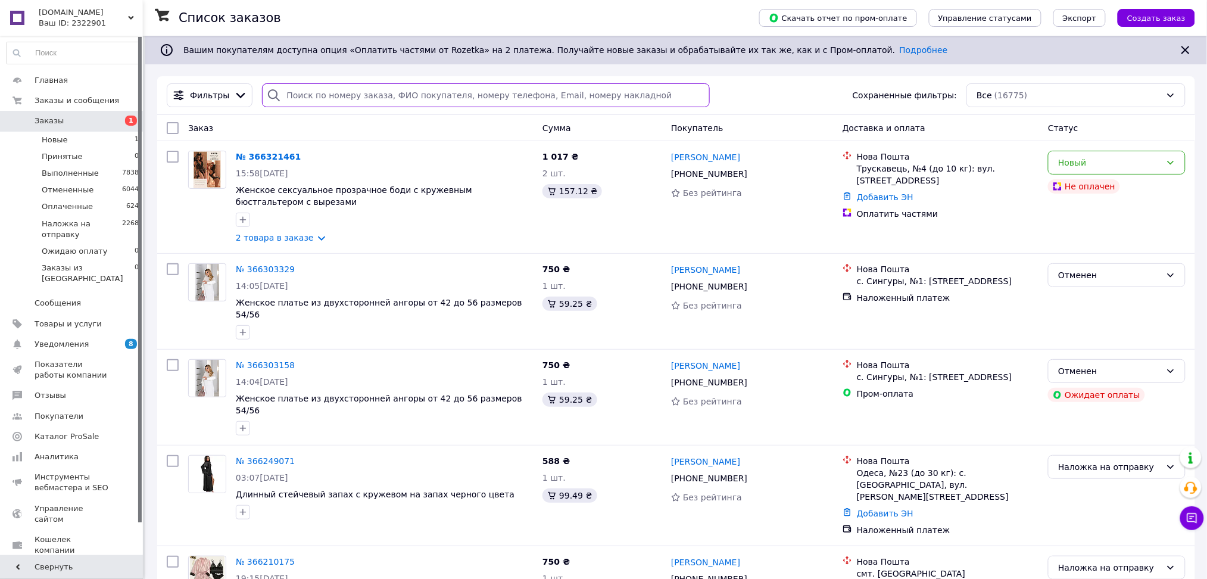
click at [337, 96] on input "search" at bounding box center [486, 95] width 448 height 24
paste input "380633877063"
type input "380633877063"
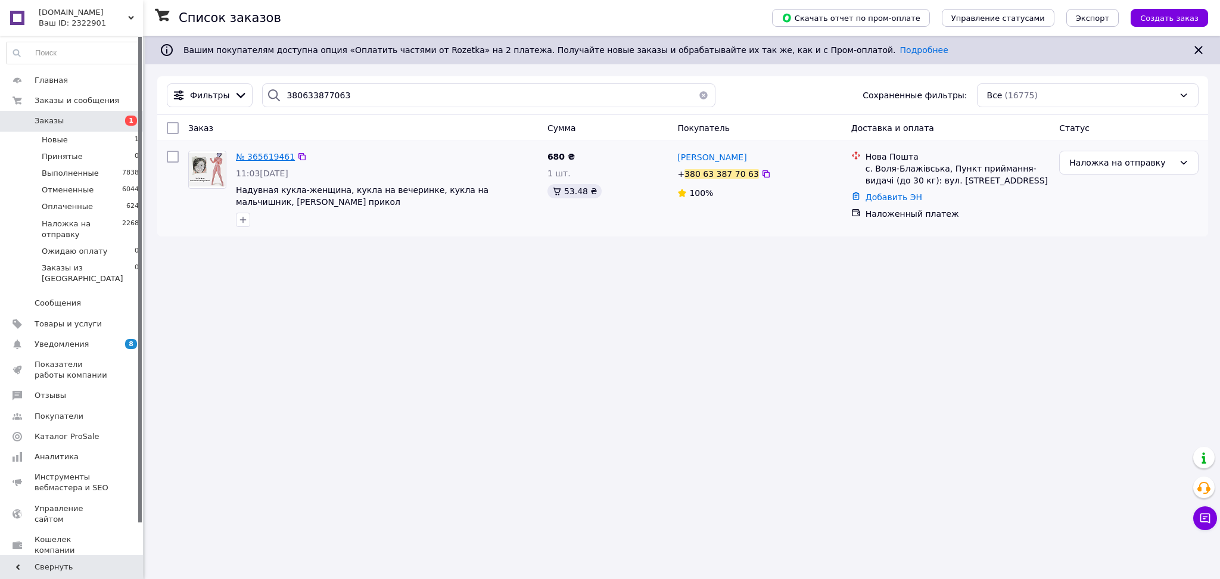
click at [283, 157] on span "№ 365619461" at bounding box center [265, 157] width 59 height 10
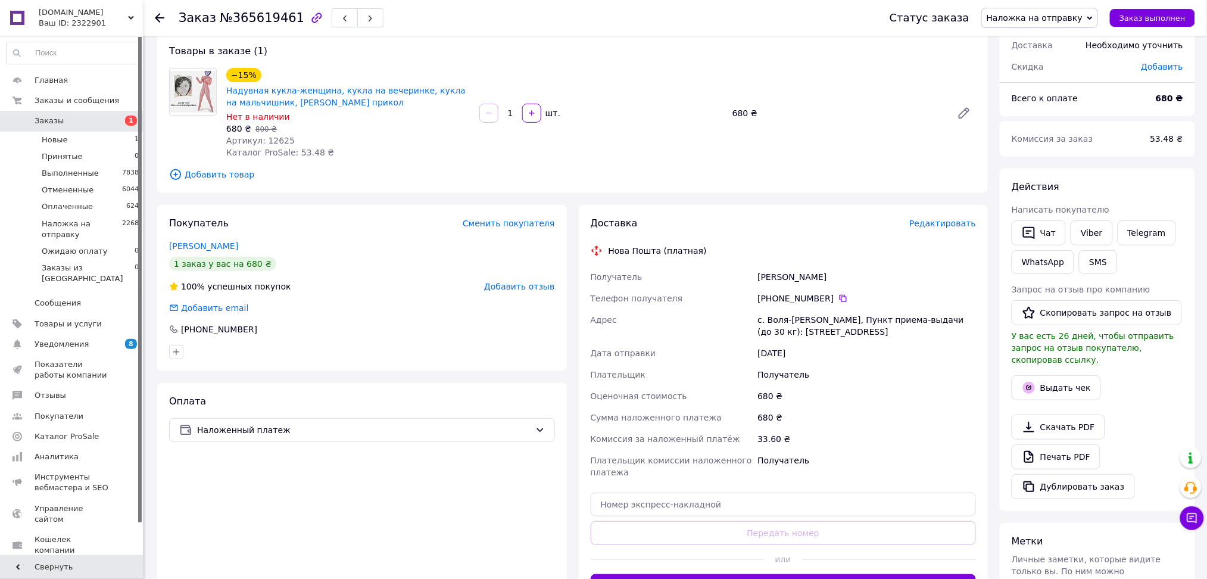
scroll to position [158, 0]
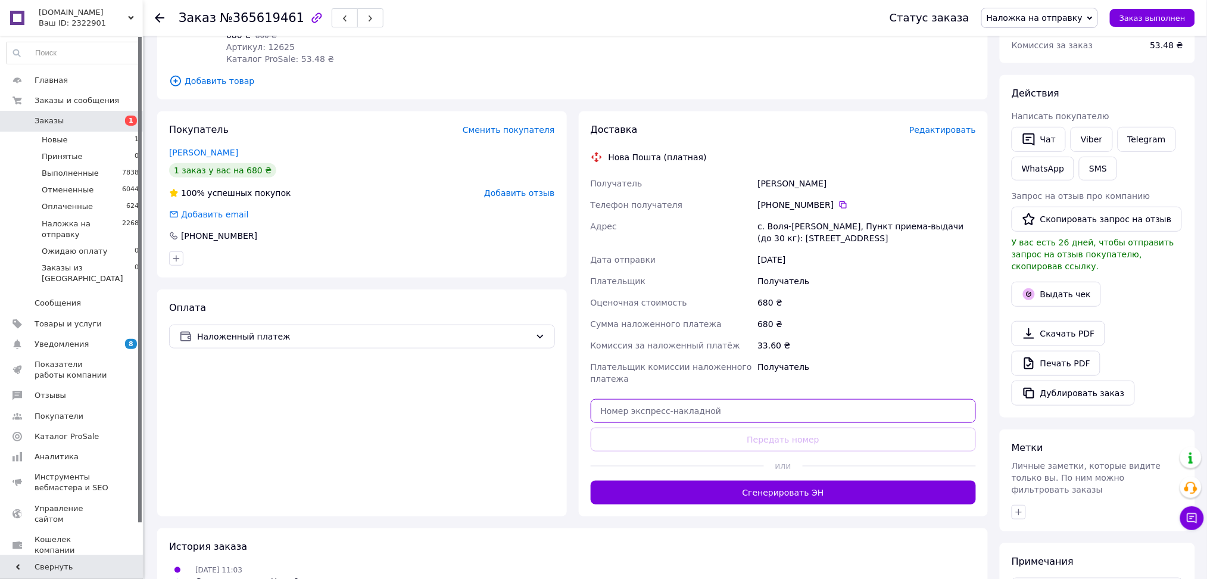
click at [649, 416] on input "text" at bounding box center [784, 411] width 386 height 24
paste input "20451266103067"
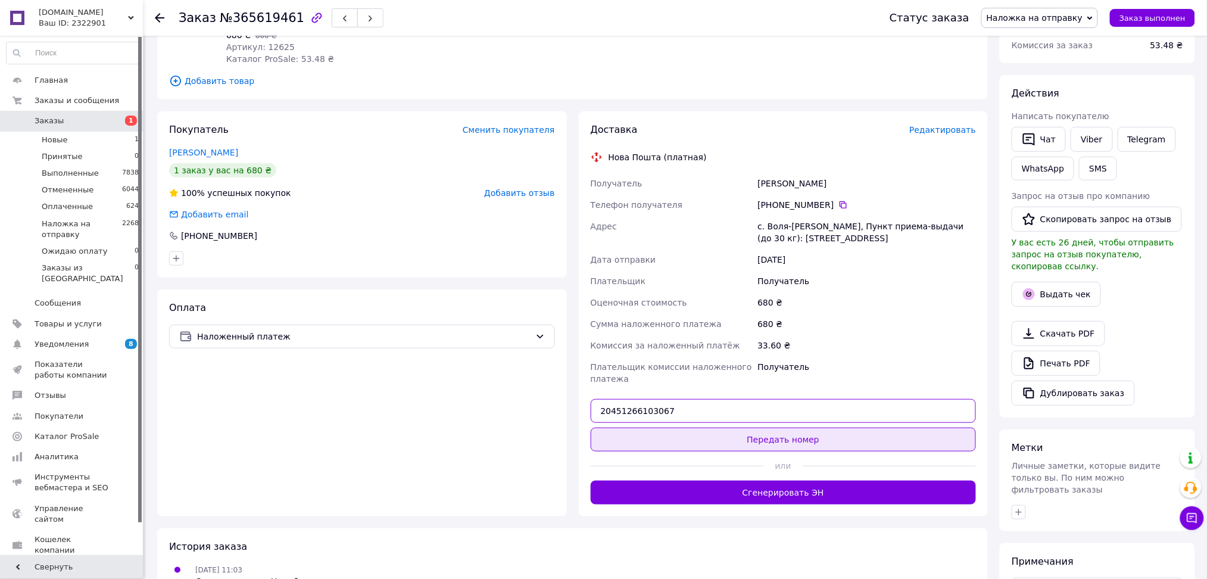
type input "20451266103067"
click at [640, 442] on button "Передать номер" at bounding box center [784, 440] width 386 height 24
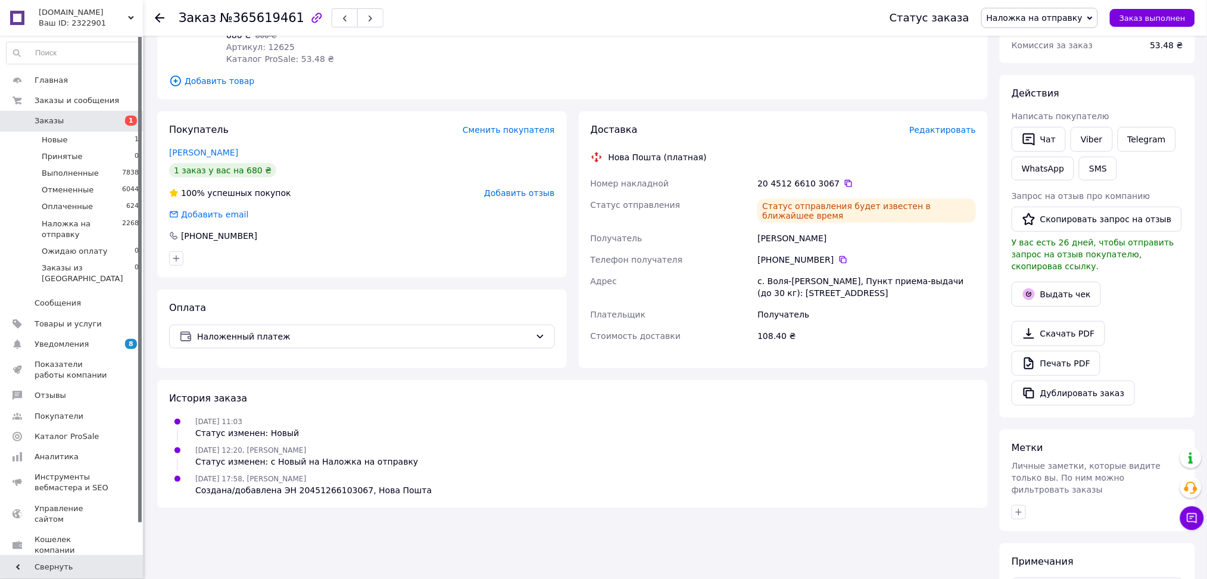
click at [84, 129] on link "Заказы 1" at bounding box center [73, 121] width 146 height 20
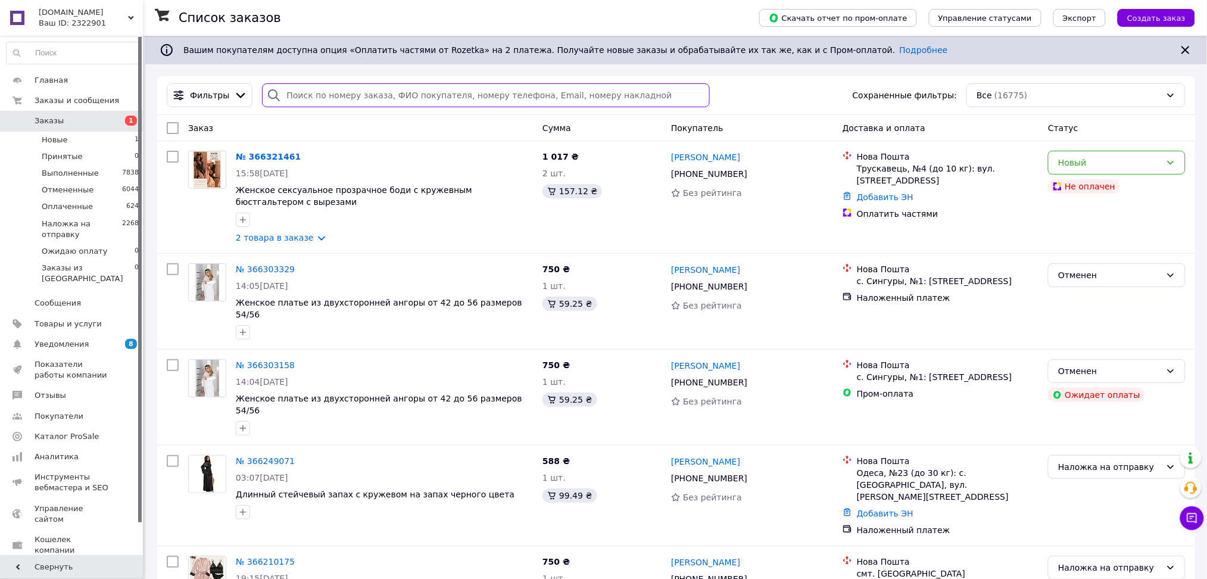
paste input "380992311306"
click at [309, 91] on input "search" at bounding box center [486, 95] width 448 height 24
type input "380992311306"
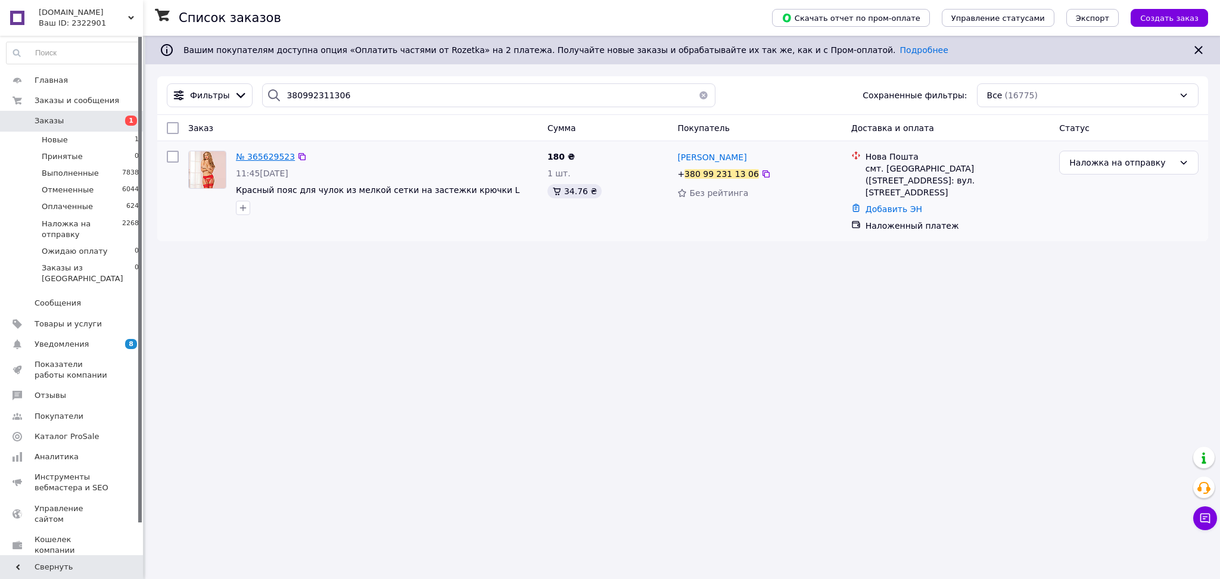
click at [275, 156] on span "№ 365629523" at bounding box center [265, 157] width 59 height 10
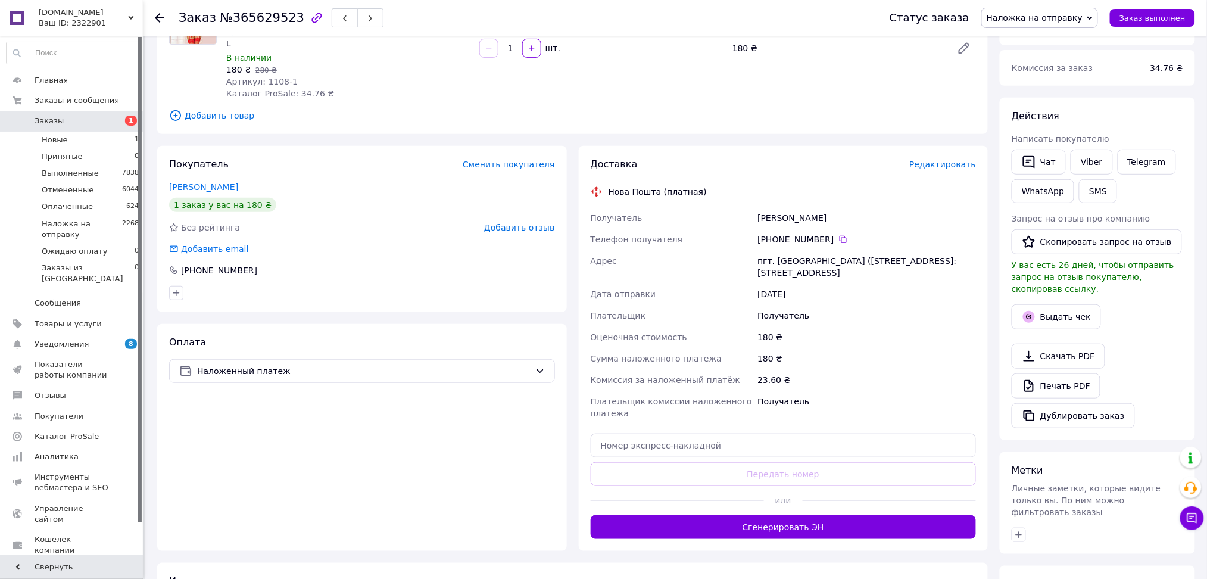
scroll to position [158, 0]
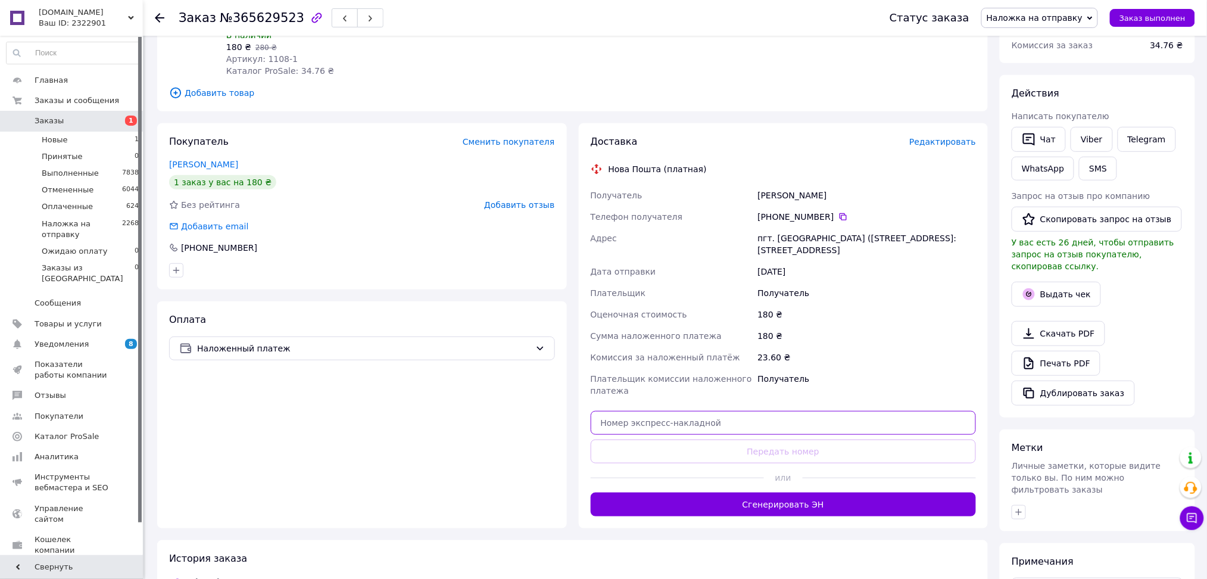
click at [631, 423] on input "text" at bounding box center [784, 423] width 386 height 24
paste input "20451266144598"
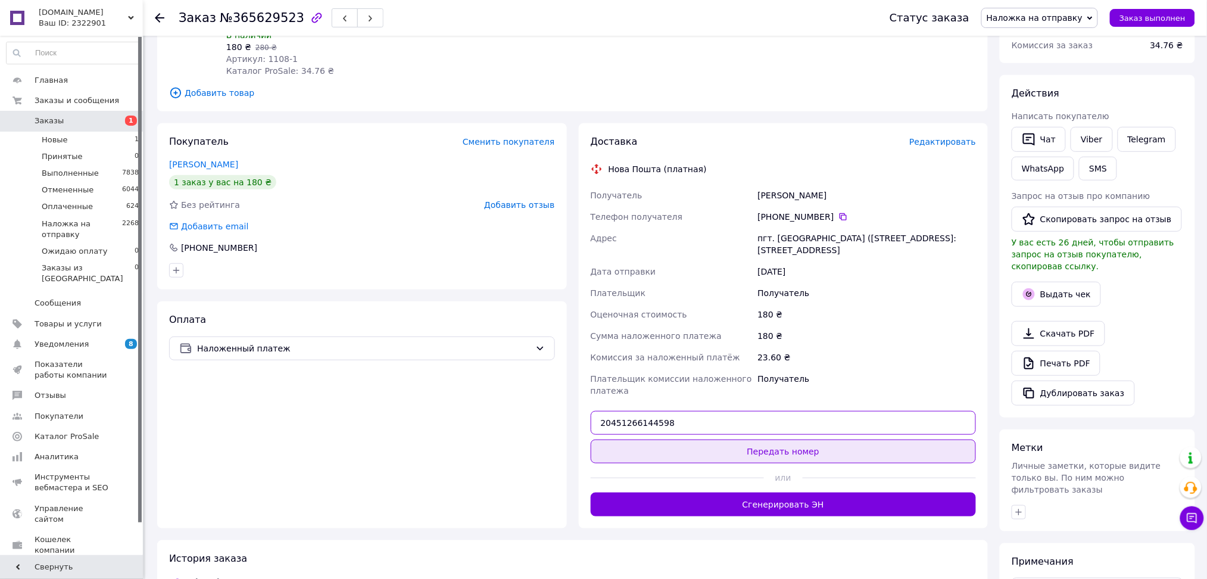
type input "20451266144598"
click at [629, 443] on button "Передать номер" at bounding box center [784, 451] width 386 height 24
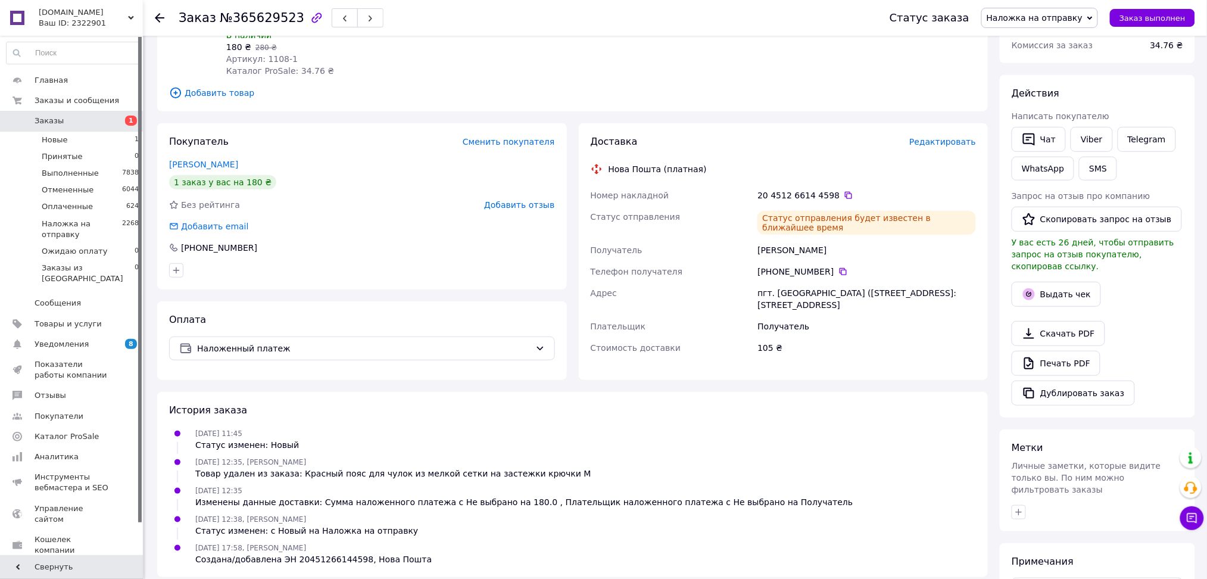
click at [71, 122] on span "Заказы" at bounding box center [73, 121] width 76 height 11
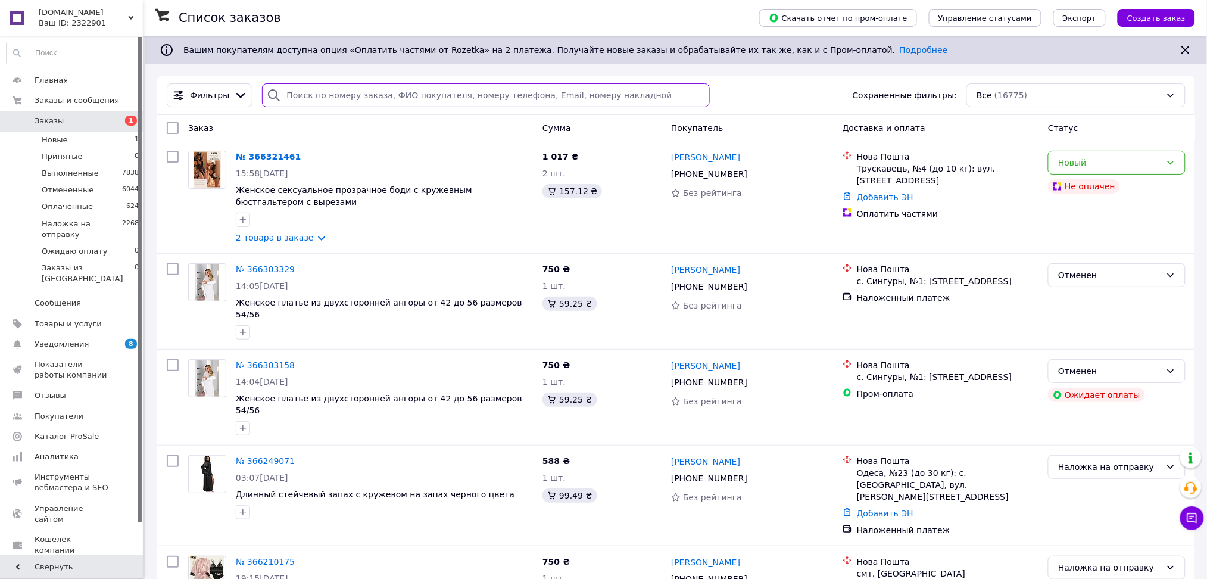
click at [285, 102] on input "search" at bounding box center [486, 95] width 448 height 24
paste input "380963186052"
type input "380963186052"
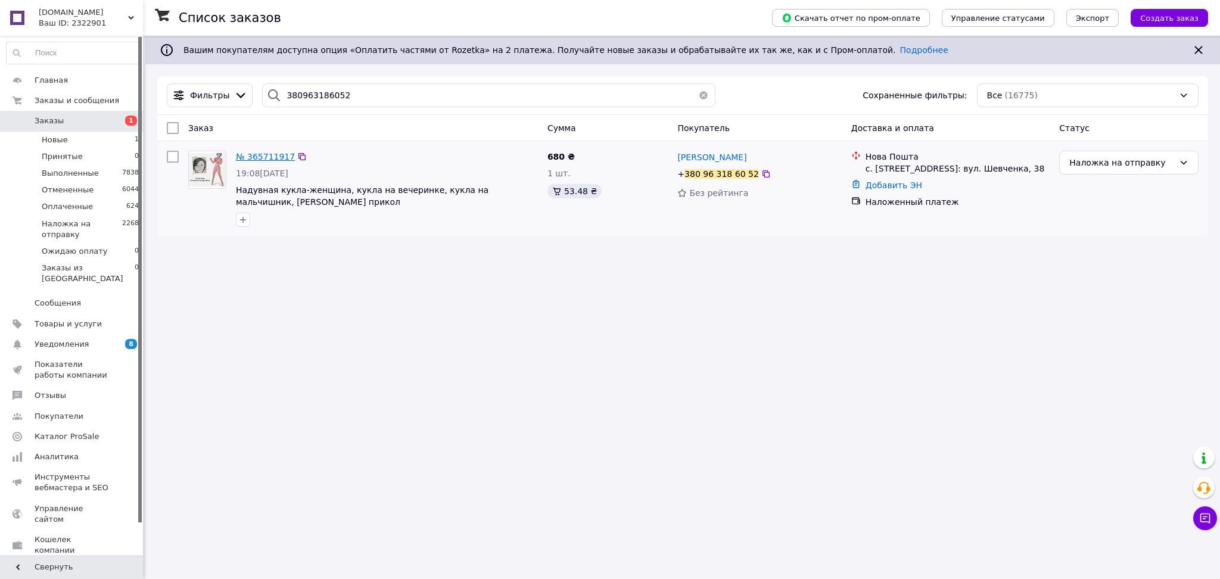
click at [274, 154] on span "№ 365711917" at bounding box center [265, 157] width 59 height 10
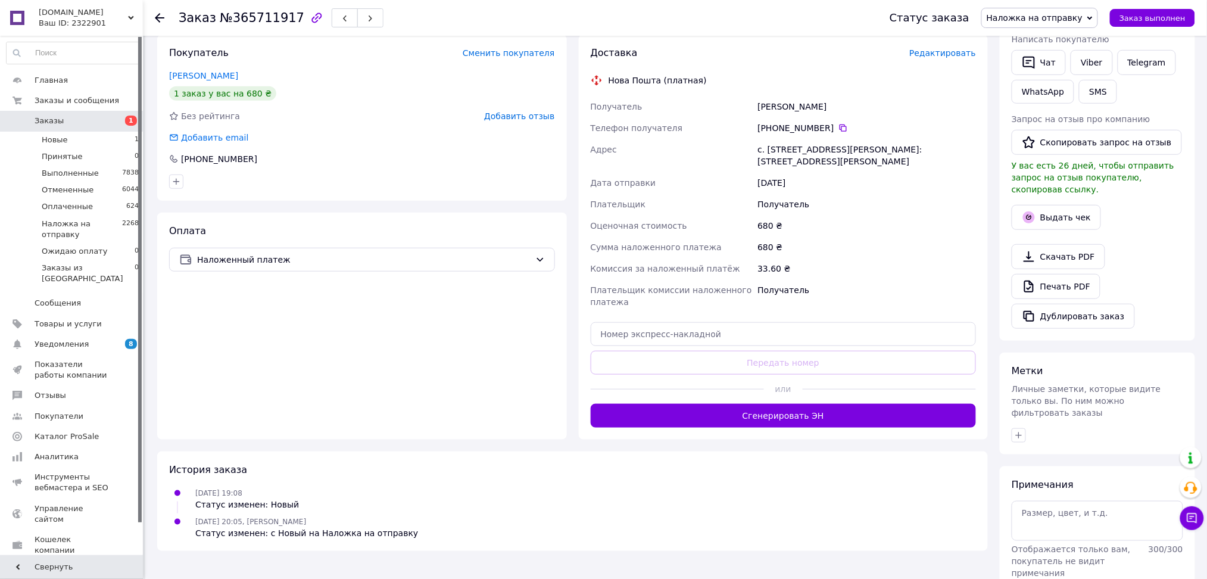
scroll to position [238, 0]
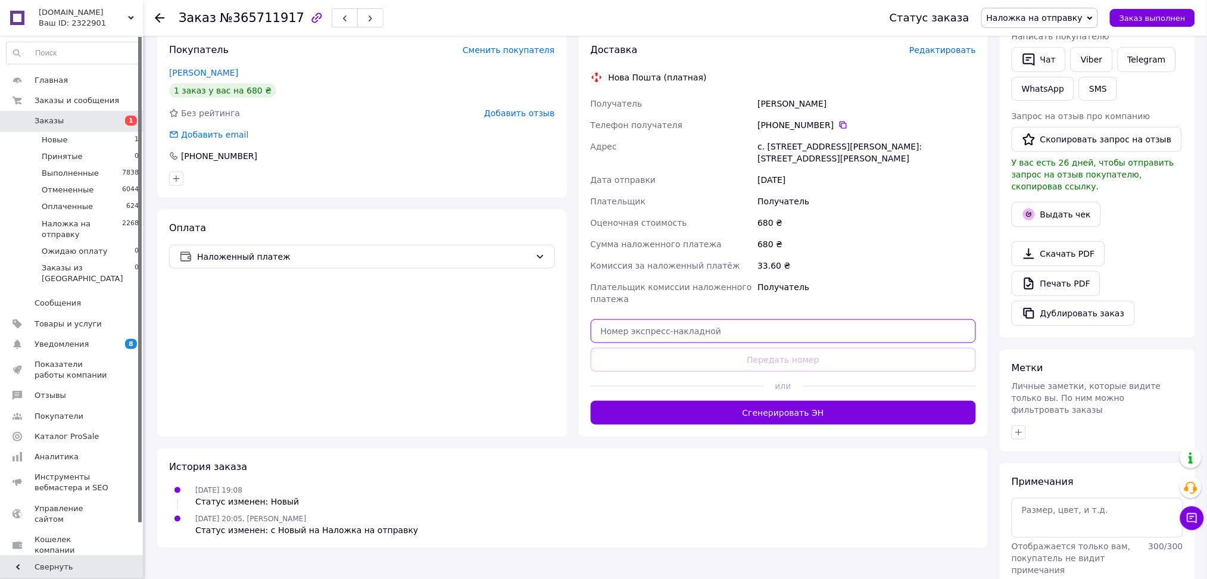
click at [638, 319] on input "text" at bounding box center [784, 331] width 386 height 24
paste input "20451266836804"
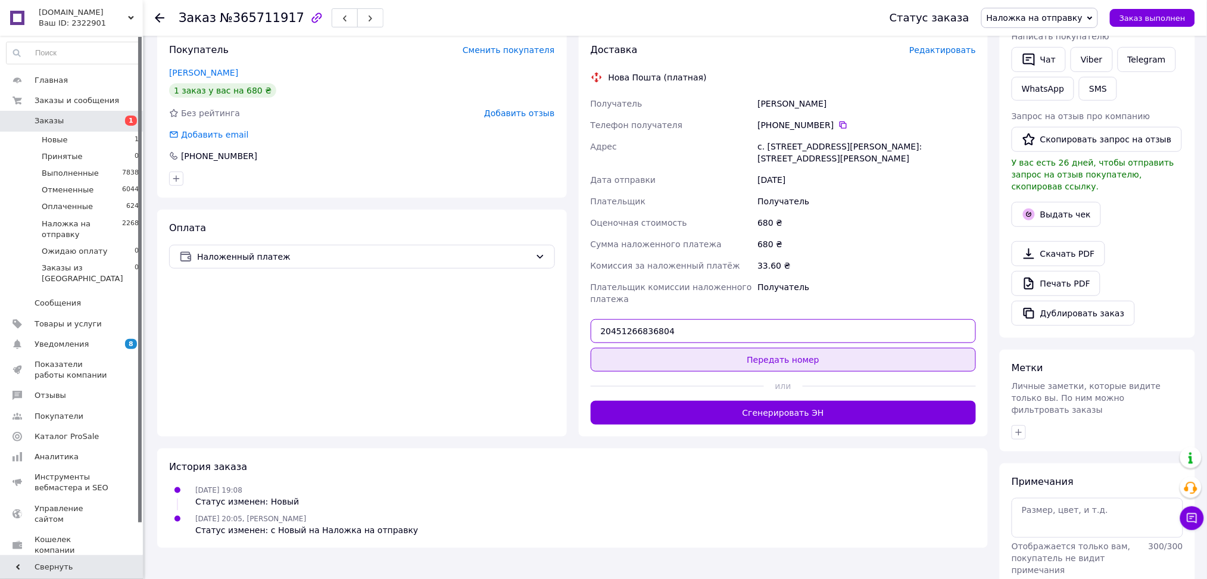
type input "20451266836804"
click at [632, 348] on button "Передать номер" at bounding box center [784, 360] width 386 height 24
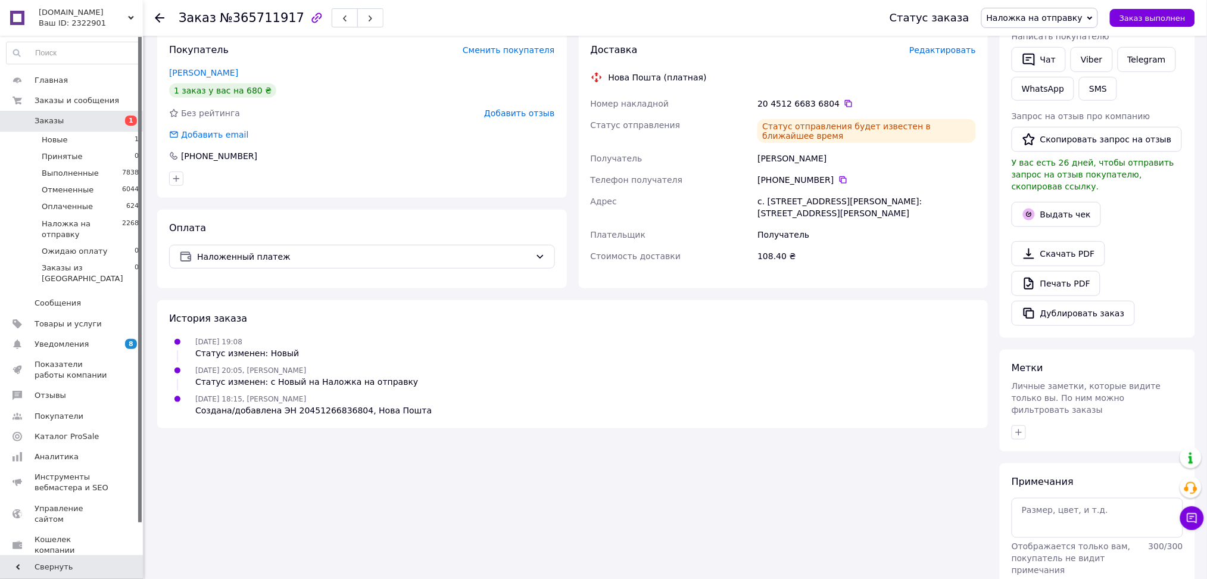
click at [78, 117] on span "Заказы" at bounding box center [73, 121] width 76 height 11
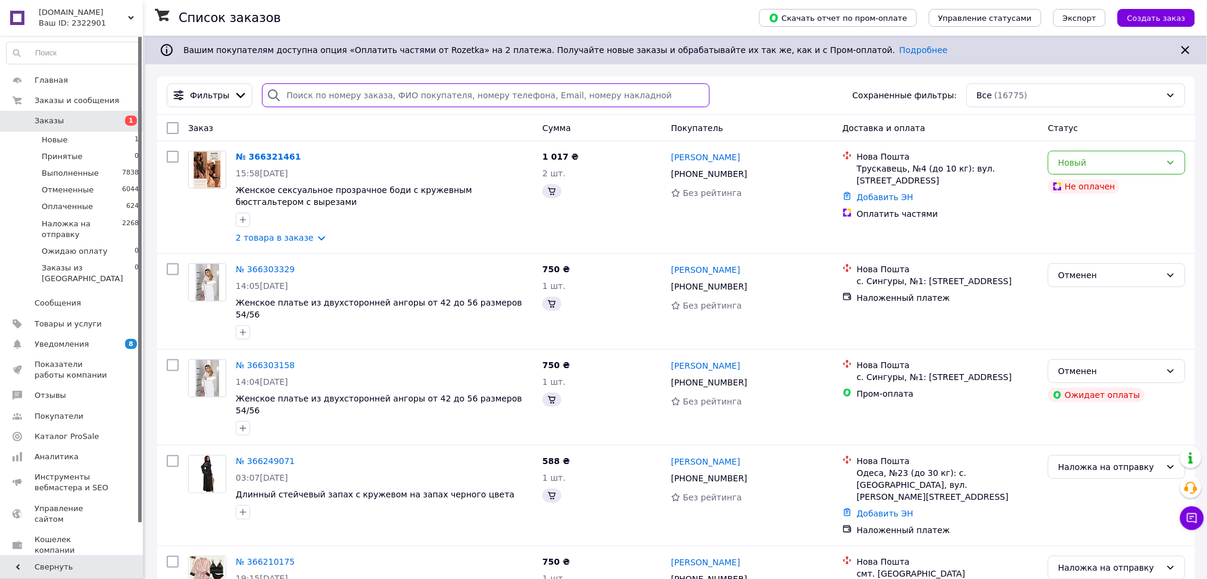
click at [321, 96] on input "search" at bounding box center [486, 95] width 448 height 24
paste input "380679010650"
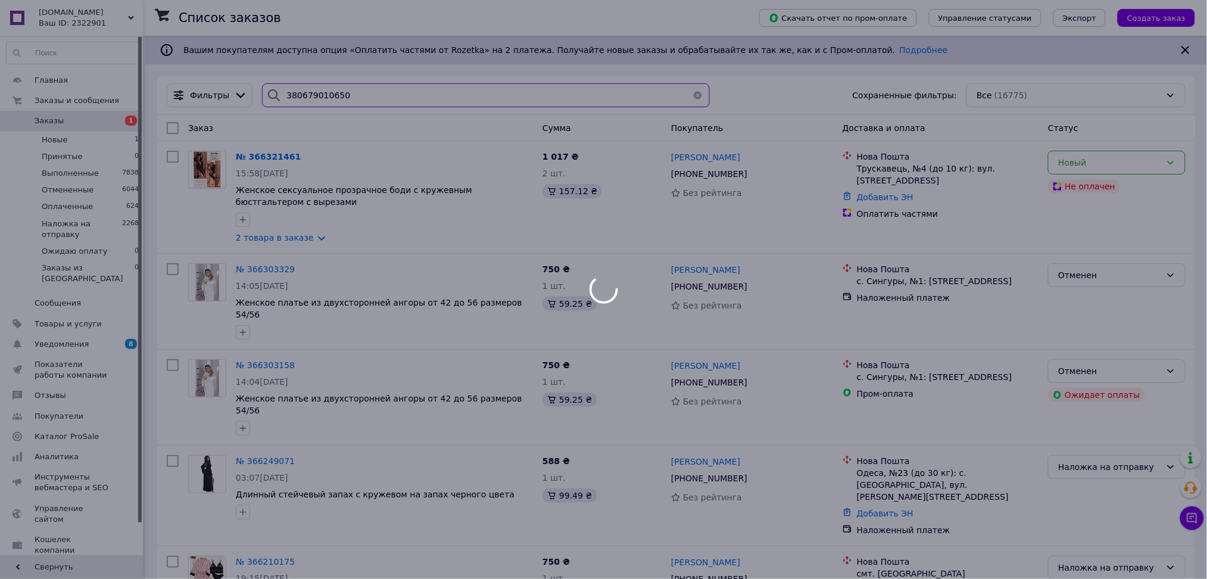
type input "380679010650"
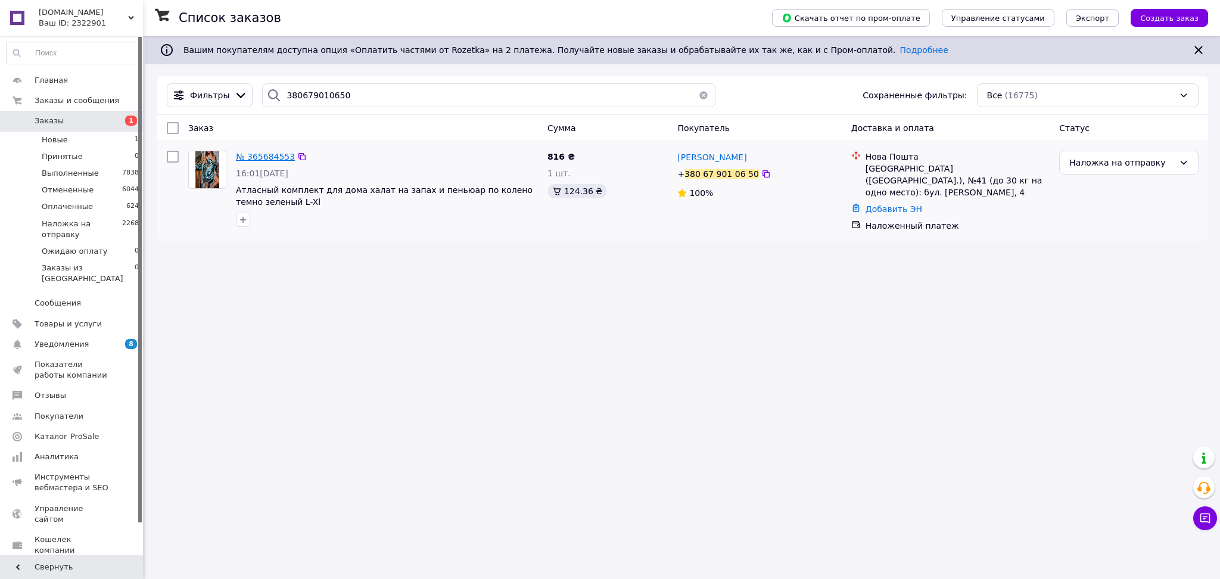
click at [264, 160] on span "№ 365684553" at bounding box center [265, 157] width 59 height 10
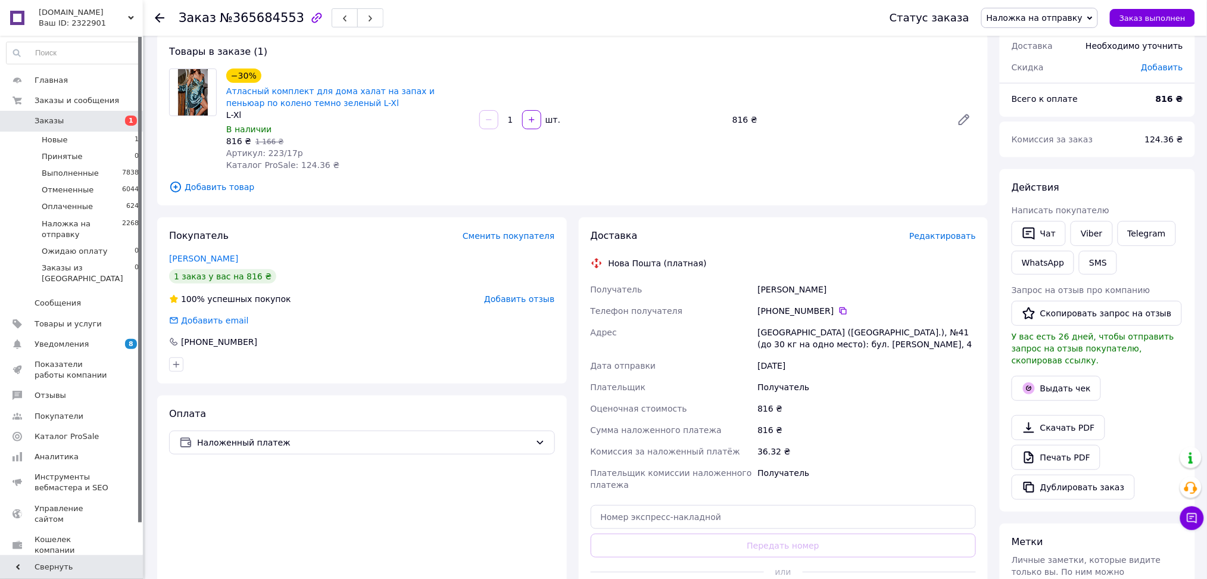
scroll to position [238, 0]
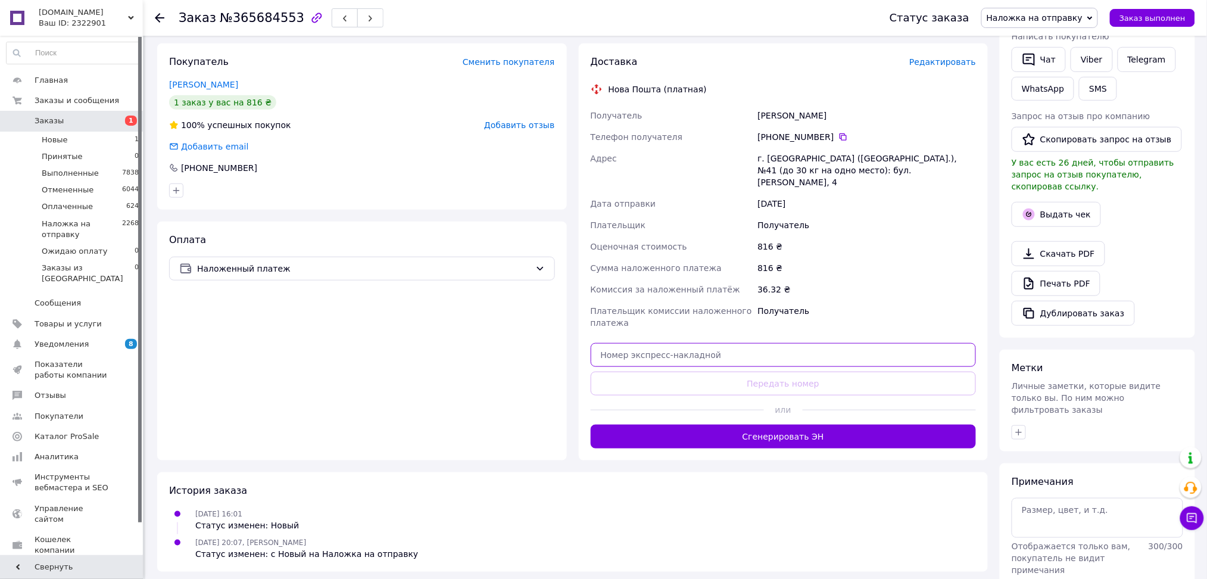
click at [603, 345] on input "text" at bounding box center [784, 355] width 386 height 24
paste input "20451267521201"
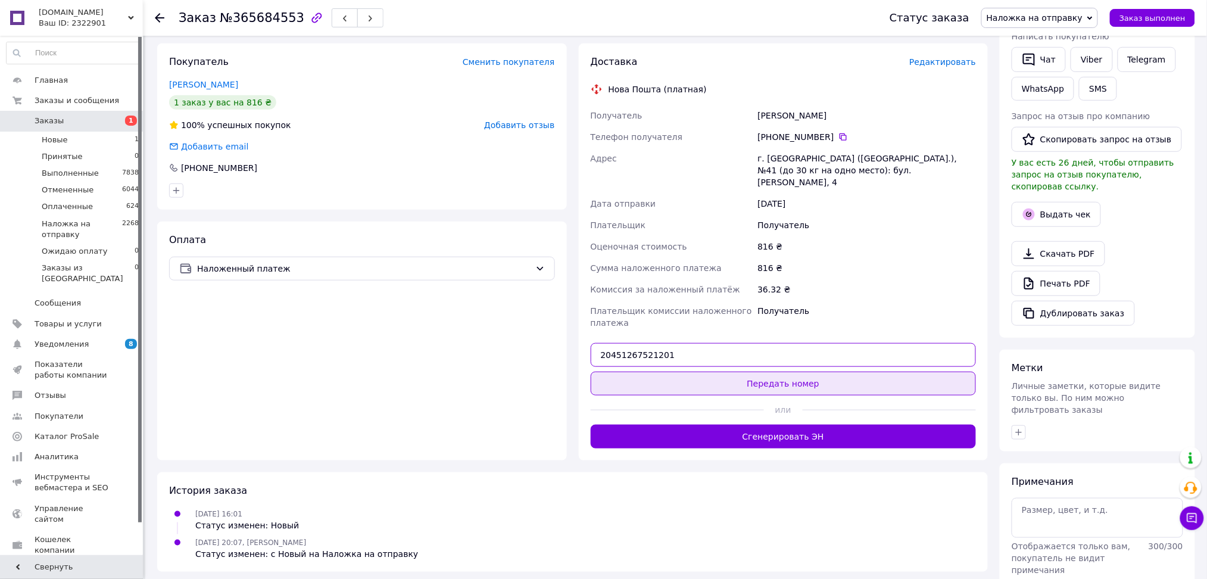
type input "20451267521201"
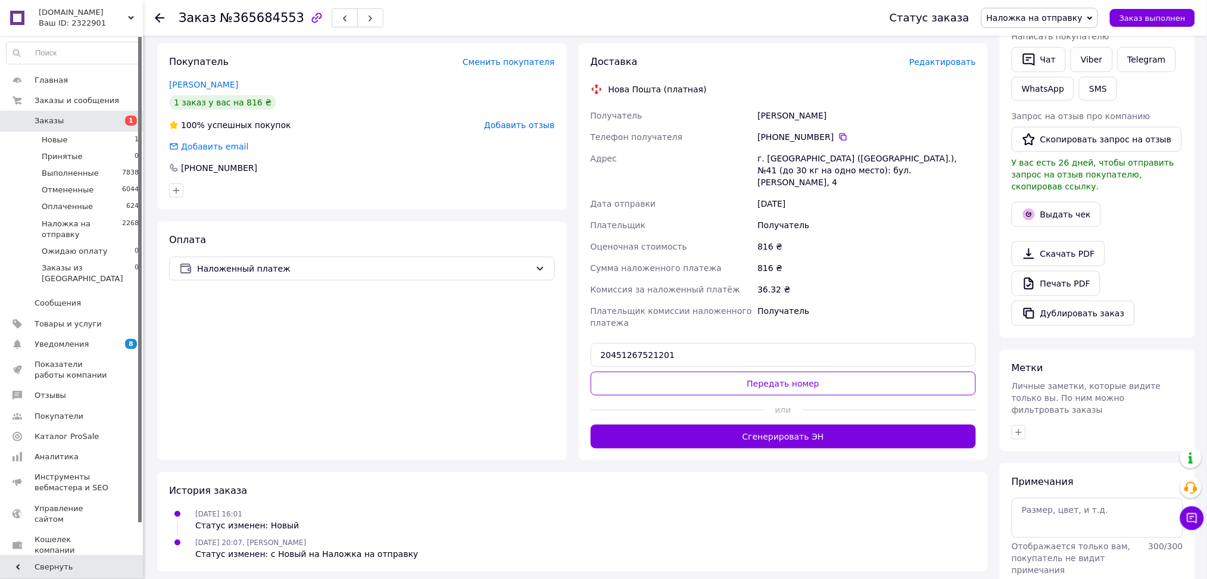
click at [615, 372] on button "Передать номер" at bounding box center [784, 384] width 386 height 24
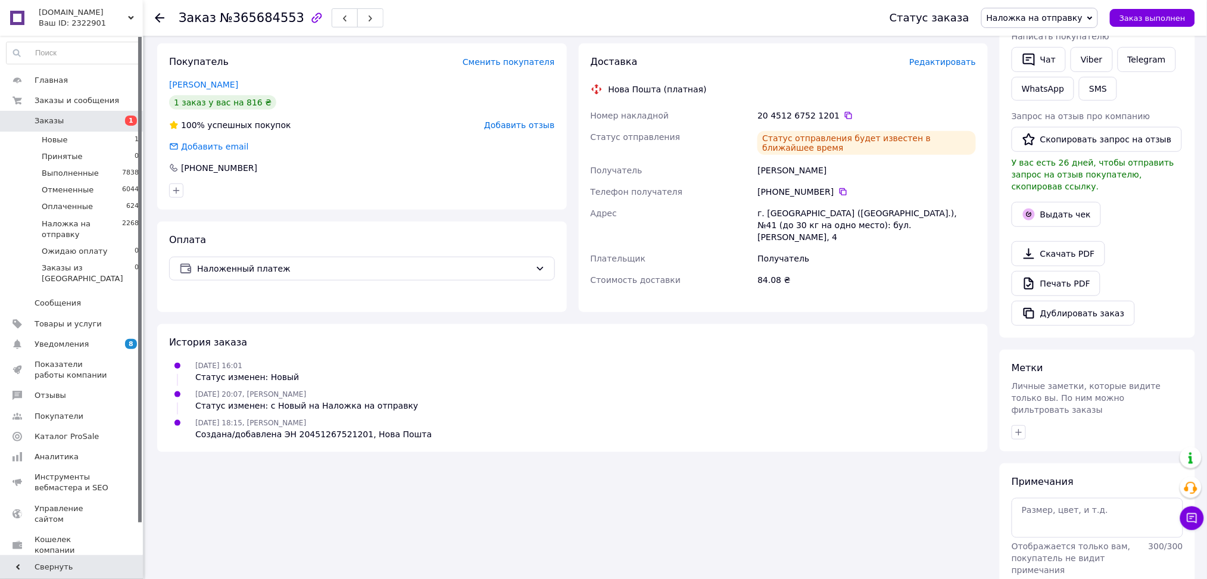
click at [108, 117] on span "Заказы" at bounding box center [73, 121] width 76 height 11
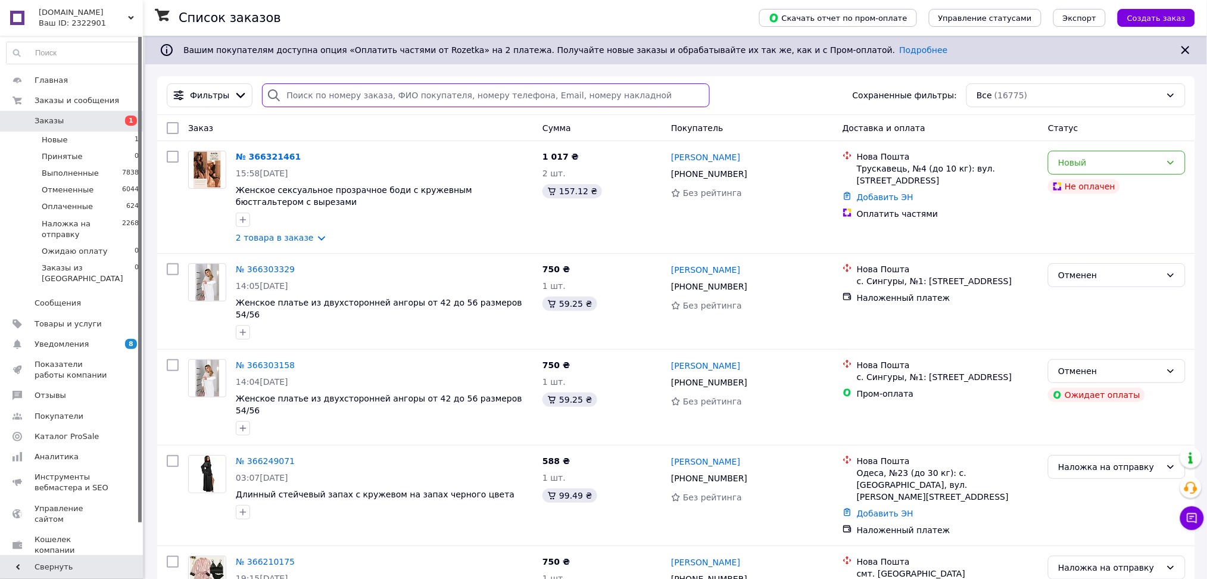
click at [297, 90] on input "search" at bounding box center [486, 95] width 448 height 24
paste input "380935507452"
type input "380935507452"
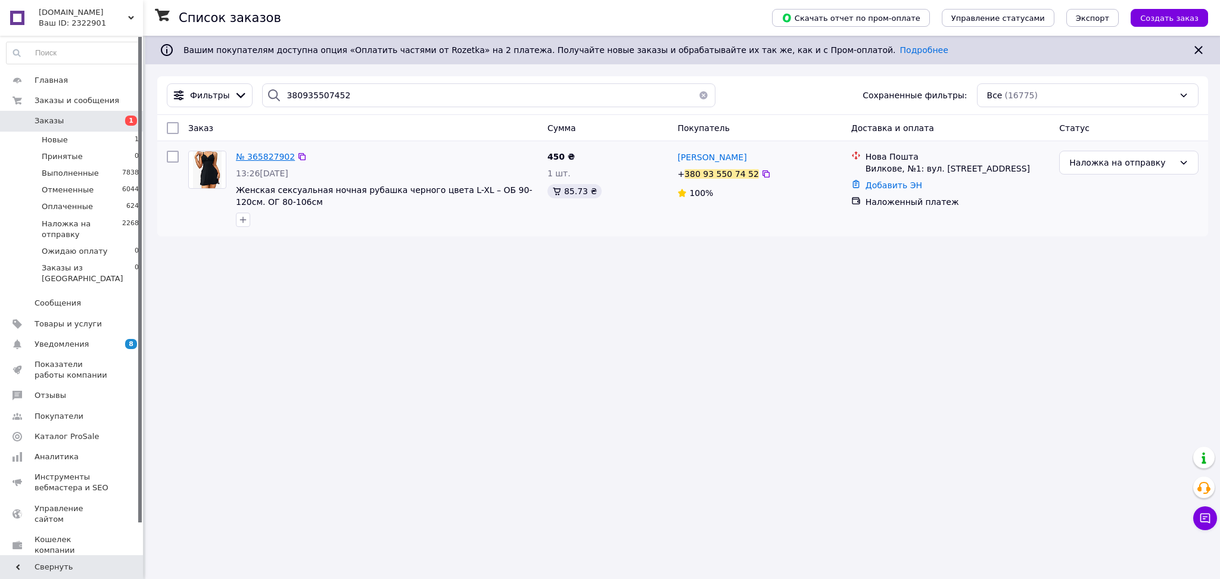
click at [255, 153] on span "№ 365827902" at bounding box center [265, 157] width 59 height 10
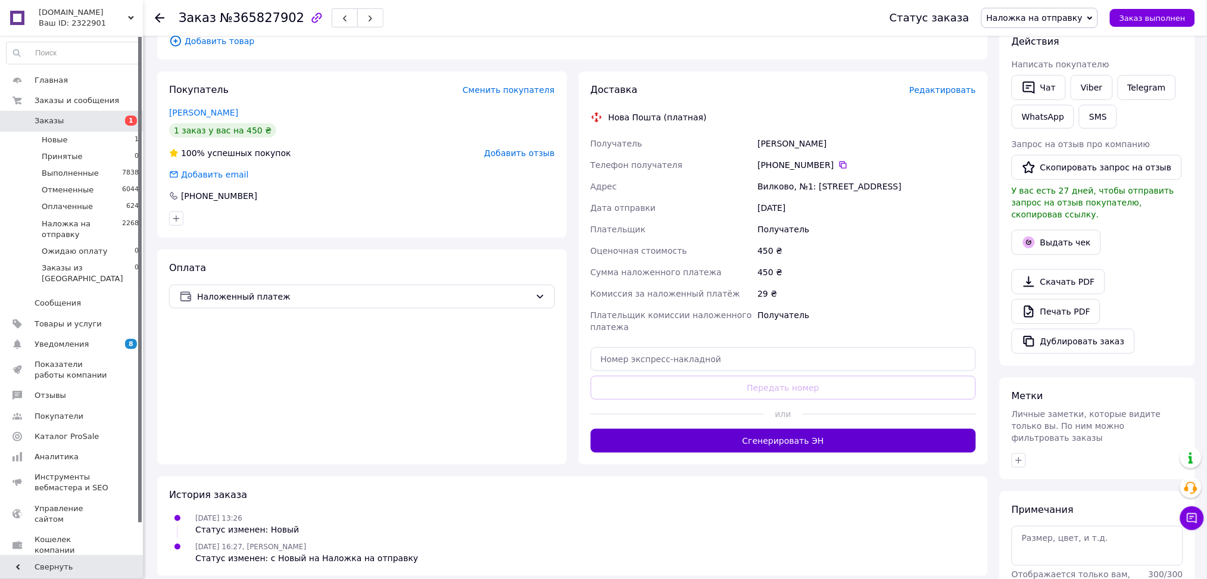
scroll to position [238, 0]
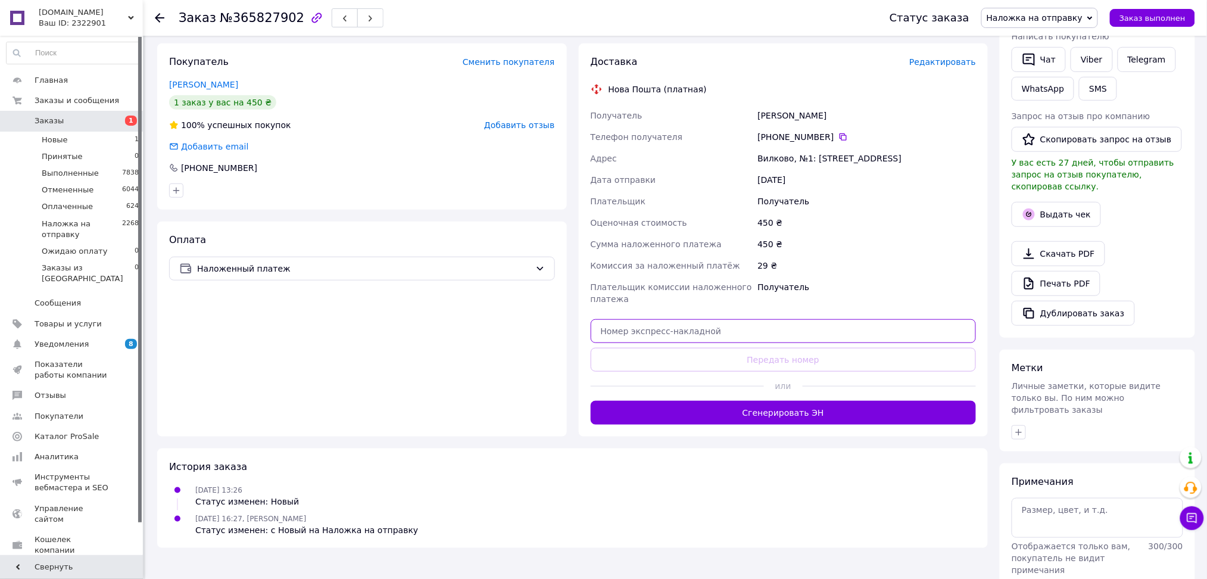
click at [638, 329] on input "text" at bounding box center [784, 331] width 386 height 24
paste input "20451267518202"
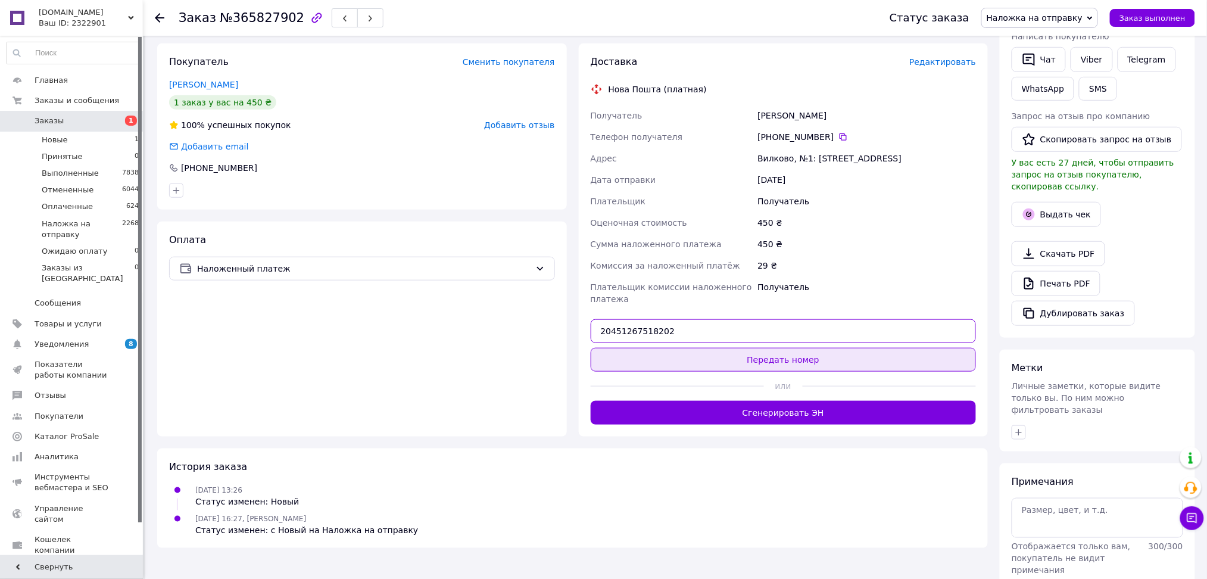
type input "20451267518202"
click at [647, 357] on button "Передать номер" at bounding box center [784, 360] width 386 height 24
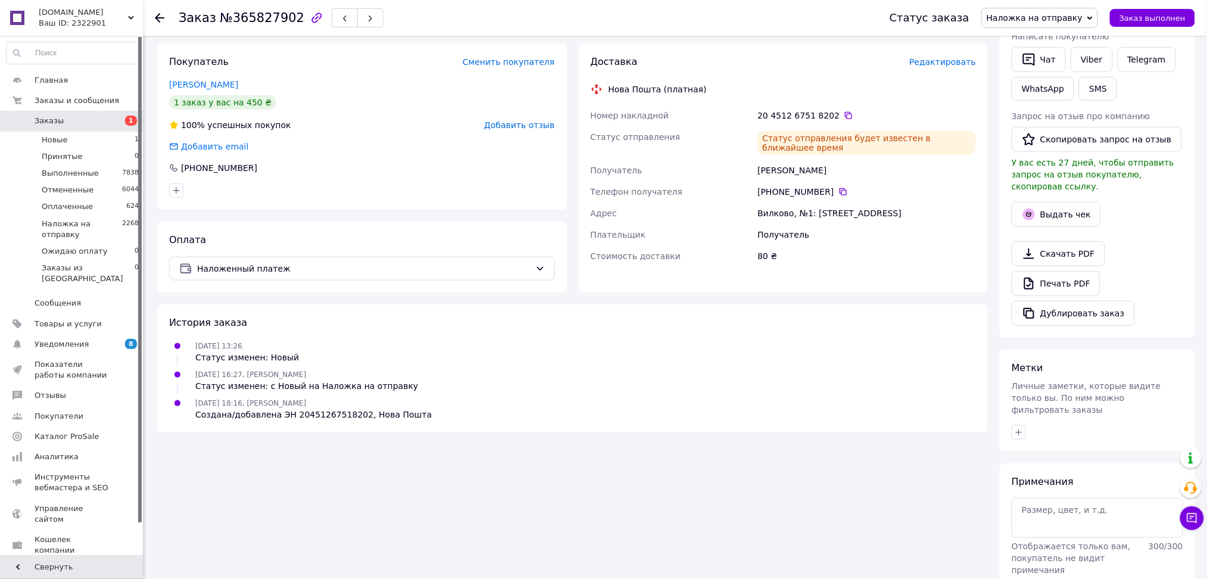
click at [58, 122] on span "Заказы" at bounding box center [49, 121] width 29 height 11
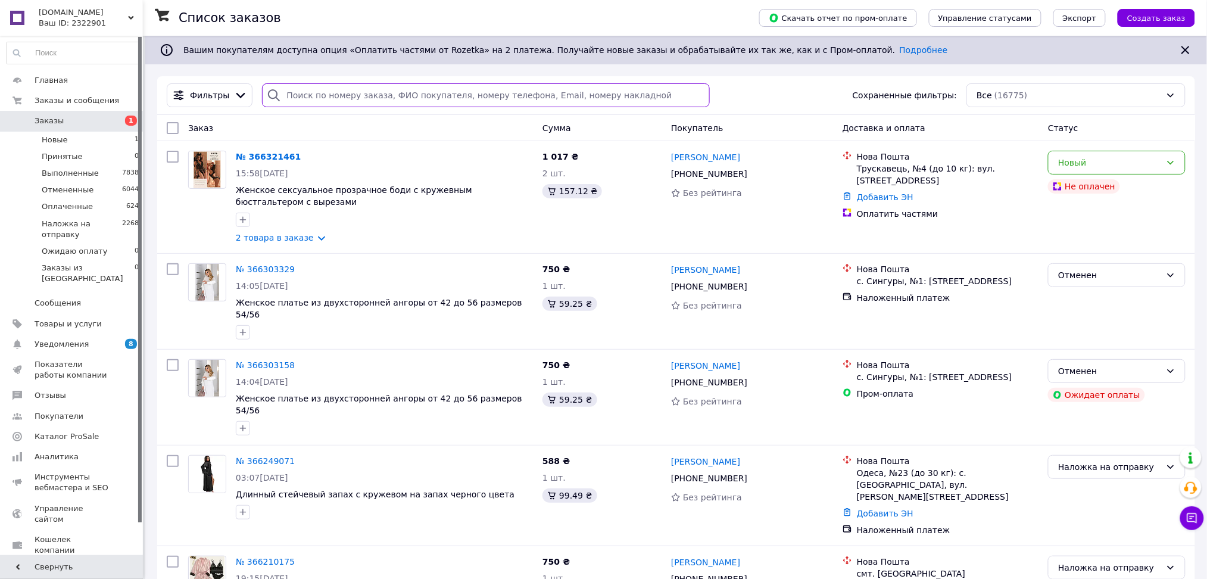
click at [325, 89] on input "search" at bounding box center [486, 95] width 448 height 24
paste input "380998345956"
type input "380998345956"
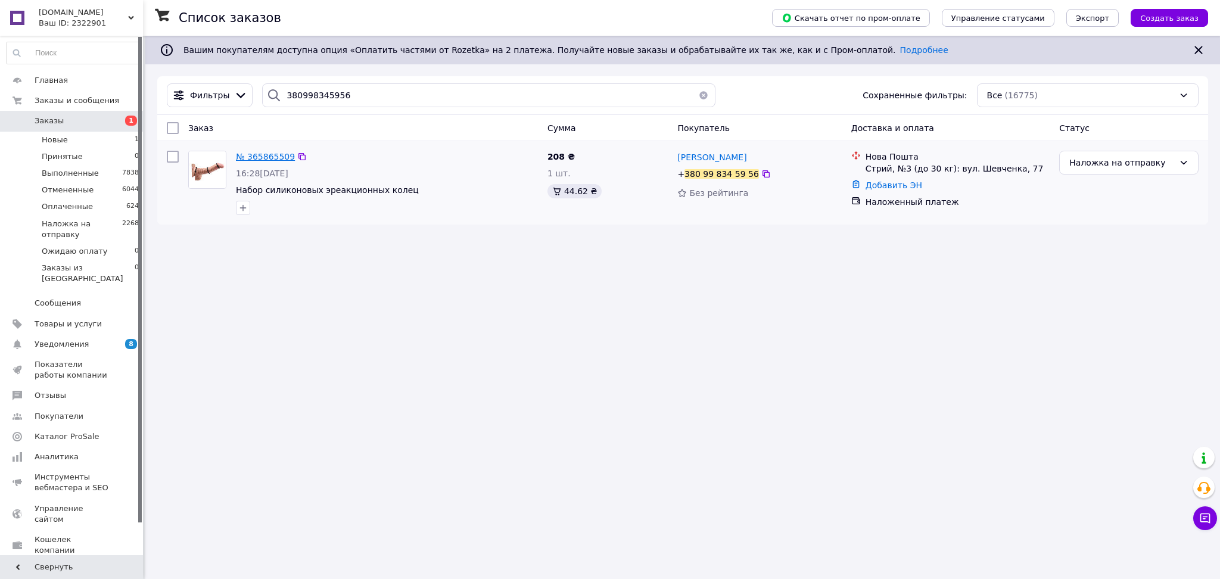
click at [269, 161] on span "№ 365865509" at bounding box center [265, 157] width 59 height 10
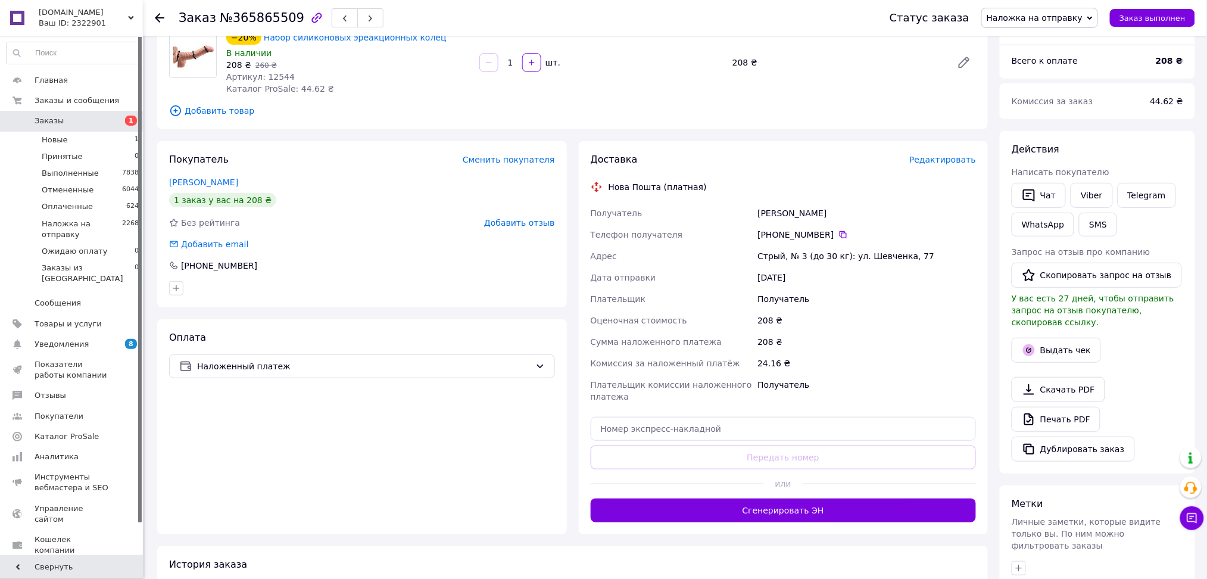
scroll to position [105, 0]
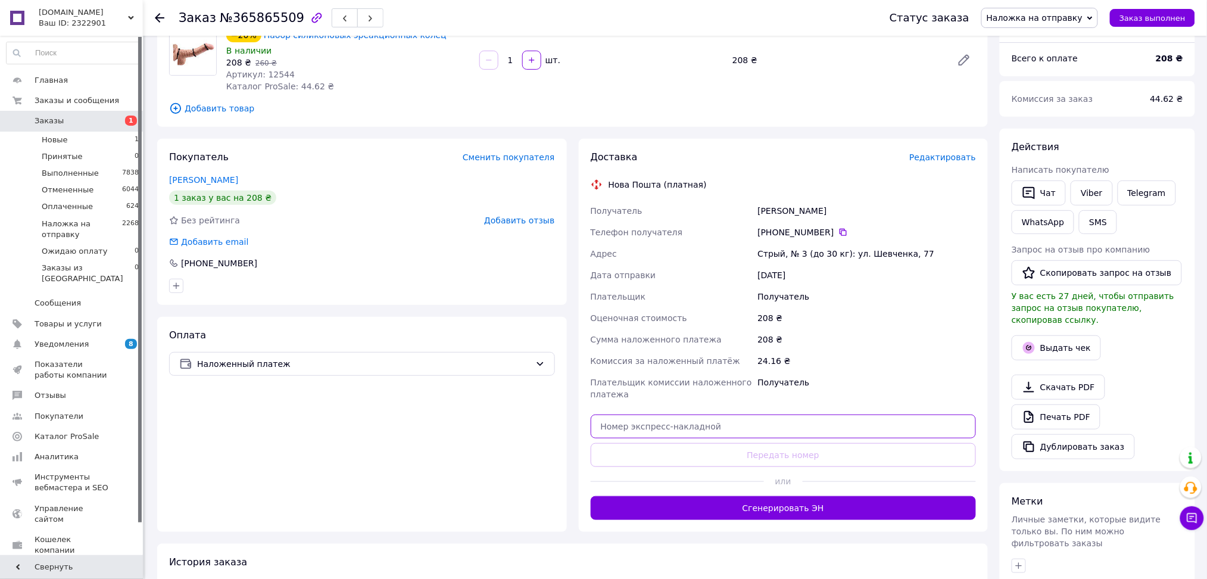
click at [686, 428] on input "text" at bounding box center [784, 426] width 386 height 24
paste input "20451267672399"
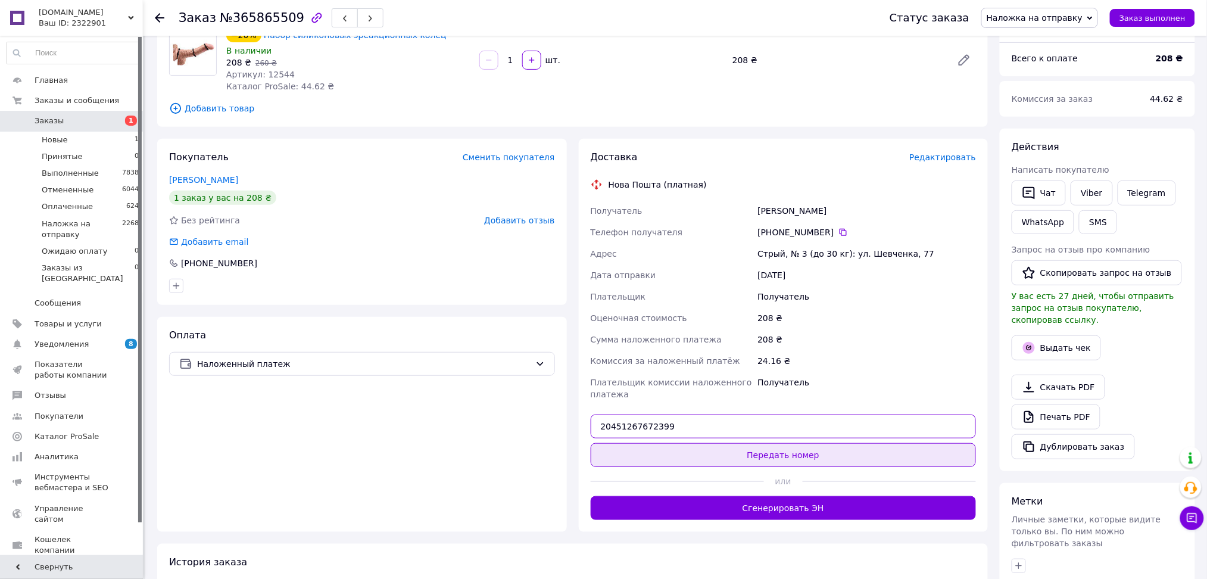
type input "20451267672399"
click at [684, 450] on button "Передать номер" at bounding box center [784, 455] width 386 height 24
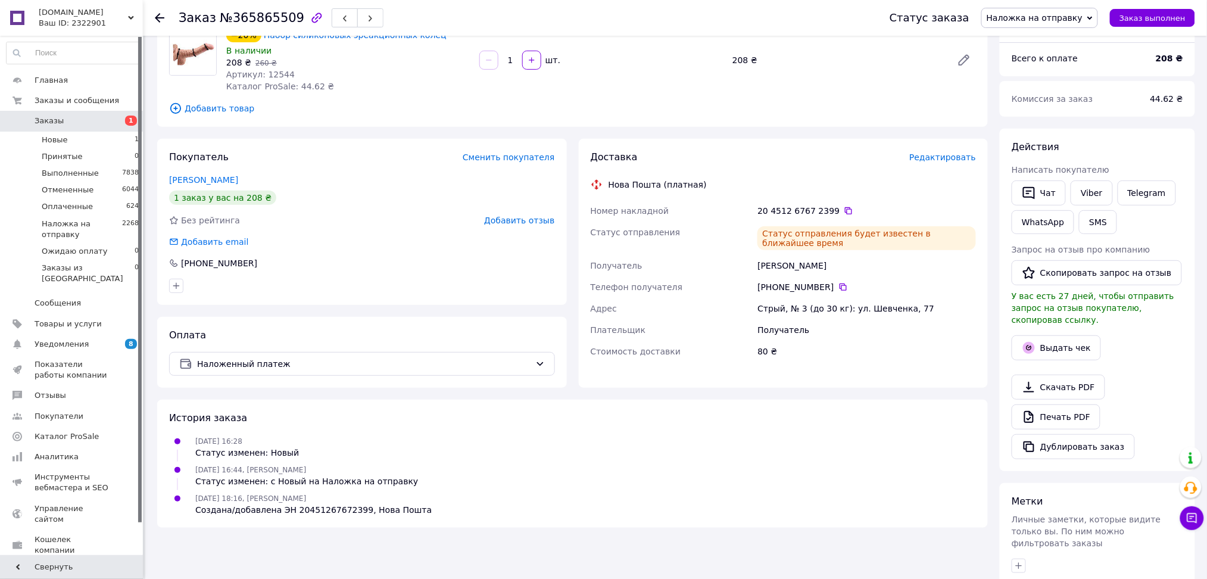
click at [80, 121] on span "Заказы" at bounding box center [73, 121] width 76 height 11
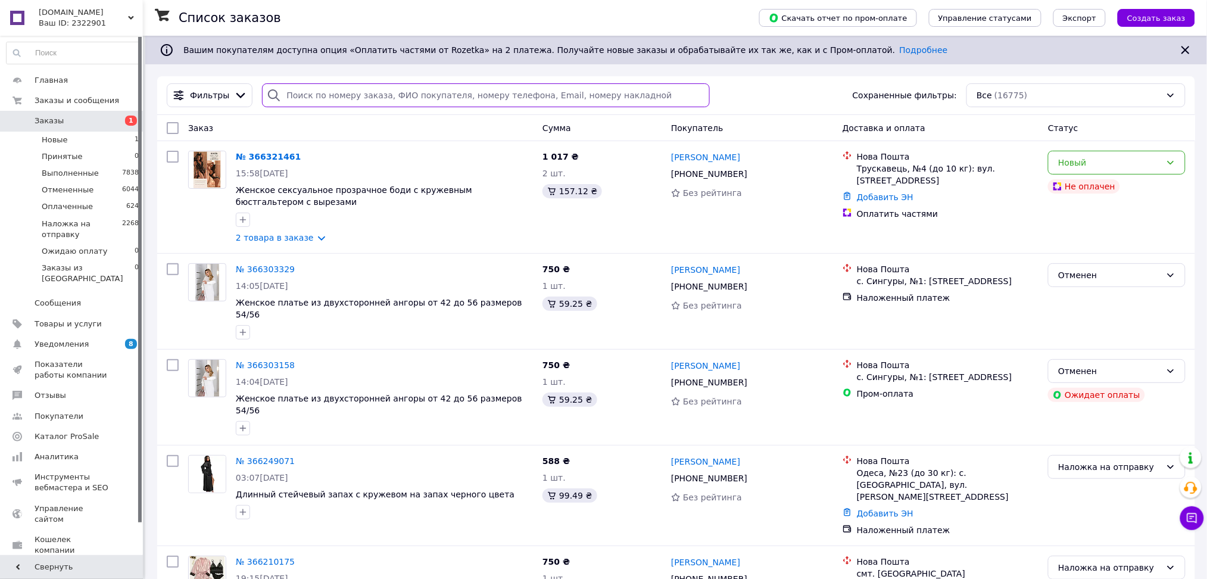
click at [302, 95] on input "search" at bounding box center [486, 95] width 448 height 24
paste input "380971162050"
type input "380971162050"
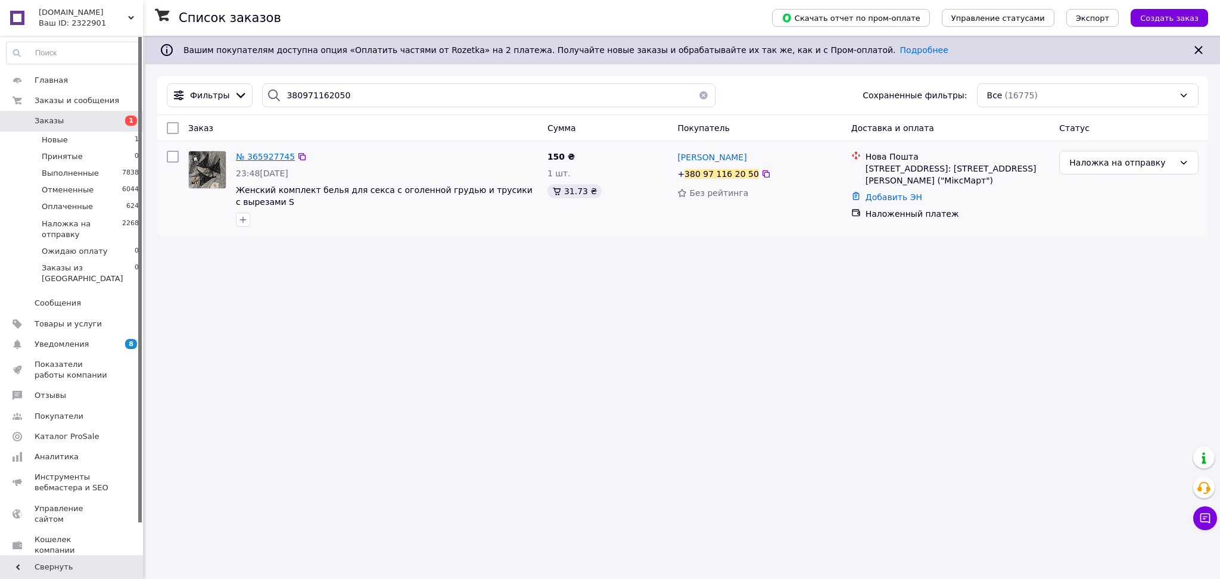
click at [263, 158] on span "№ 365927745" at bounding box center [265, 157] width 59 height 10
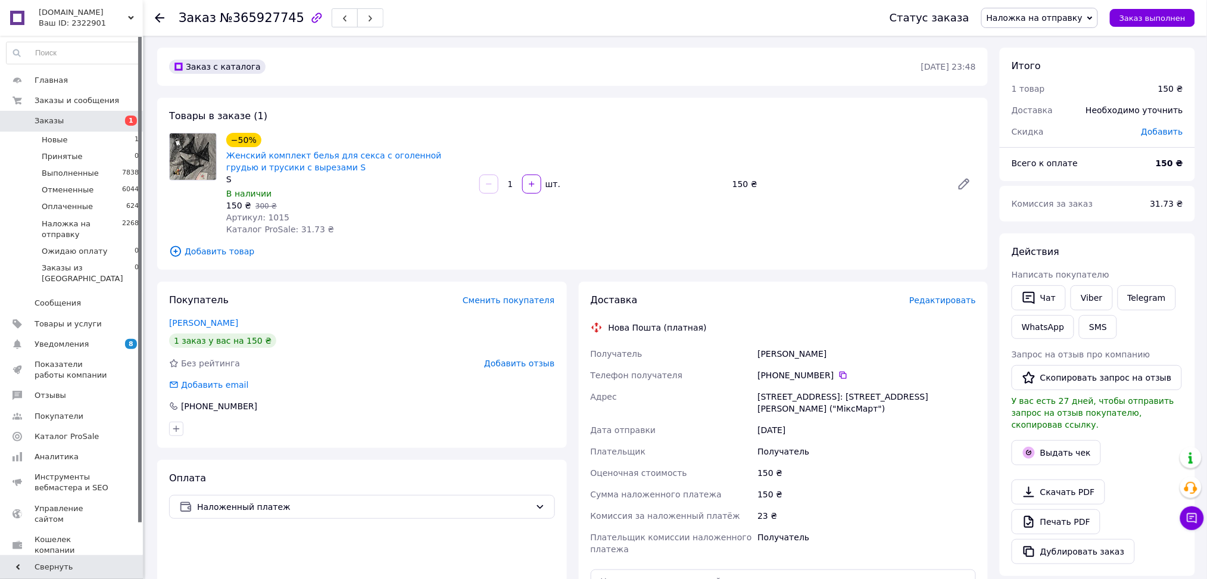
scroll to position [234, 0]
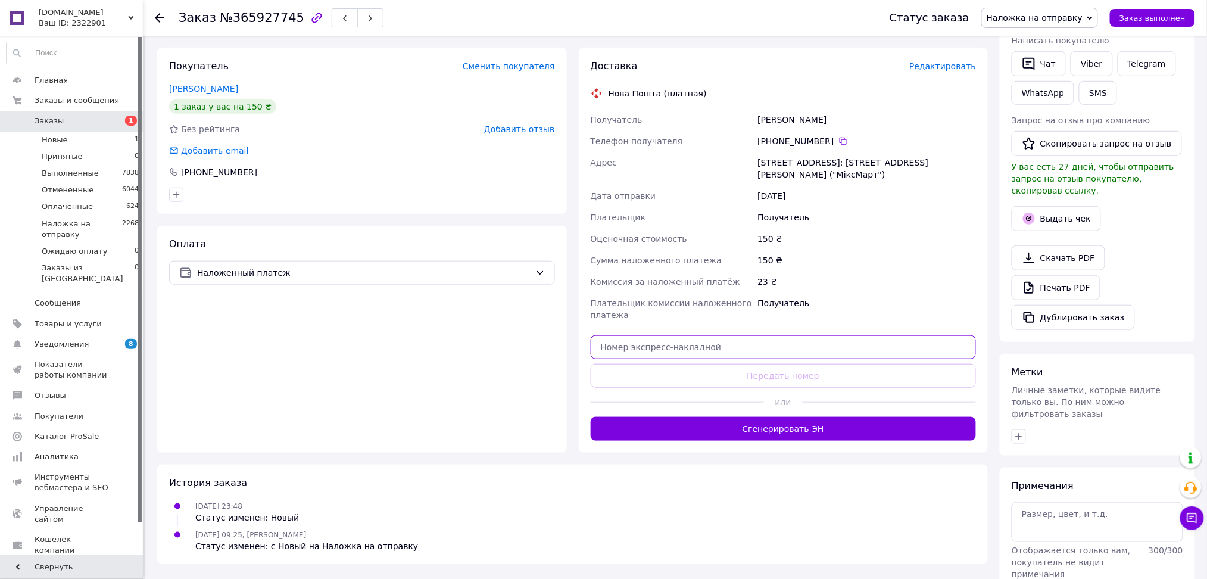
paste input "20451267756268"
click at [652, 344] on input "text" at bounding box center [784, 347] width 386 height 24
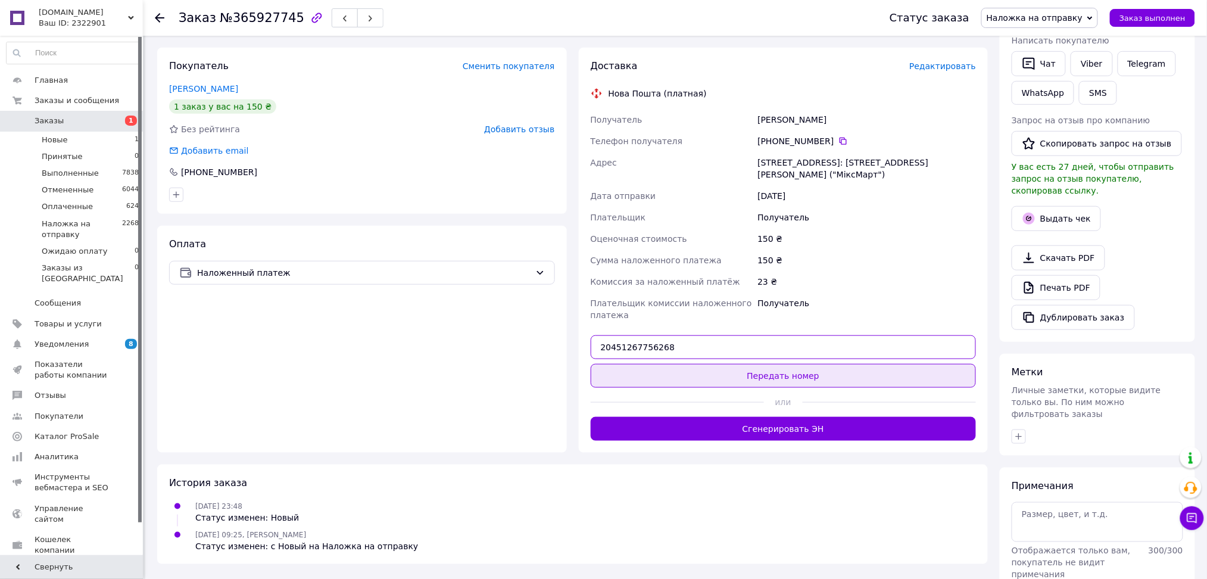
type input "20451267756268"
click at [660, 373] on button "Передать номер" at bounding box center [784, 376] width 386 height 24
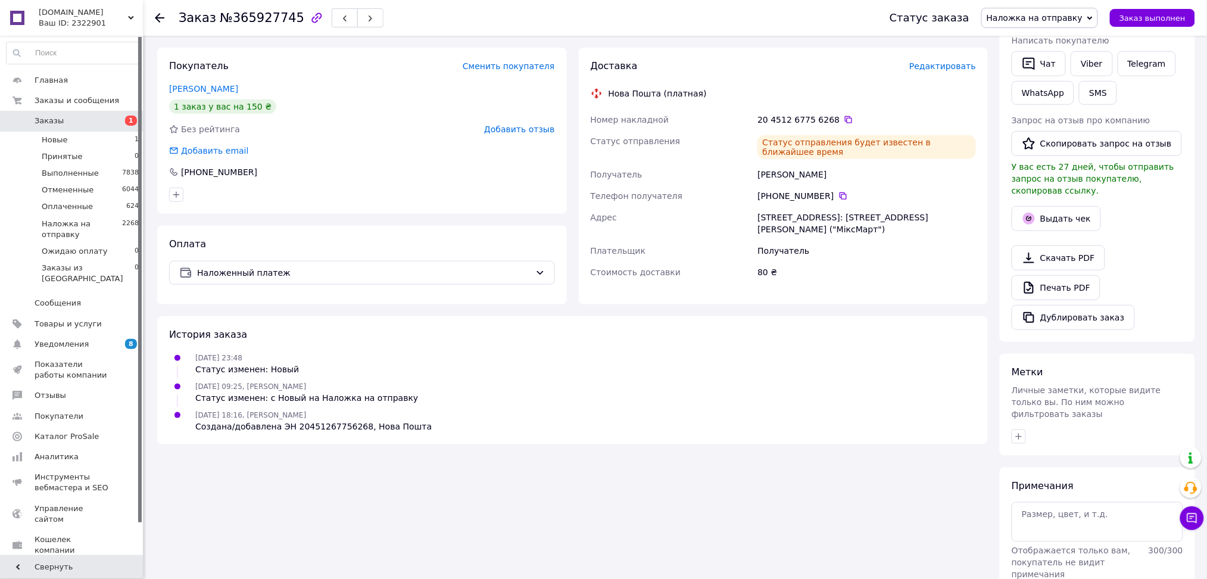
click at [88, 117] on span "Заказы" at bounding box center [73, 121] width 76 height 11
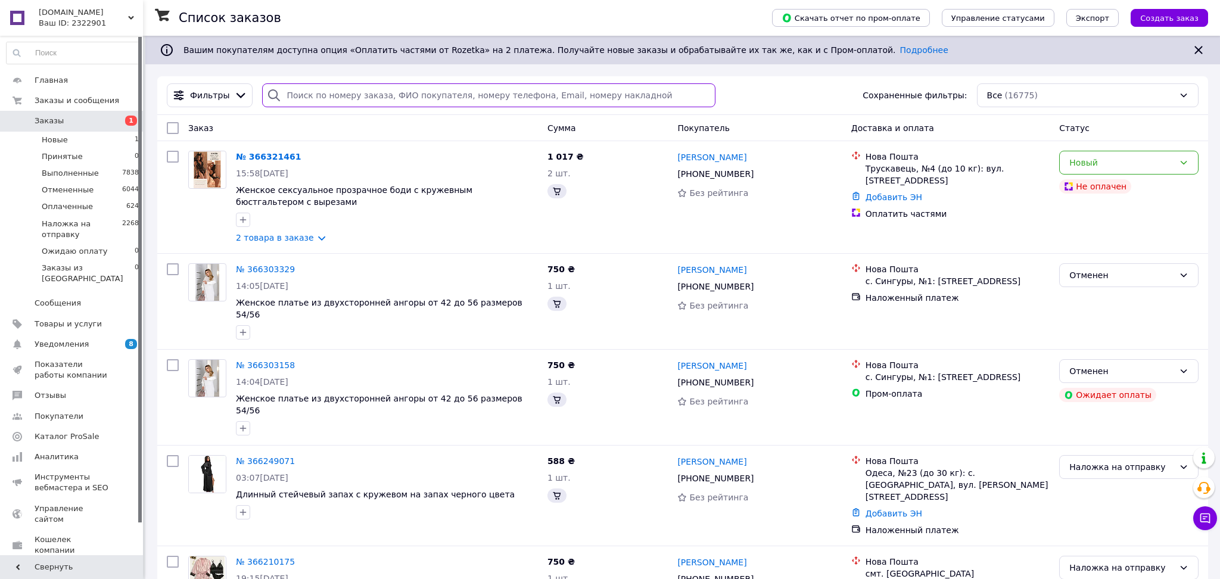
click at [297, 105] on input "search" at bounding box center [488, 95] width 453 height 24
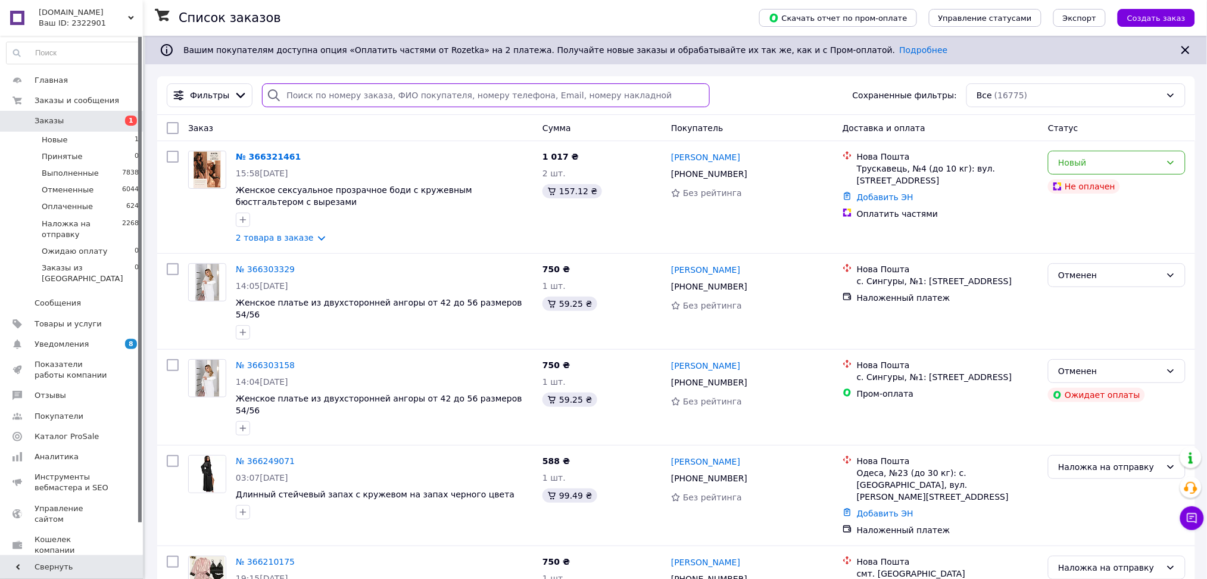
paste input "380508255190"
type input "380508255190"
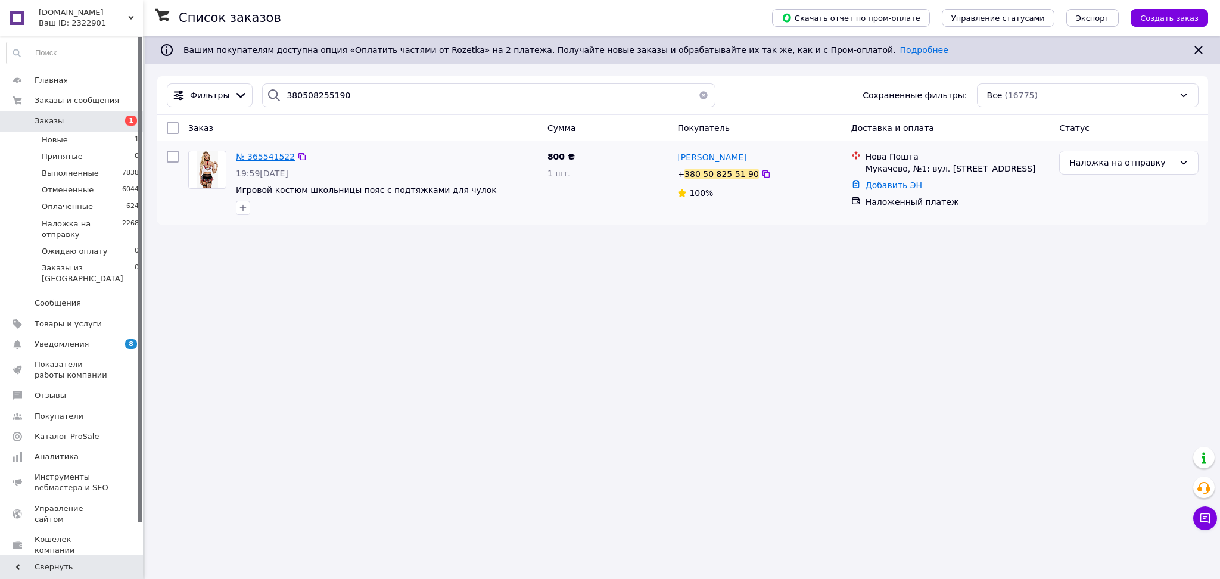
click at [272, 158] on span "№ 365541522" at bounding box center [265, 157] width 59 height 10
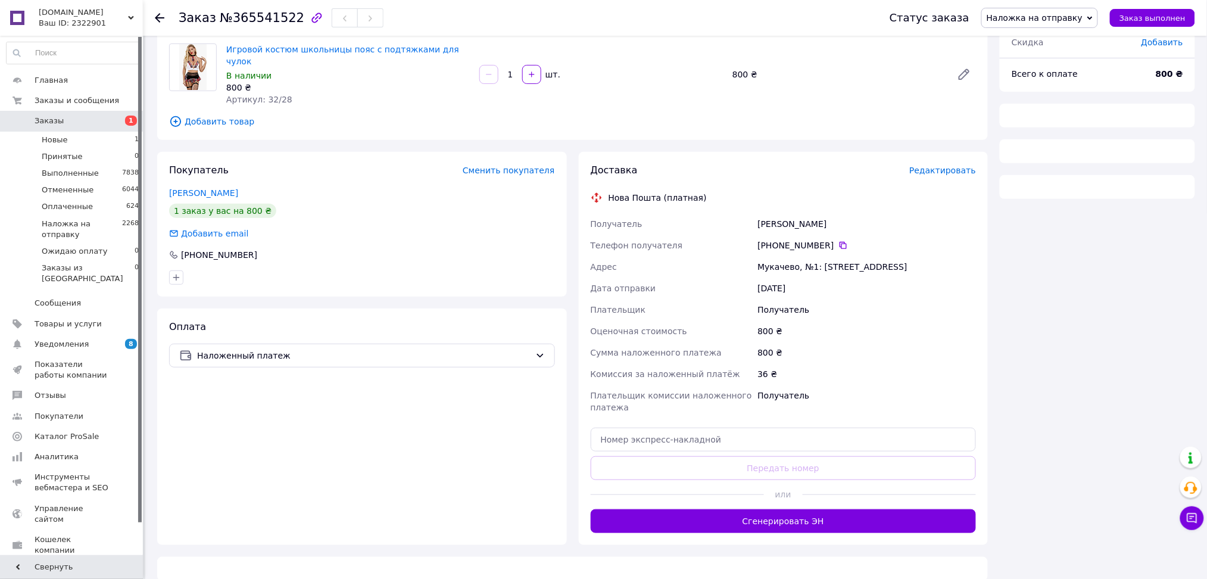
scroll to position [91, 0]
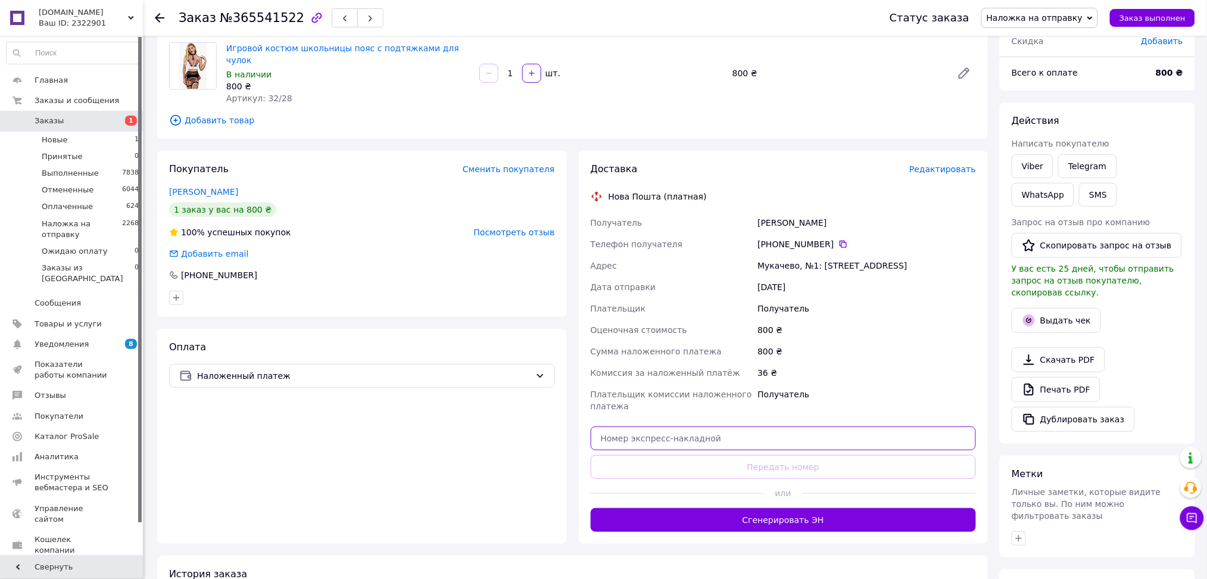
click at [701, 426] on input "text" at bounding box center [784, 438] width 386 height 24
paste input "20451267636652"
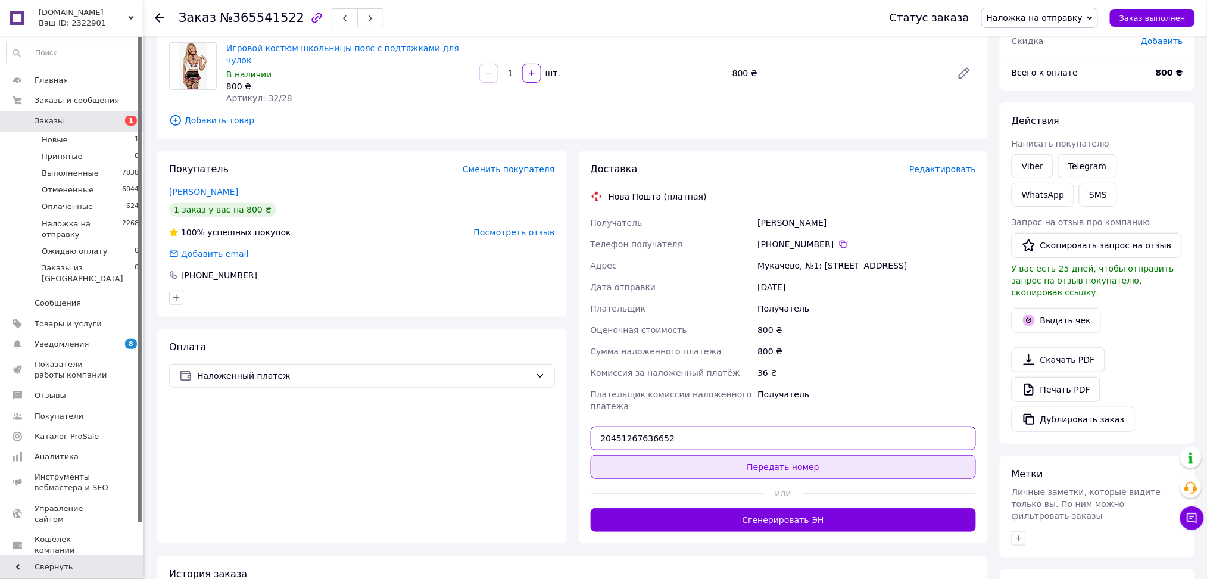
type input "20451267636652"
click at [693, 455] on button "Передать номер" at bounding box center [784, 467] width 386 height 24
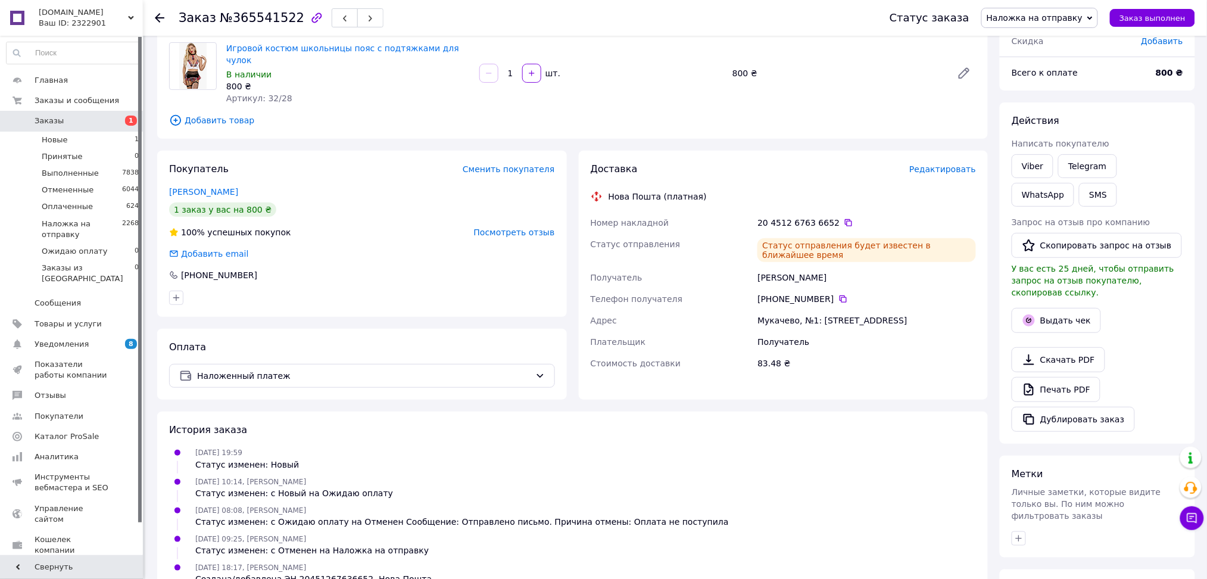
click at [80, 119] on span "Заказы" at bounding box center [73, 121] width 76 height 11
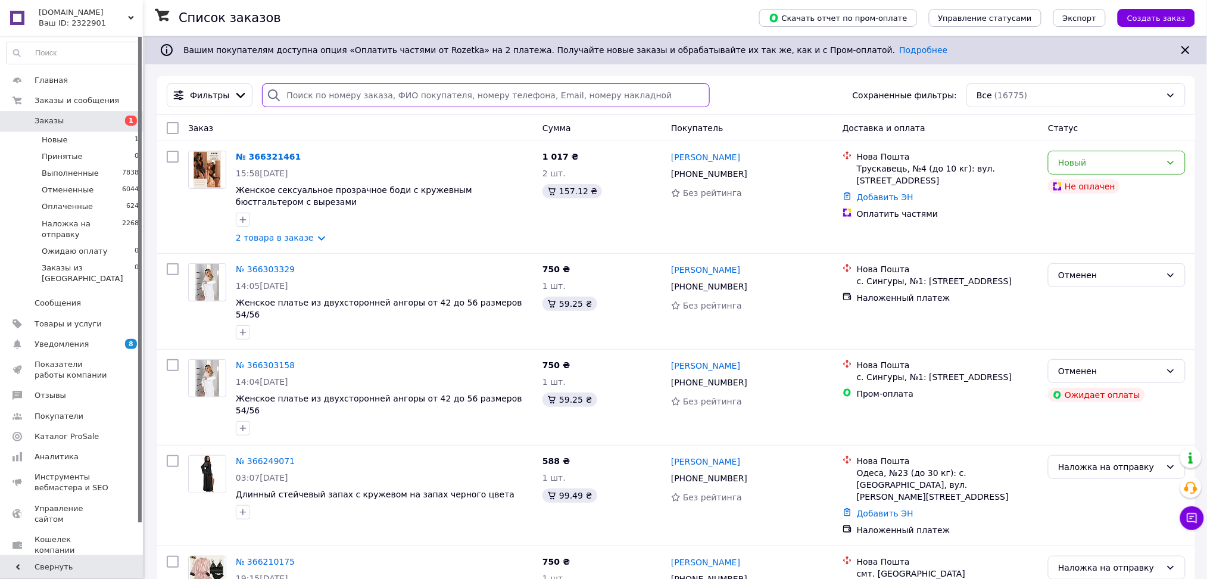
click at [326, 93] on input "search" at bounding box center [486, 95] width 448 height 24
paste input "380501964913"
type input "380501964913"
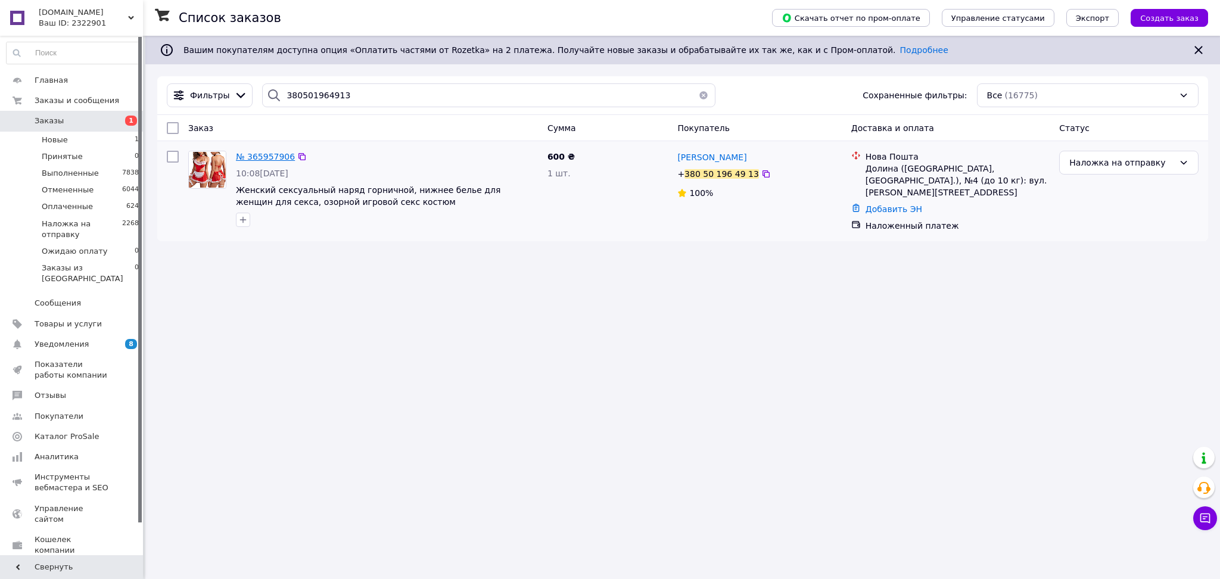
click at [258, 161] on span "№ 365957906" at bounding box center [265, 157] width 59 height 10
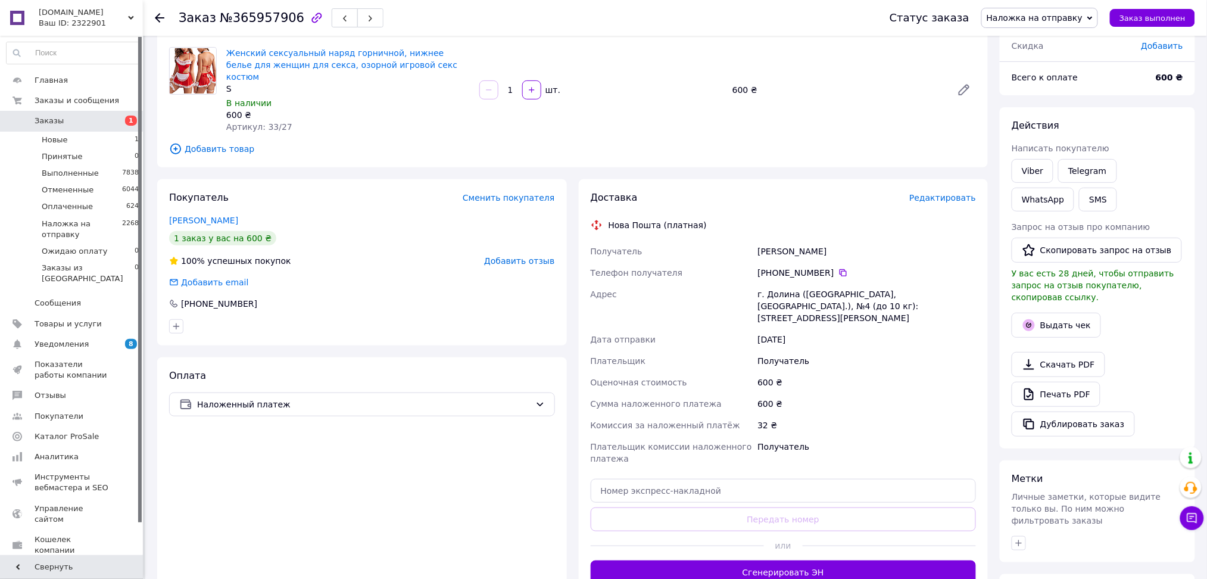
scroll to position [226, 0]
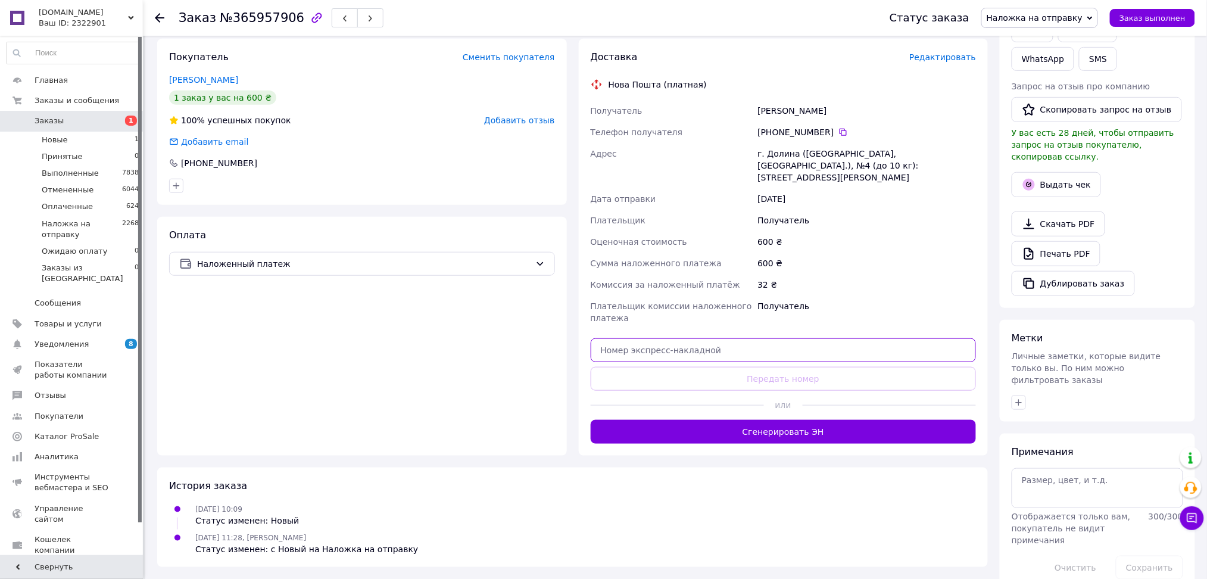
click at [652, 338] on input "text" at bounding box center [784, 350] width 386 height 24
paste input "20451268349775"
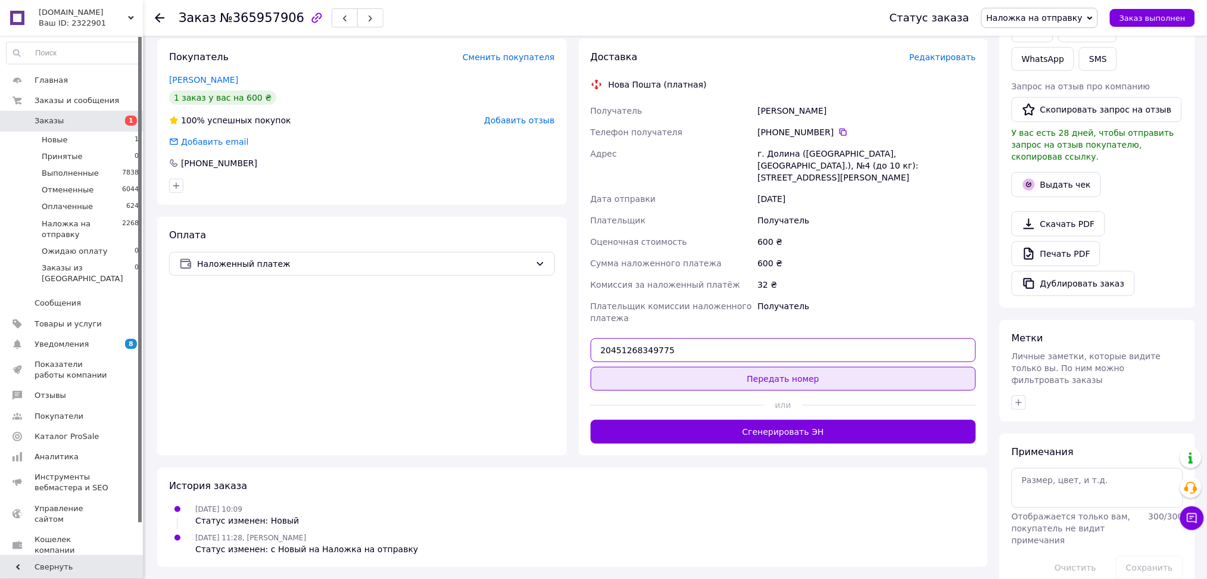
type input "20451268349775"
click at [658, 367] on button "Передать номер" at bounding box center [784, 379] width 386 height 24
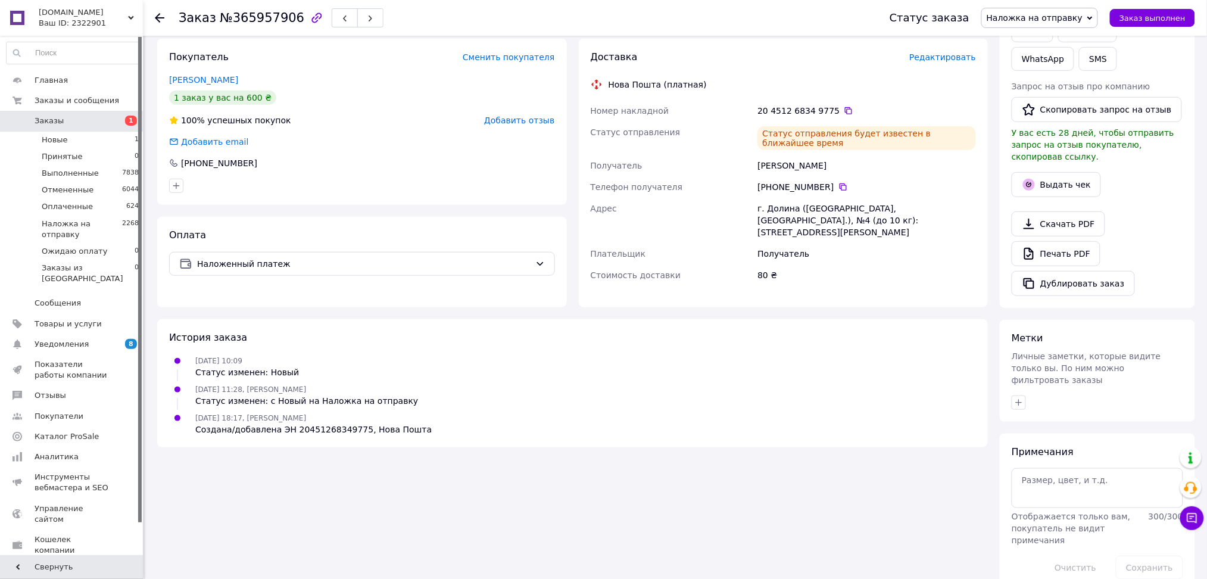
click at [81, 119] on span "Заказы" at bounding box center [73, 121] width 76 height 11
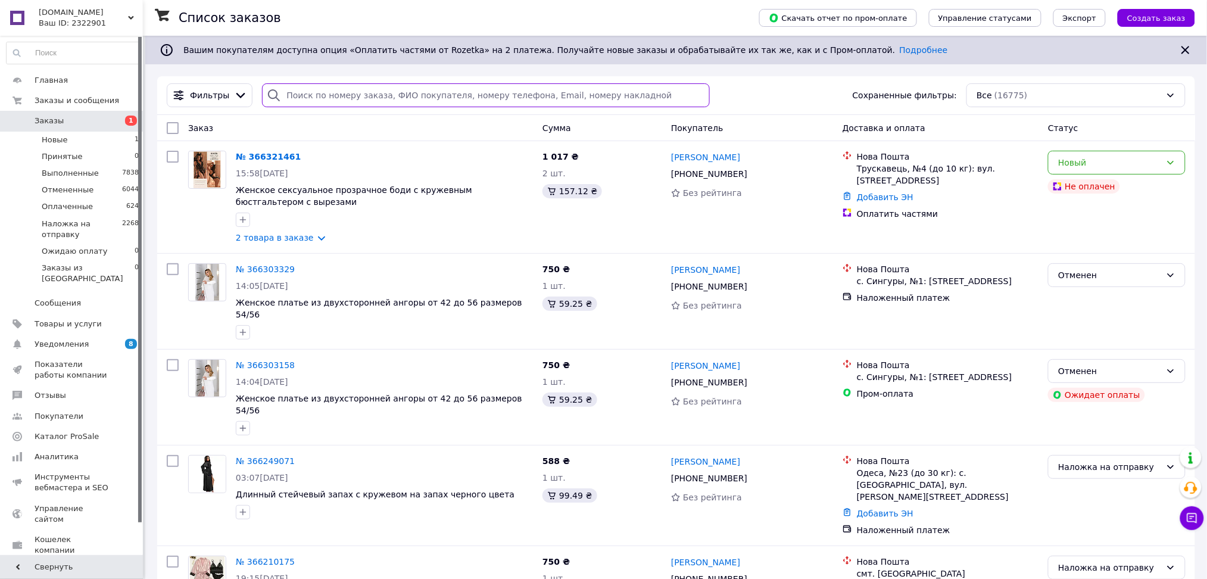
click at [306, 101] on input "search" at bounding box center [486, 95] width 448 height 24
paste input "380663520596"
type input "380663520596"
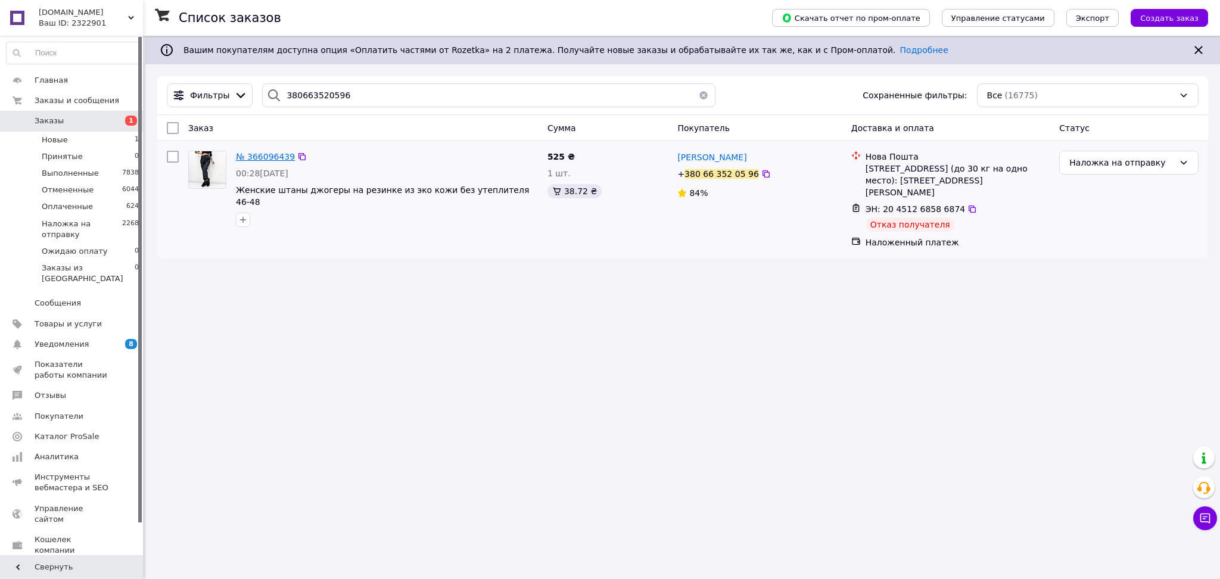
click at [263, 154] on span "№ 366096439" at bounding box center [265, 157] width 59 height 10
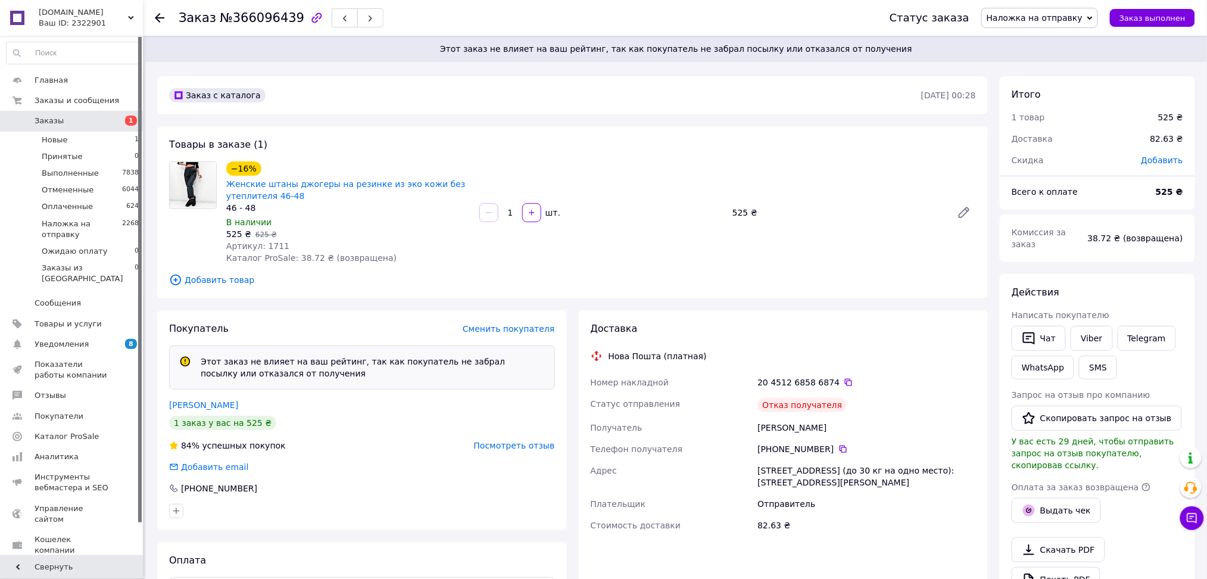
click at [49, 115] on link "Заказы 1" at bounding box center [73, 121] width 146 height 20
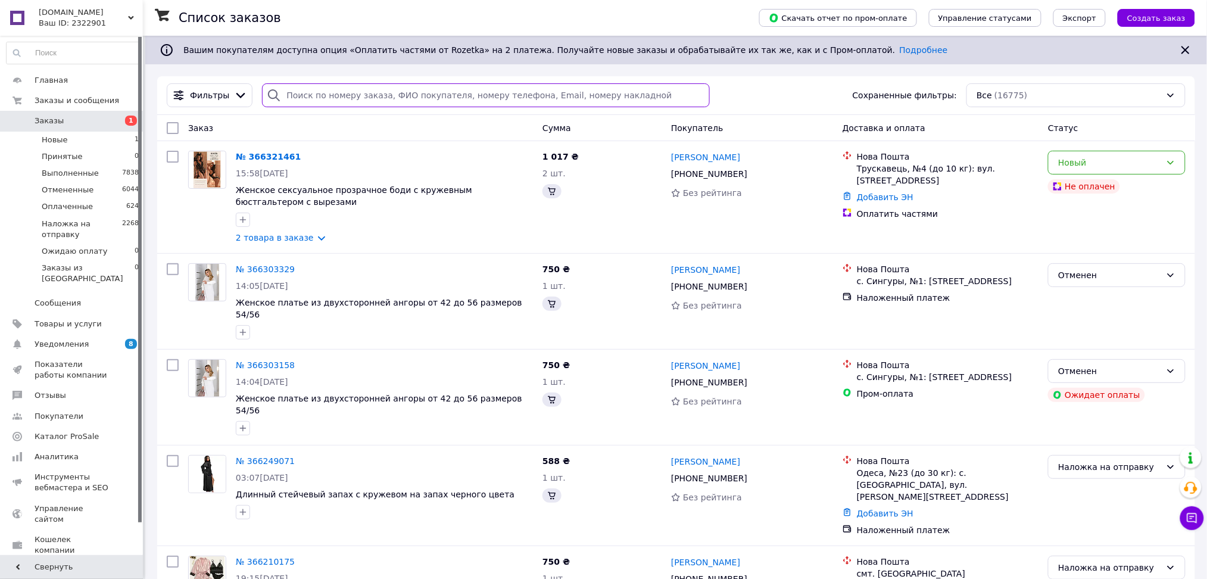
click at [343, 88] on input "search" at bounding box center [486, 95] width 448 height 24
paste input "380686680955"
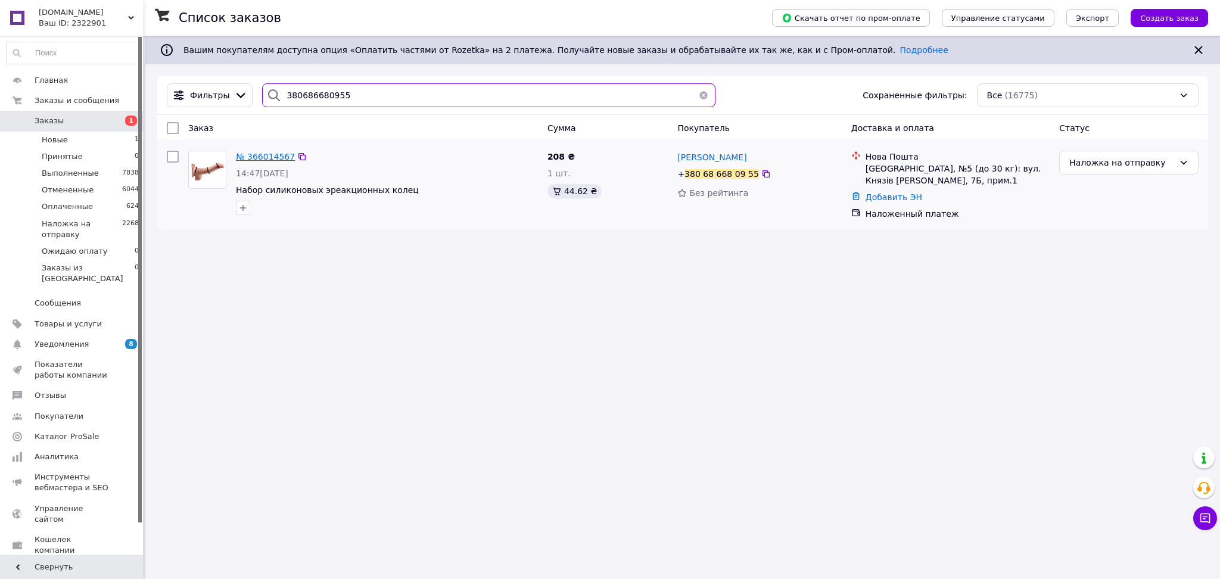
type input "380686680955"
click at [258, 157] on span "№ 366014567" at bounding box center [265, 157] width 59 height 10
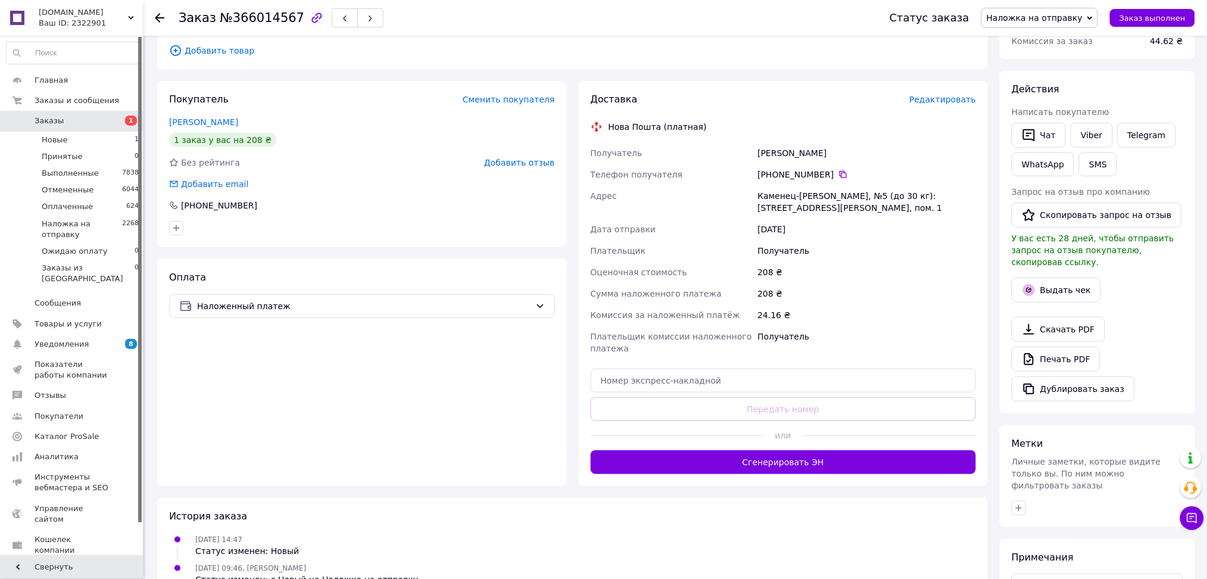
scroll to position [269, 0]
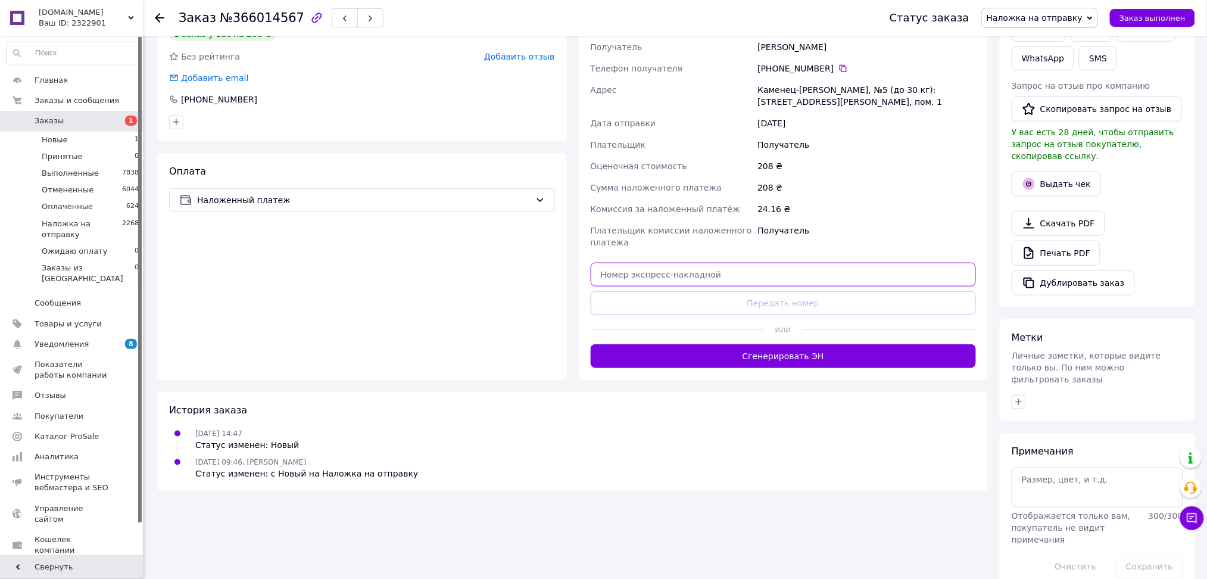
click at [613, 266] on input "text" at bounding box center [784, 275] width 386 height 24
paste input "20451269166857"
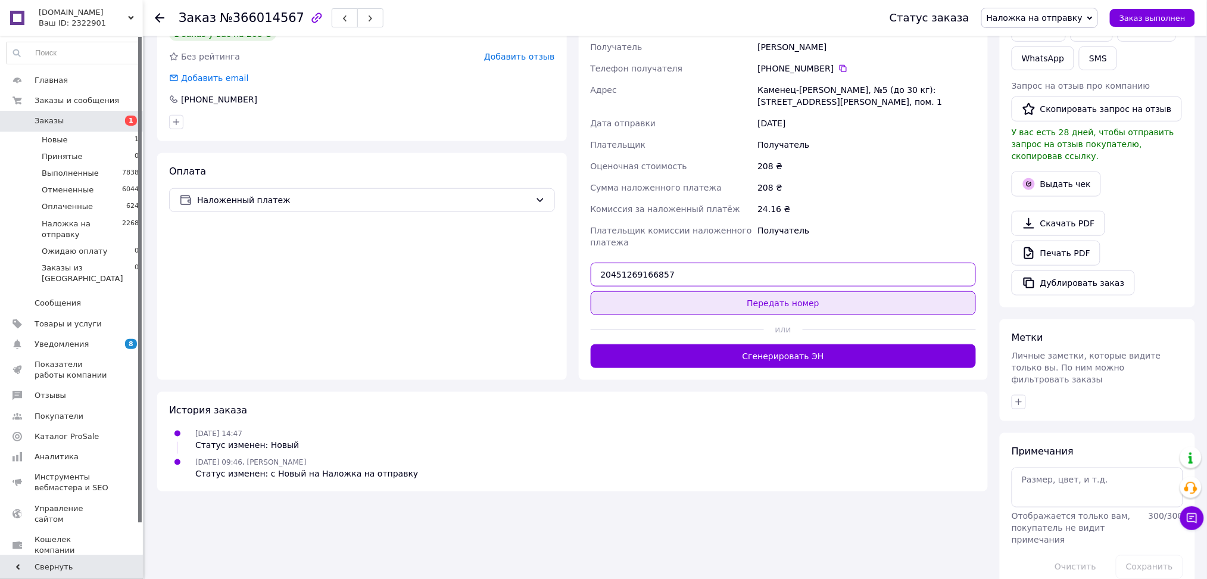
type input "20451269166857"
click at [629, 297] on button "Передать номер" at bounding box center [784, 303] width 386 height 24
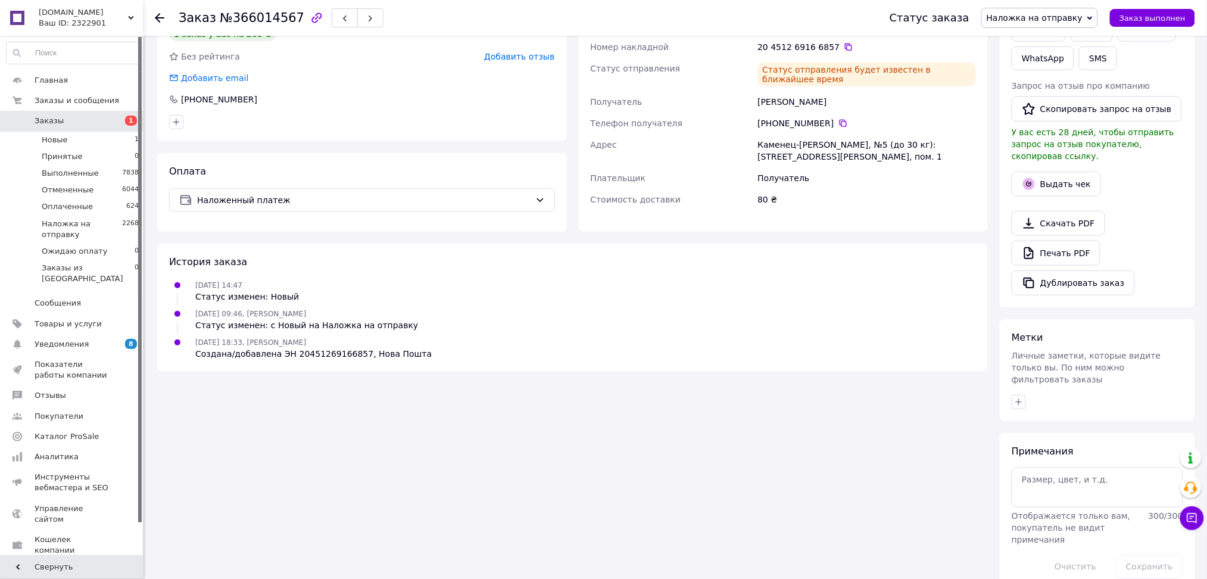
click at [103, 122] on span "Заказы" at bounding box center [73, 121] width 76 height 11
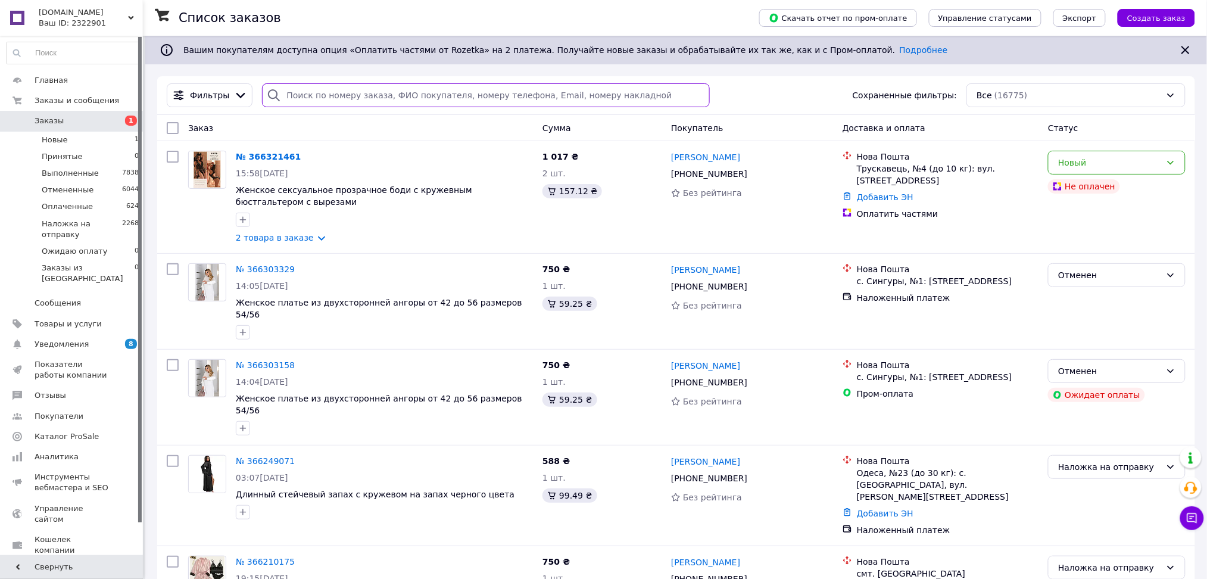
click at [302, 100] on input "search" at bounding box center [486, 95] width 448 height 24
paste input "380992921043"
type input "380992921043"
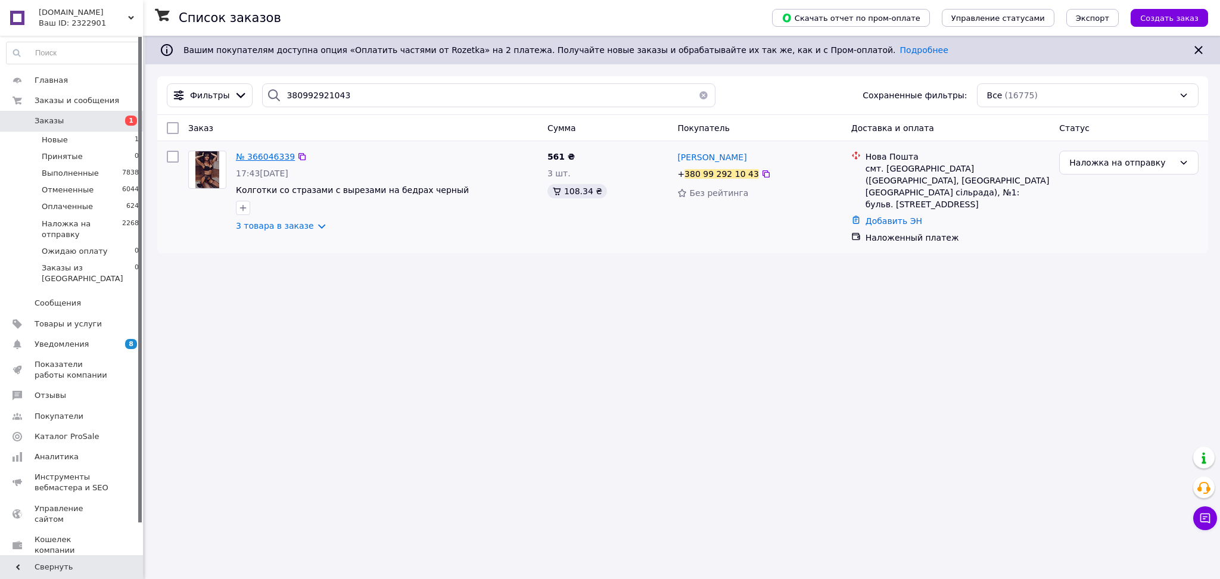
click at [279, 157] on span "№ 366046339" at bounding box center [265, 157] width 59 height 10
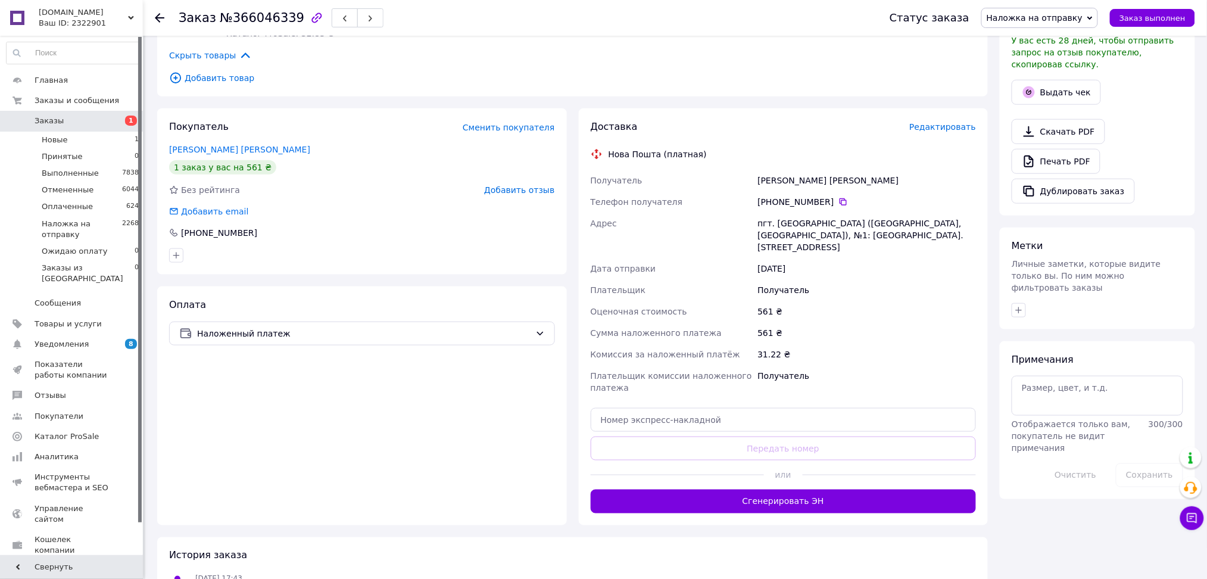
scroll to position [362, 0]
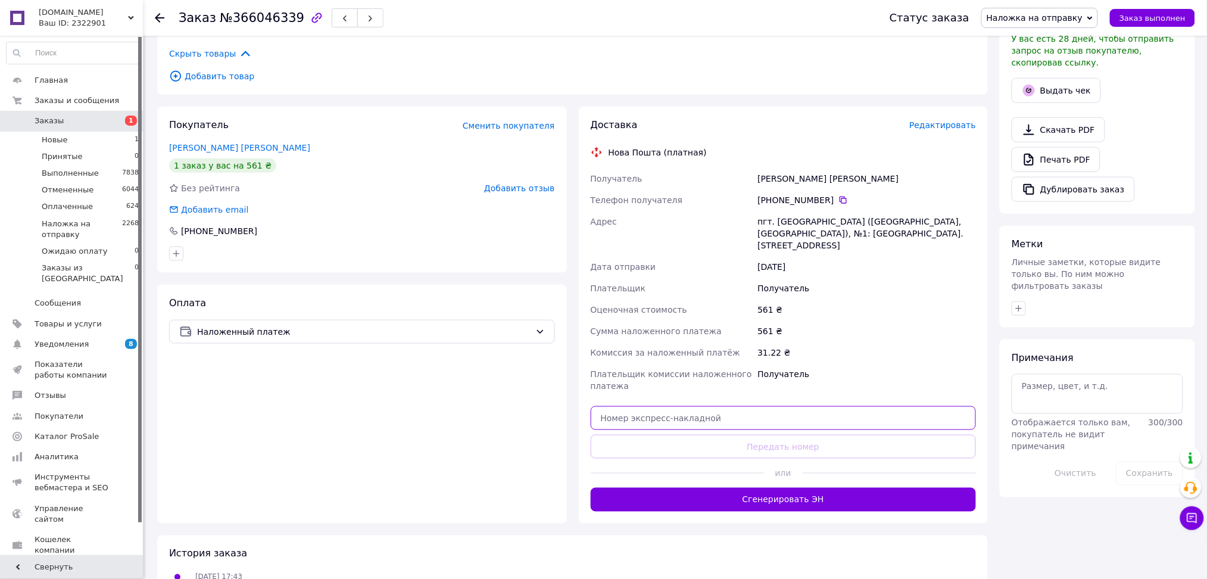
click at [650, 406] on input "text" at bounding box center [784, 418] width 386 height 24
paste input "20451269169050"
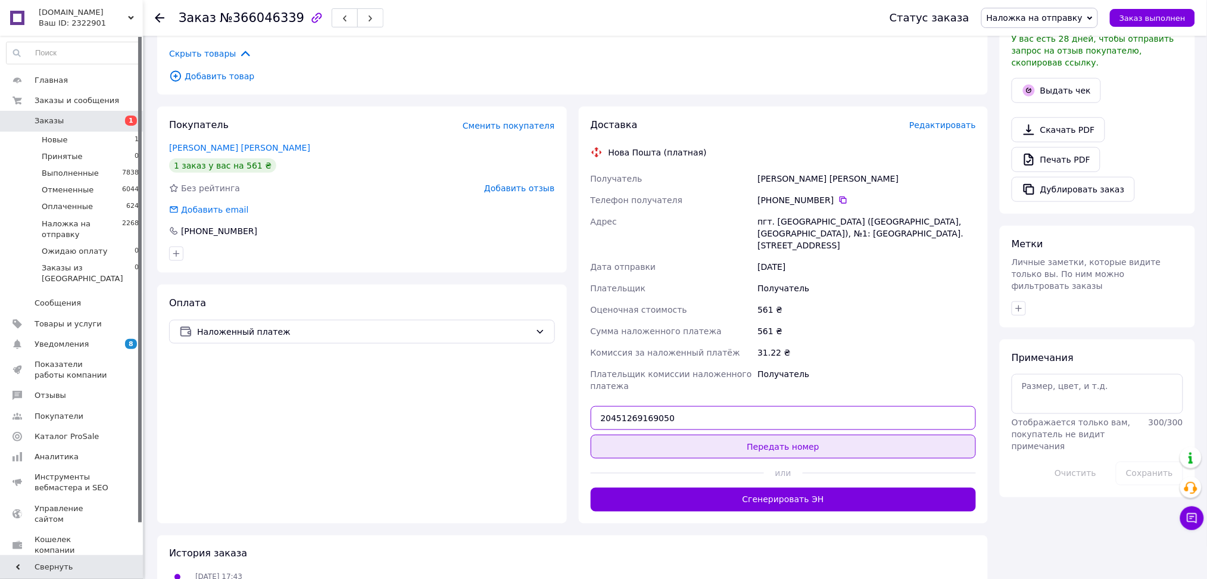
type input "20451269169050"
click at [653, 435] on button "Передать номер" at bounding box center [784, 447] width 386 height 24
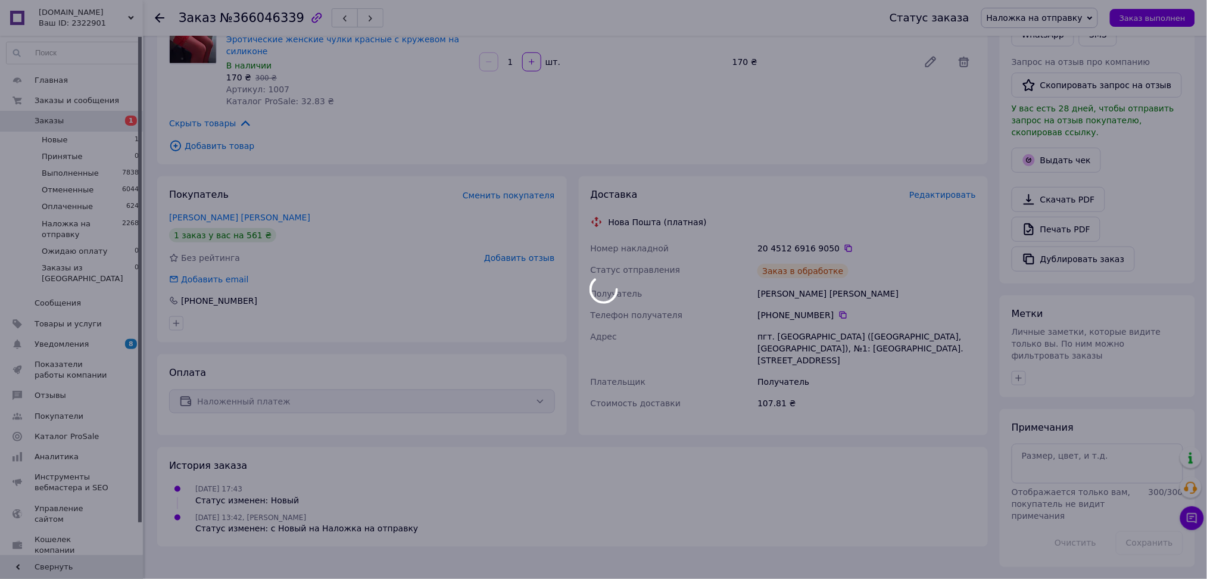
scroll to position [269, 0]
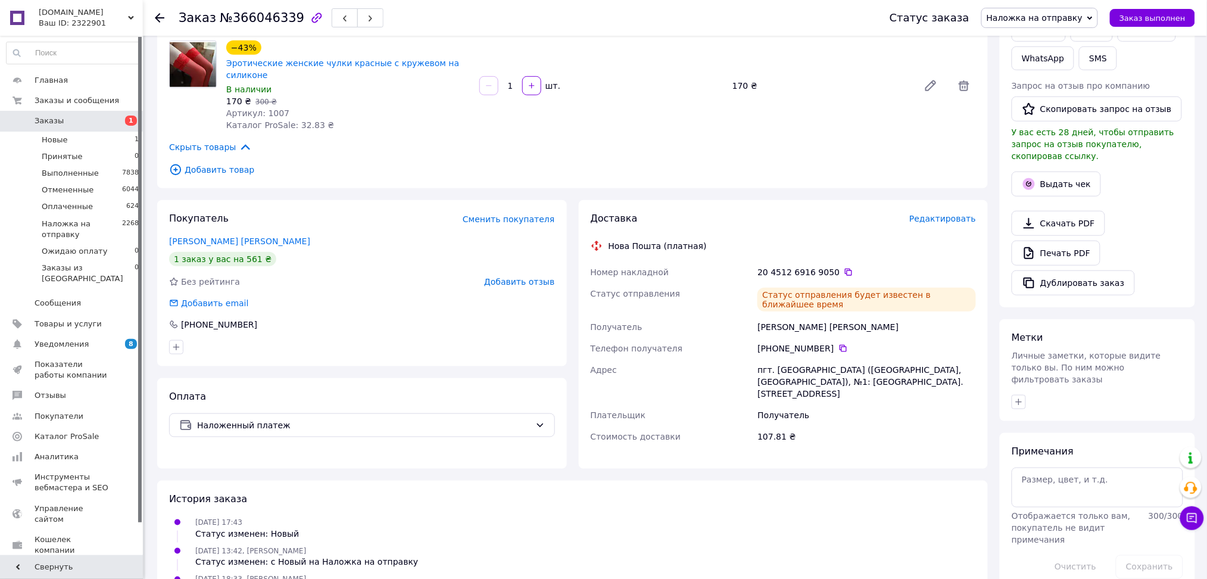
click at [74, 120] on span "Заказы" at bounding box center [73, 121] width 76 height 11
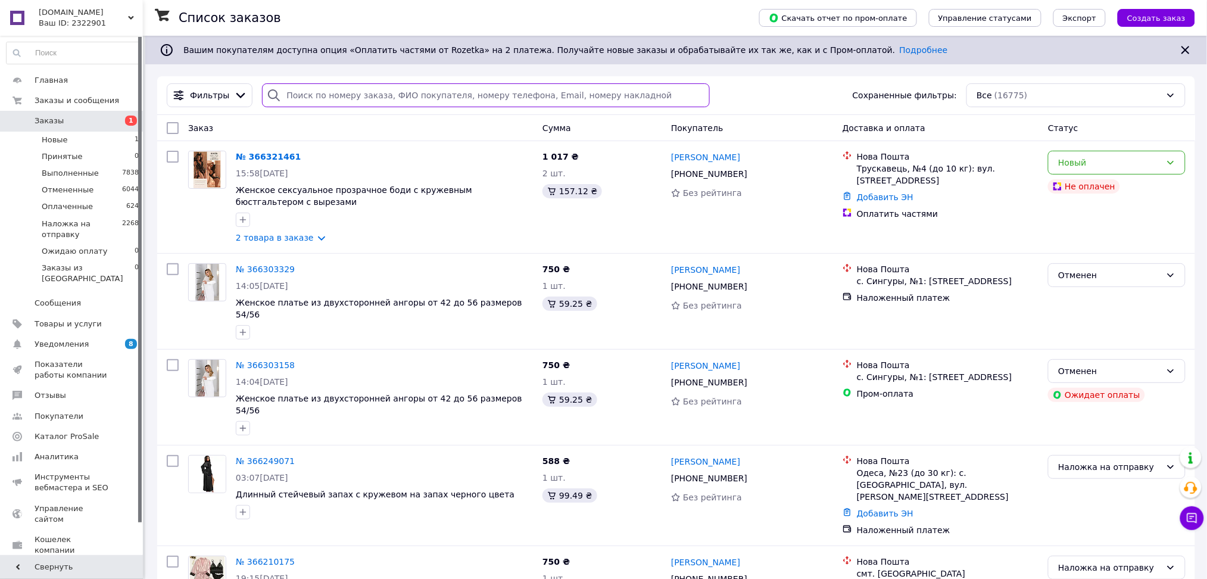
click at [317, 97] on input "search" at bounding box center [486, 95] width 448 height 24
paste input "380660751433"
type input "380660751433"
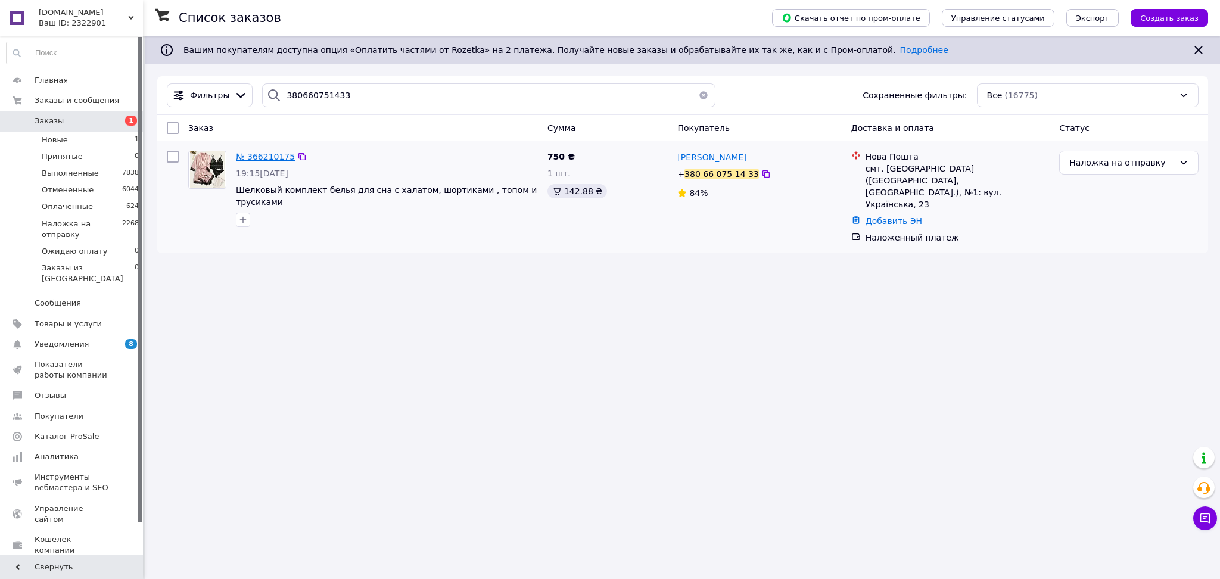
click at [264, 154] on span "№ 366210175" at bounding box center [265, 157] width 59 height 10
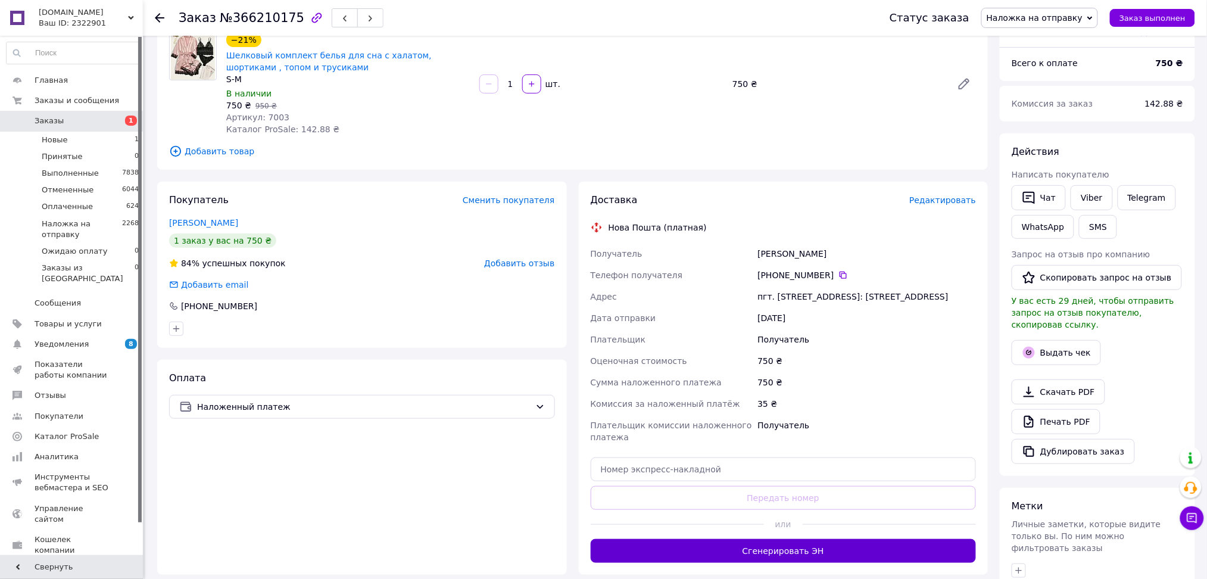
scroll to position [238, 0]
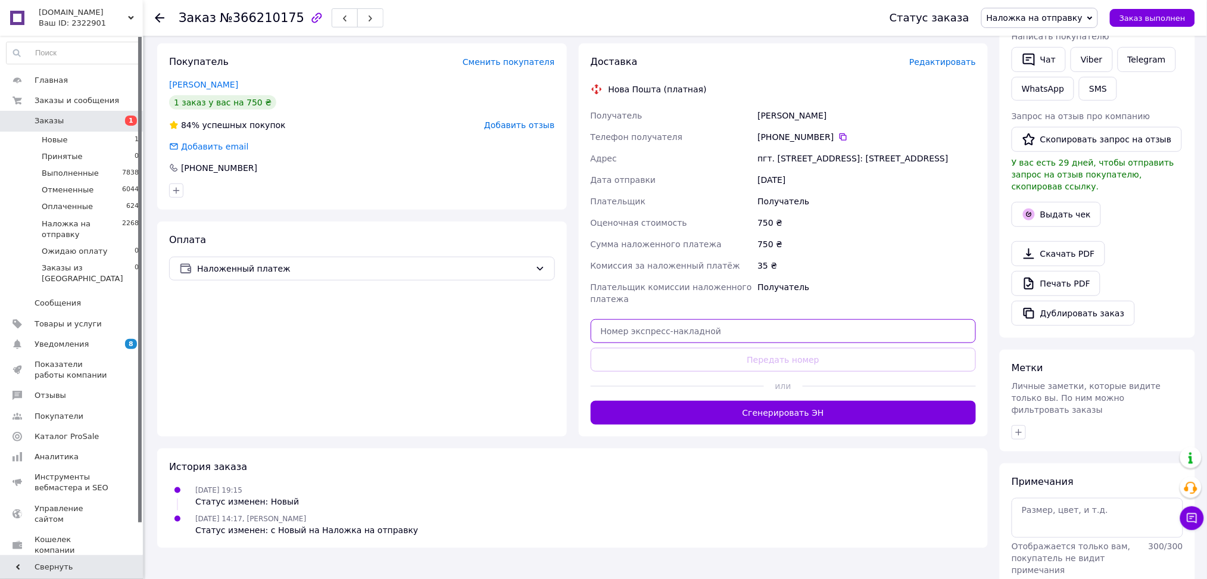
click at [625, 343] on input "text" at bounding box center [784, 331] width 386 height 24
paste input "20451269173333"
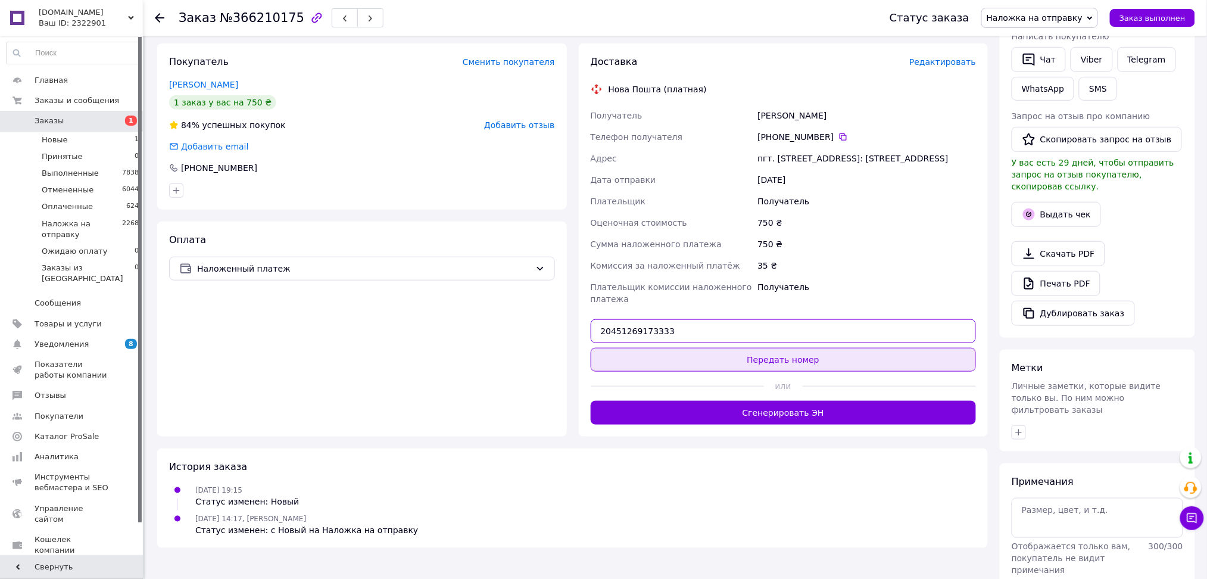
type input "20451269173333"
click at [624, 367] on button "Передать номер" at bounding box center [784, 360] width 386 height 24
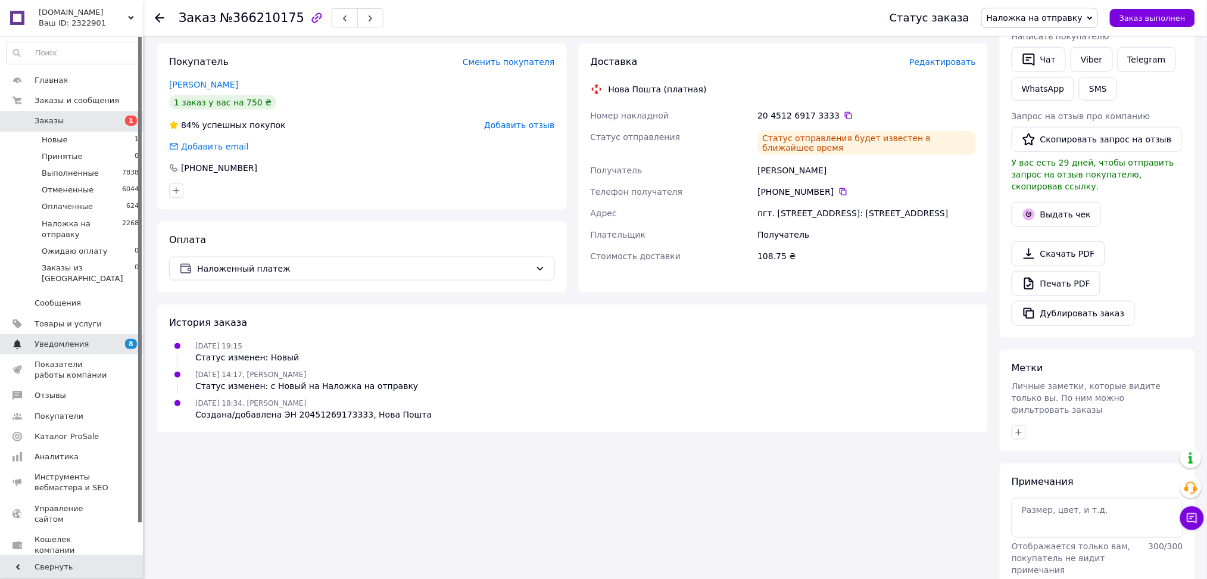
click at [111, 339] on span "8 0" at bounding box center [126, 344] width 33 height 11
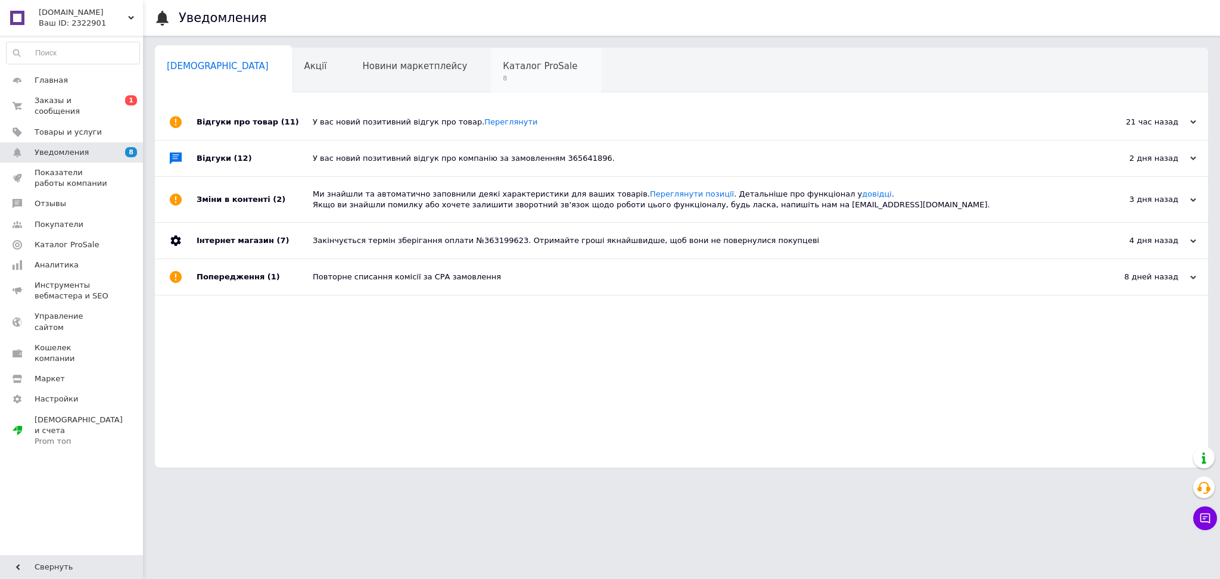
click at [503, 80] on span "8" at bounding box center [540, 78] width 74 height 9
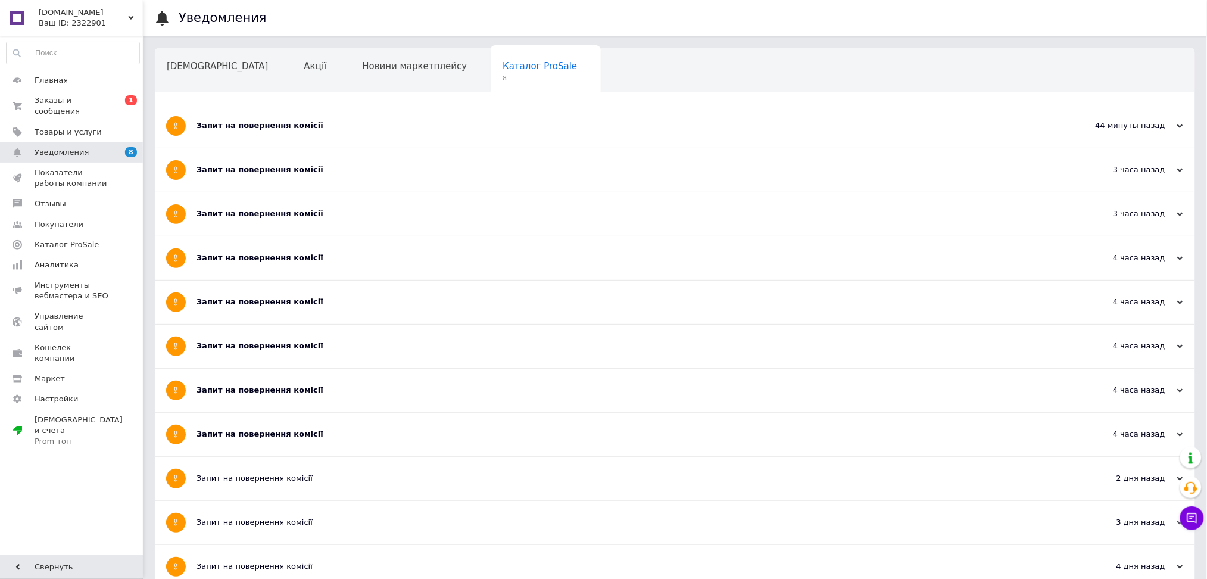
drag, startPoint x: 297, startPoint y: 435, endPoint x: 310, endPoint y: 433, distance: 13.2
click at [297, 435] on div "Запит на повернення комісії" at bounding box center [631, 434] width 868 height 11
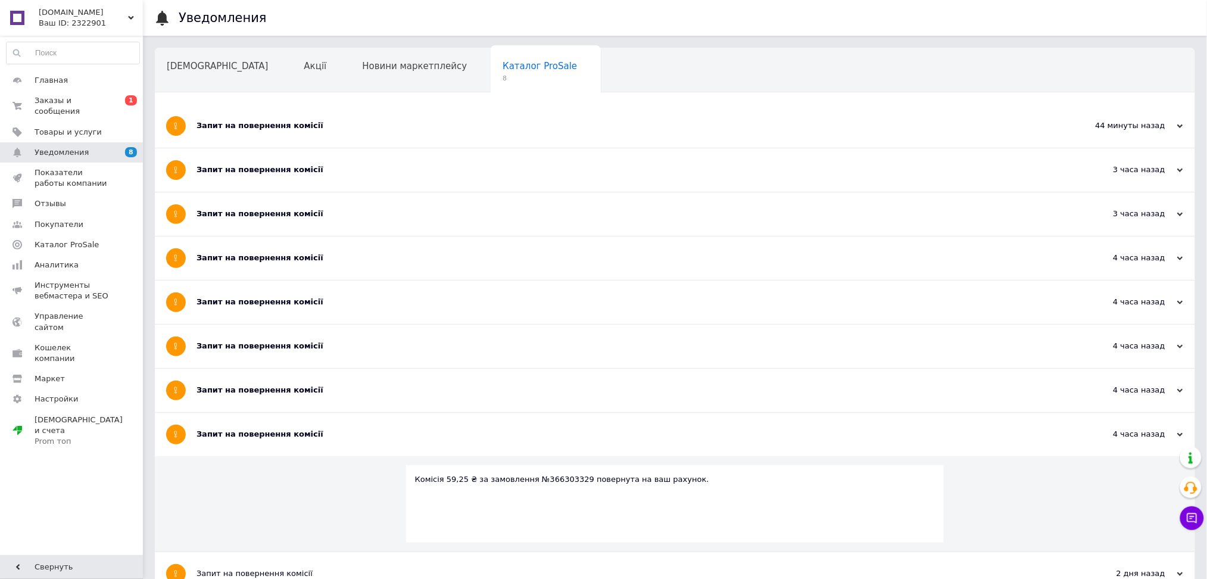
click at [554, 479] on div "Комісія 59,25 ₴ за замовлення №366303329 повернута на ваш рахунок." at bounding box center [675, 479] width 520 height 11
copy div "366303329"
click at [344, 391] on div "Запит на повернення комісії" at bounding box center [631, 390] width 868 height 11
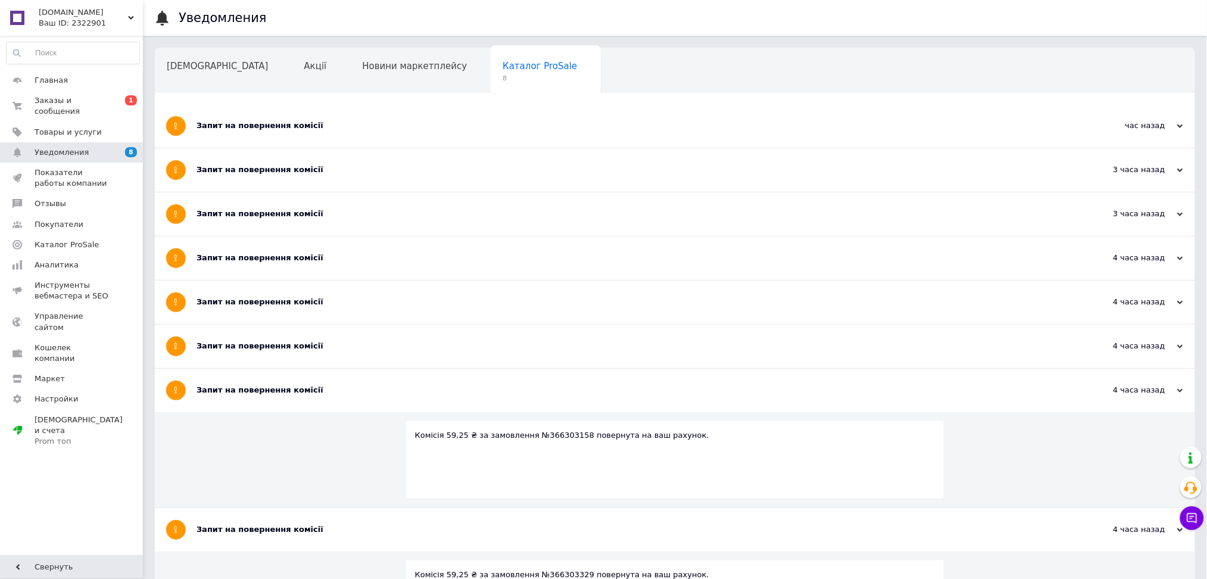
click at [547, 434] on div "Комісія 59,25 ₴ за замовлення №366303158 повернута на ваш рахунок." at bounding box center [675, 435] width 520 height 11
copy div "366303158"
drag, startPoint x: 359, startPoint y: 335, endPoint x: 414, endPoint y: 366, distance: 63.5
click at [359, 336] on div "Запит на повернення комісії" at bounding box center [631, 346] width 868 height 43
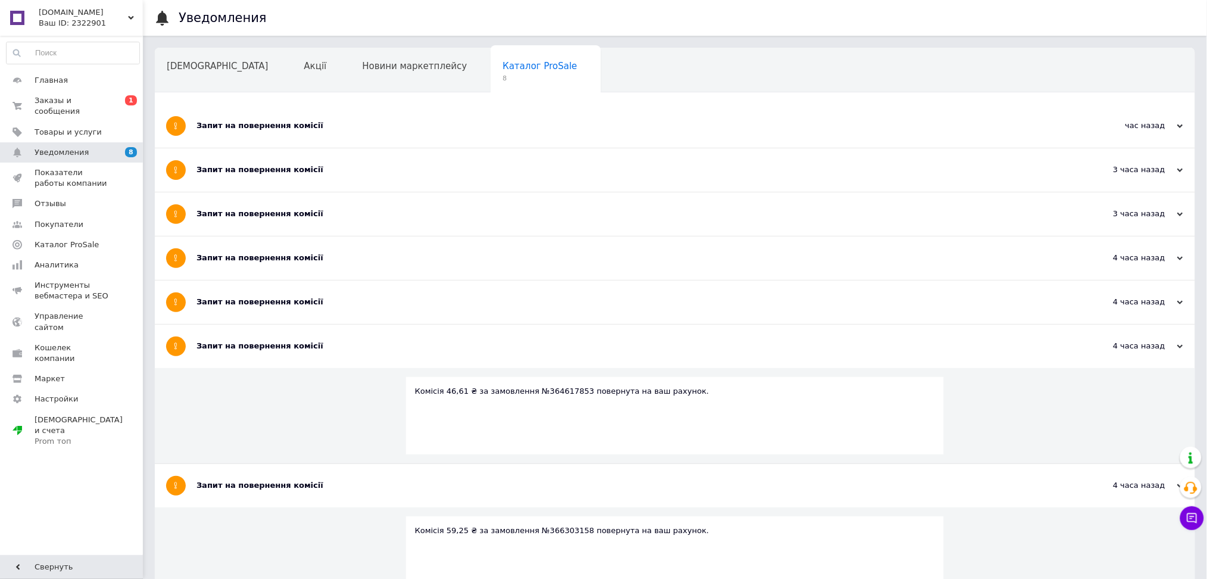
click at [534, 392] on div "Комісія 46,61 ₴ за замовлення №364617853 повернута на ваш рахунок." at bounding box center [675, 391] width 520 height 11
copy div "364617853"
click at [372, 289] on div "Запит на повернення комісії" at bounding box center [631, 301] width 868 height 43
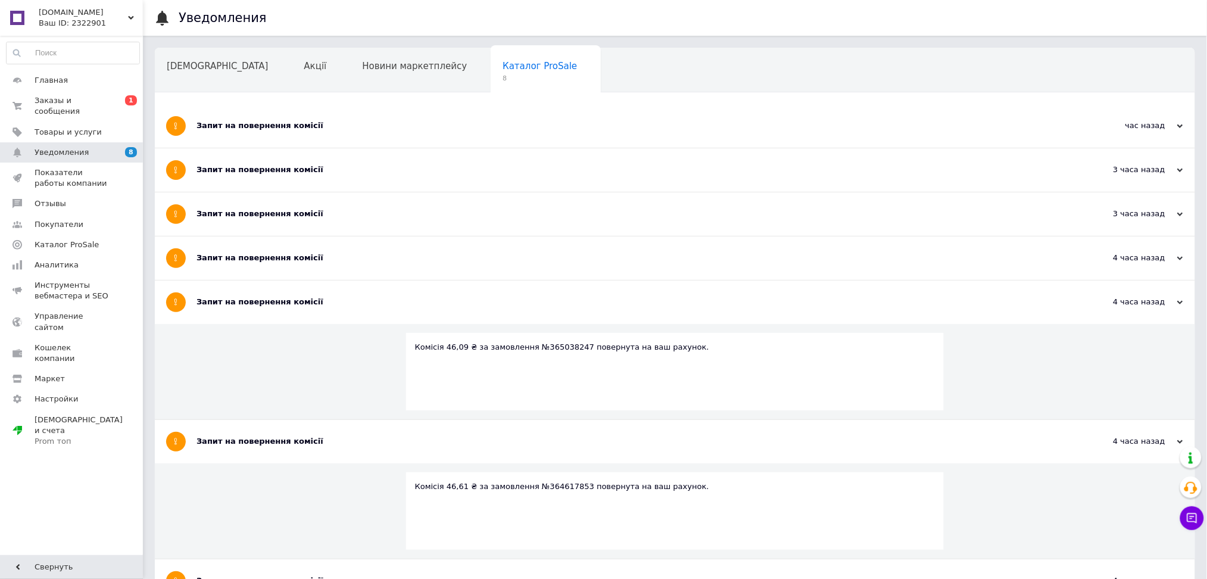
click at [545, 342] on div "Комісія 46,09 ₴ за замовлення №365038247 повернута на ваш рахунок." at bounding box center [675, 347] width 520 height 11
copy div "365038247"
click at [386, 257] on div "Запит на повернення комісії" at bounding box center [631, 258] width 868 height 11
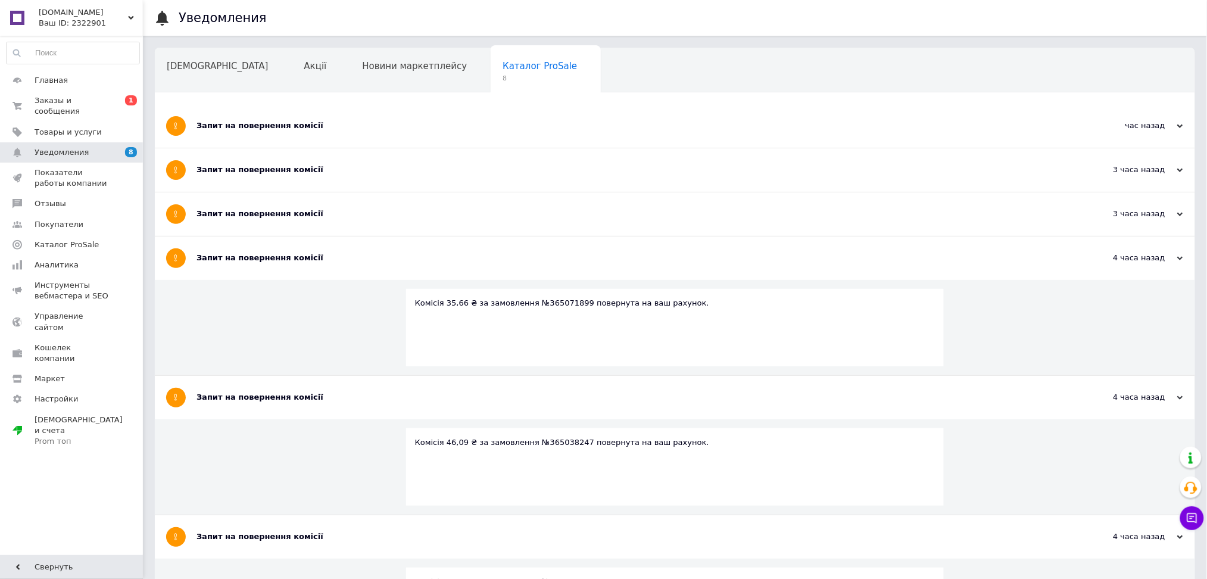
click at [536, 300] on div "Комісія 35,66 ₴ за замовлення №365071899 повернута на ваш рахунок." at bounding box center [675, 303] width 520 height 11
copy div "365071899"
click at [329, 217] on div "Запит на повернення комісії" at bounding box center [631, 213] width 868 height 11
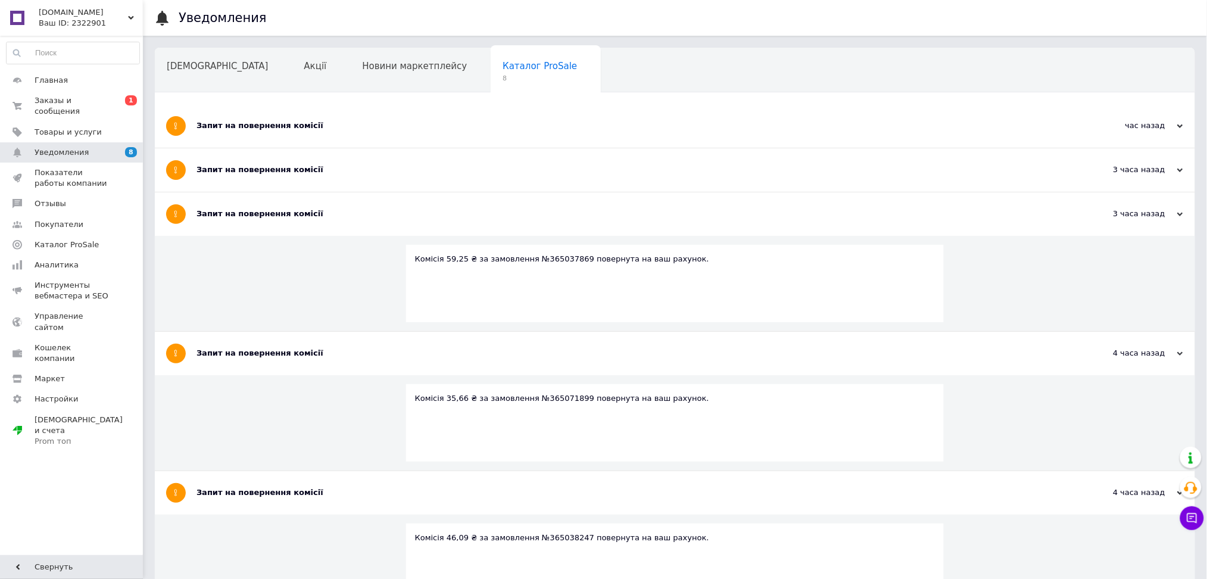
click at [547, 260] on div "Комісія 59,25 ₴ за замовлення №365037869 повернута на ваш рахунок." at bounding box center [675, 259] width 520 height 11
copy div "365037869"
click at [434, 177] on div "Запит на повернення комісії" at bounding box center [631, 169] width 868 height 43
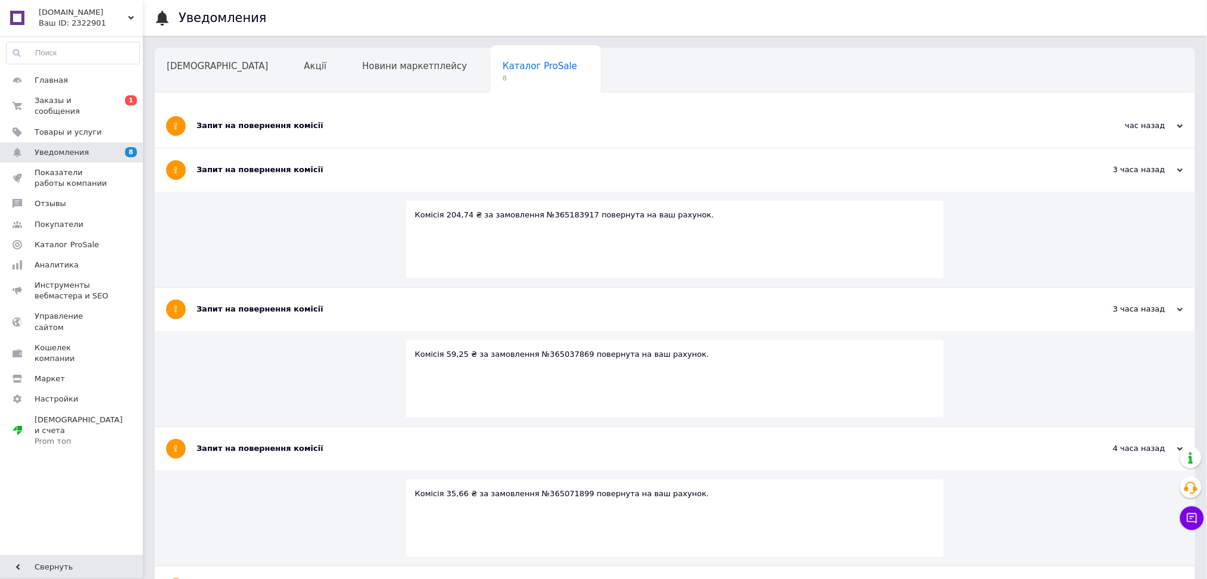
click at [553, 210] on div "Комісія 204,74 ₴ за замовлення №365183917 повернута на ваш рахунок." at bounding box center [675, 215] width 520 height 11
copy div "365183917"
click at [466, 128] on div "Запит на повернення комісії" at bounding box center [631, 125] width 868 height 11
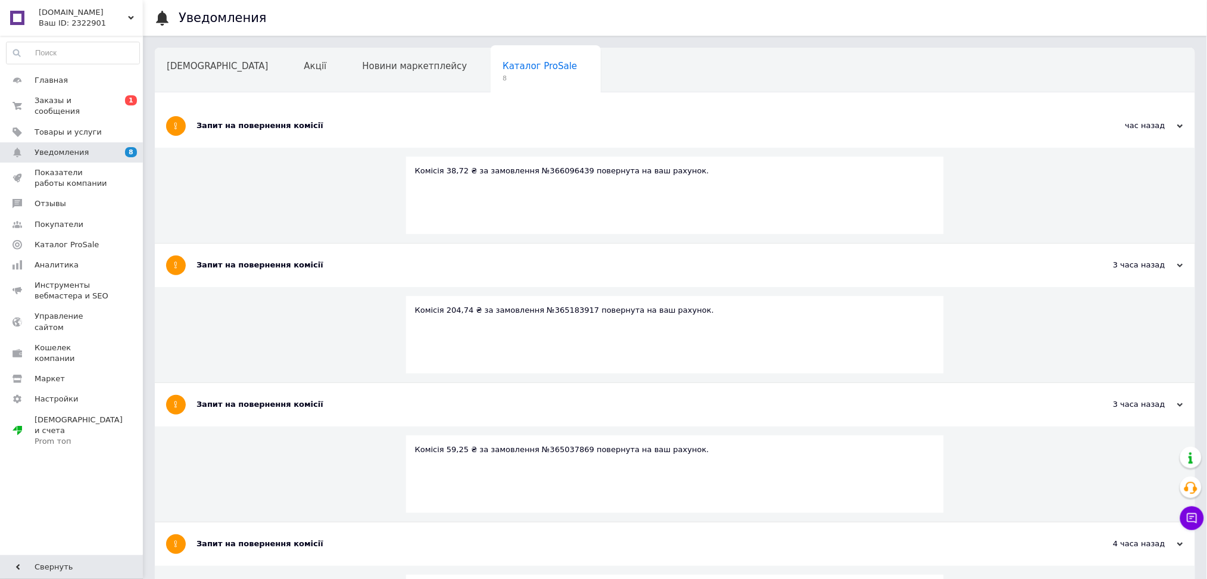
click at [538, 173] on div "Комісія 38,72 ₴ за замовлення №366096439 повернута на ваш рахунок." at bounding box center [675, 171] width 520 height 11
click at [77, 122] on link "Товары и услуги" at bounding box center [73, 132] width 146 height 20
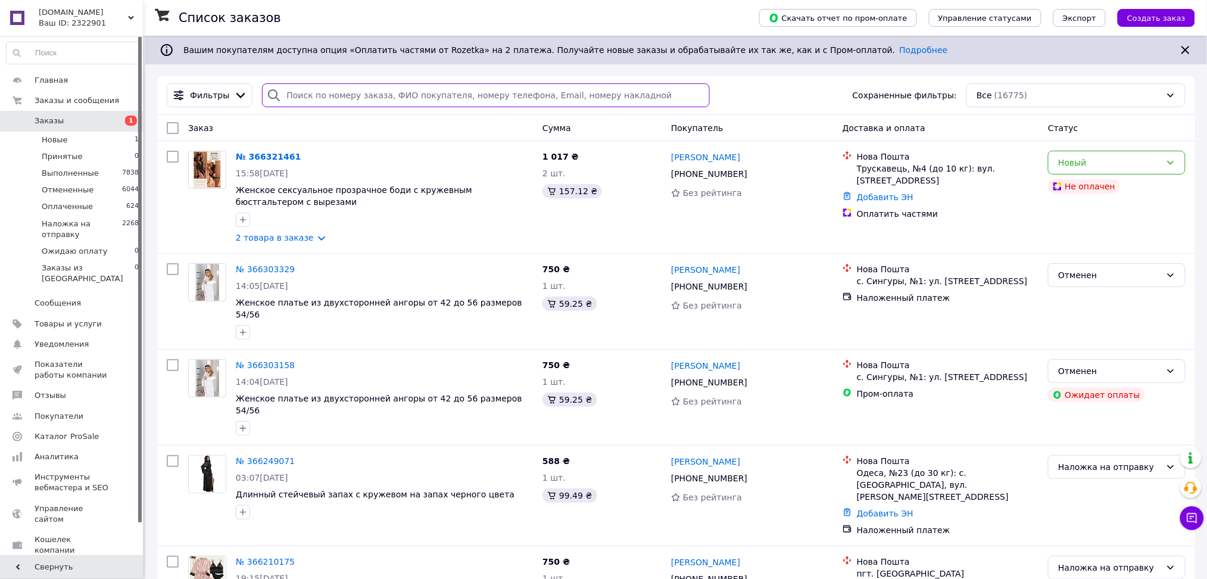
click at [325, 102] on input "search" at bounding box center [486, 95] width 448 height 24
paste input "366303329"
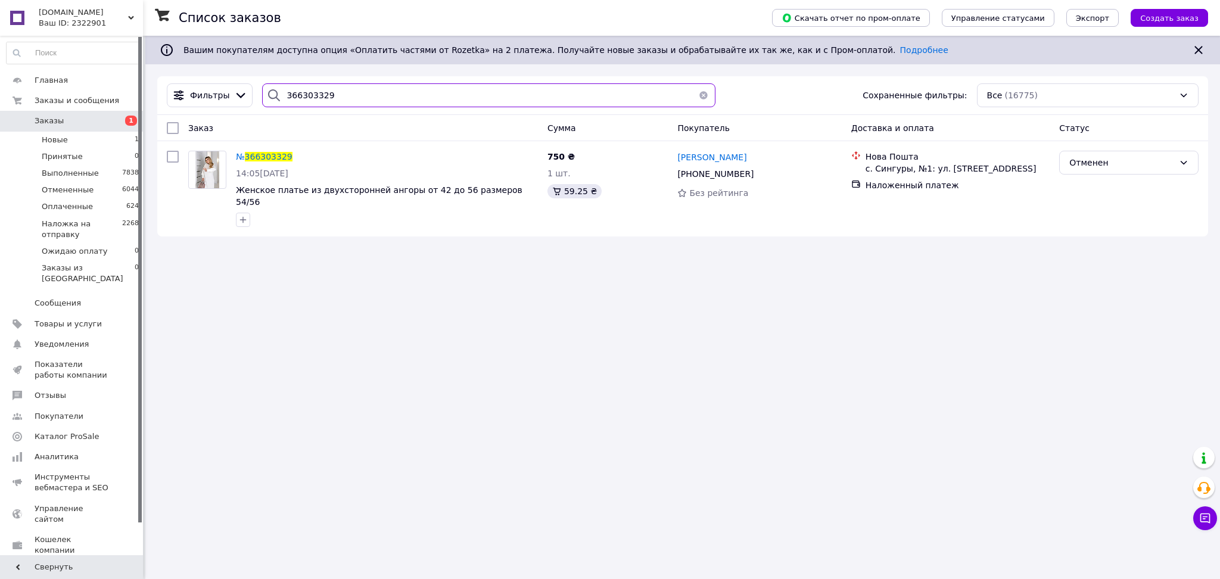
click at [305, 98] on input "366303329" at bounding box center [488, 95] width 453 height 24
paste input "158"
click at [288, 94] on input "366303158" at bounding box center [488, 95] width 453 height 24
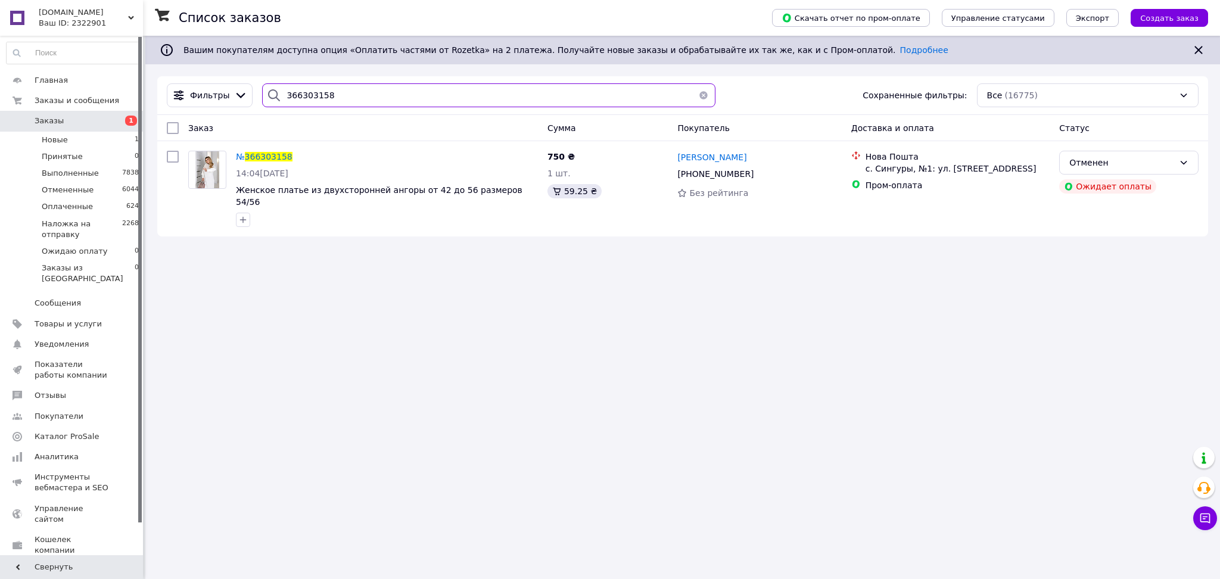
paste input "4617853"
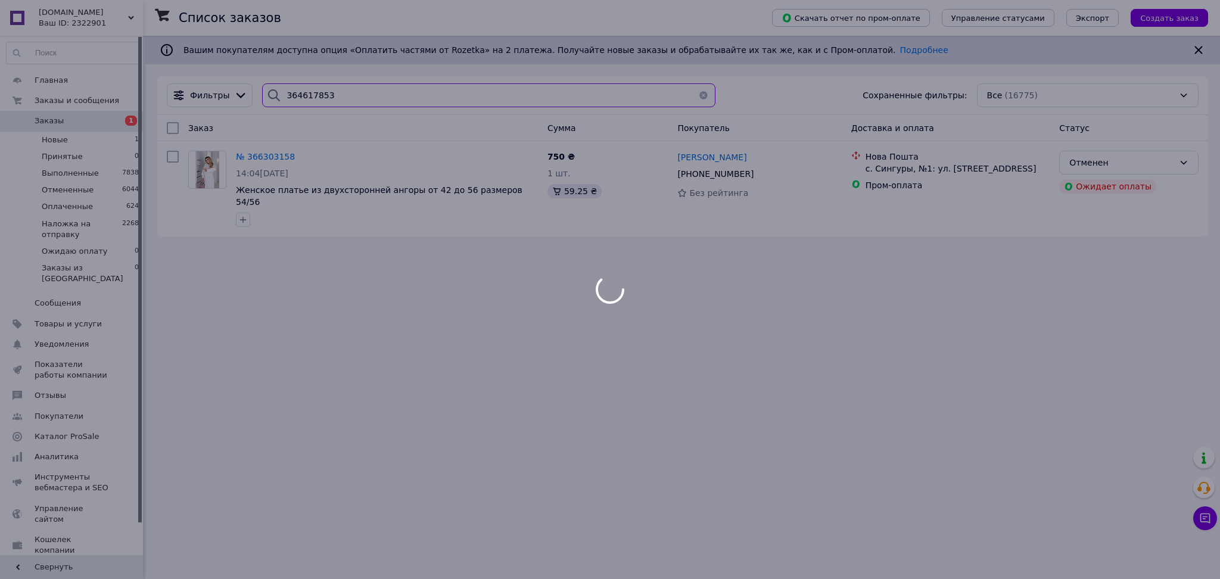
type input "364617853"
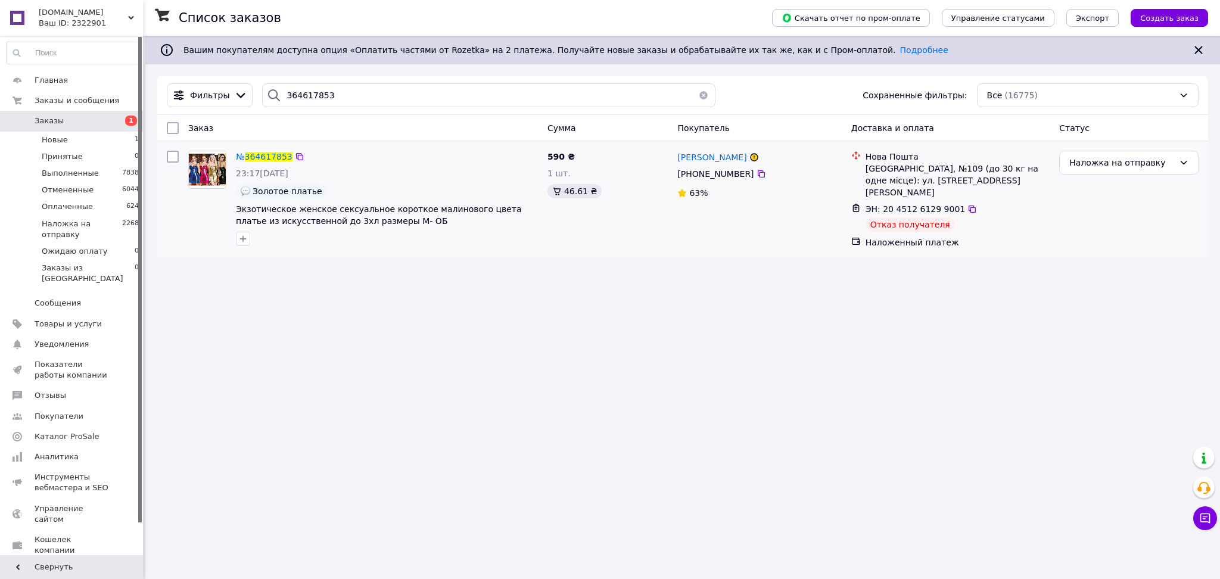
click at [274, 147] on div "№ 364617853 23:17[DATE] Золотое платье Экзотическое женское сексуальное коротко…" at bounding box center [386, 198] width 311 height 105
click at [273, 155] on span "364617853" at bounding box center [269, 157] width 48 height 10
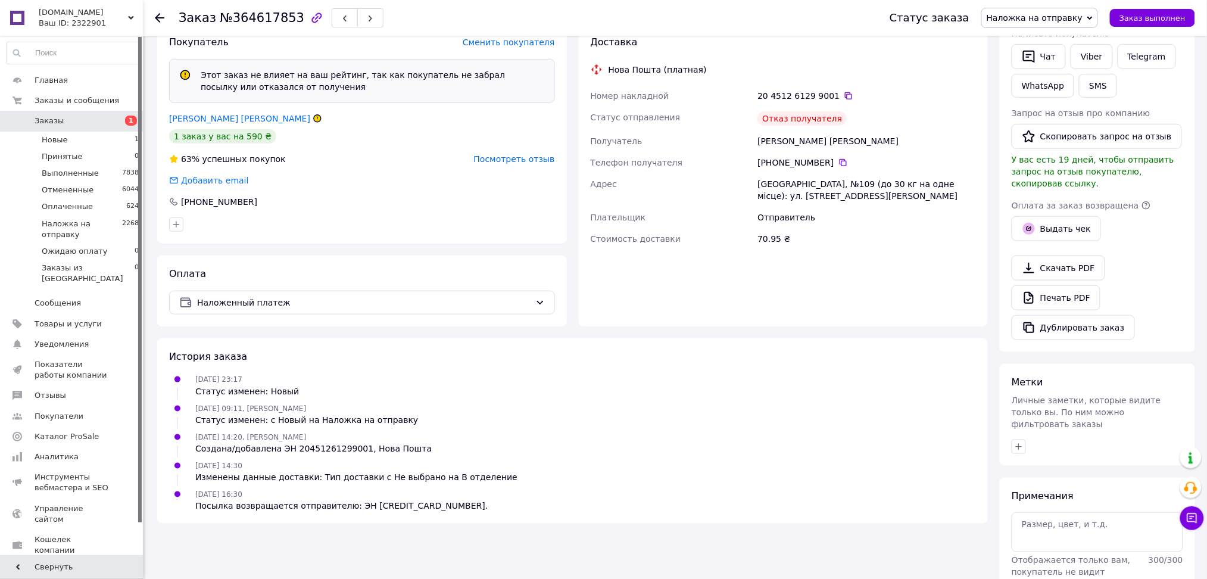
scroll to position [314, 0]
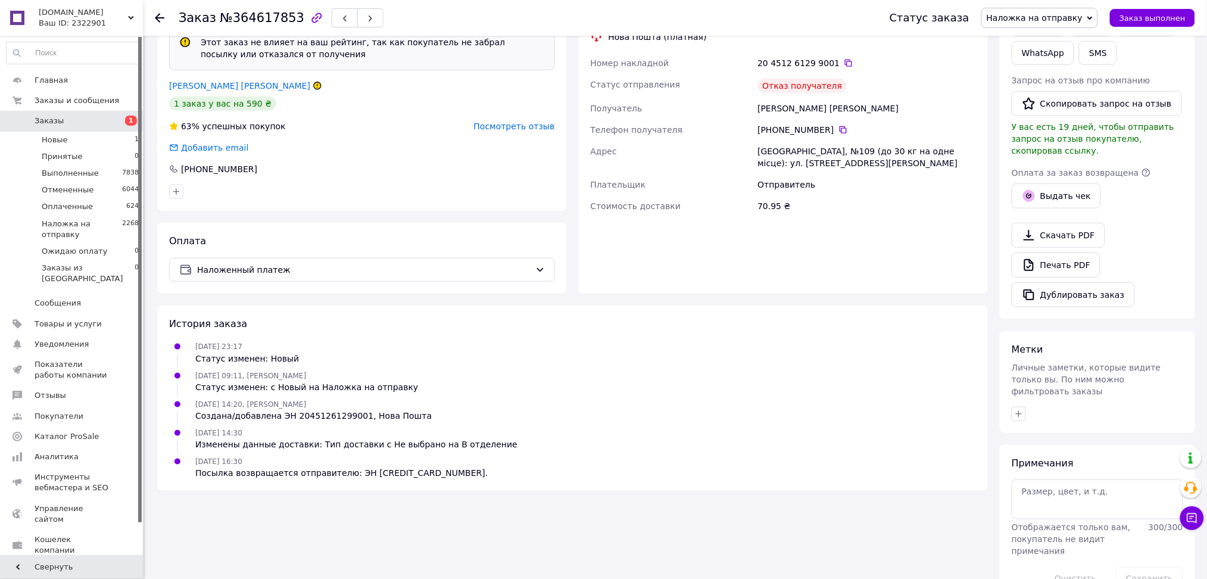
click at [73, 120] on span "Заказы" at bounding box center [73, 121] width 76 height 11
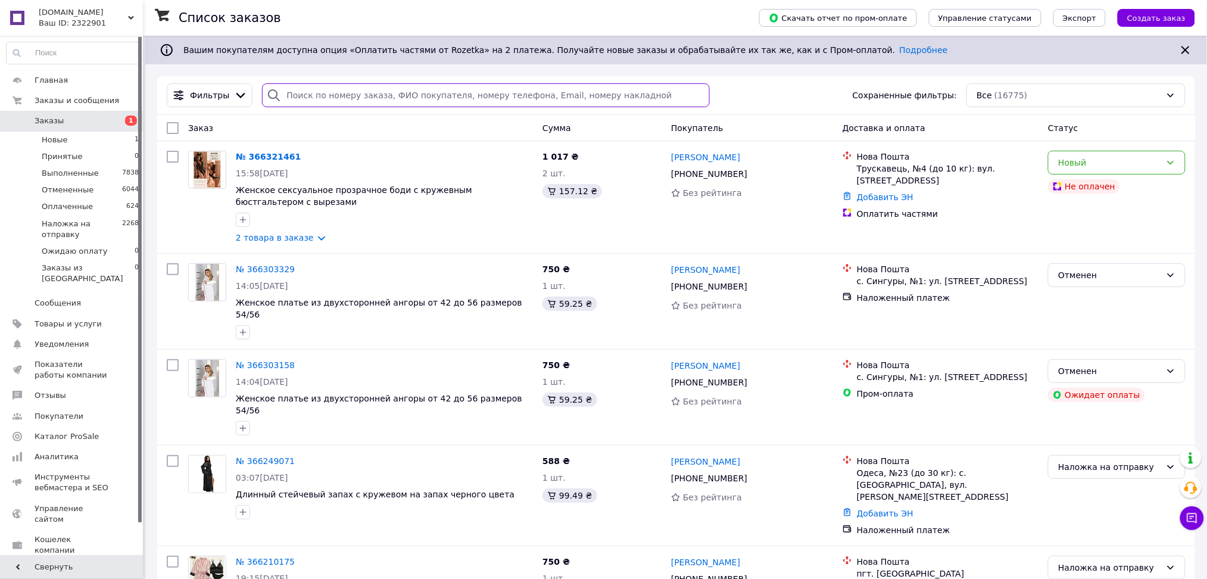
paste input "365071899"
click at [310, 92] on input "search" at bounding box center [486, 95] width 448 height 24
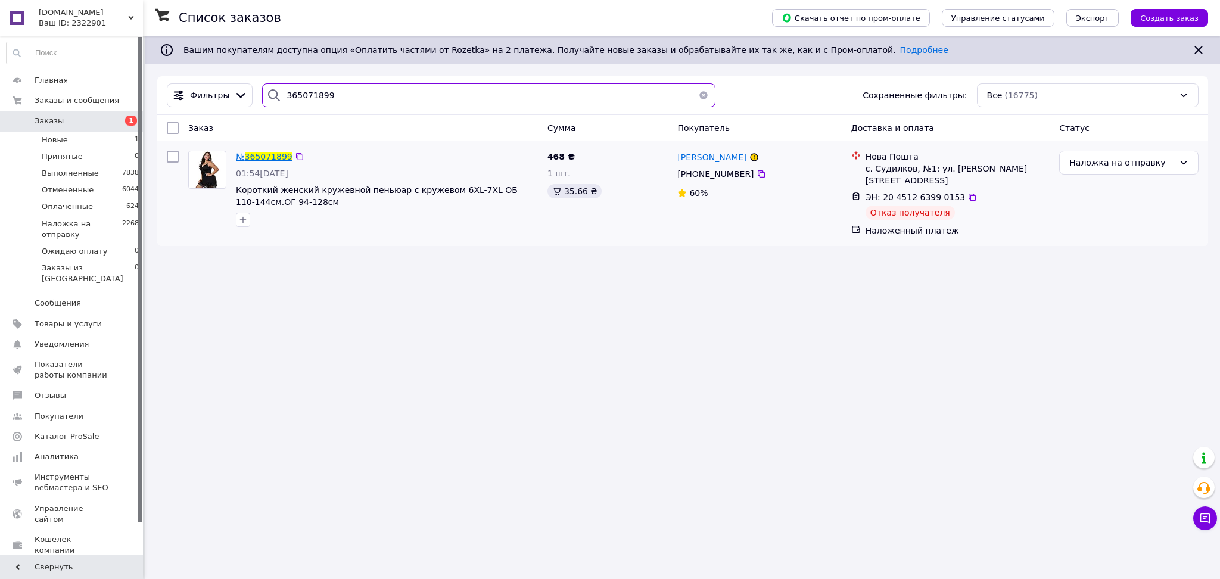
type input "365071899"
click at [266, 152] on span "365071899" at bounding box center [269, 157] width 48 height 10
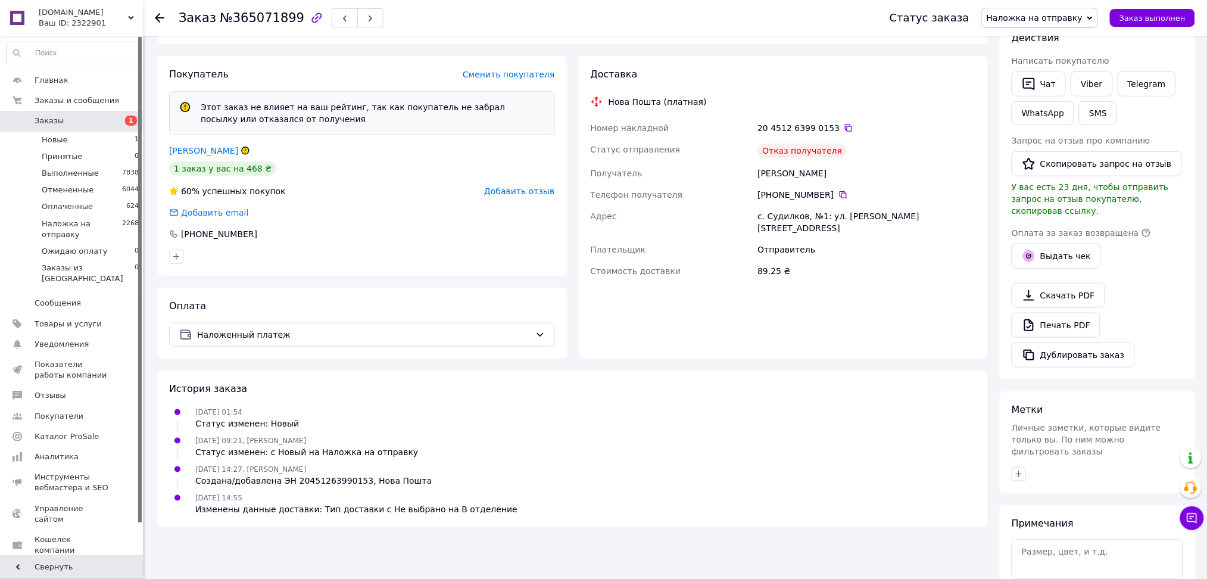
scroll to position [314, 0]
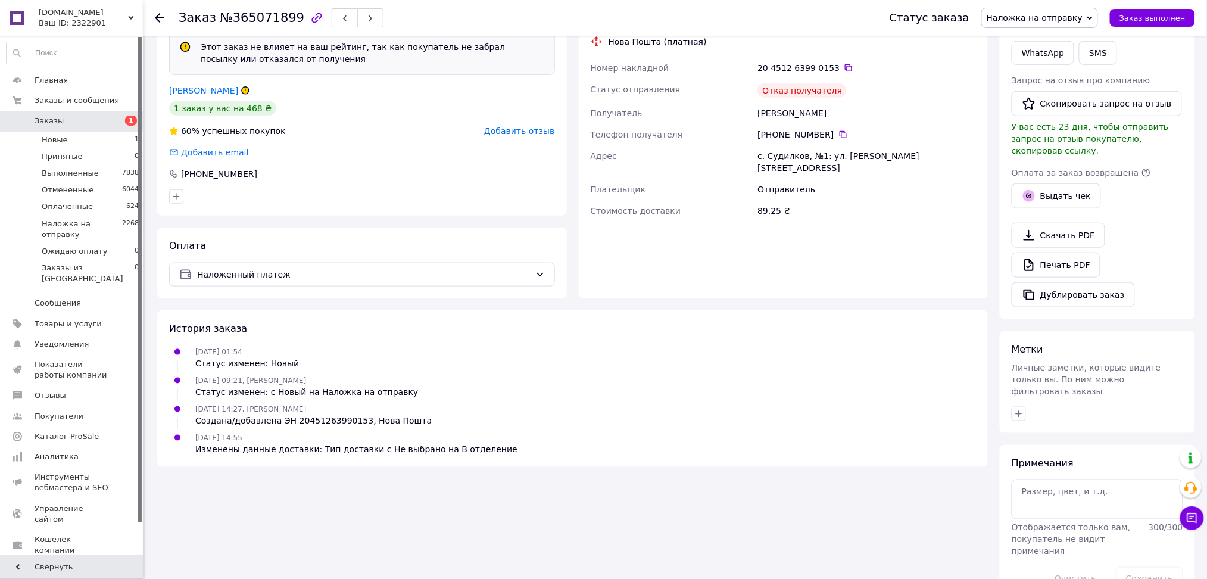
click at [65, 124] on span "Заказы" at bounding box center [73, 121] width 76 height 11
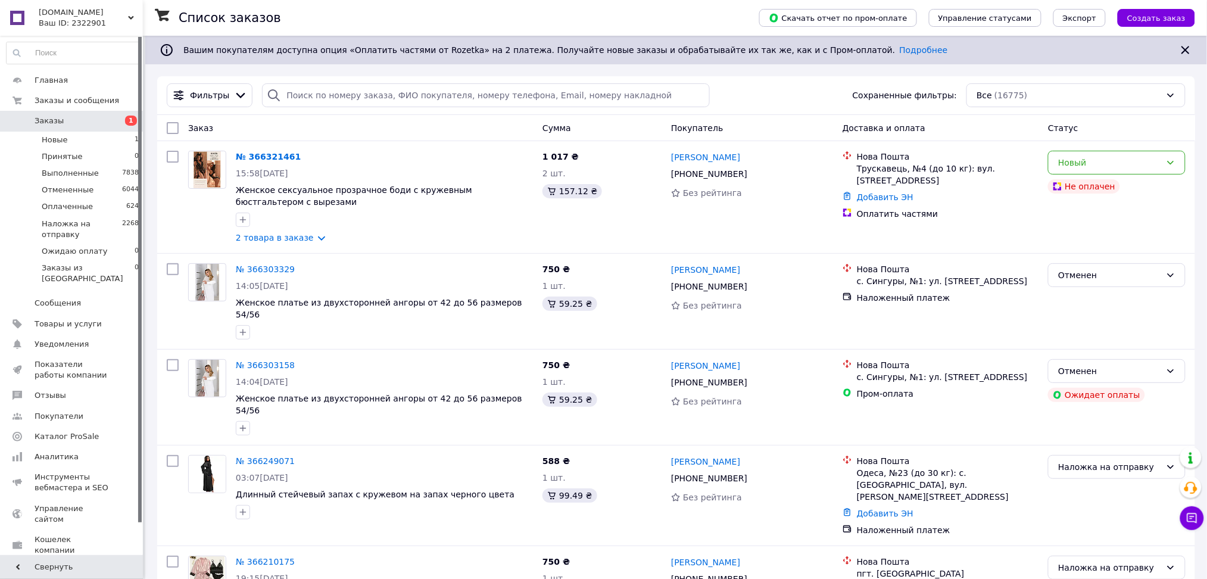
drag, startPoint x: 279, startPoint y: 92, endPoint x: 287, endPoint y: 99, distance: 10.5
click at [280, 94] on div at bounding box center [486, 95] width 448 height 24
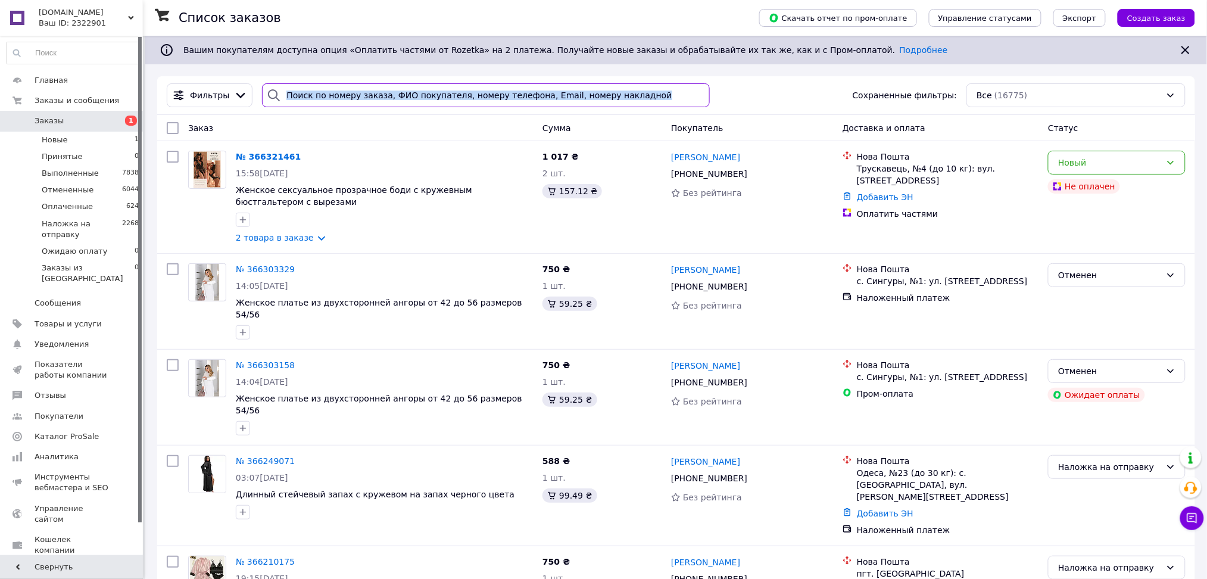
click at [288, 99] on input "search" at bounding box center [486, 95] width 448 height 24
paste input "365037869"
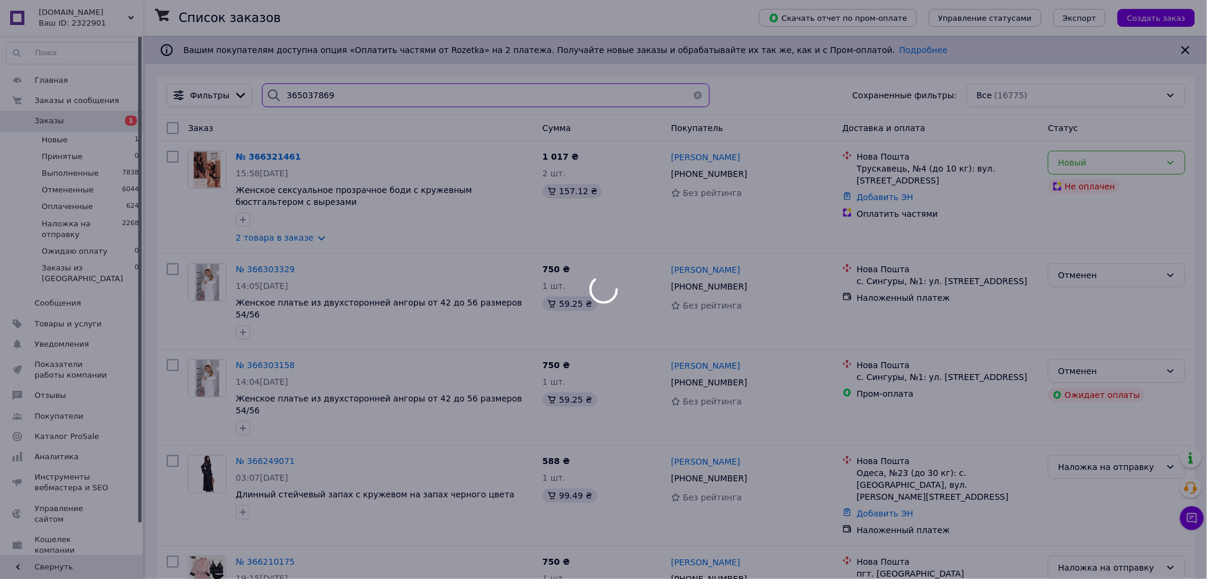
type input "365037869"
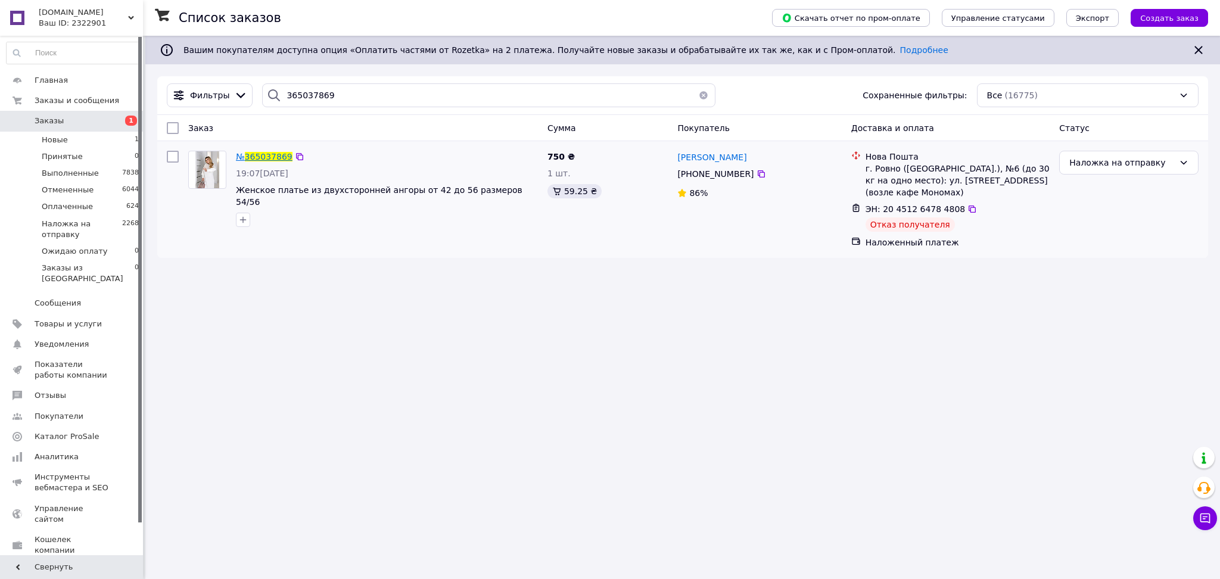
click at [273, 155] on span "365037869" at bounding box center [269, 157] width 48 height 10
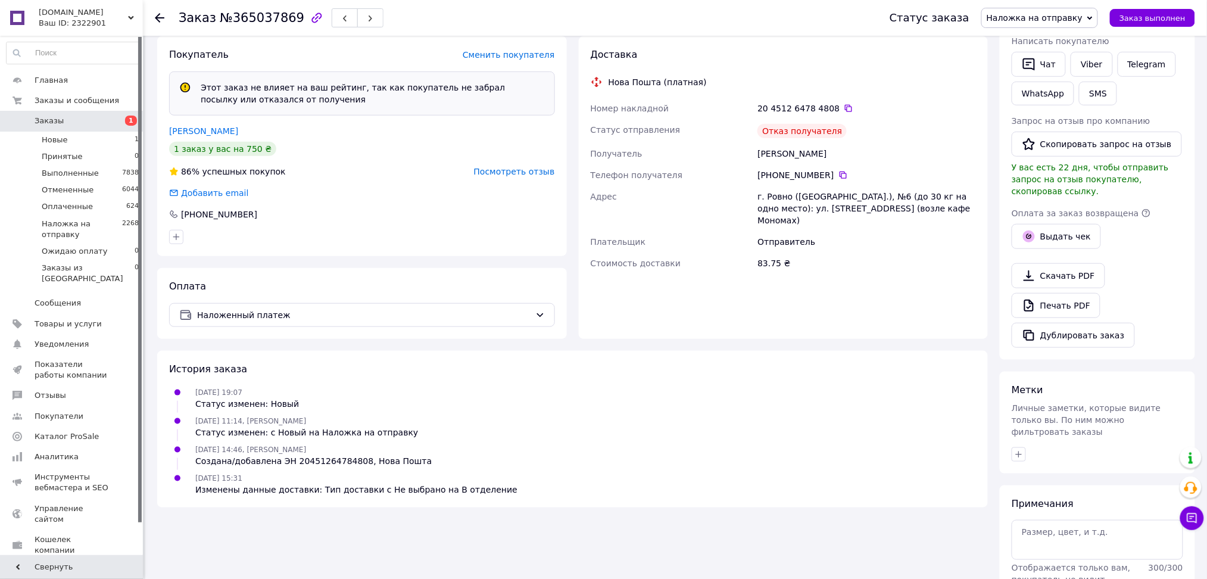
scroll to position [314, 0]
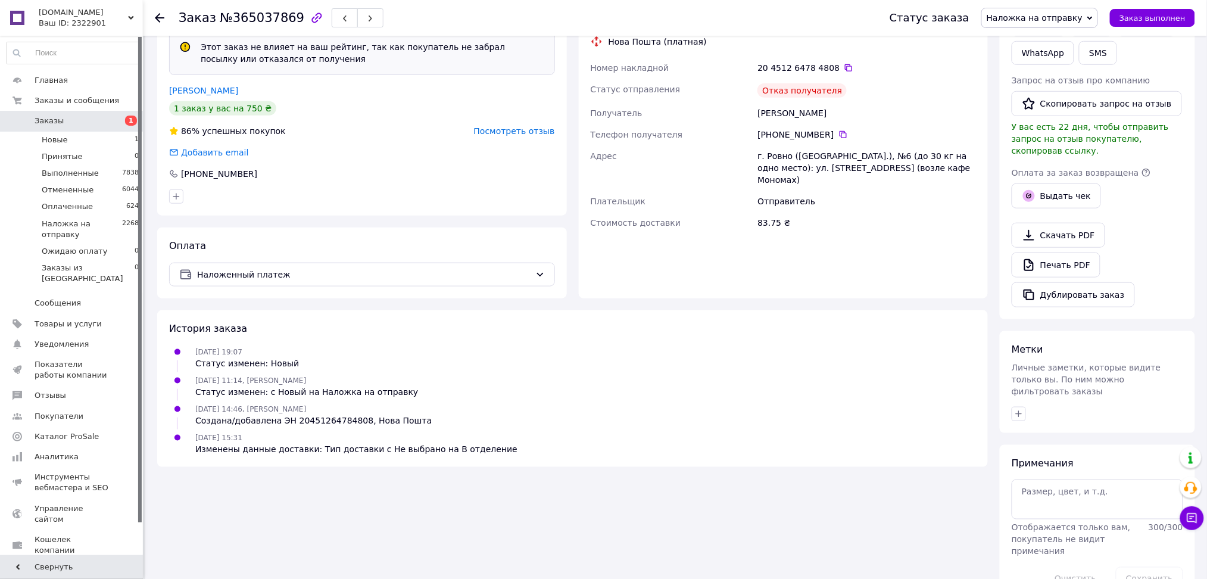
click at [44, 127] on link "Заказы 1" at bounding box center [73, 121] width 146 height 20
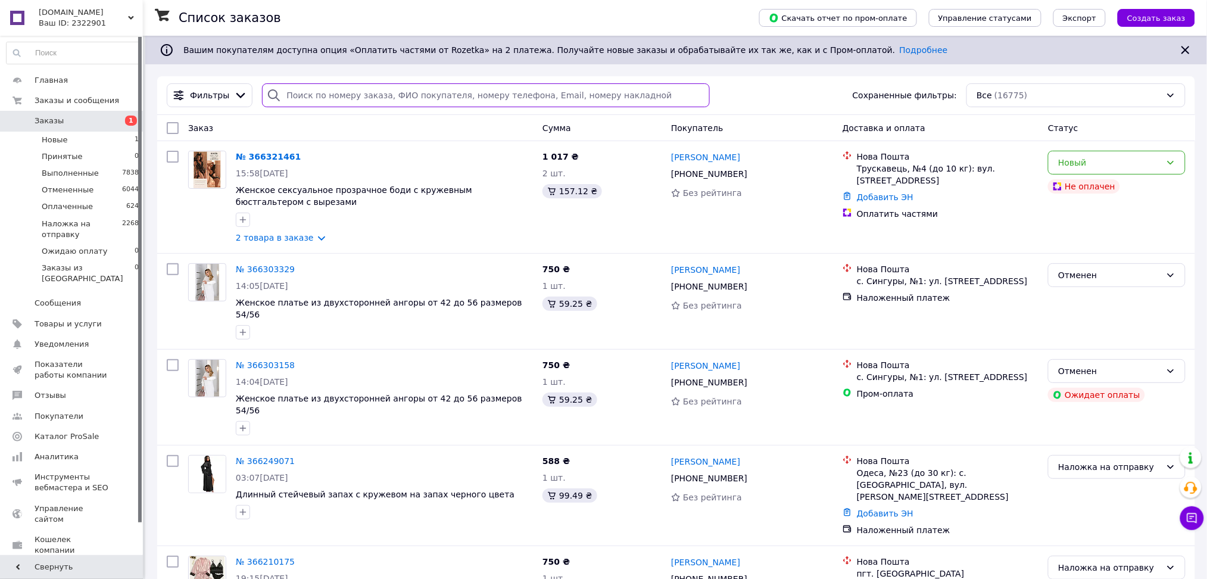
click at [292, 105] on input "search" at bounding box center [486, 95] width 448 height 24
paste input "365183917"
type input "365183917"
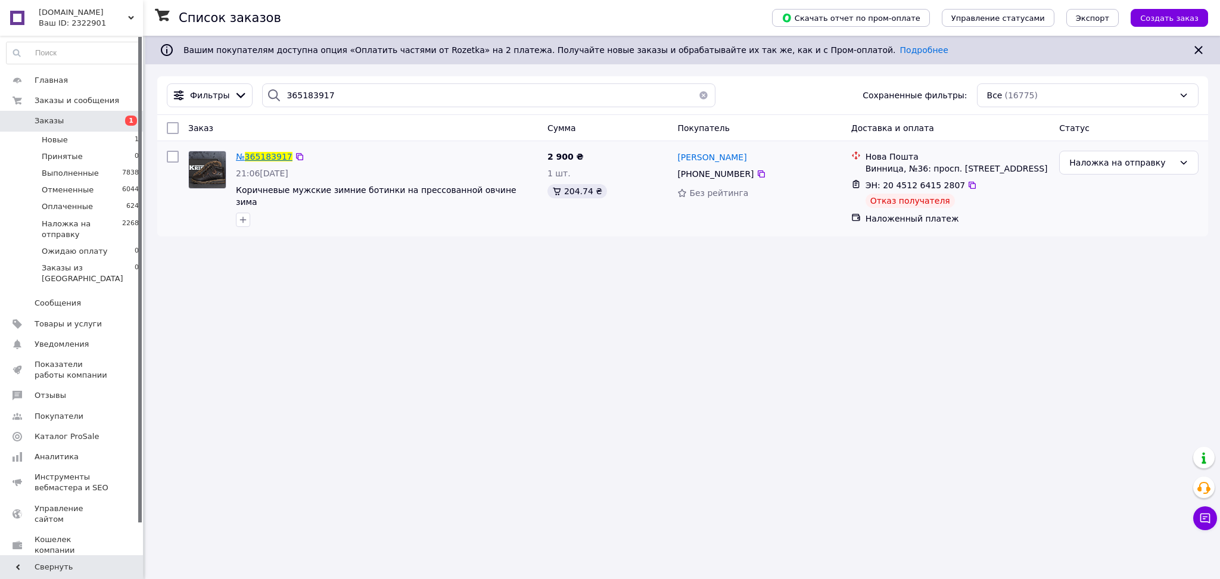
click at [286, 152] on span "365183917" at bounding box center [269, 157] width 48 height 10
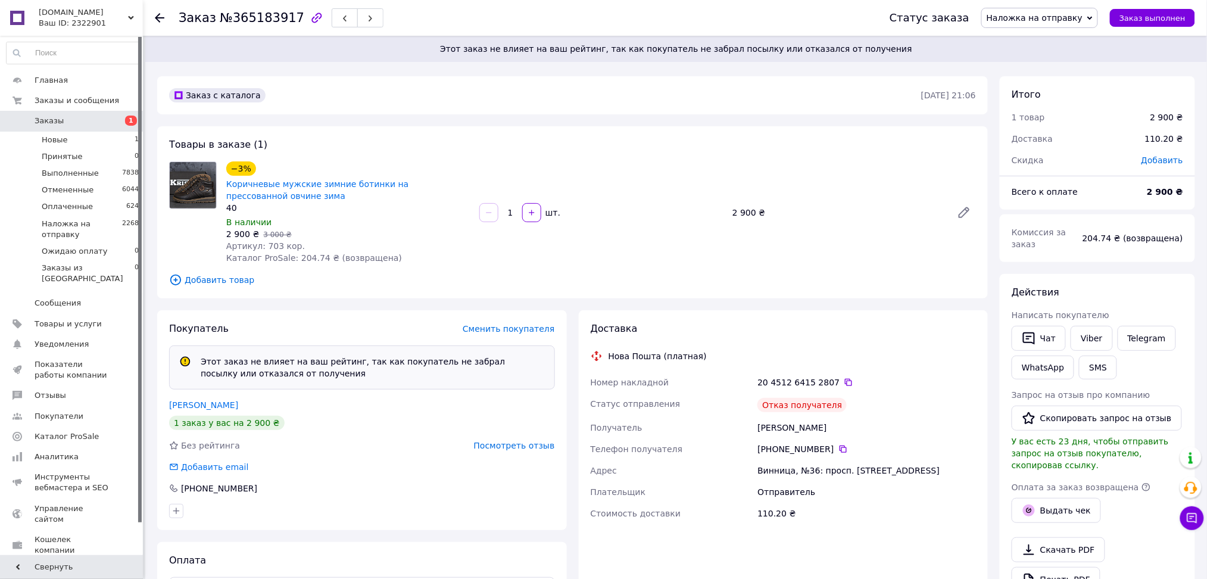
click at [81, 120] on span "Заказы" at bounding box center [73, 121] width 76 height 11
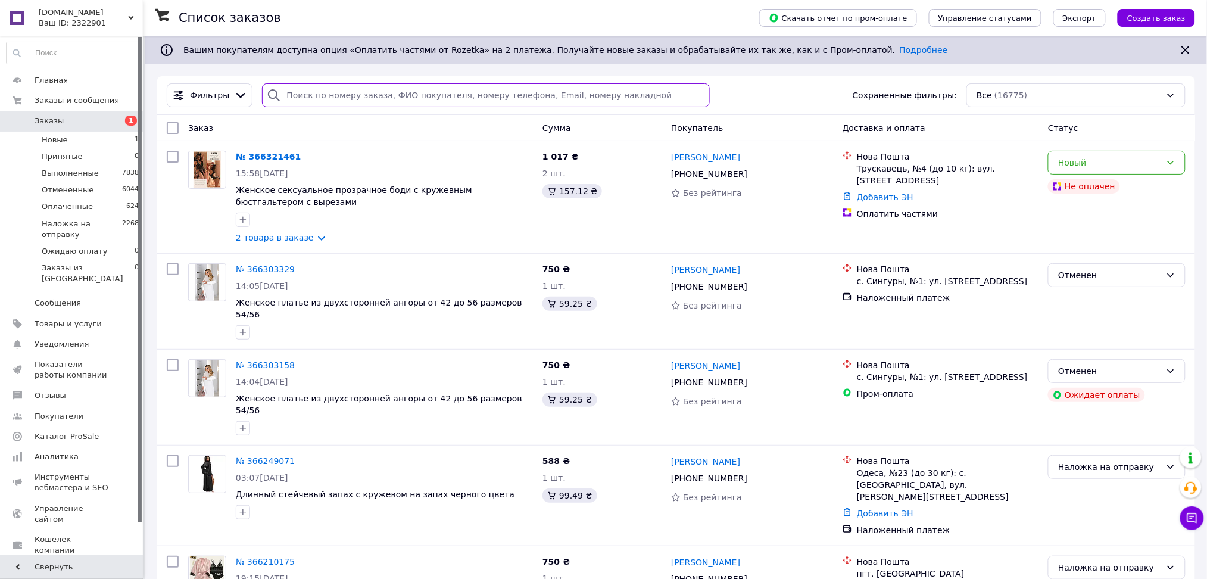
click at [296, 86] on input "search" at bounding box center [486, 95] width 448 height 24
paste input "366096439"
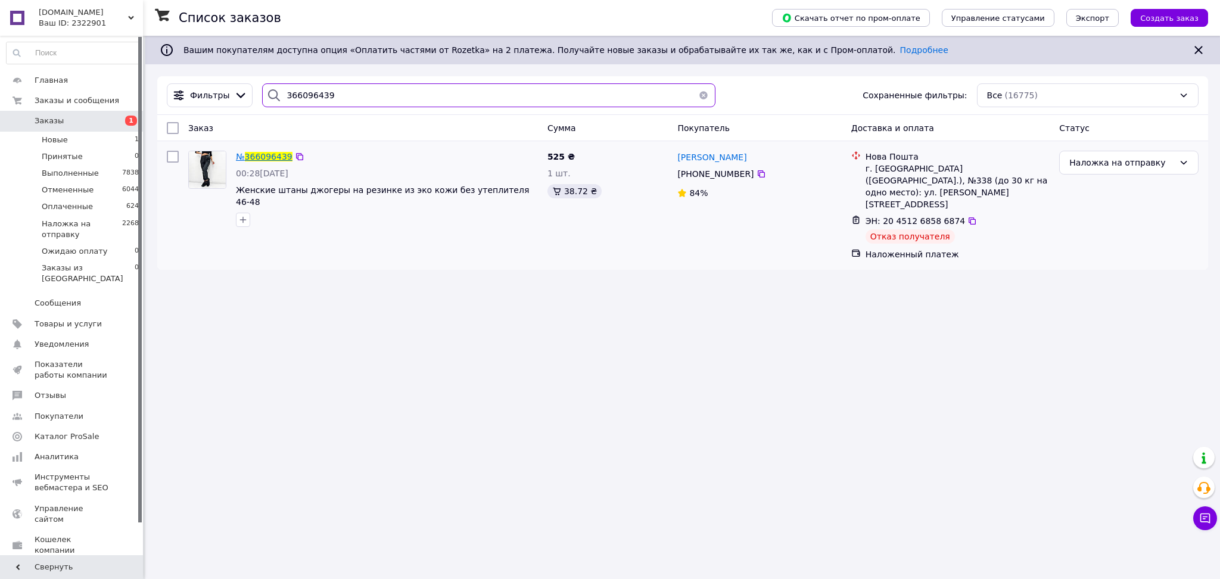
type input "366096439"
click at [273, 154] on span "366096439" at bounding box center [269, 157] width 48 height 10
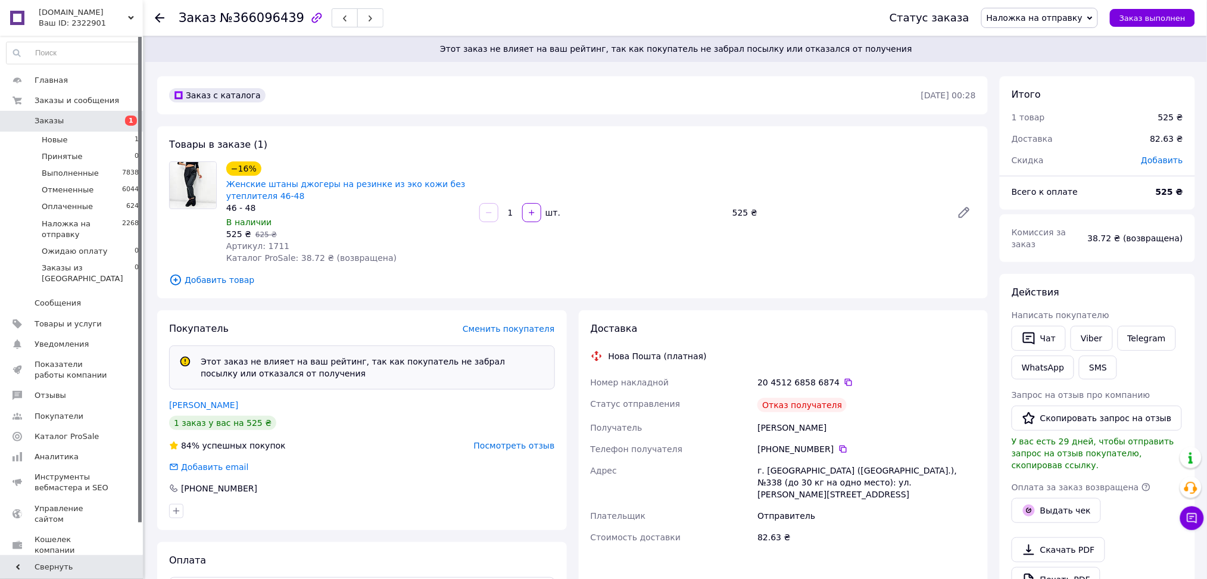
scroll to position [314, 0]
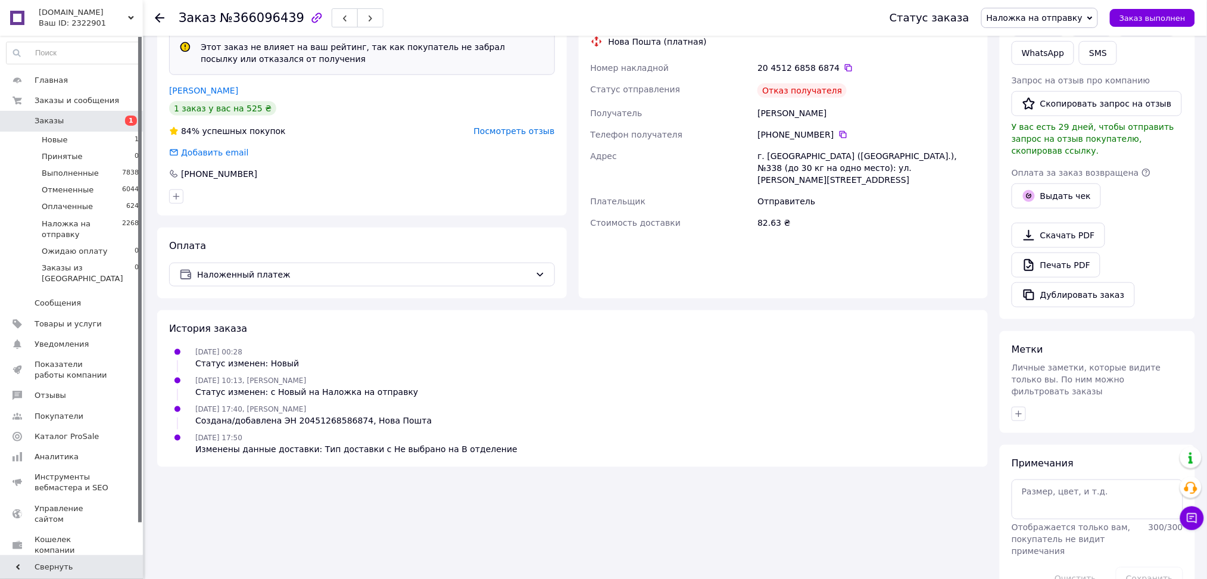
click at [83, 123] on span "Заказы" at bounding box center [73, 121] width 76 height 11
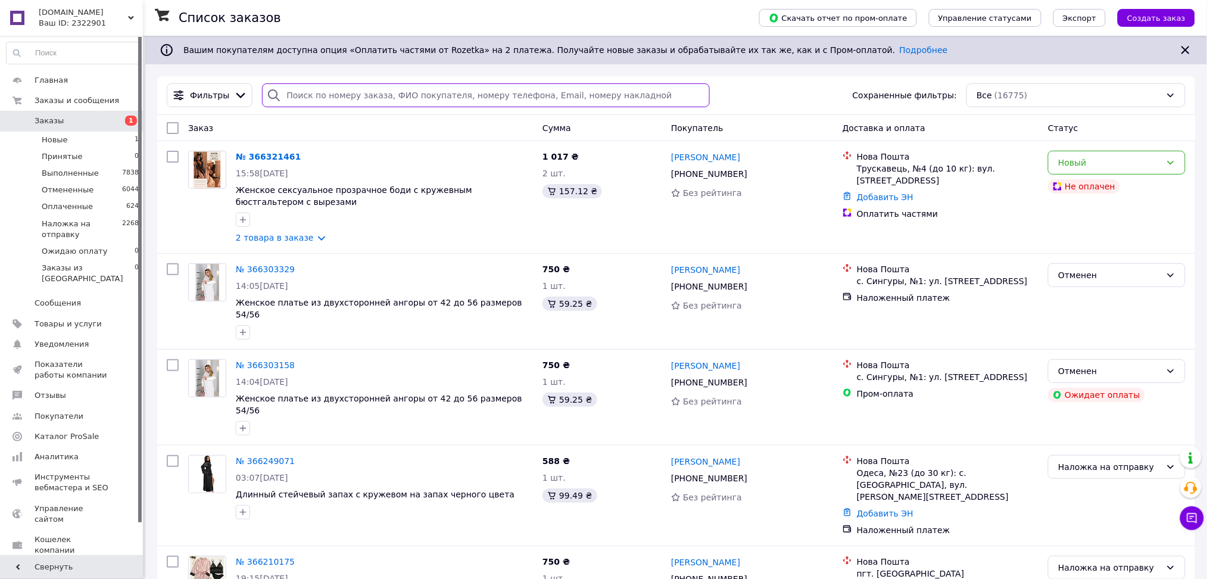
click at [316, 89] on input "search" at bounding box center [486, 95] width 448 height 24
paste input "364800878"
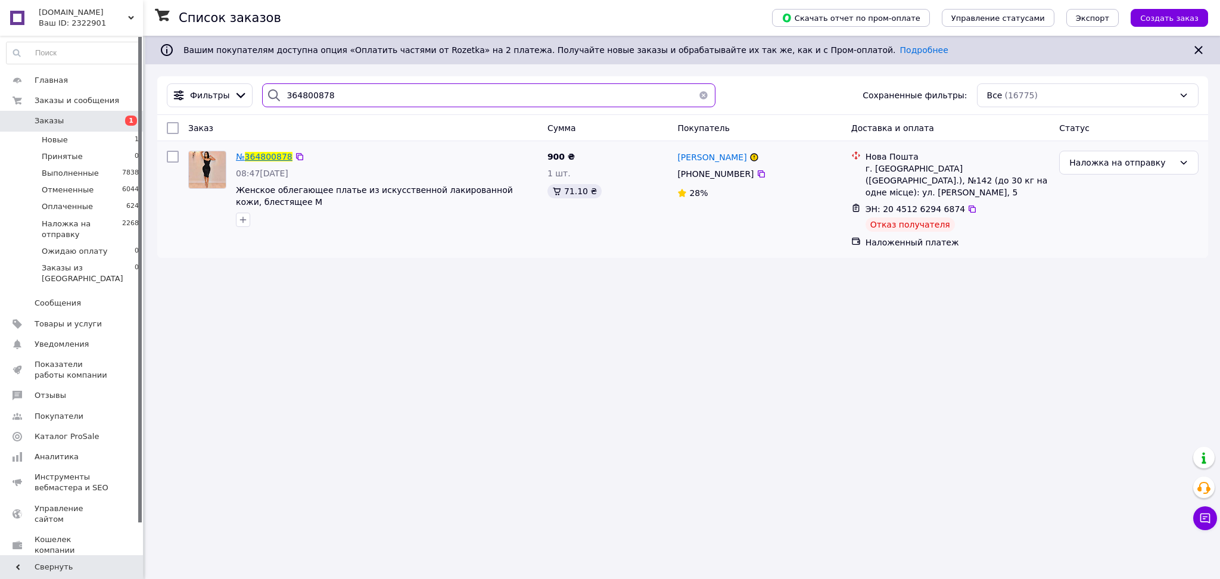
type input "364800878"
click at [260, 157] on span "364800878" at bounding box center [269, 157] width 48 height 10
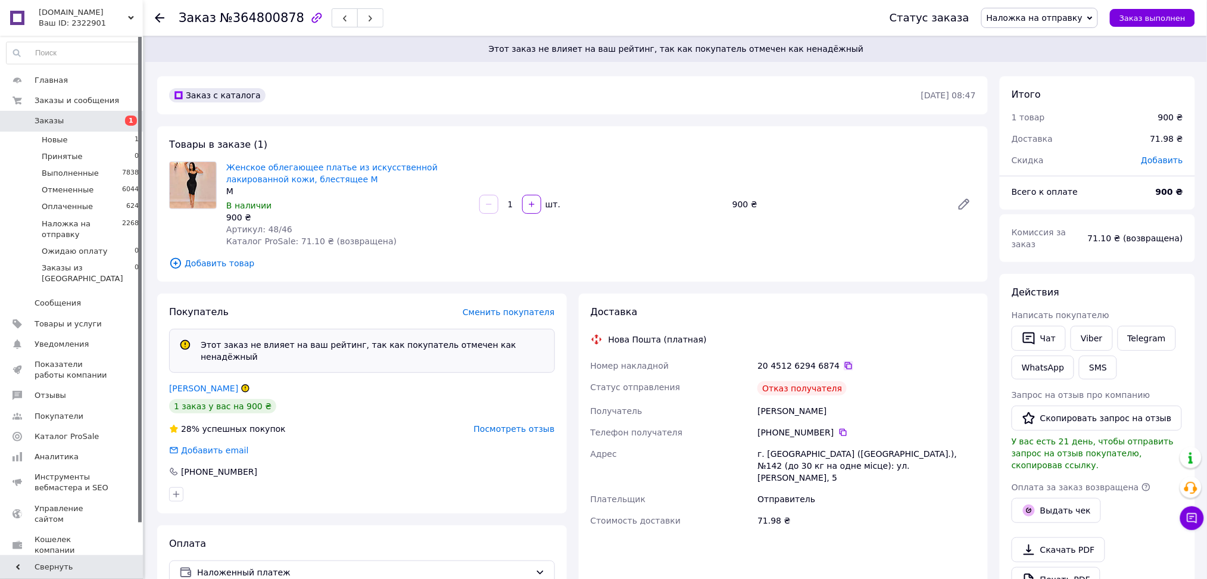
click at [844, 365] on icon at bounding box center [849, 366] width 10 height 10
click at [838, 436] on icon at bounding box center [843, 433] width 10 height 10
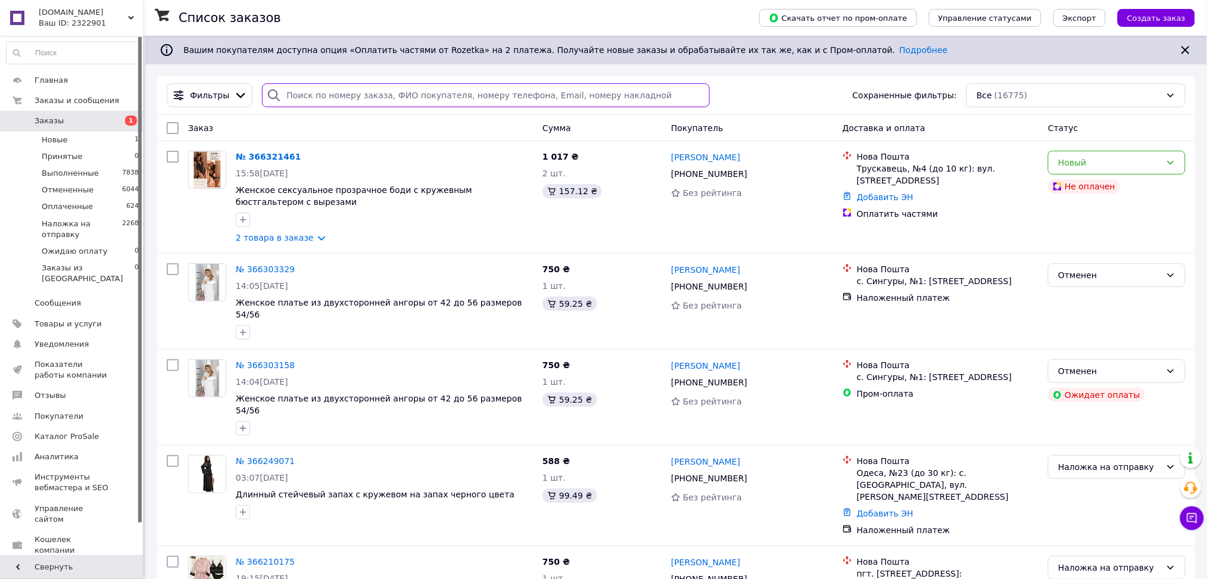
click at [328, 89] on input "search" at bounding box center [486, 95] width 448 height 24
paste input "[PHONE_NUMBER]"
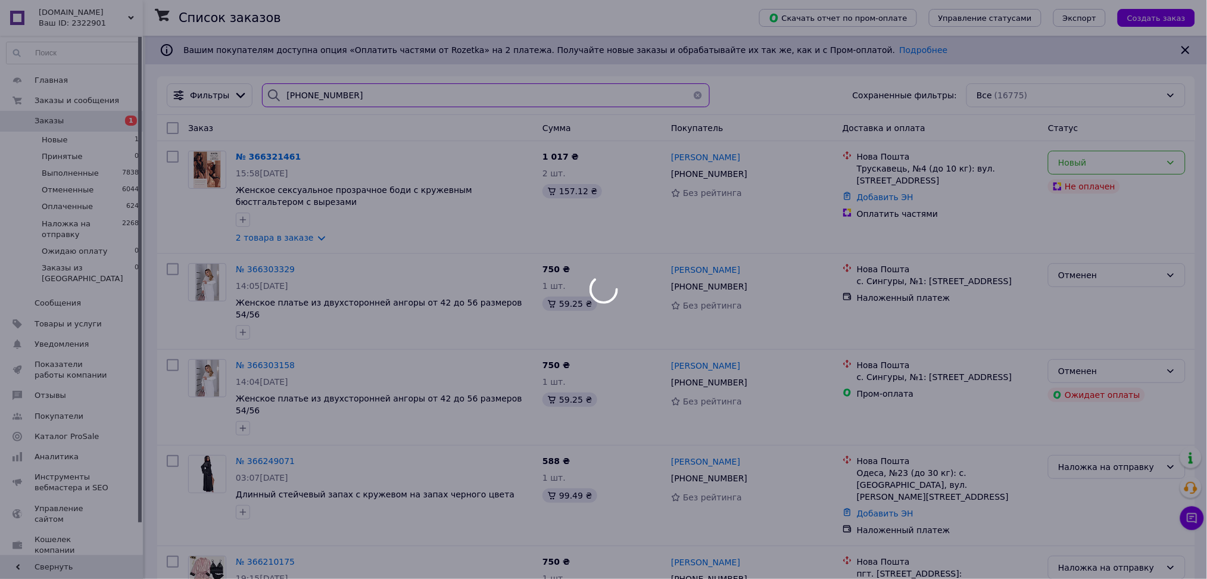
type input "[PHONE_NUMBER]"
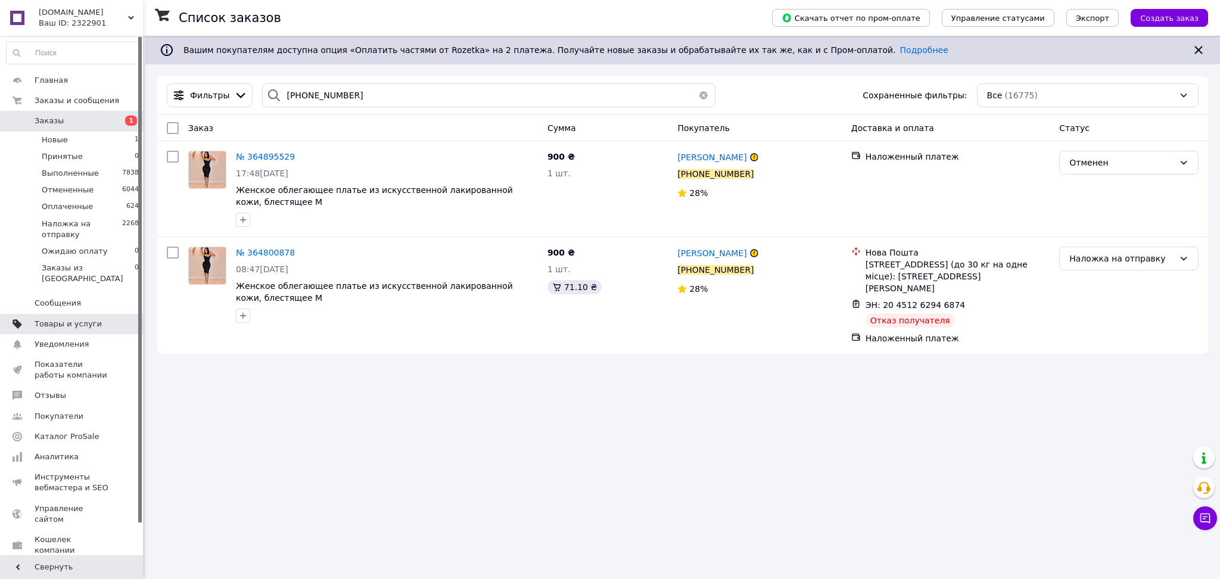
click at [98, 319] on span "Товары и услуги" at bounding box center [73, 324] width 76 height 11
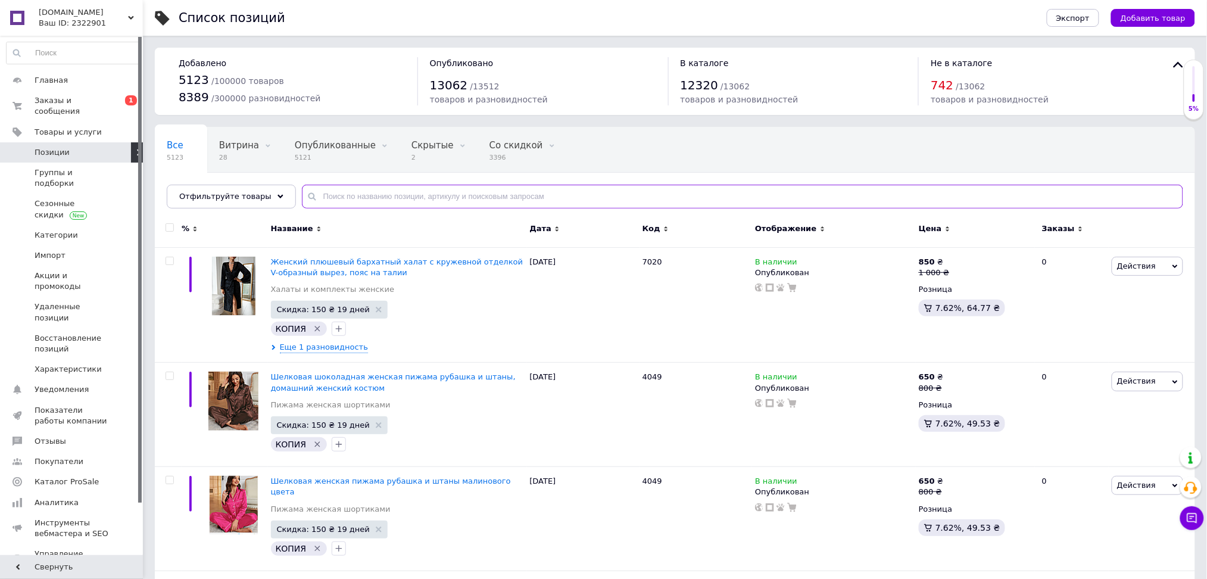
click at [366, 196] on input "text" at bounding box center [742, 197] width 881 height 24
paste input "4039г"
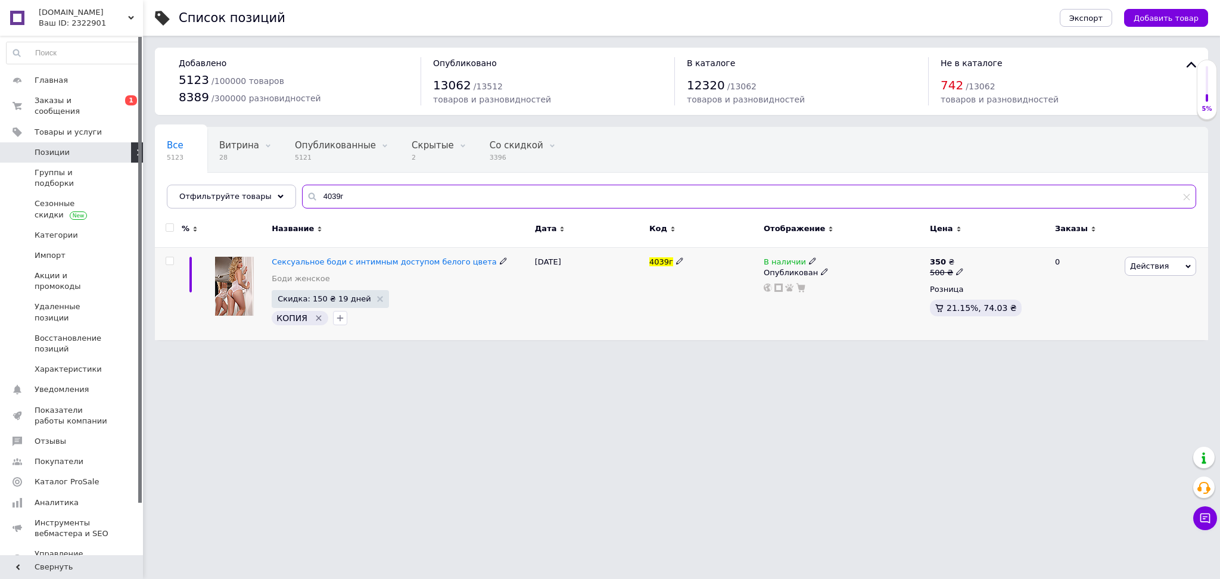
type input "4039г"
click at [784, 263] on span "В наличии" at bounding box center [784, 263] width 42 height 13
click at [838, 275] on li "Нет в наличии" at bounding box center [878, 270] width 113 height 17
click at [656, 352] on html "[DOMAIN_NAME] Ваш ID: 2322901 Сайт [DOMAIN_NAME] Кабинет покупателя Проверить с…" at bounding box center [610, 176] width 1220 height 352
click at [97, 18] on div "Ваш ID: 2322901" at bounding box center [91, 23] width 104 height 11
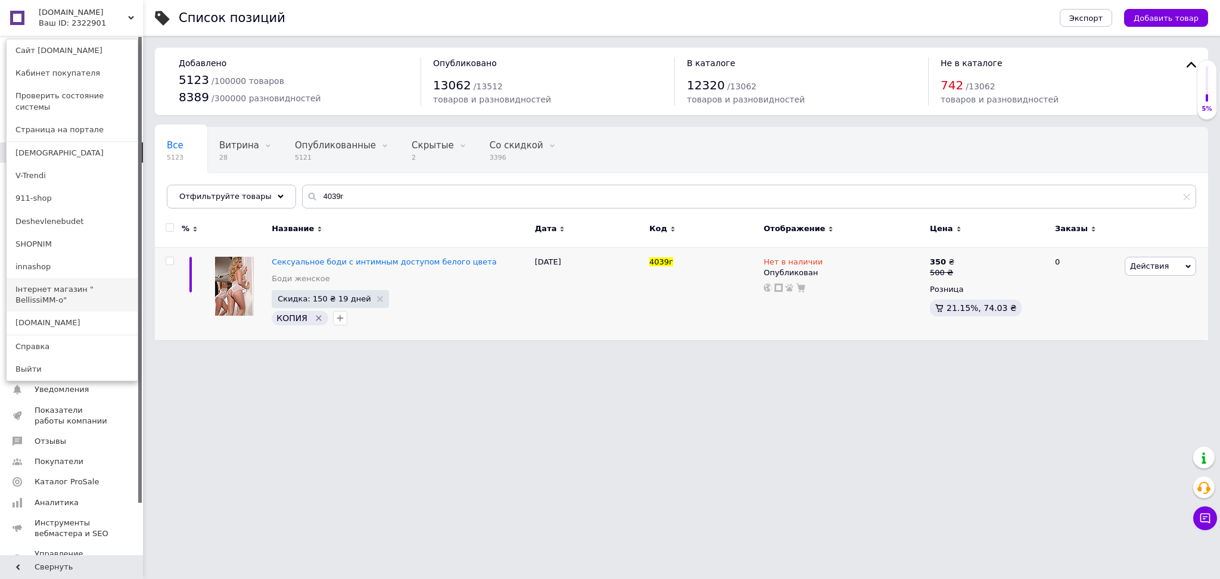
click at [89, 282] on link "Інтернет магазин " BellissiMM-o"" at bounding box center [72, 294] width 131 height 33
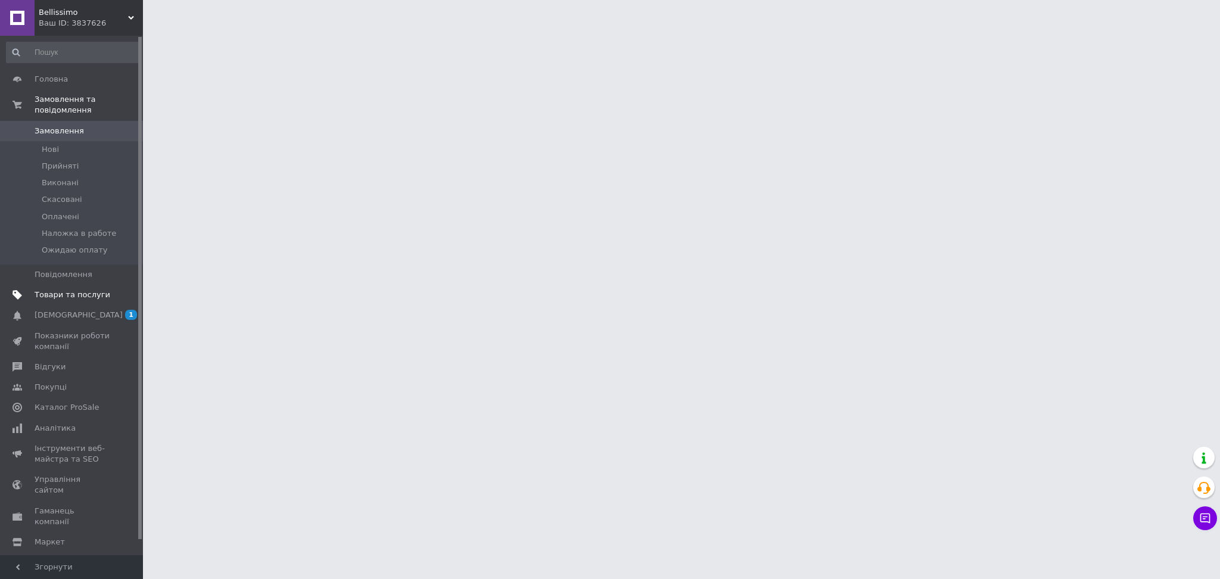
click at [44, 289] on span "Товари та послуги" at bounding box center [73, 294] width 76 height 11
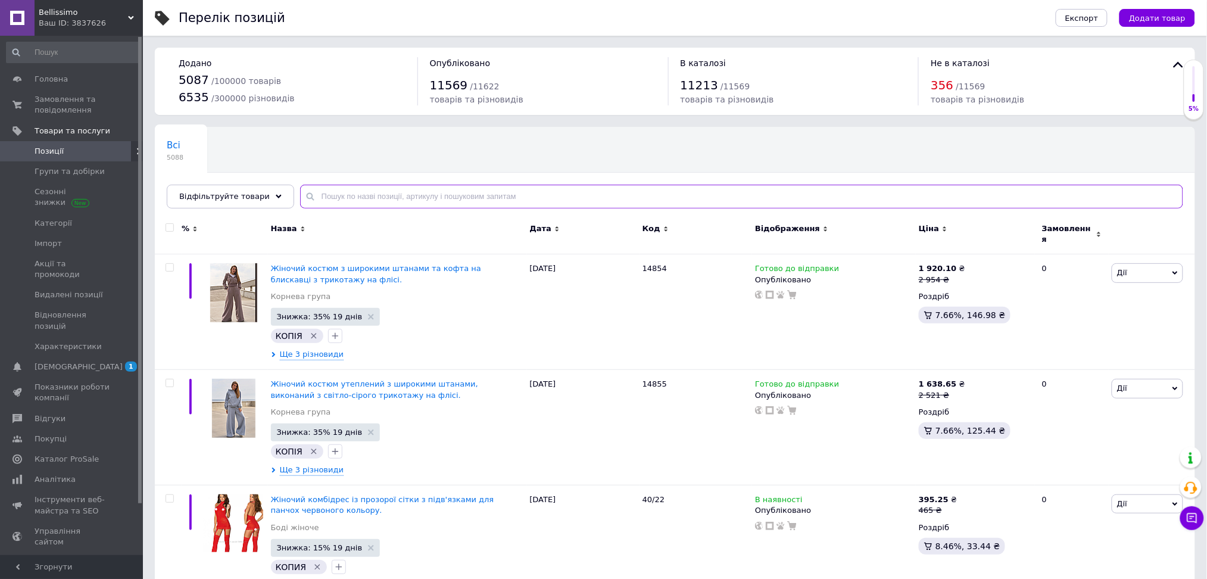
click at [354, 199] on input "text" at bounding box center [741, 197] width 883 height 24
paste input "4039г"
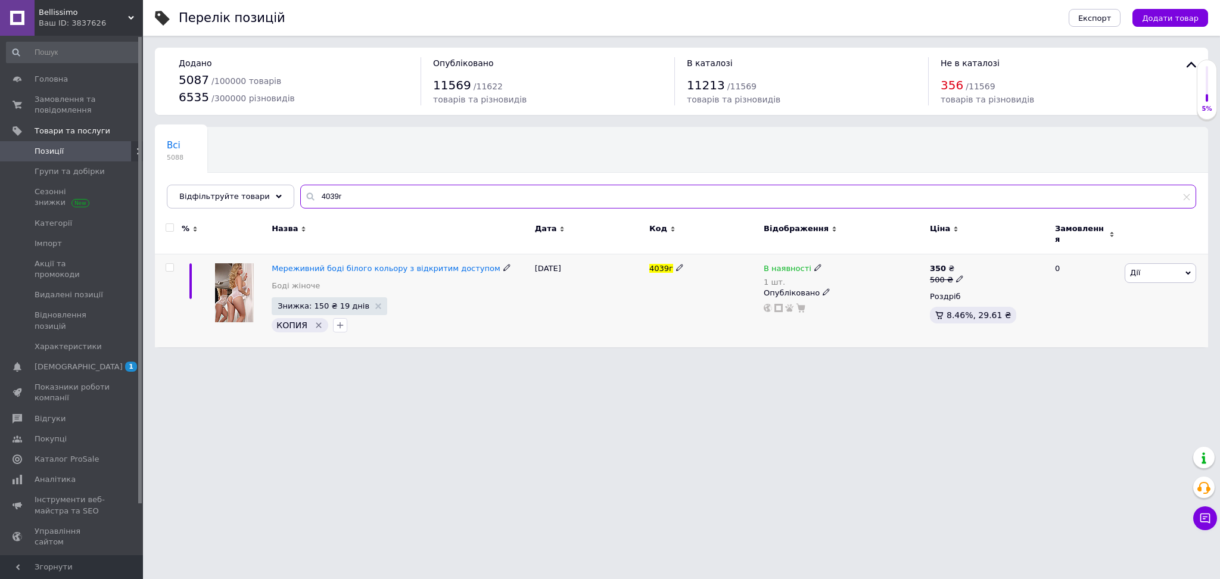
type input "4039г"
click at [780, 264] on span "В наявності" at bounding box center [787, 270] width 48 height 13
click at [835, 276] on li "Немає в наявності" at bounding box center [882, 284] width 113 height 17
drag, startPoint x: 856, startPoint y: 301, endPoint x: 793, endPoint y: 304, distance: 63.8
click at [799, 303] on div "В наявності 1 шт. Наявність Немає в наявності В наявності Під замовлення Готово…" at bounding box center [843, 287] width 160 height 49
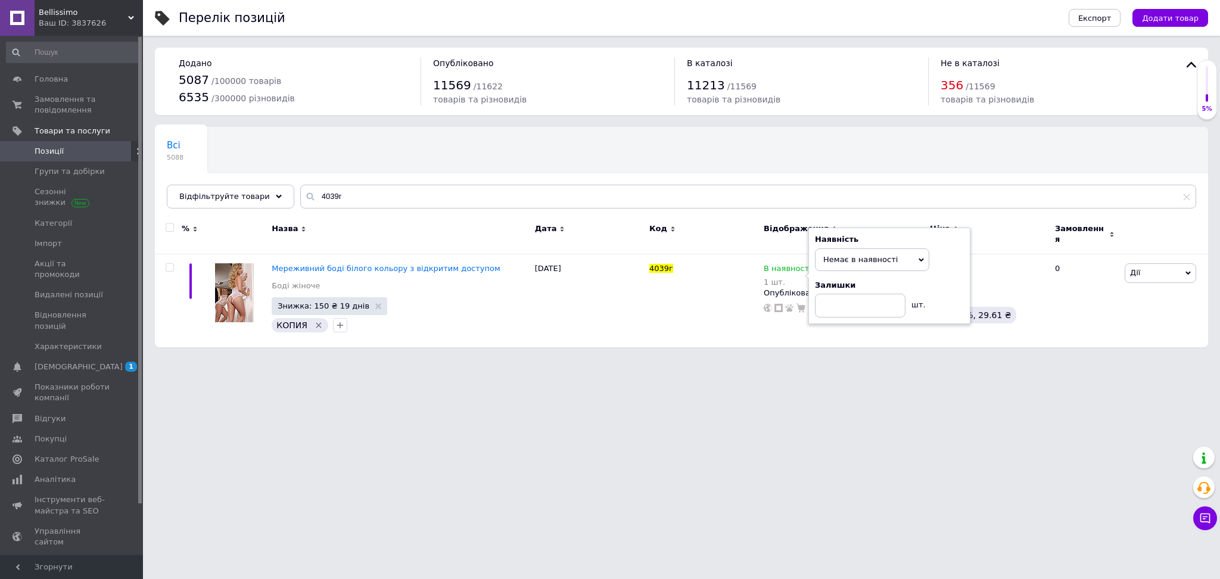
click at [732, 359] on html "Bellissimo Ваш ID: 3837626 Сайт Bellissimo Кабінет покупця Перевірити стан сист…" at bounding box center [610, 179] width 1220 height 359
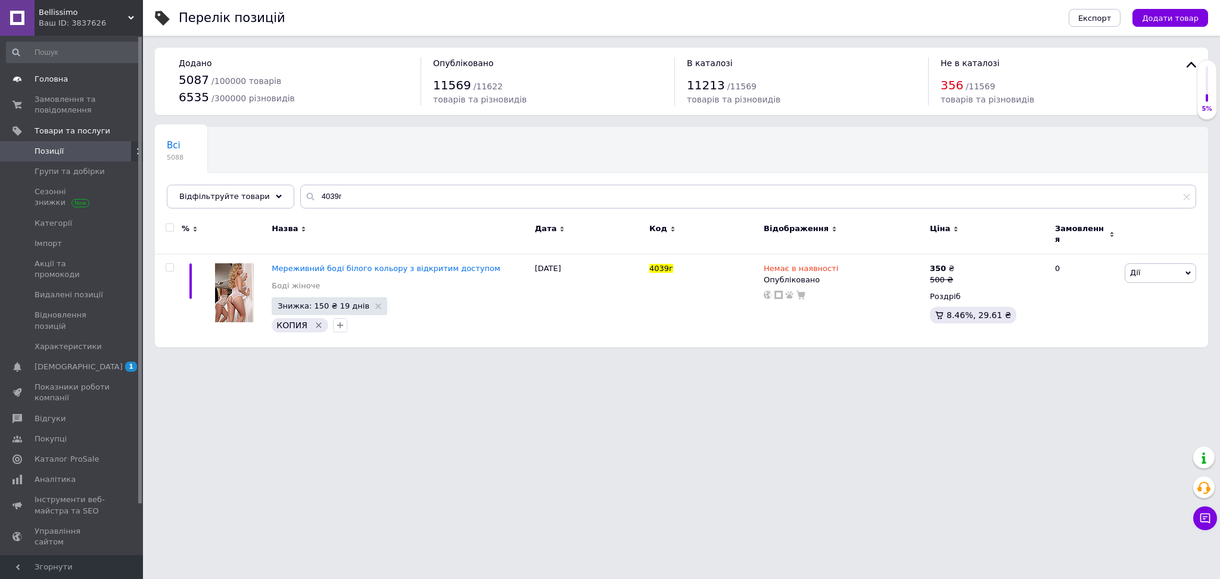
drag, startPoint x: 62, startPoint y: 101, endPoint x: 87, endPoint y: 86, distance: 28.8
click at [62, 101] on span "Замовлення та повідомлення" at bounding box center [73, 104] width 76 height 21
